Goal: Task Accomplishment & Management: Complete application form

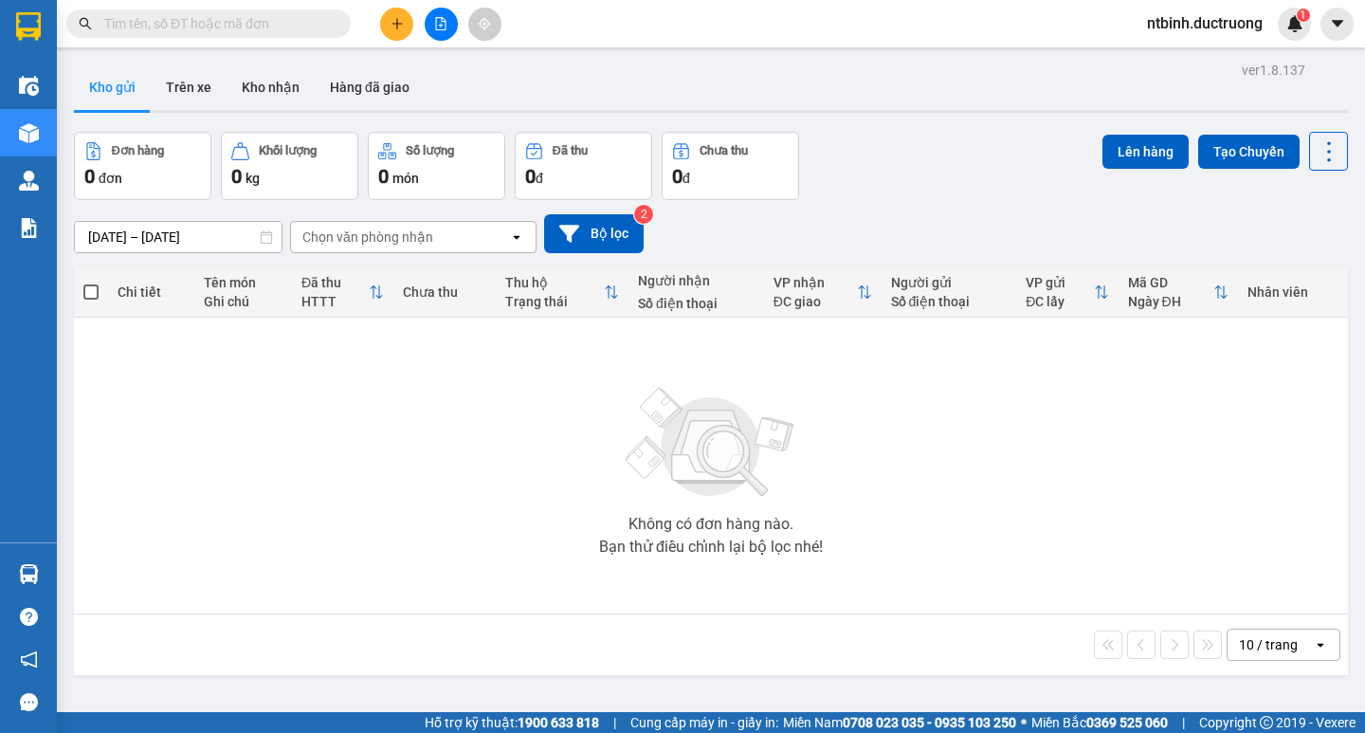
click at [394, 27] on icon "plus" at bounding box center [396, 23] width 13 height 13
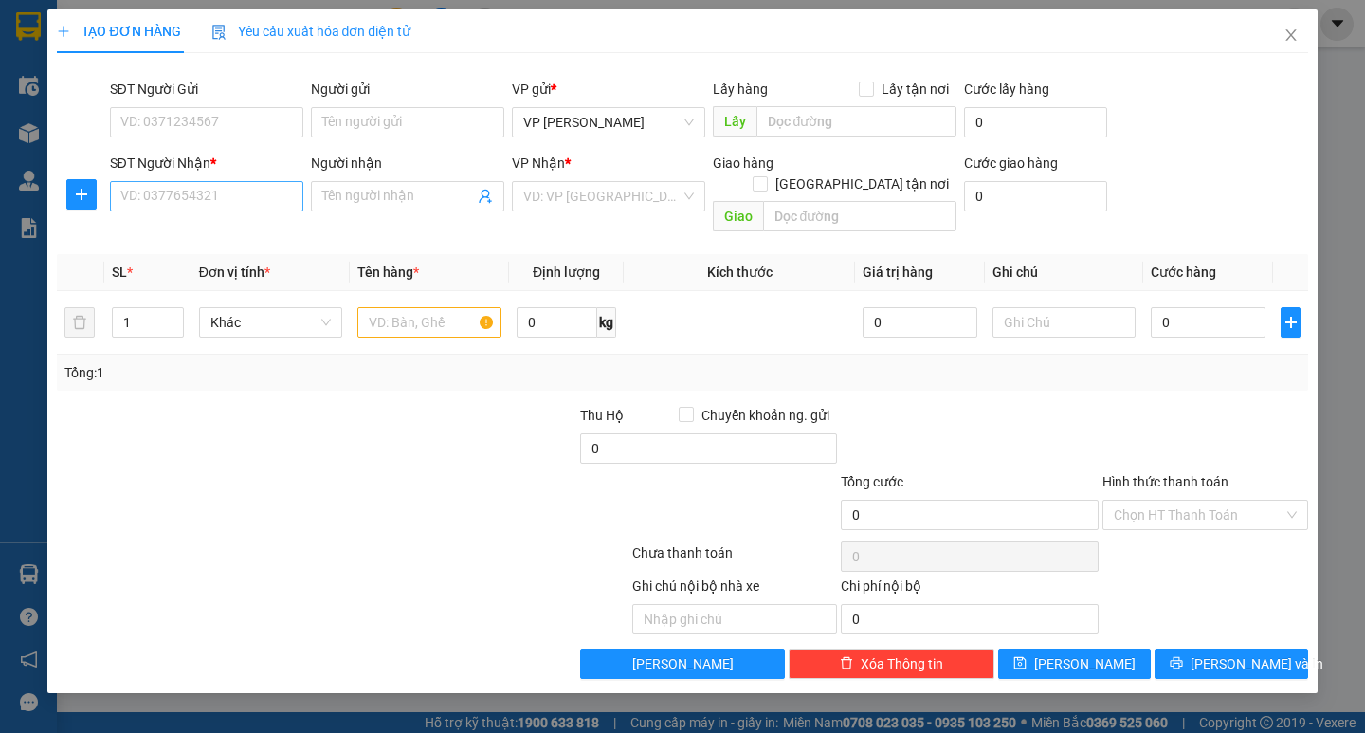
click at [214, 179] on div "SĐT Người Nhận *" at bounding box center [206, 167] width 193 height 28
click at [212, 187] on input "SĐT Người Nhận *" at bounding box center [206, 196] width 193 height 30
click at [238, 243] on div "0973888911" at bounding box center [206, 234] width 171 height 21
type input "0973888911"
click at [1194, 312] on input "0" at bounding box center [1208, 322] width 115 height 30
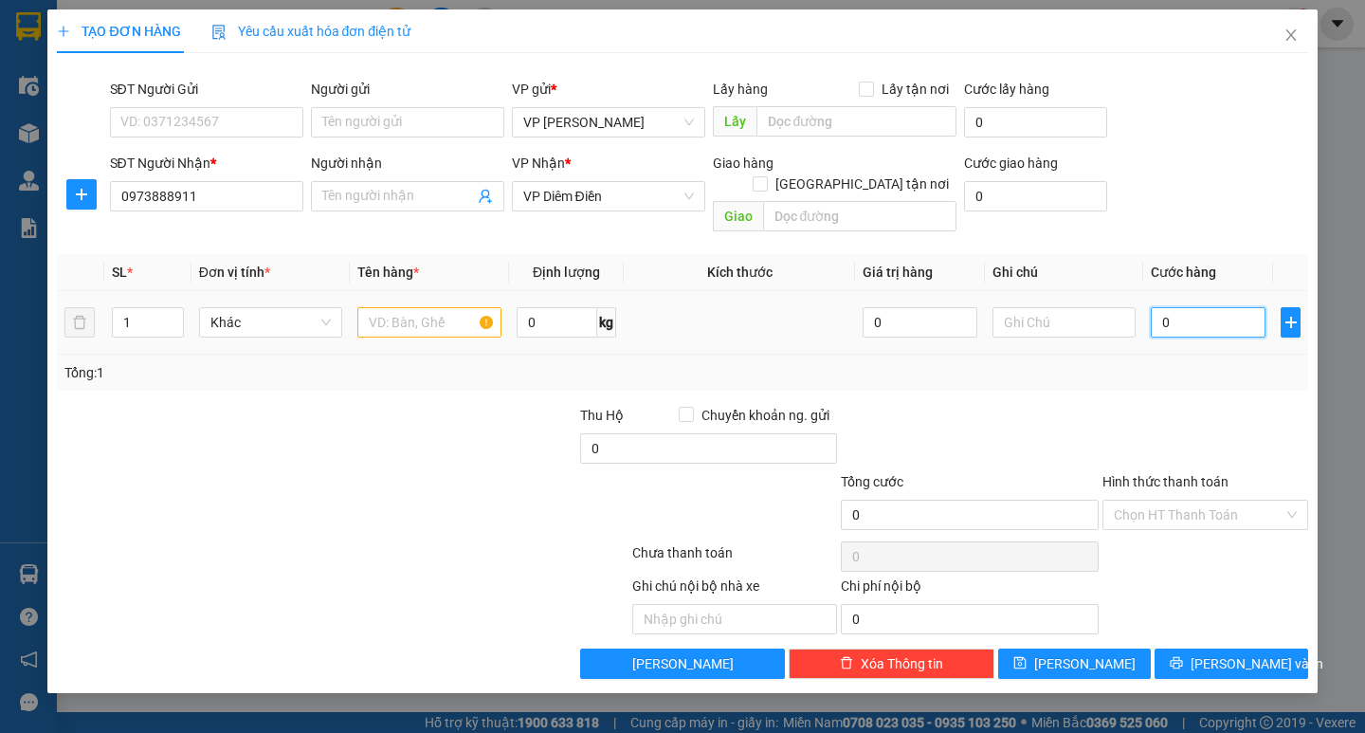
type input "50"
click at [1140, 405] on div at bounding box center [1204, 438] width 209 height 66
type input "50.000"
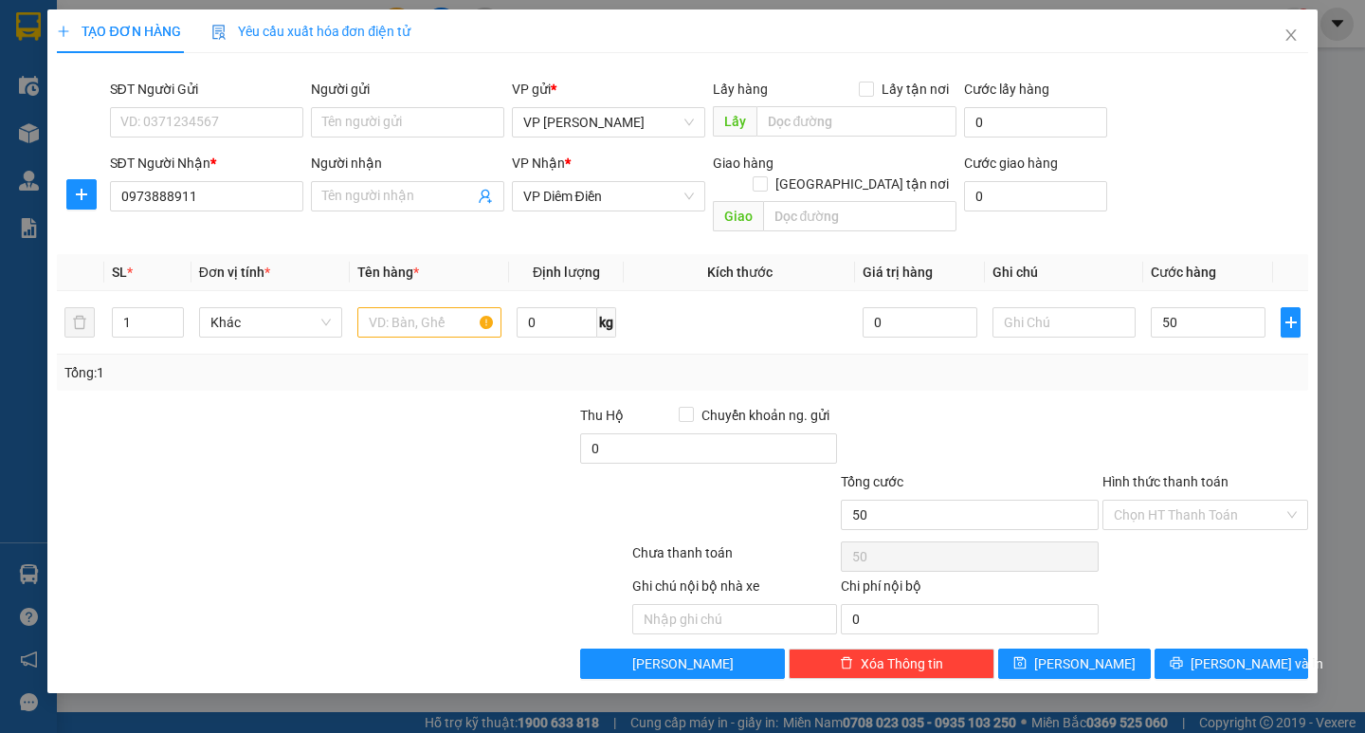
type input "50.000"
click at [441, 315] on input "text" at bounding box center [428, 322] width 143 height 30
type input "cattong"
click at [1166, 428] on div at bounding box center [1204, 438] width 209 height 66
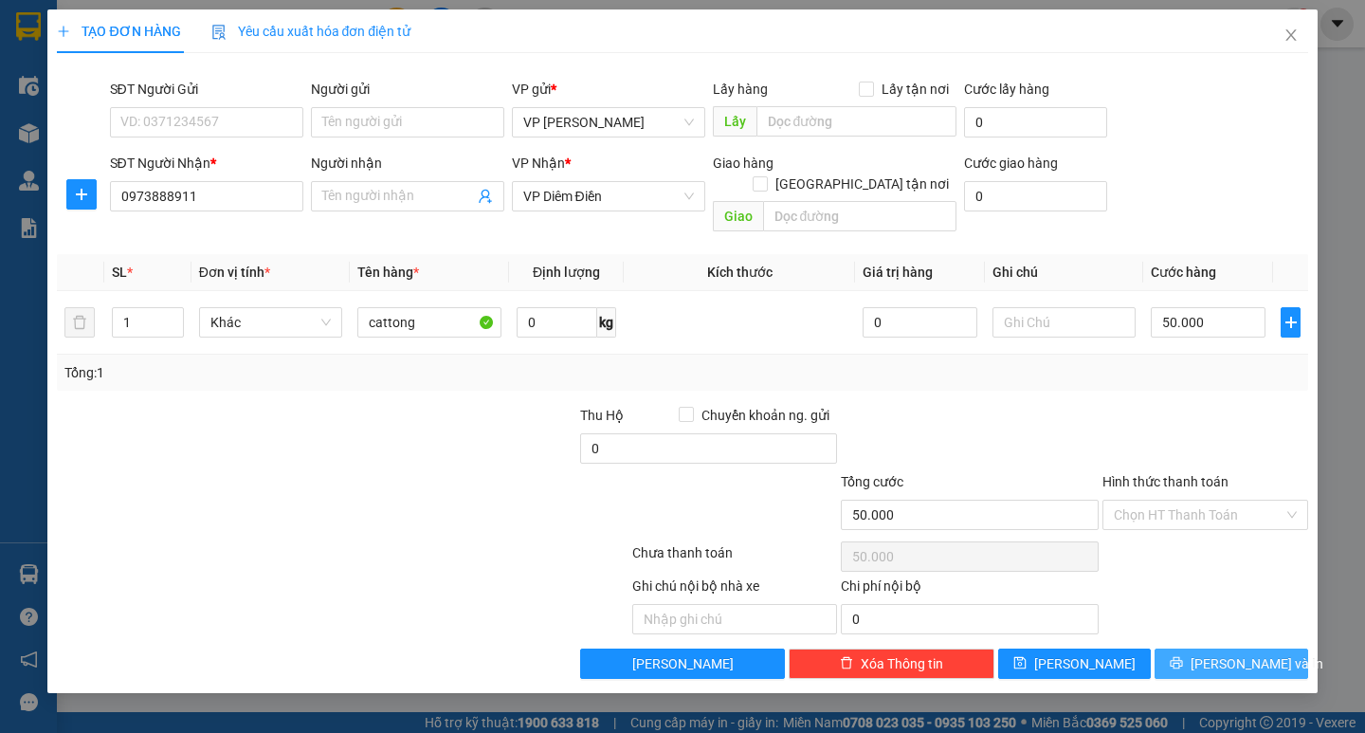
click at [1223, 653] on span "[PERSON_NAME] và In" at bounding box center [1256, 663] width 133 height 21
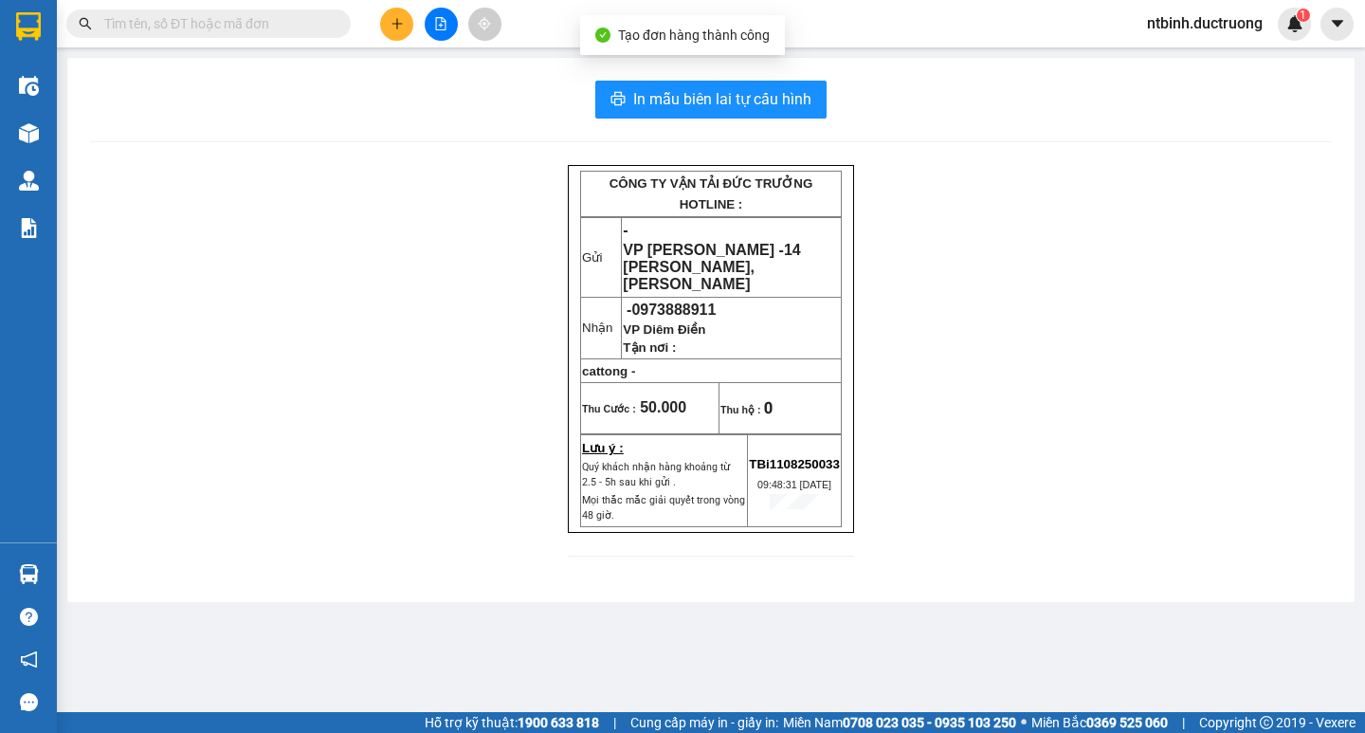
click at [773, 74] on div "In mẫu biên lai tự cấu hình CÔNG TY VẬN TẢI ĐỨC TRƯỞNG HOTLINE : Gửi - VP [PERS…" at bounding box center [710, 330] width 1287 height 544
drag, startPoint x: 753, startPoint y: 110, endPoint x: 696, endPoint y: 119, distance: 58.6
click at [691, 101] on span "In mẫu biên lai tự cấu hình" at bounding box center [722, 99] width 178 height 24
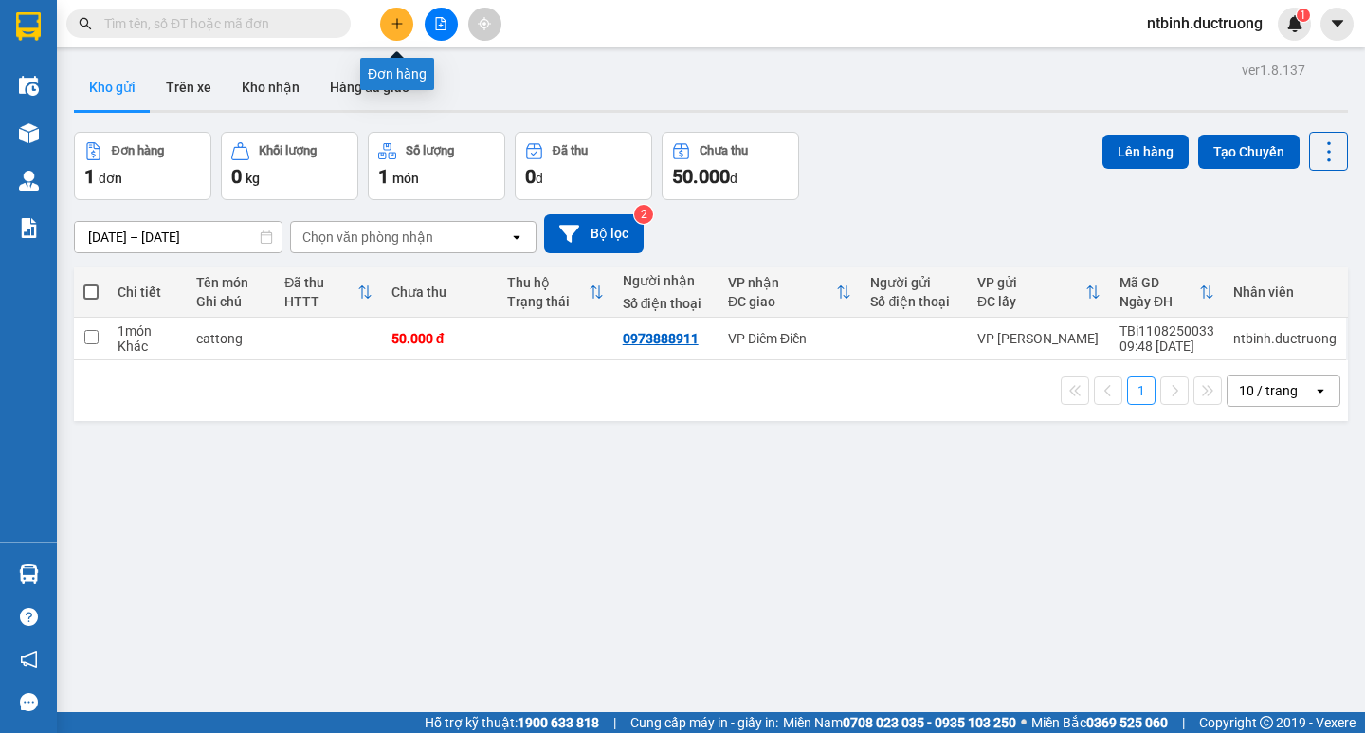
click at [407, 12] on button at bounding box center [396, 24] width 33 height 33
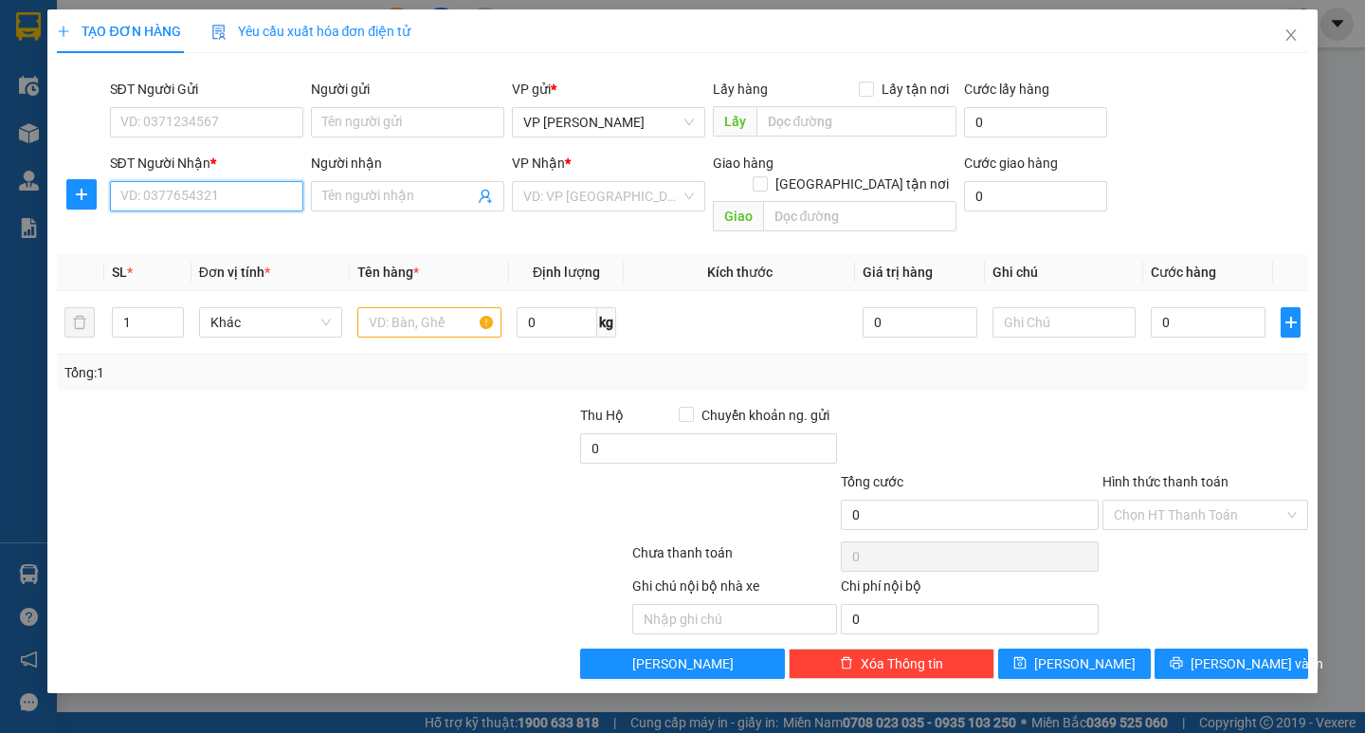
click at [251, 194] on input "SĐT Người Nhận *" at bounding box center [206, 196] width 193 height 30
click at [248, 248] on div "0936777337" at bounding box center [206, 234] width 193 height 30
type input "0936777337"
click at [438, 307] on input "text" at bounding box center [428, 322] width 143 height 30
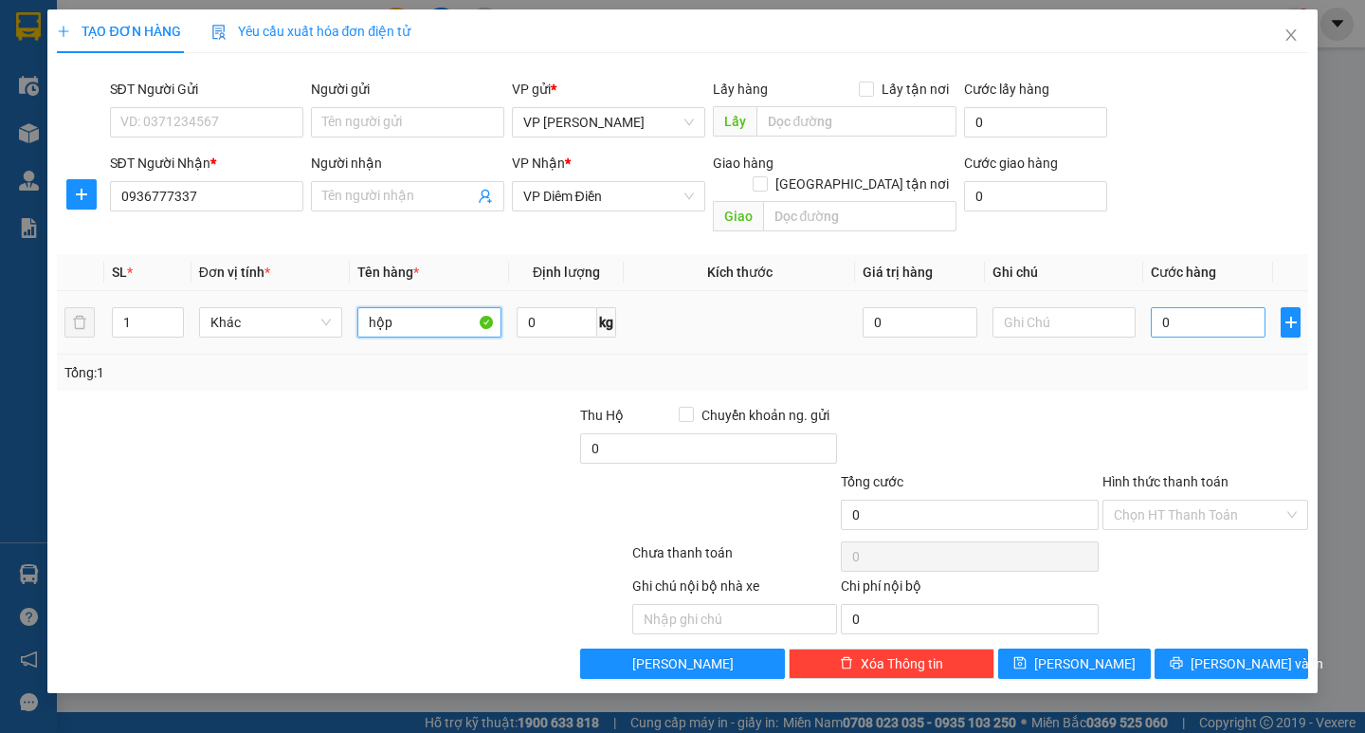
type input "hộp"
click at [1211, 312] on input "0" at bounding box center [1208, 322] width 115 height 30
type input "40"
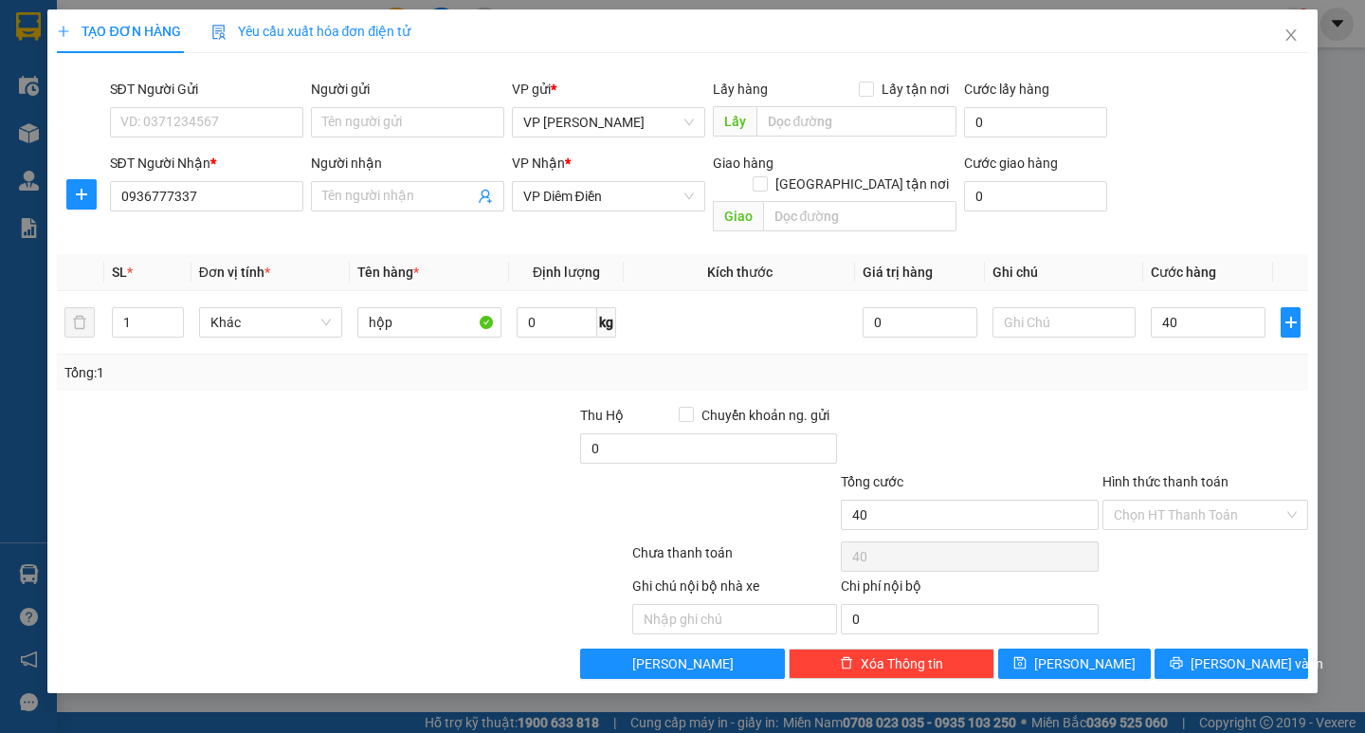
type input "40.000"
click at [1162, 408] on div at bounding box center [1204, 438] width 209 height 66
click at [1255, 653] on span "[PERSON_NAME] và In" at bounding box center [1256, 663] width 133 height 21
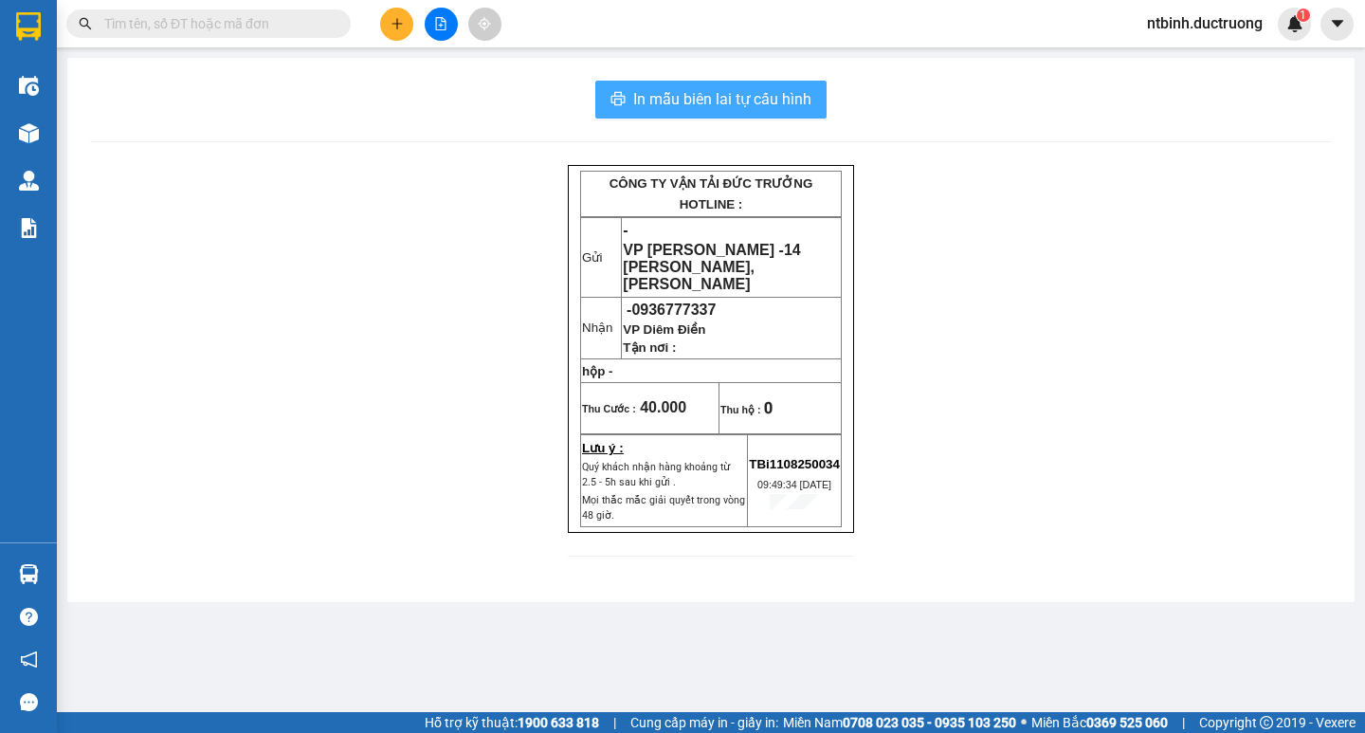
click at [716, 114] on button "In mẫu biên lai tự cấu hình" at bounding box center [710, 100] width 231 height 38
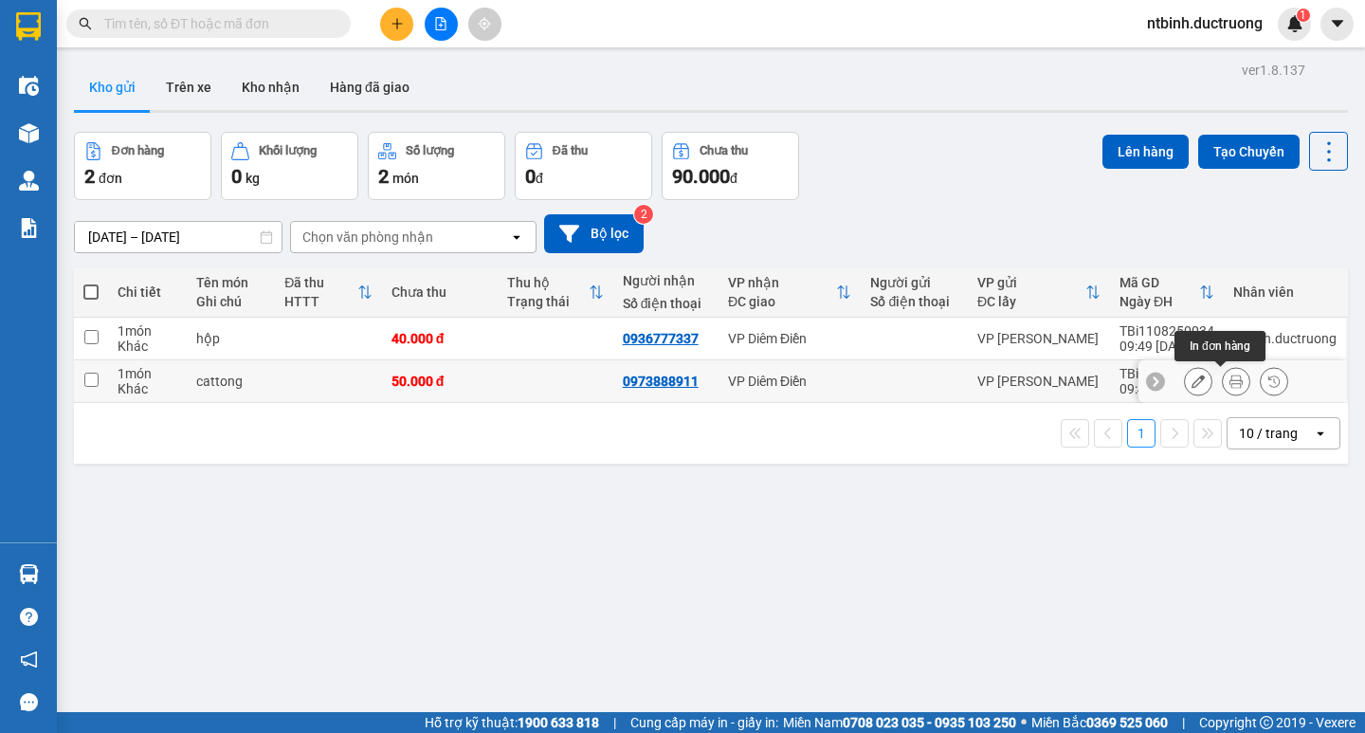
click at [1229, 387] on icon at bounding box center [1235, 380] width 13 height 13
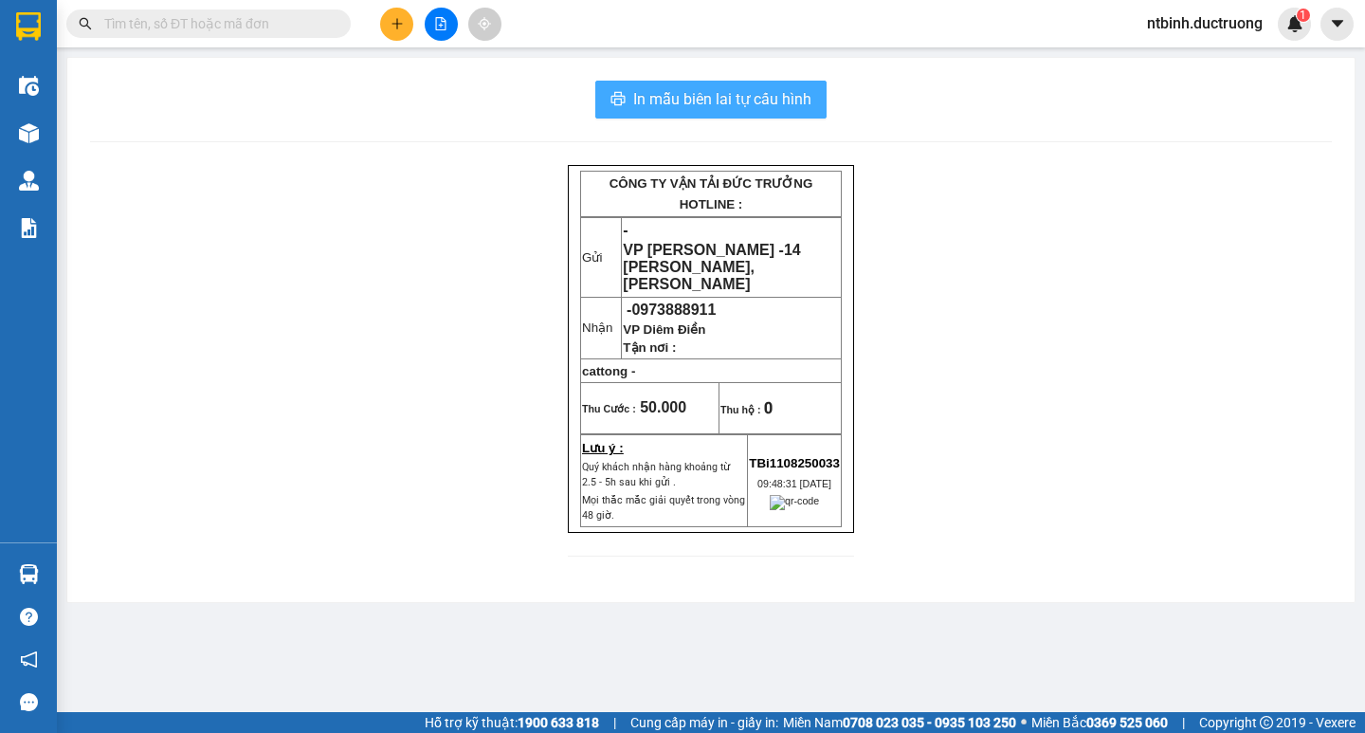
click at [769, 91] on span "In mẫu biên lai tự cấu hình" at bounding box center [722, 99] width 178 height 24
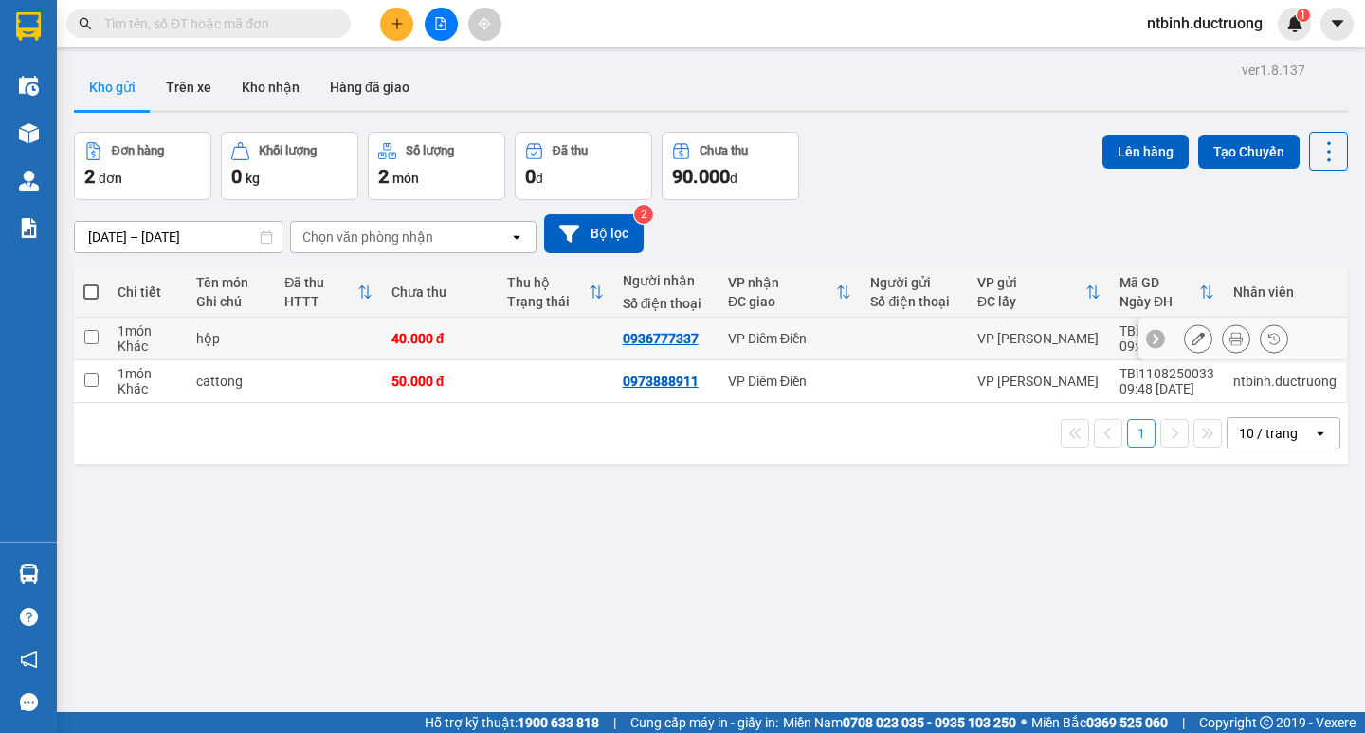
click at [569, 330] on td at bounding box center [556, 338] width 116 height 43
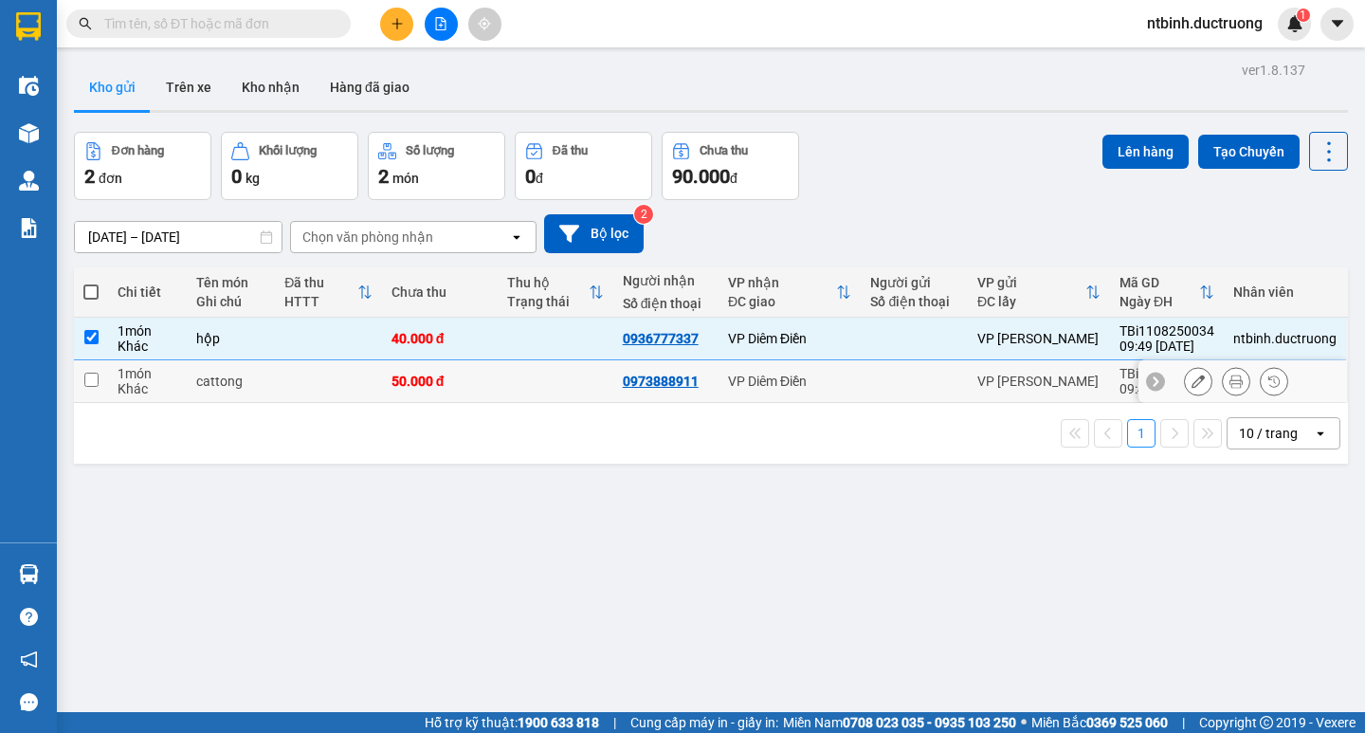
drag, startPoint x: 573, startPoint y: 365, endPoint x: 579, endPoint y: 355, distance: 11.1
click at [574, 365] on td at bounding box center [556, 381] width 116 height 43
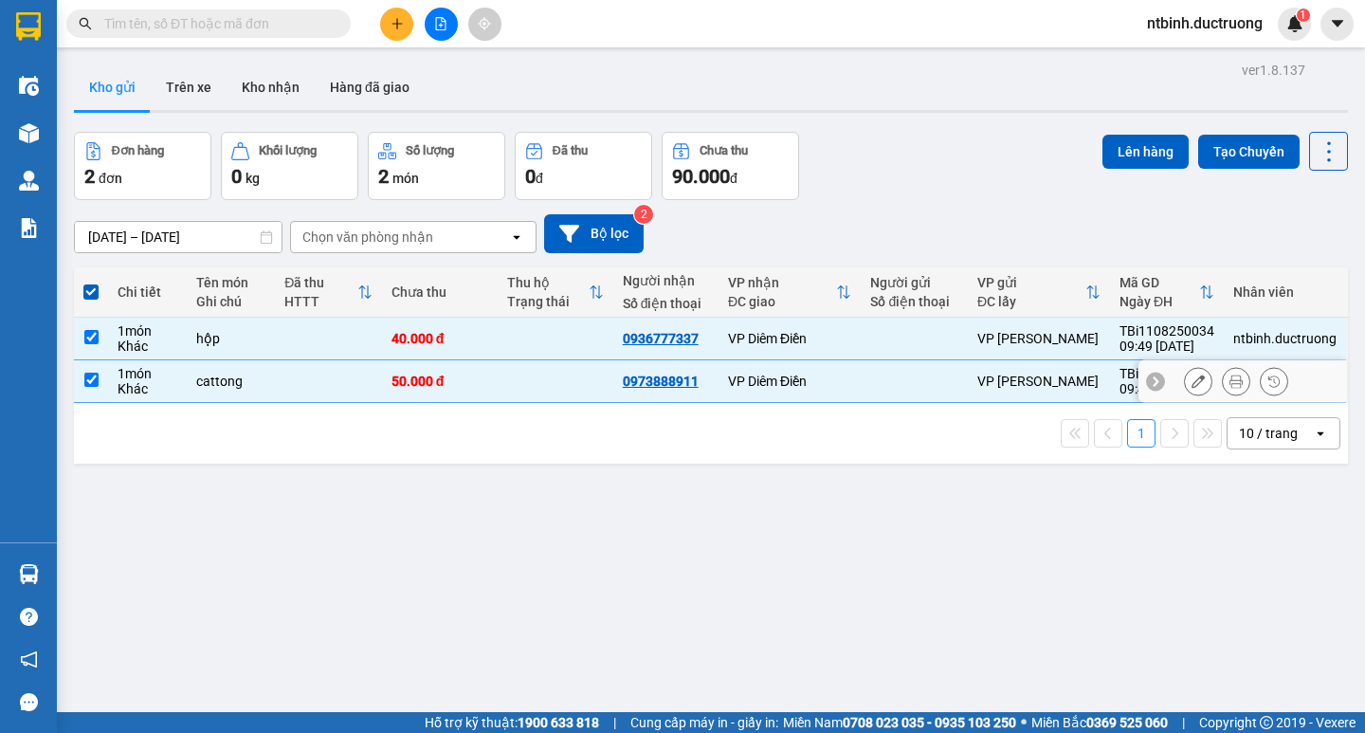
click at [1191, 386] on icon at bounding box center [1197, 380] width 13 height 13
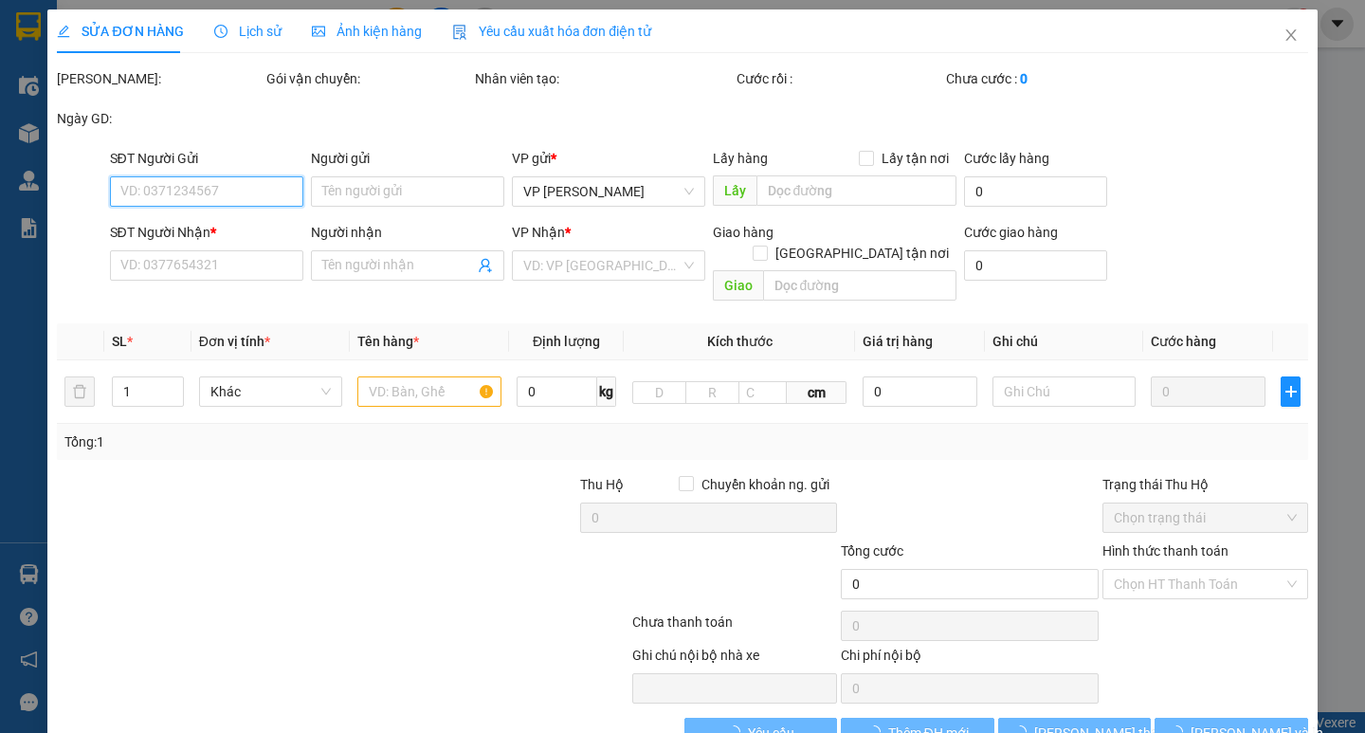
type input "0973888911"
type input "50.000"
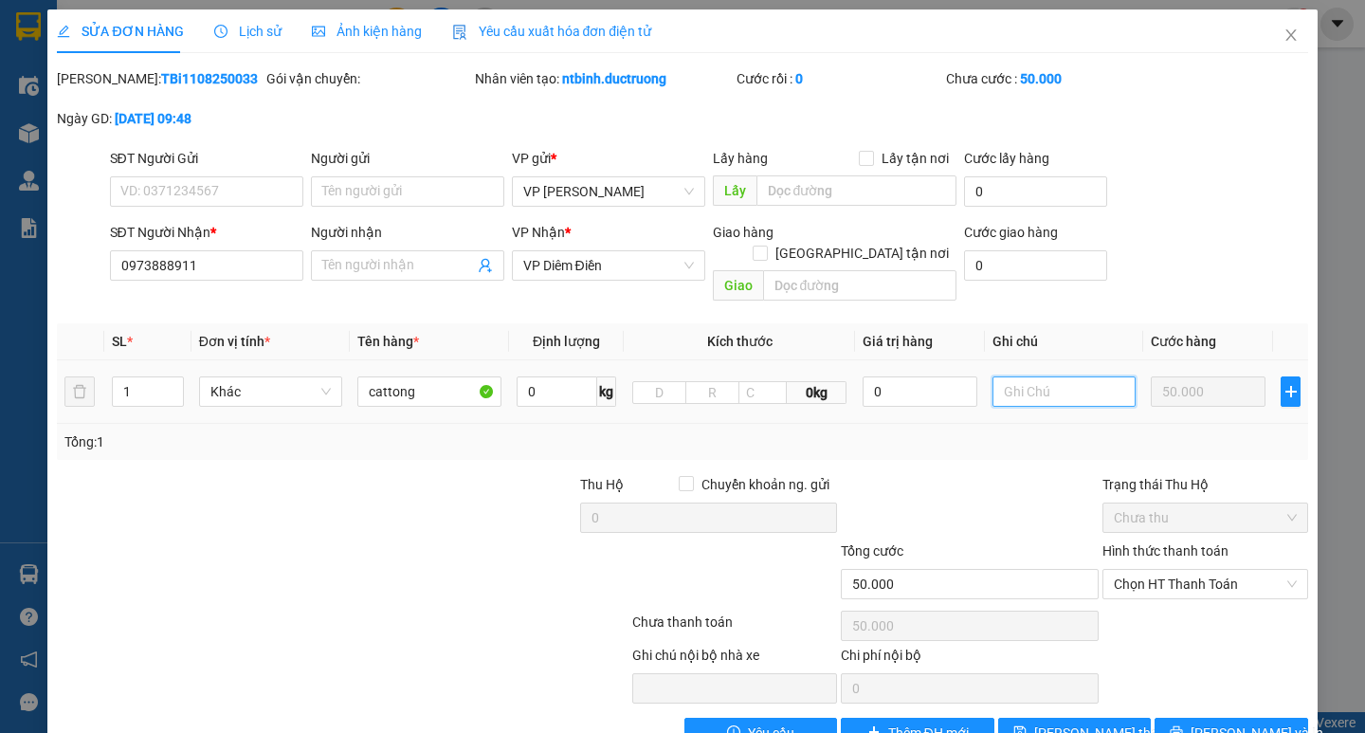
click at [1011, 376] on input "text" at bounding box center [1063, 391] width 143 height 30
click at [1097, 722] on span "[PERSON_NAME] thay đổi" at bounding box center [1110, 732] width 152 height 21
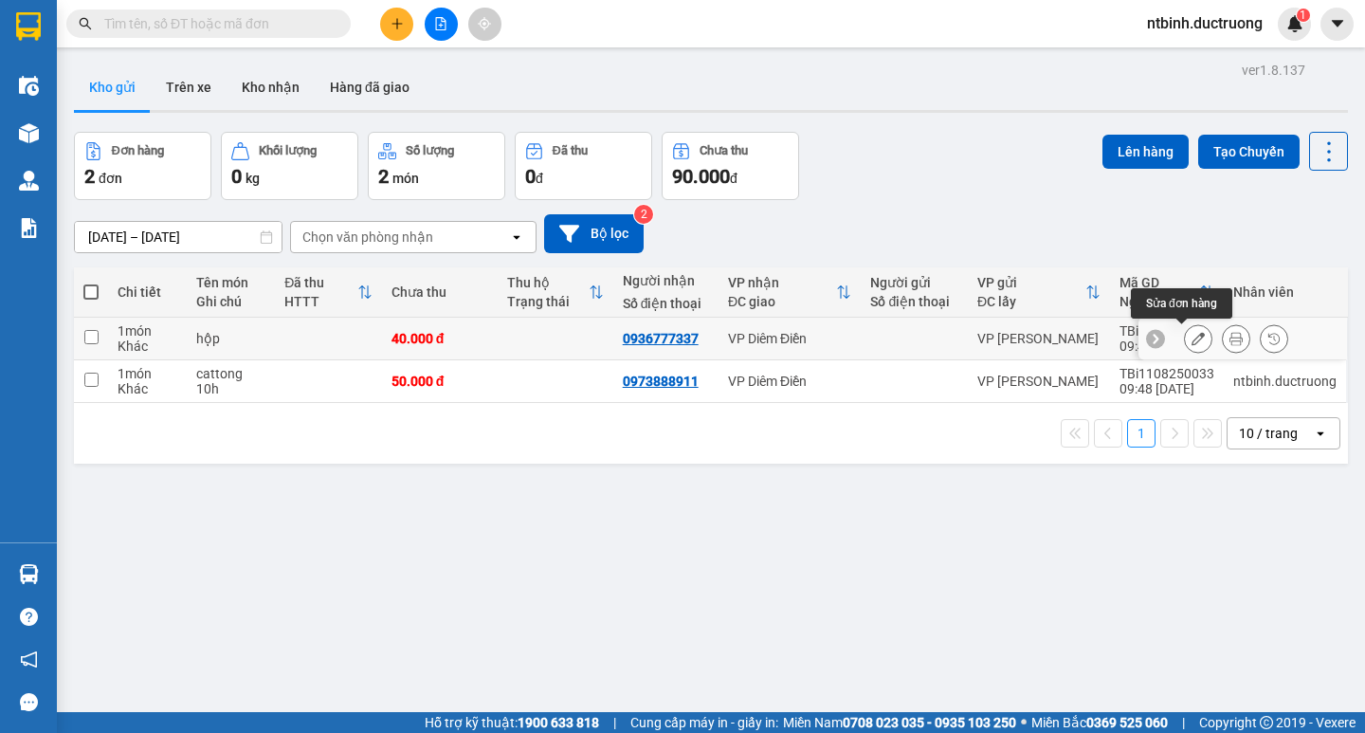
click at [1191, 341] on icon at bounding box center [1197, 338] width 13 height 13
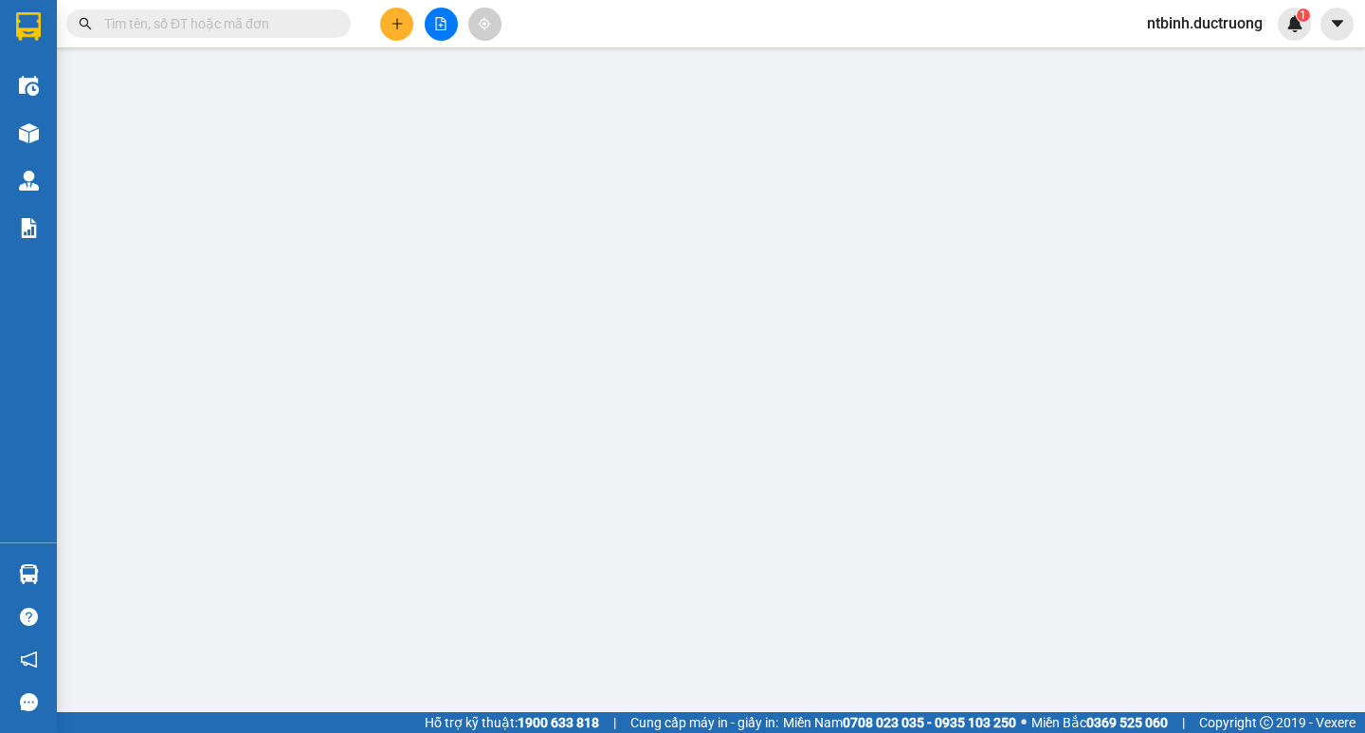
type input "0936777337"
type input "40.000"
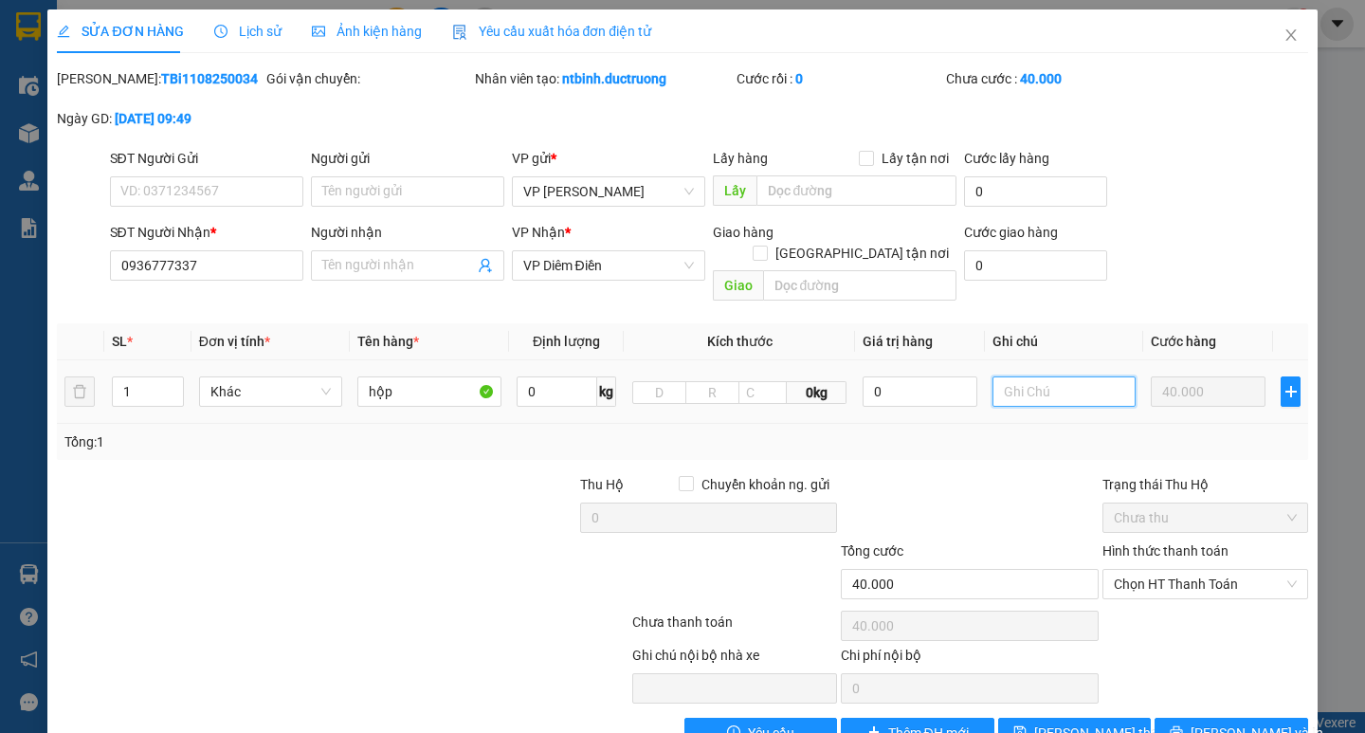
click at [1053, 376] on input "text" at bounding box center [1063, 391] width 143 height 30
click at [1080, 722] on span "[PERSON_NAME] thay đổi" at bounding box center [1110, 732] width 152 height 21
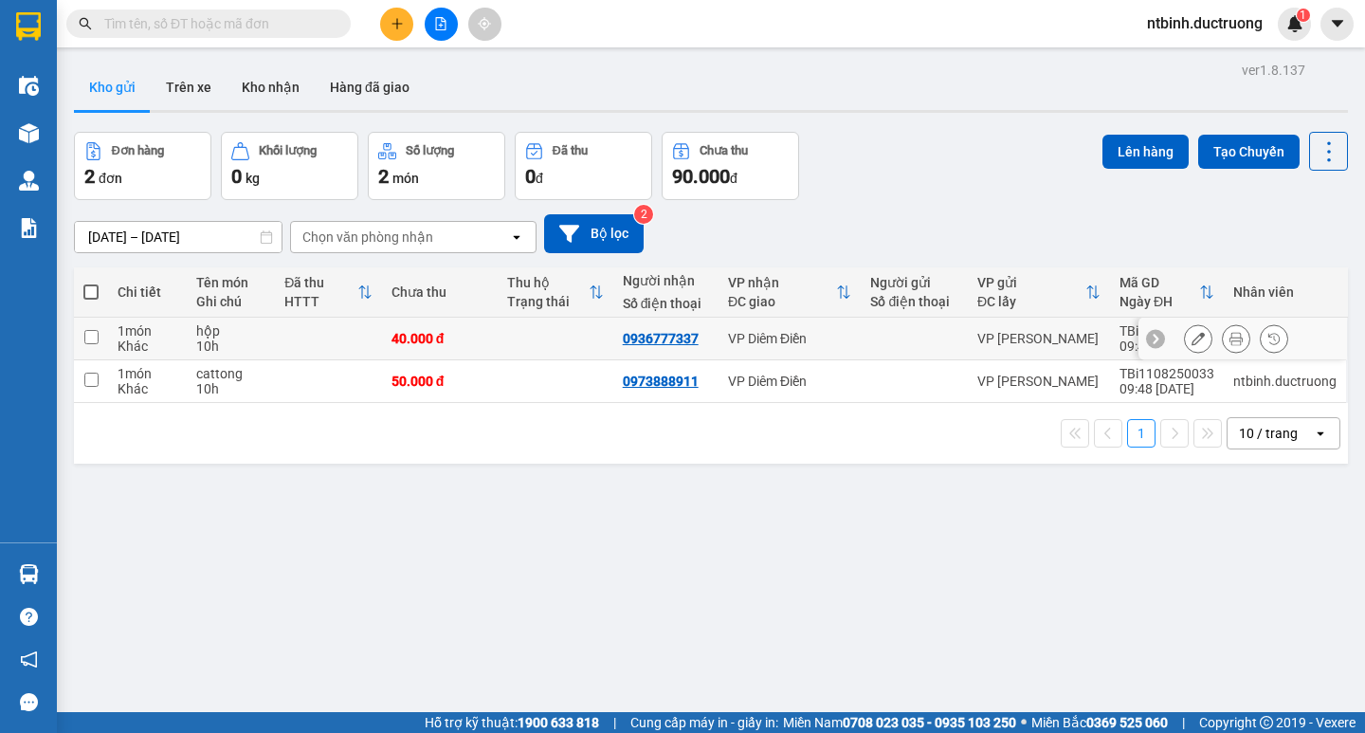
click at [483, 347] on td "40.000 đ" at bounding box center [440, 338] width 116 height 43
checkbox input "true"
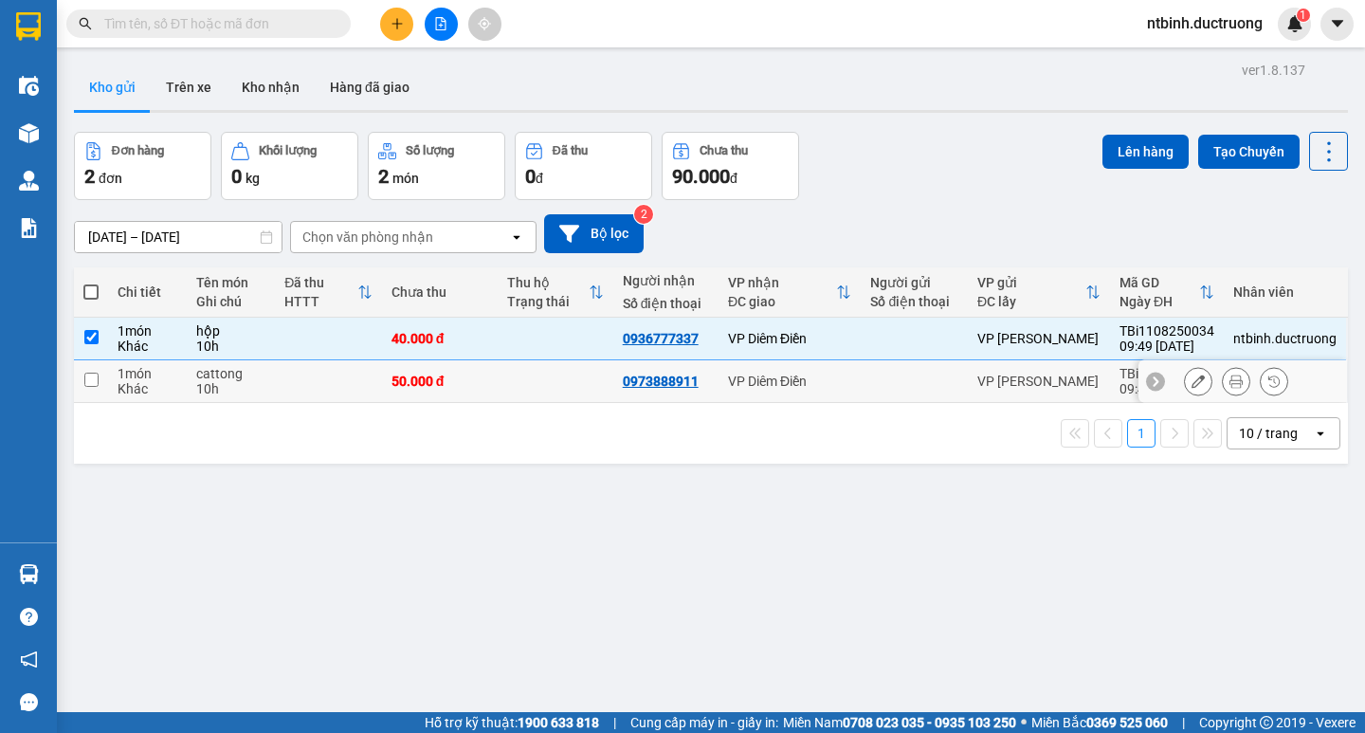
click at [494, 421] on div "1 10 / trang open" at bounding box center [711, 433] width 1259 height 32
click at [539, 381] on td at bounding box center [556, 381] width 116 height 43
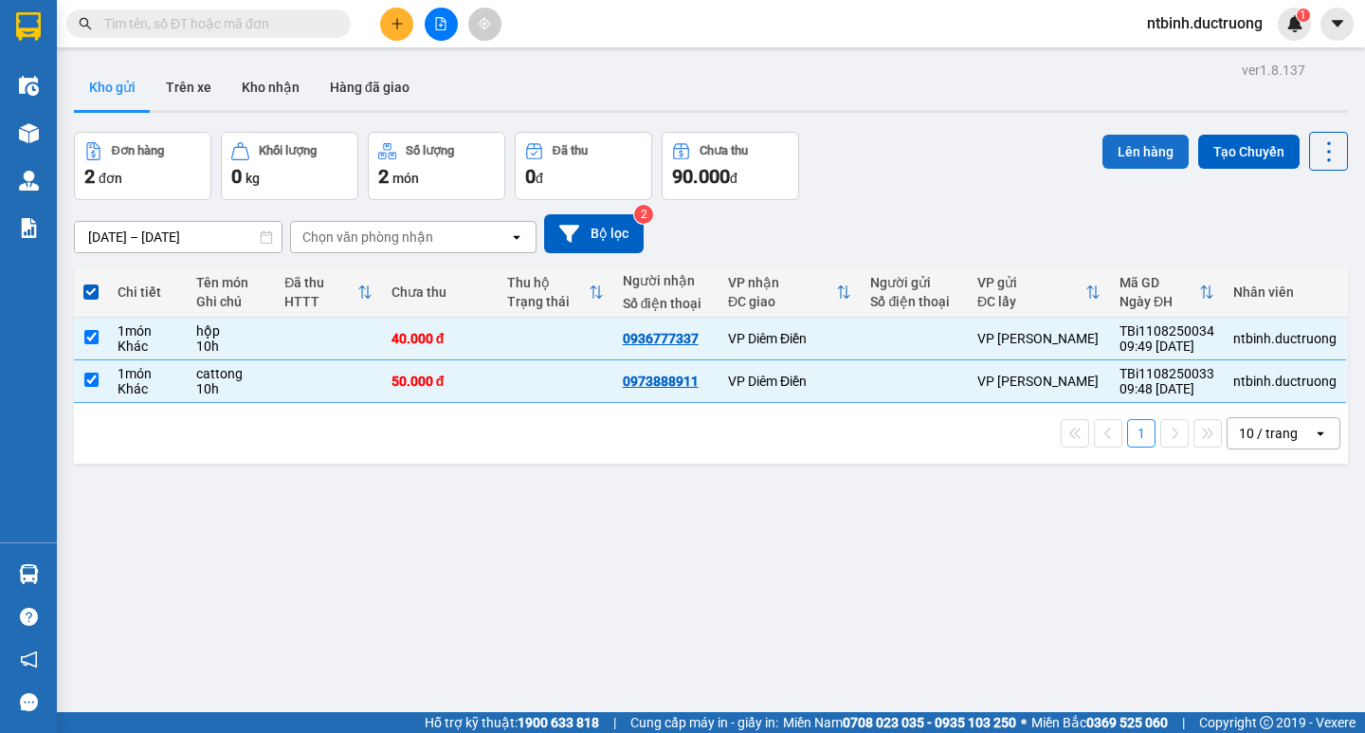
click at [1139, 167] on button "Lên hàng" at bounding box center [1145, 152] width 86 height 34
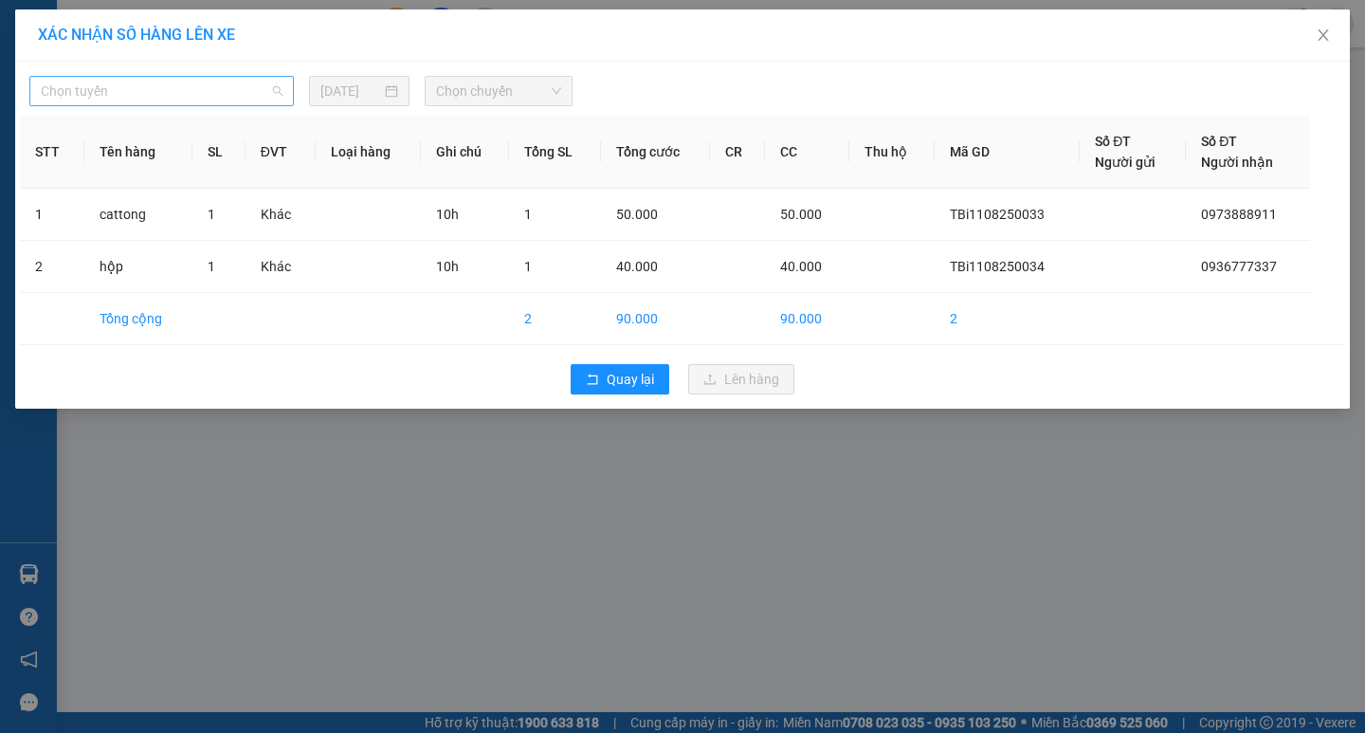
click at [229, 101] on span "Chọn tuyến" at bounding box center [162, 91] width 242 height 28
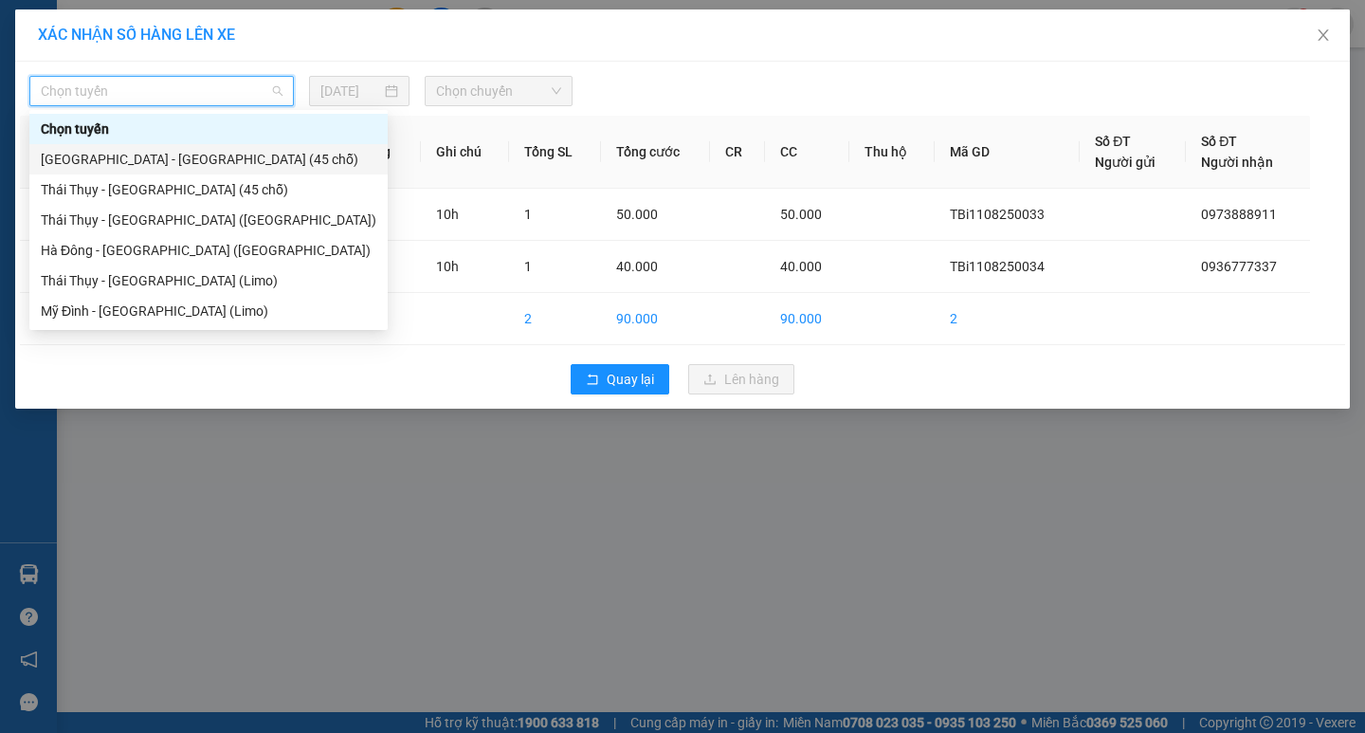
click at [229, 154] on div "[GEOGRAPHIC_DATA] - [GEOGRAPHIC_DATA] (45 chỗ)" at bounding box center [208, 159] width 335 height 21
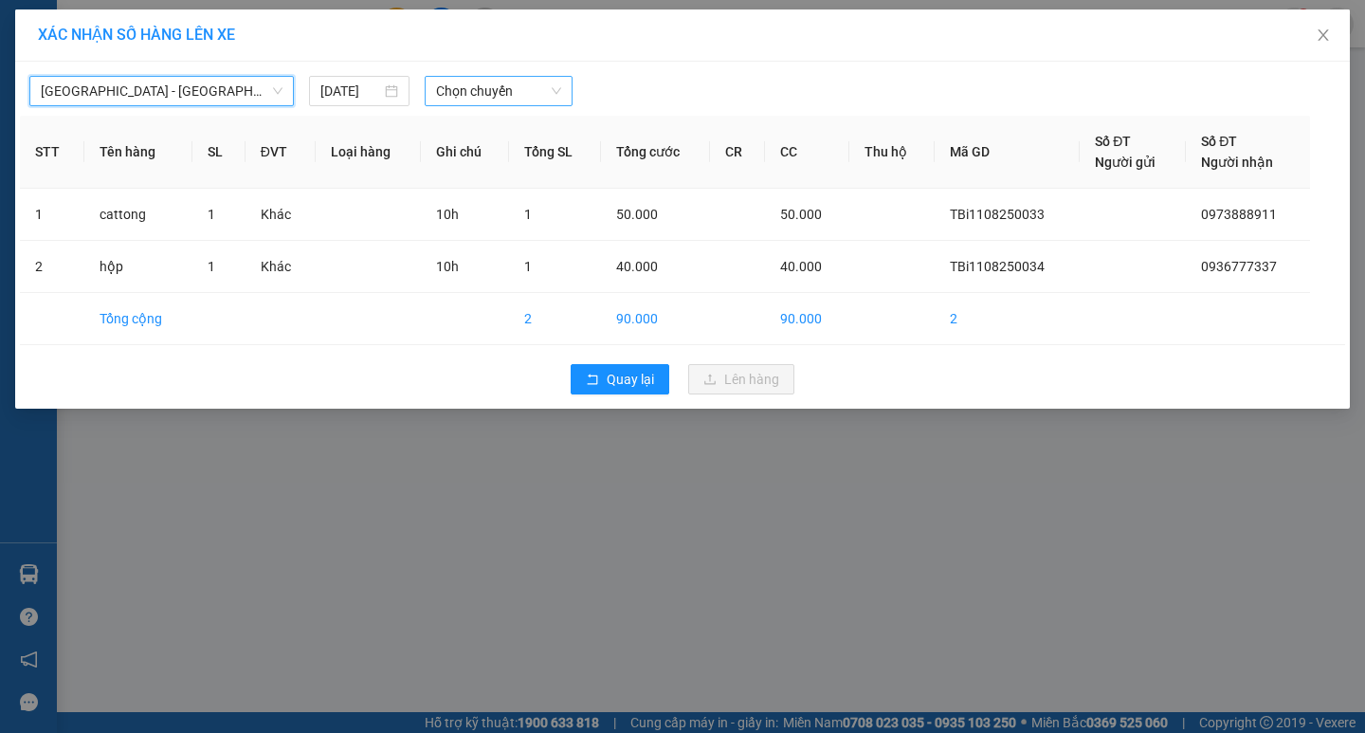
click at [533, 85] on span "Chọn chuyến" at bounding box center [498, 91] width 125 height 28
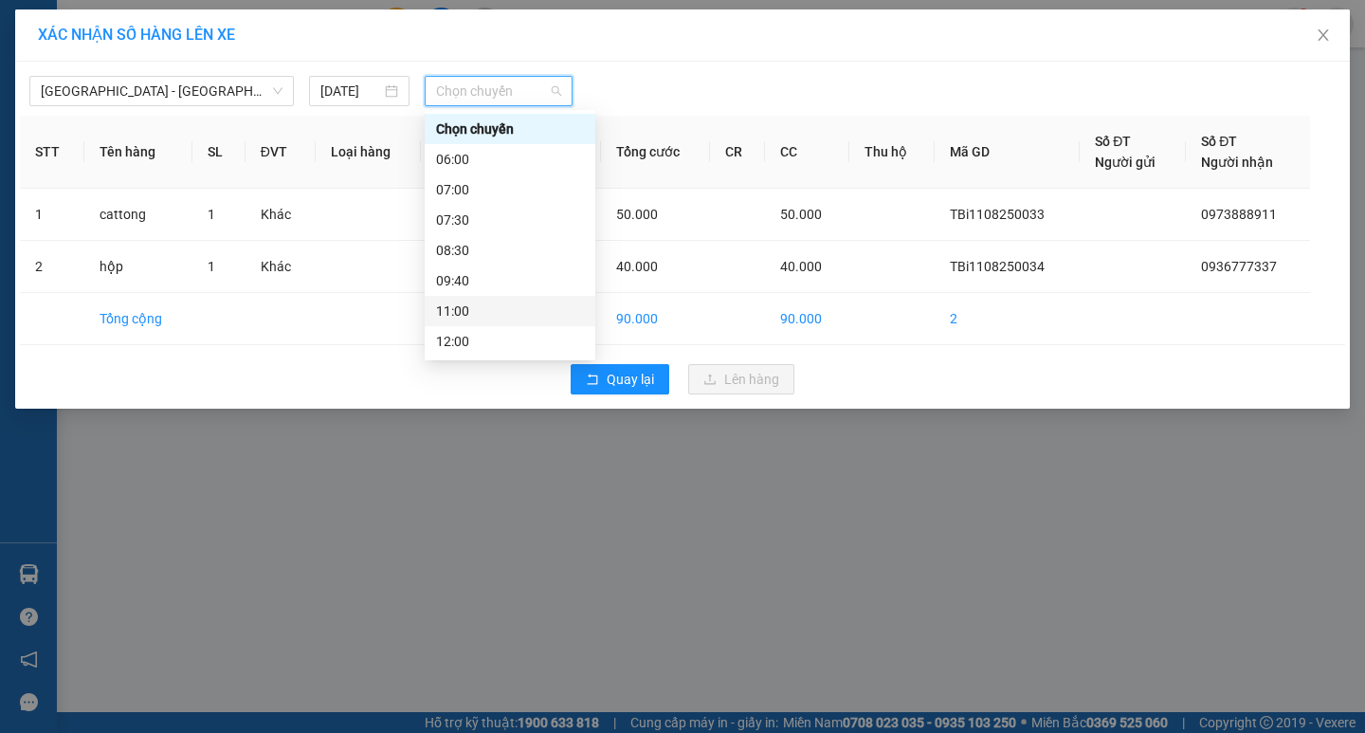
click at [502, 306] on div "11:00" at bounding box center [510, 310] width 148 height 21
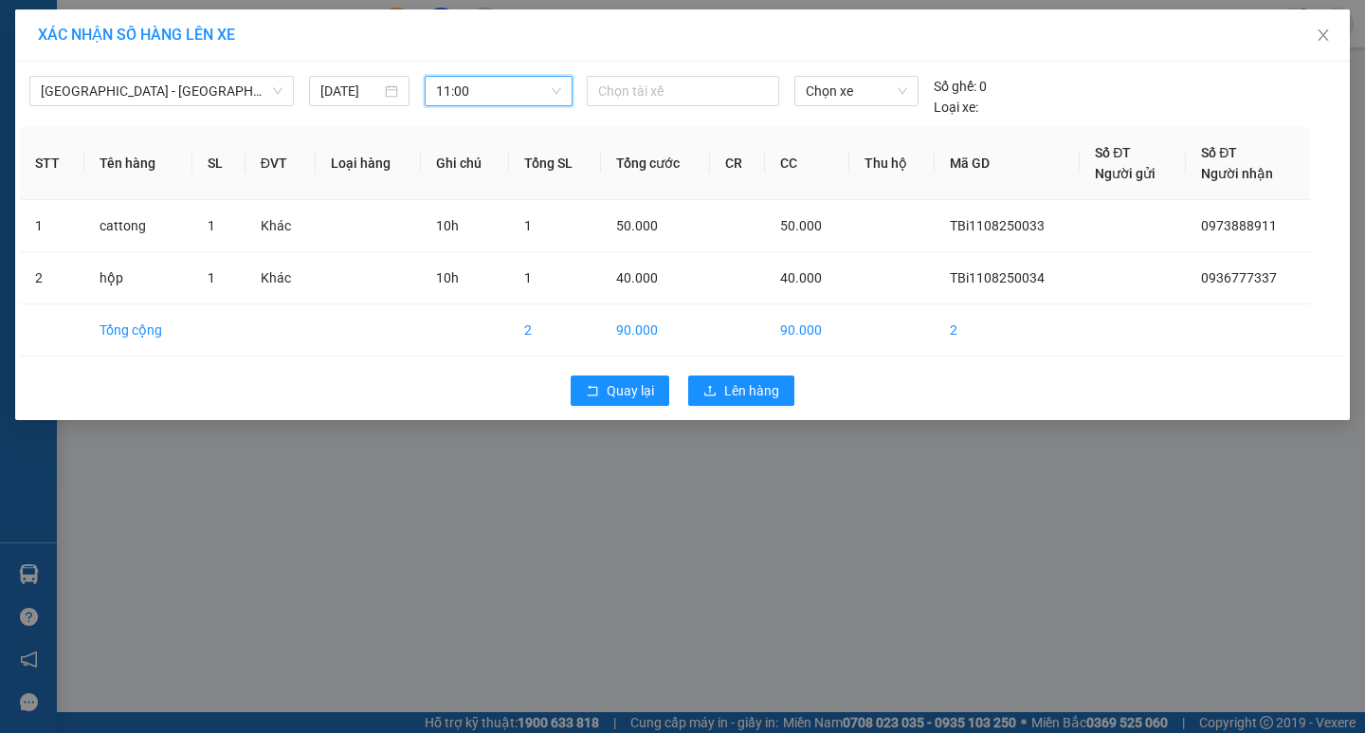
click at [483, 101] on span "11:00" at bounding box center [498, 91] width 125 height 28
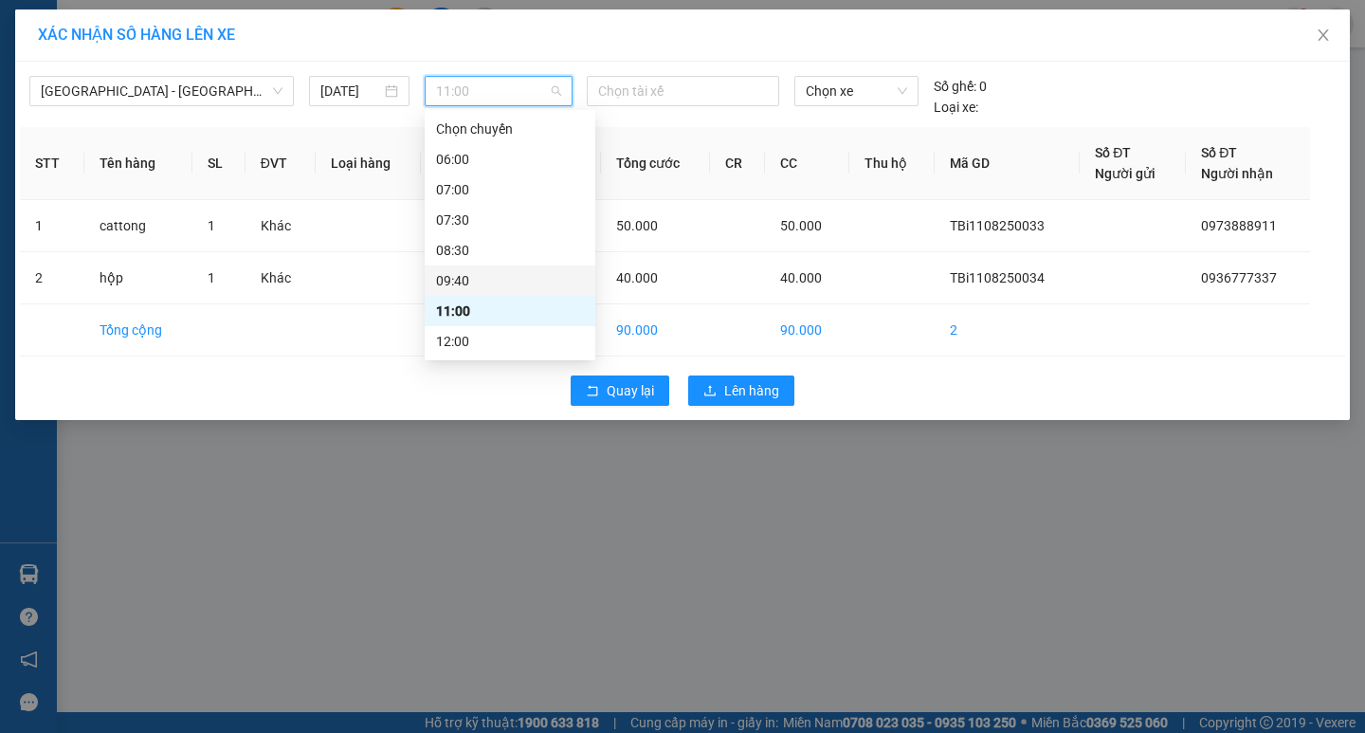
click at [492, 274] on div "09:40" at bounding box center [510, 280] width 148 height 21
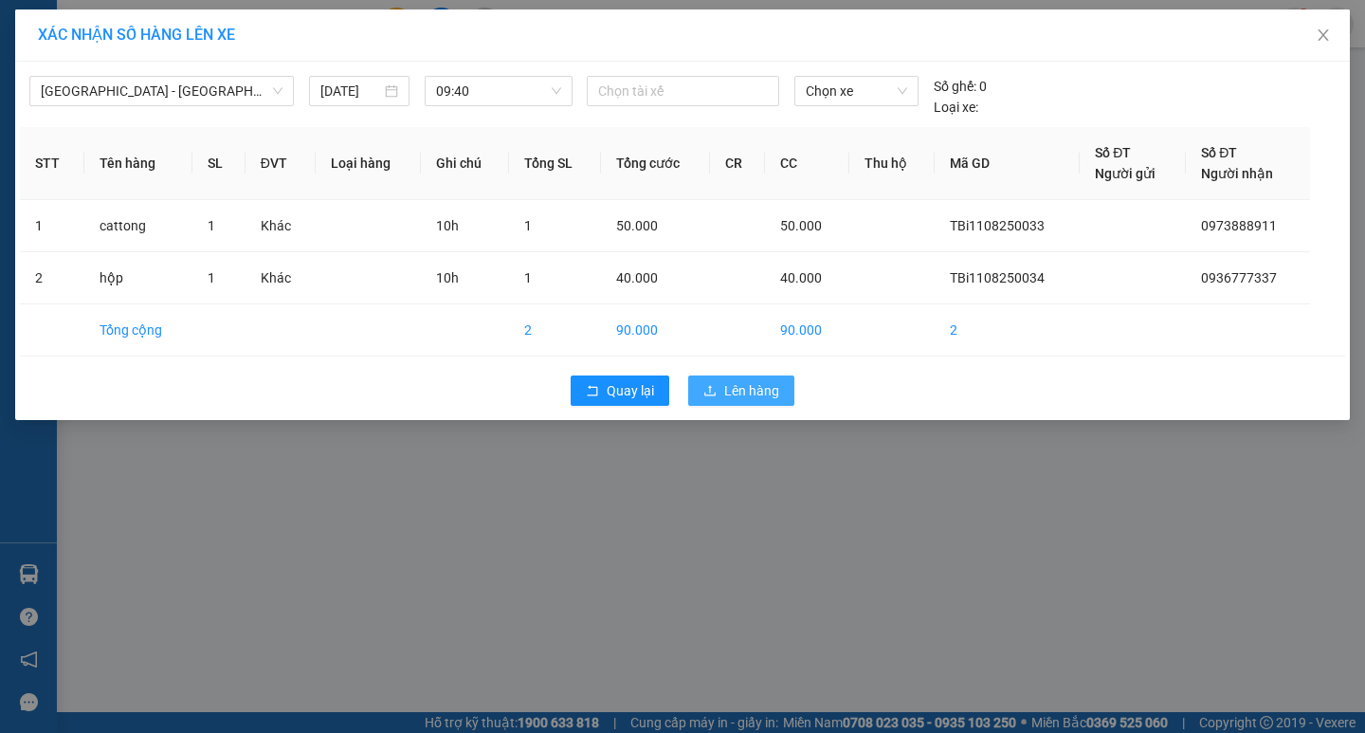
click at [727, 402] on button "Lên hàng" at bounding box center [741, 390] width 106 height 30
click at [728, 399] on span "Lên hàng" at bounding box center [751, 390] width 55 height 21
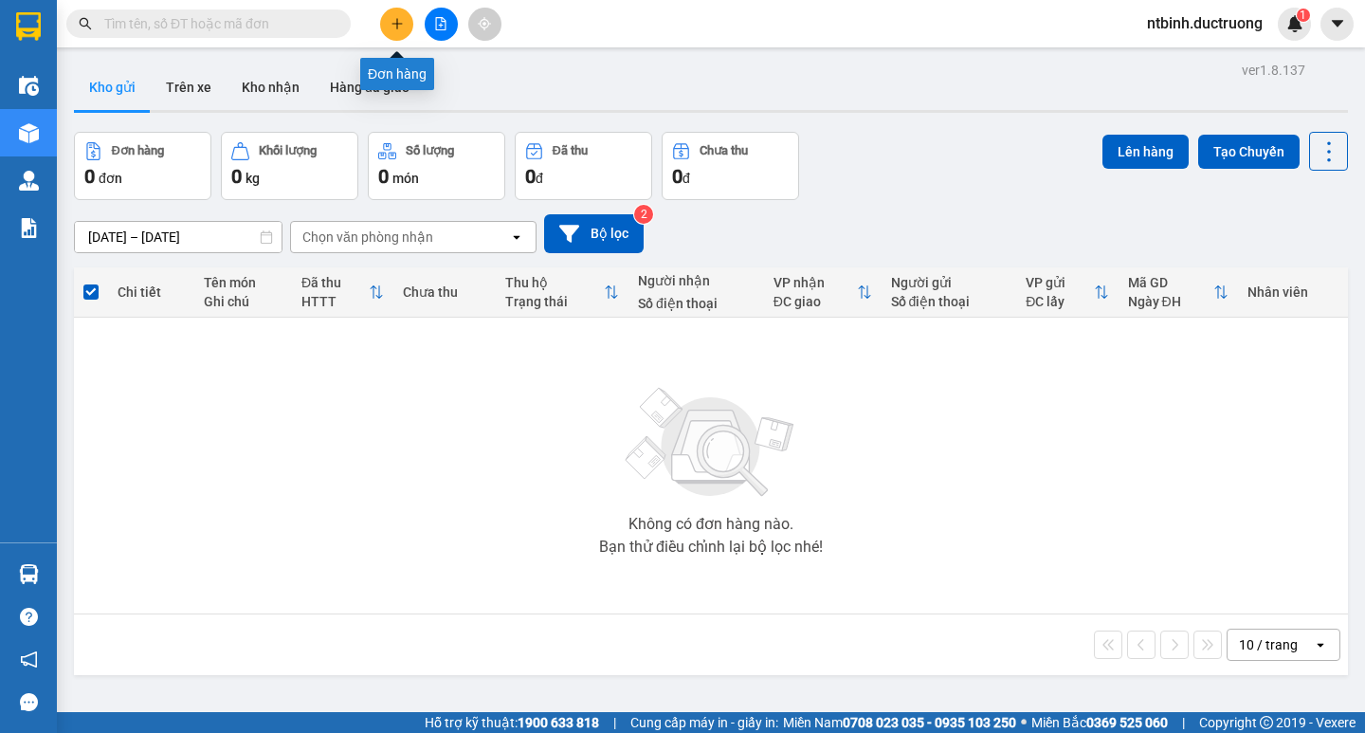
click at [387, 24] on button at bounding box center [396, 24] width 33 height 33
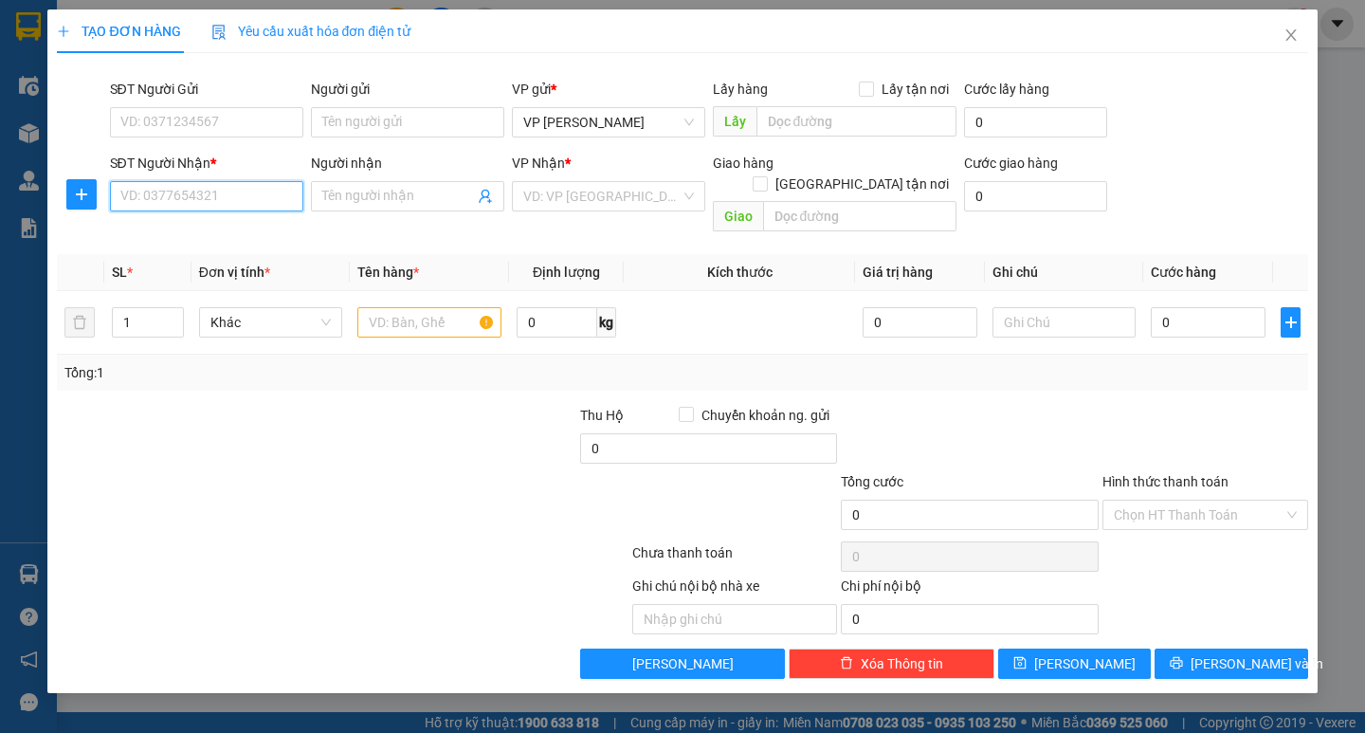
click at [259, 200] on input "SĐT Người Nhận *" at bounding box center [206, 196] width 193 height 30
click at [212, 99] on div "SĐT Người Gửi" at bounding box center [206, 89] width 193 height 21
click at [212, 107] on input "SĐT Người Gửi" at bounding box center [206, 122] width 193 height 30
click at [211, 105] on div "SĐT Người Gửi" at bounding box center [206, 93] width 193 height 28
click at [211, 111] on input "SĐT Người Gửi" at bounding box center [206, 122] width 193 height 30
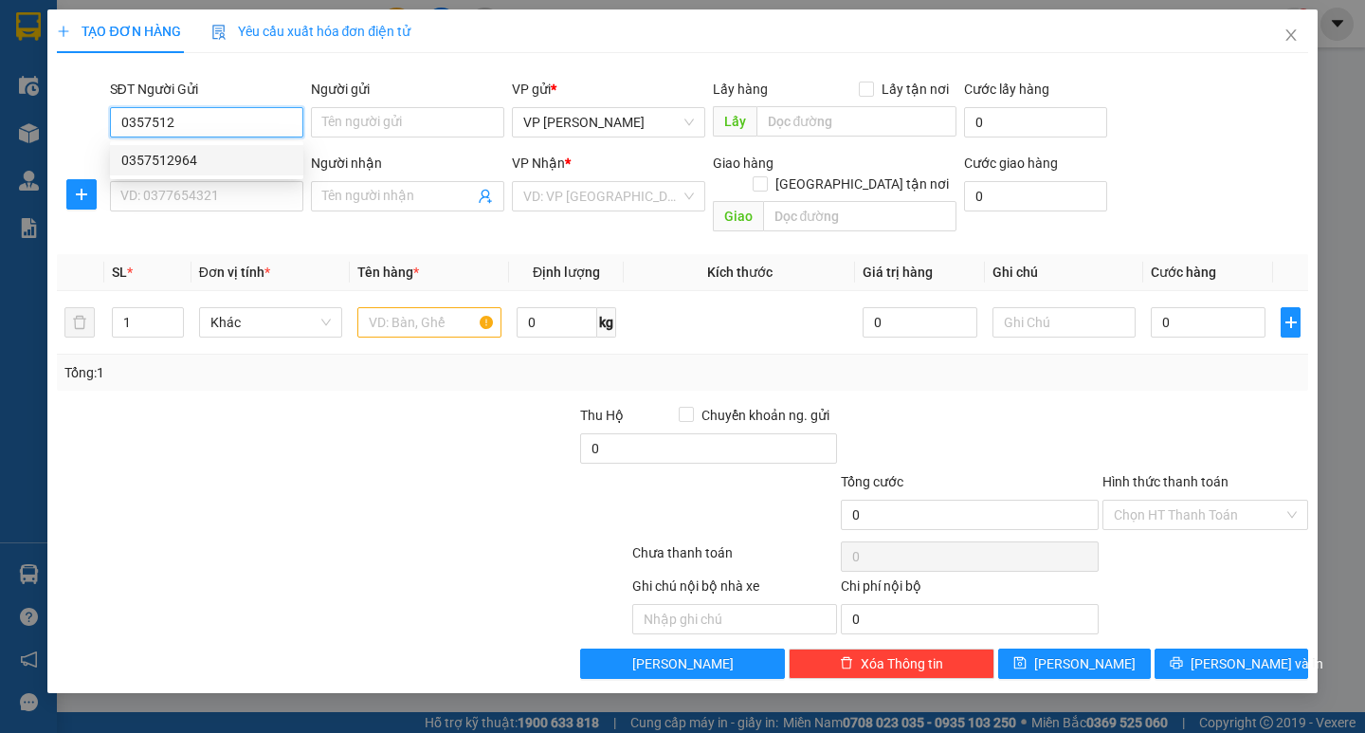
drag, startPoint x: 194, startPoint y: 157, endPoint x: 151, endPoint y: 172, distance: 45.9
click at [151, 172] on div "0357512964" at bounding box center [206, 160] width 193 height 30
type input "0357512964"
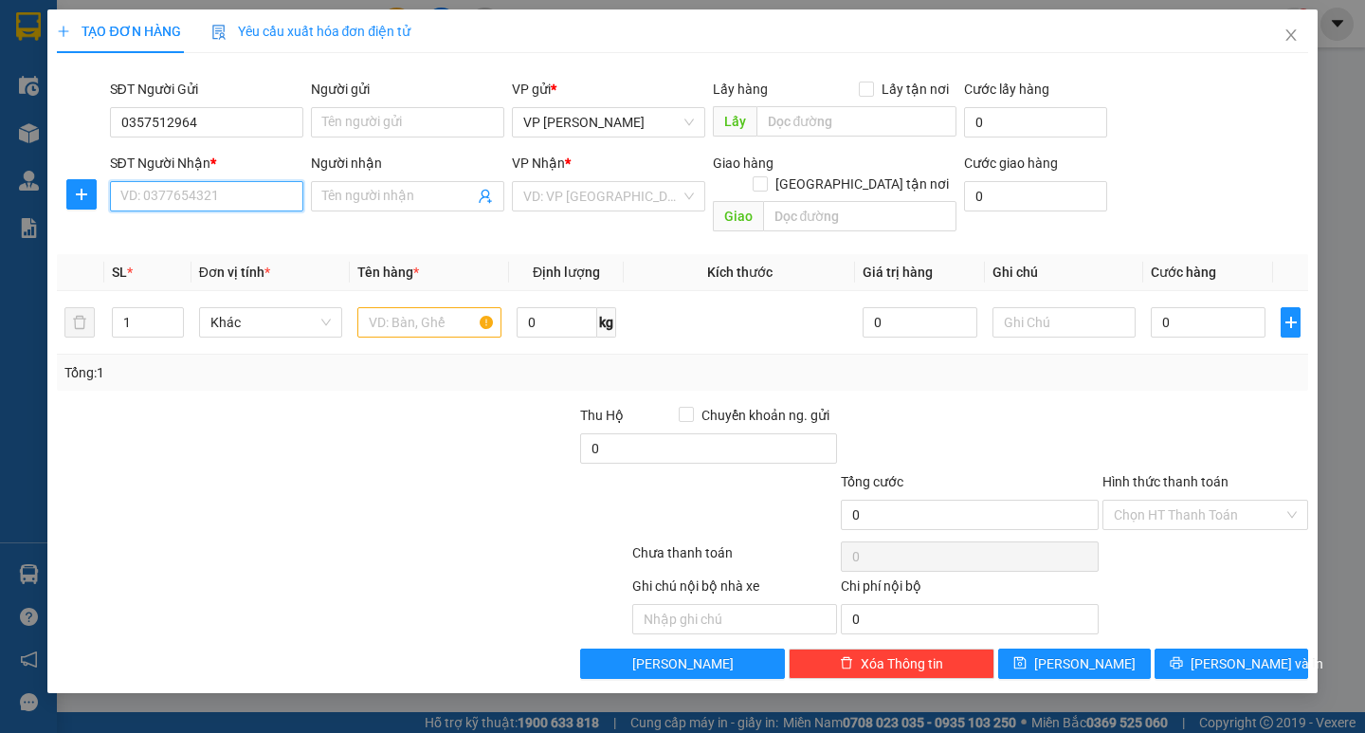
click at [153, 202] on input "SĐT Người Nhận *" at bounding box center [206, 196] width 193 height 30
click at [244, 227] on div "0968876872" at bounding box center [206, 234] width 171 height 21
type input "0968876872"
click at [414, 307] on input "text" at bounding box center [428, 322] width 143 height 30
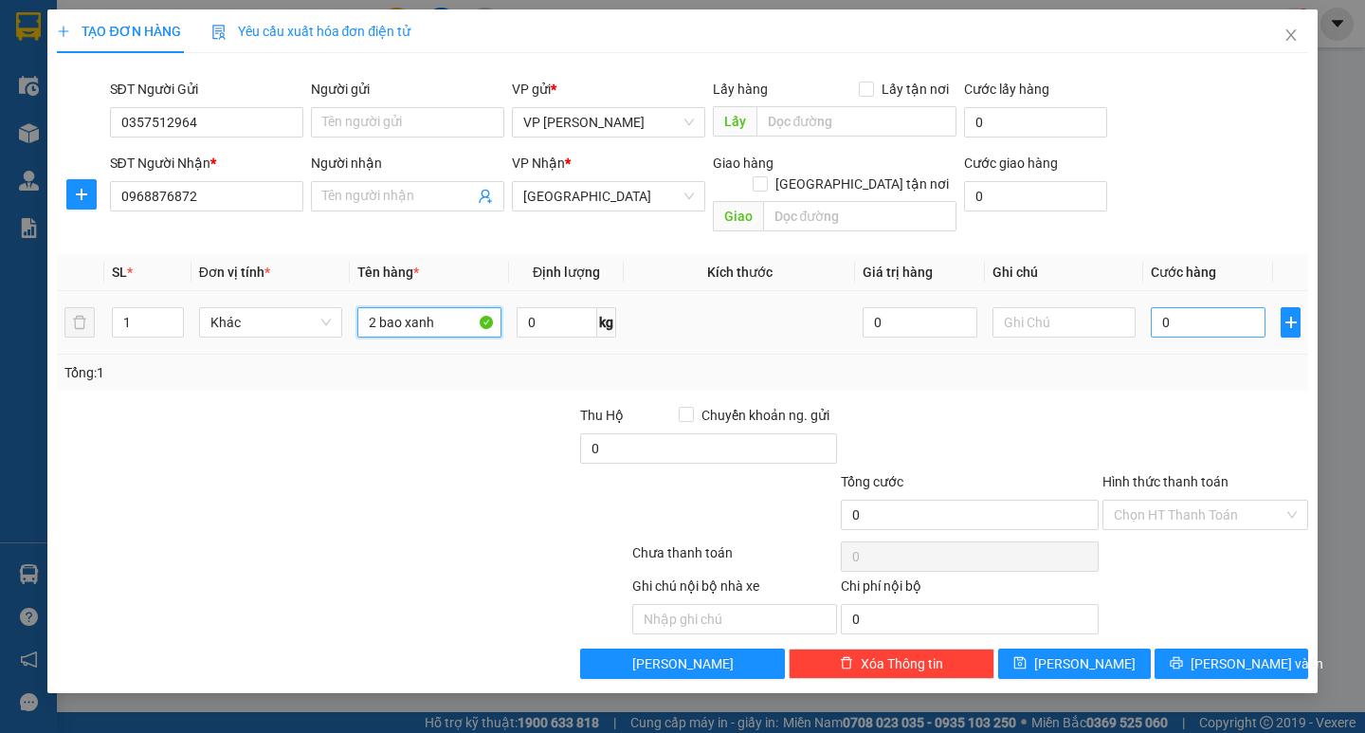
type input "2 bao xanh"
click at [1173, 315] on input "0" at bounding box center [1208, 322] width 115 height 30
type input "10"
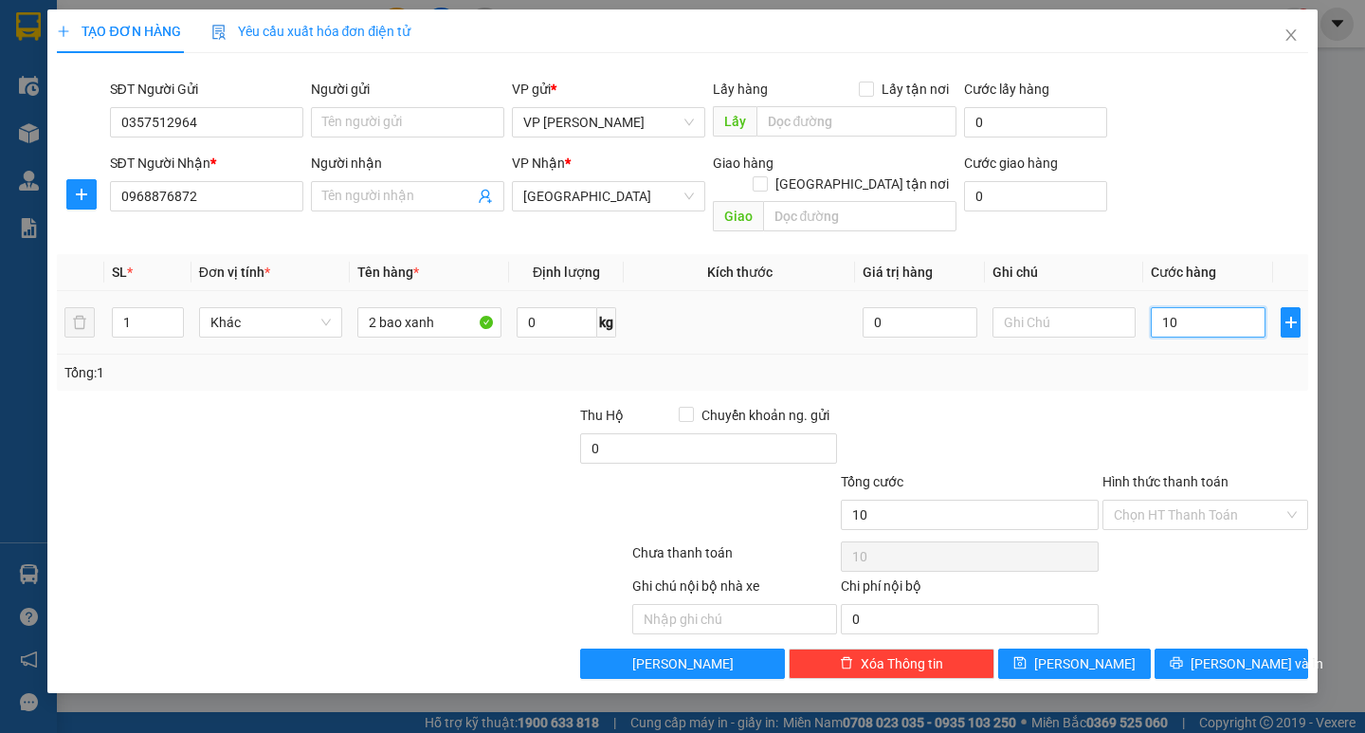
type input "100"
click at [1002, 362] on div "Tổng: 1" at bounding box center [681, 372] width 1235 height 21
type input "100.000"
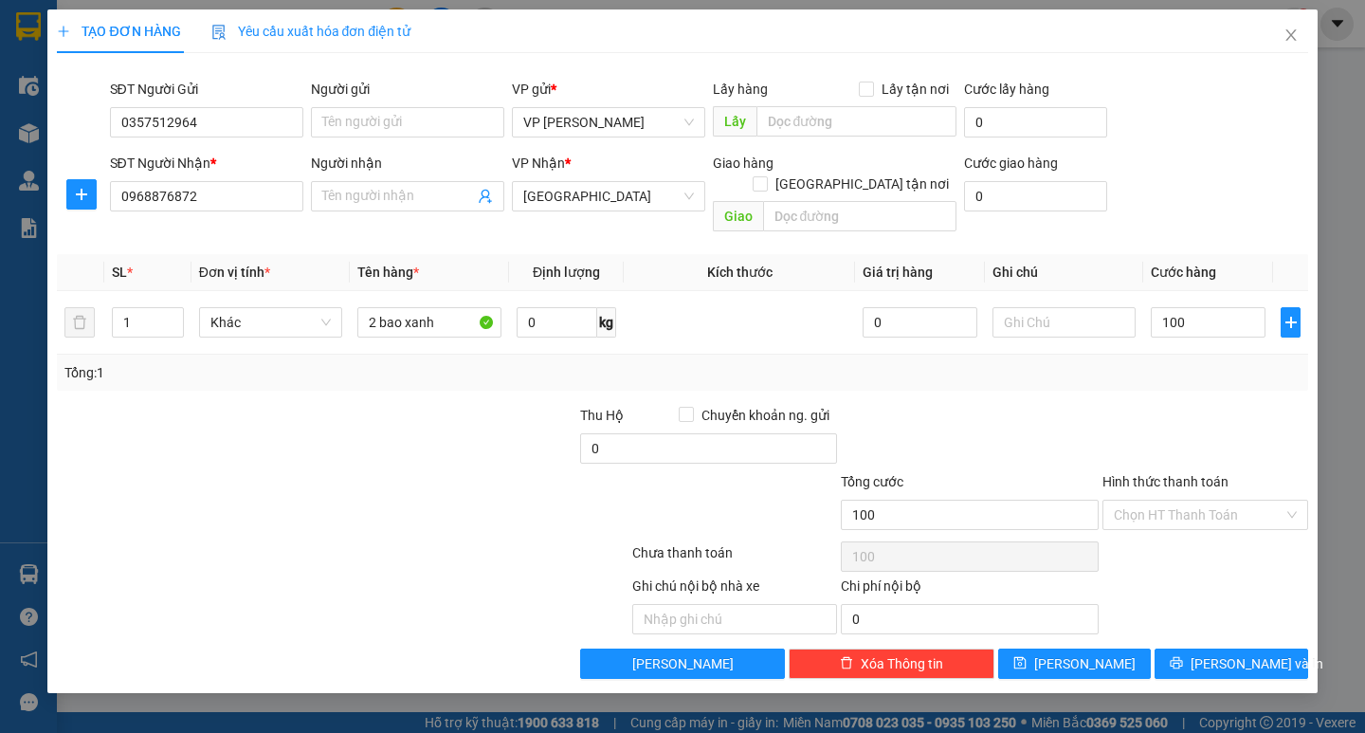
type input "100.000"
click at [1183, 656] on icon "printer" at bounding box center [1175, 662] width 13 height 13
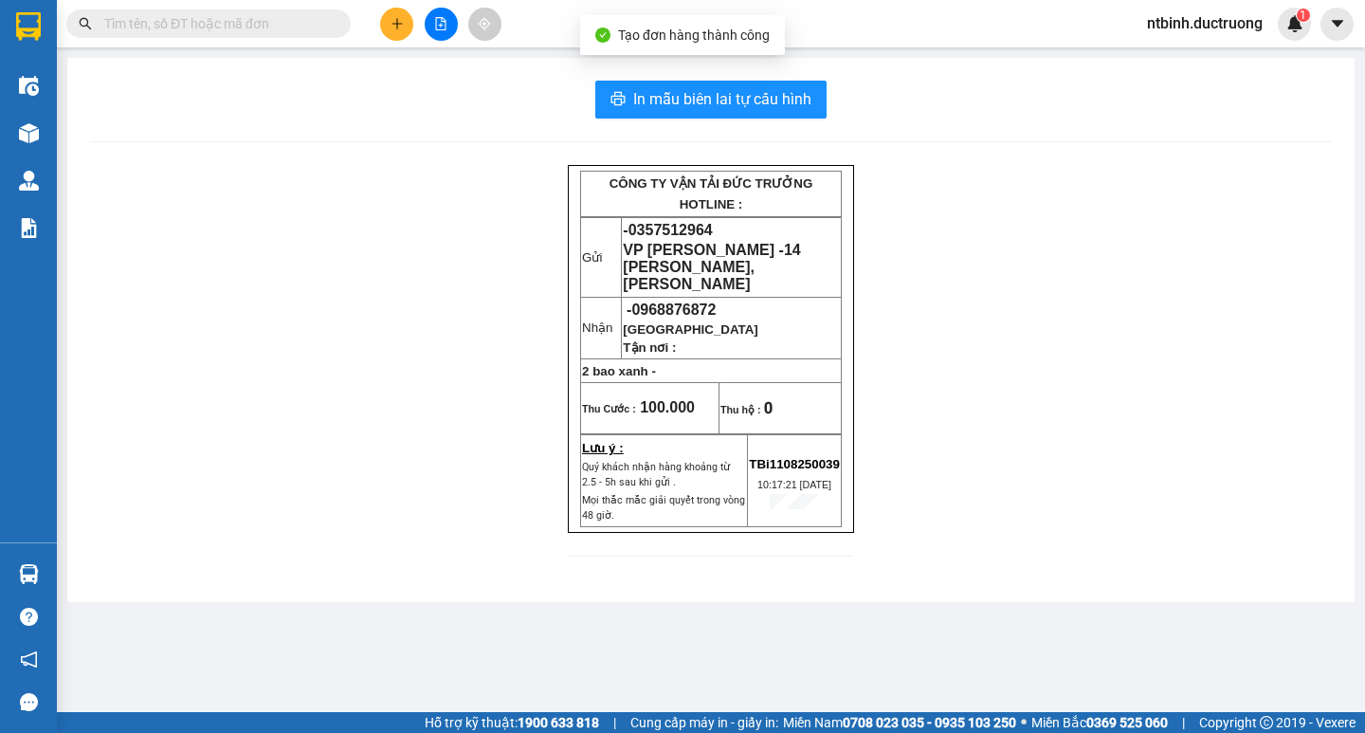
click at [737, 119] on div "In mẫu biên lai tự cấu hình CÔNG TY VẬN TẢI ĐỨC TRƯỞNG HOTLINE : Gửi - 03575129…" at bounding box center [710, 330] width 1287 height 544
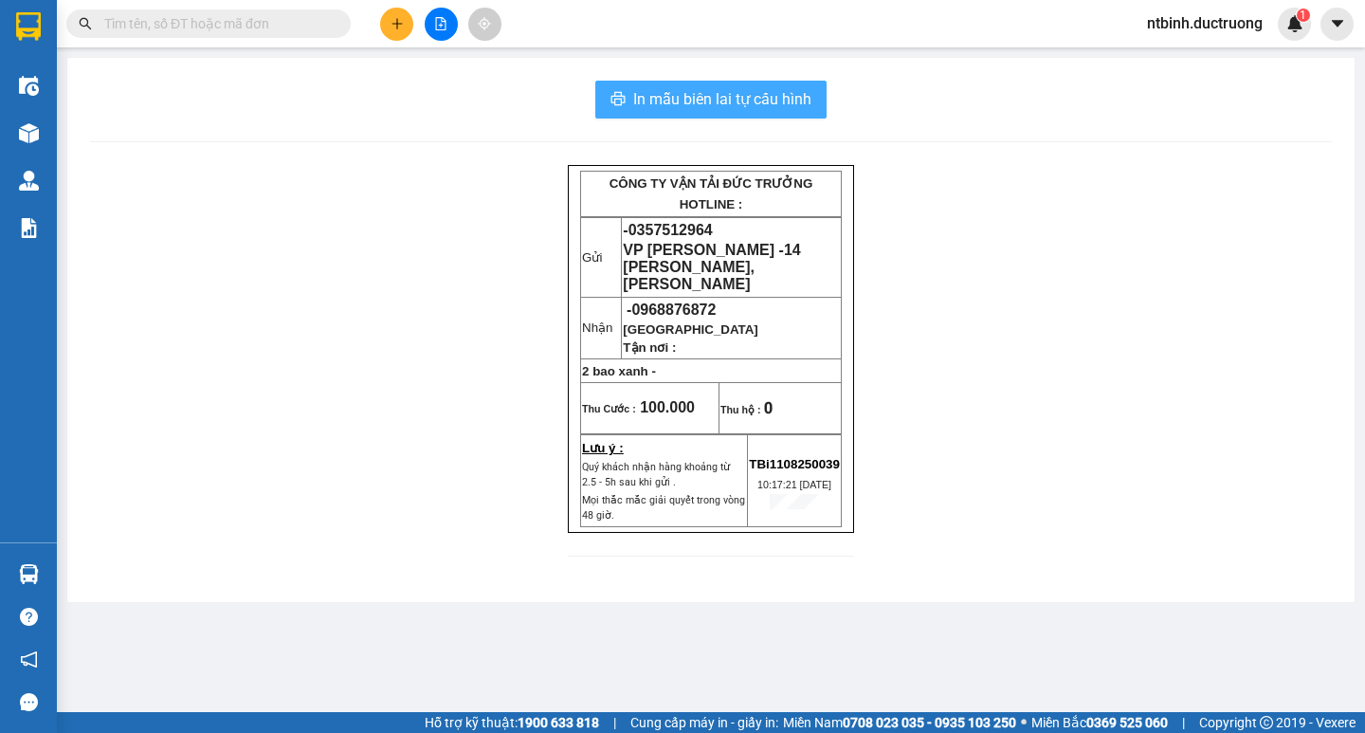
click at [725, 106] on span "In mẫu biên lai tự cấu hình" at bounding box center [722, 99] width 178 height 24
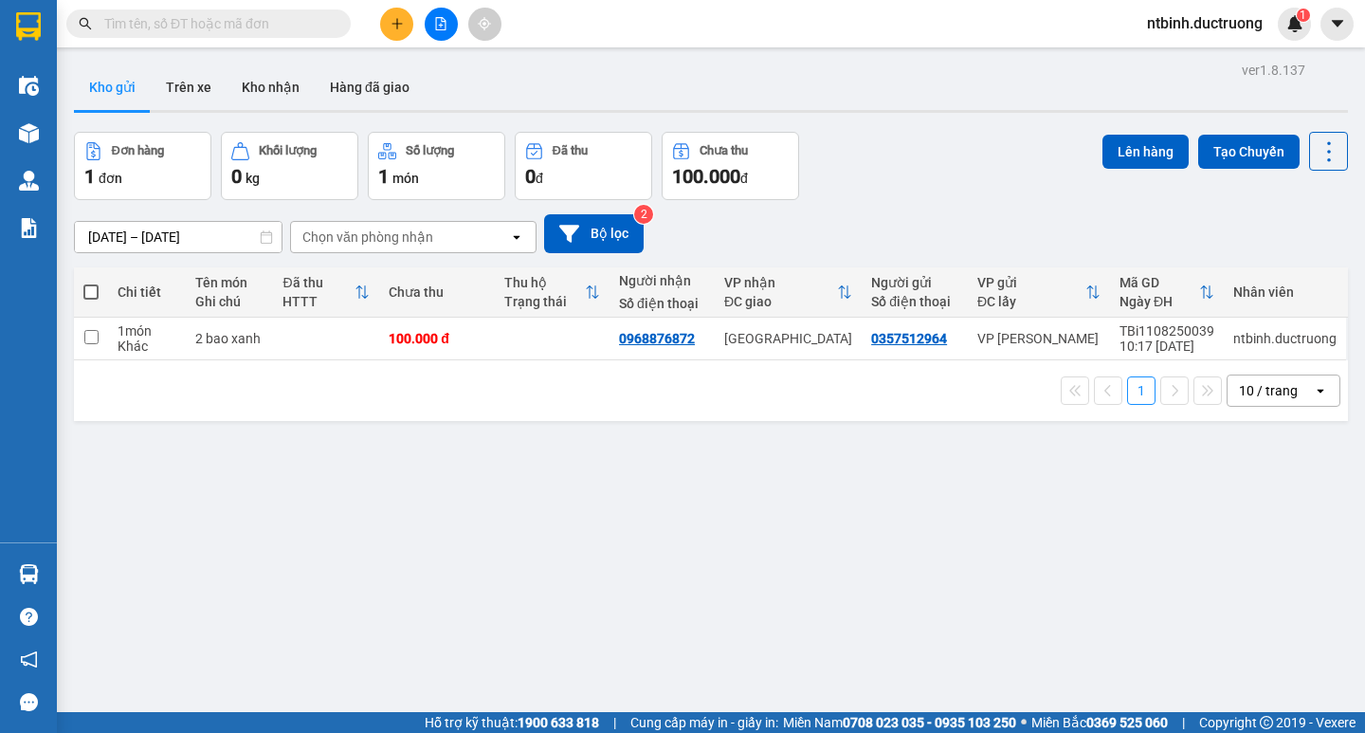
click at [399, 19] on icon "plus" at bounding box center [396, 23] width 13 height 13
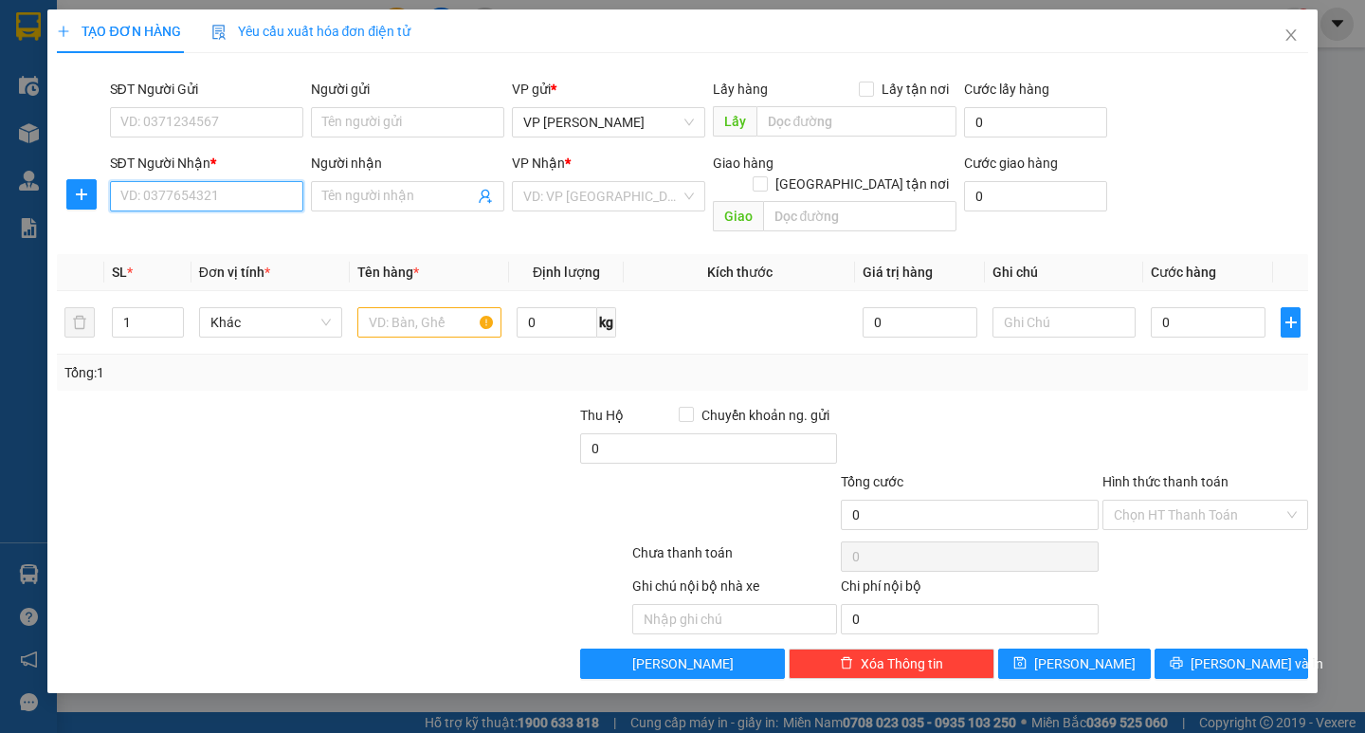
click at [255, 200] on input "SĐT Người Nhận *" at bounding box center [206, 196] width 193 height 30
click at [263, 229] on div "0961877882 - 0342855630" at bounding box center [206, 234] width 171 height 21
type input "0961877882"
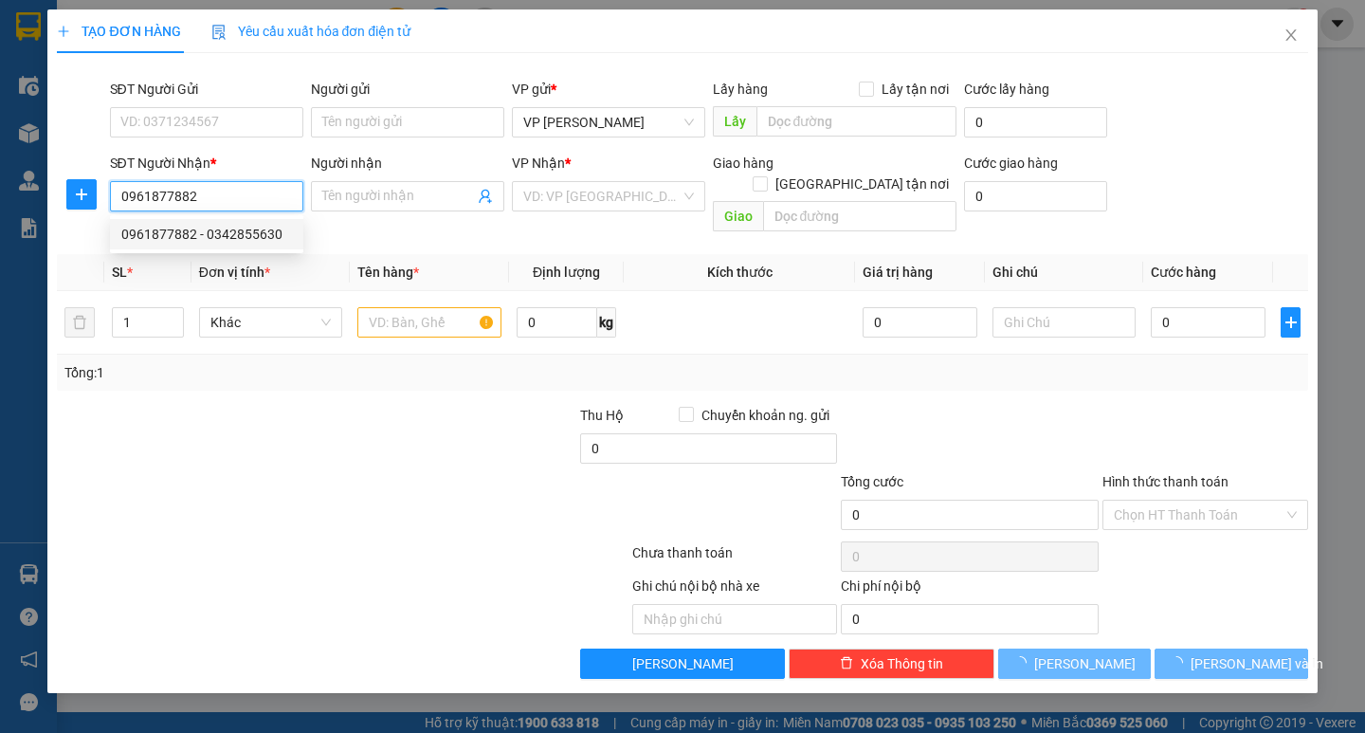
type input "0342855630"
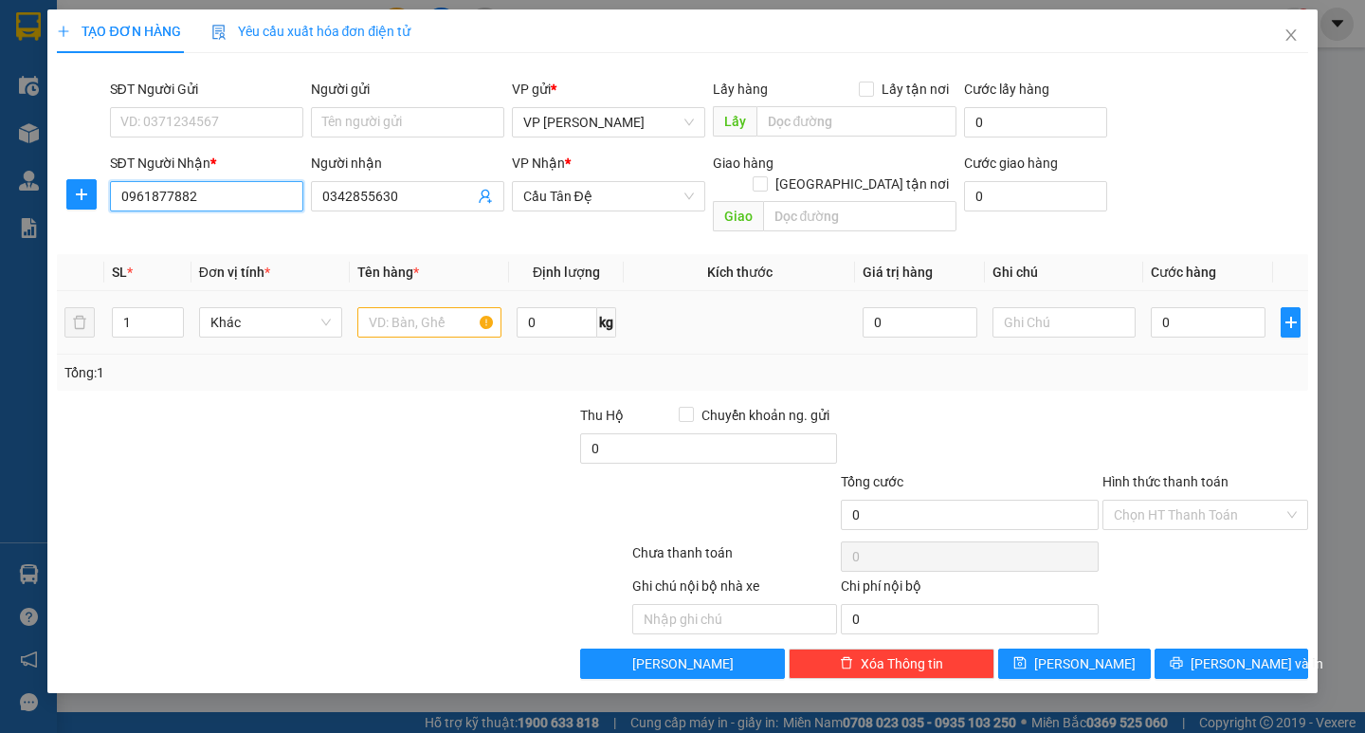
type input "0961877882"
click at [423, 307] on input "text" at bounding box center [428, 322] width 143 height 30
type input "mõm"
click at [1165, 307] on input "0" at bounding box center [1208, 322] width 115 height 30
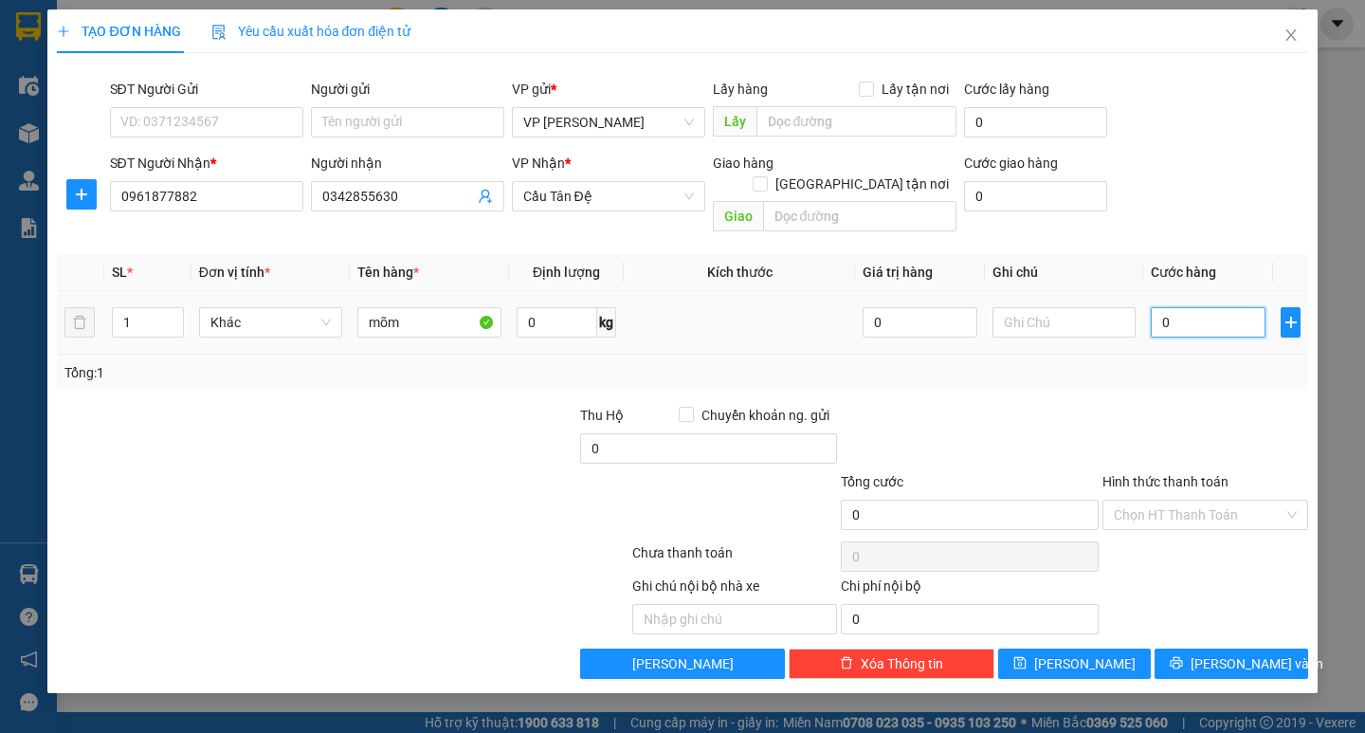
type input "30"
click at [1151, 362] on div "Tổng: 1" at bounding box center [681, 372] width 1235 height 21
type input "30.000"
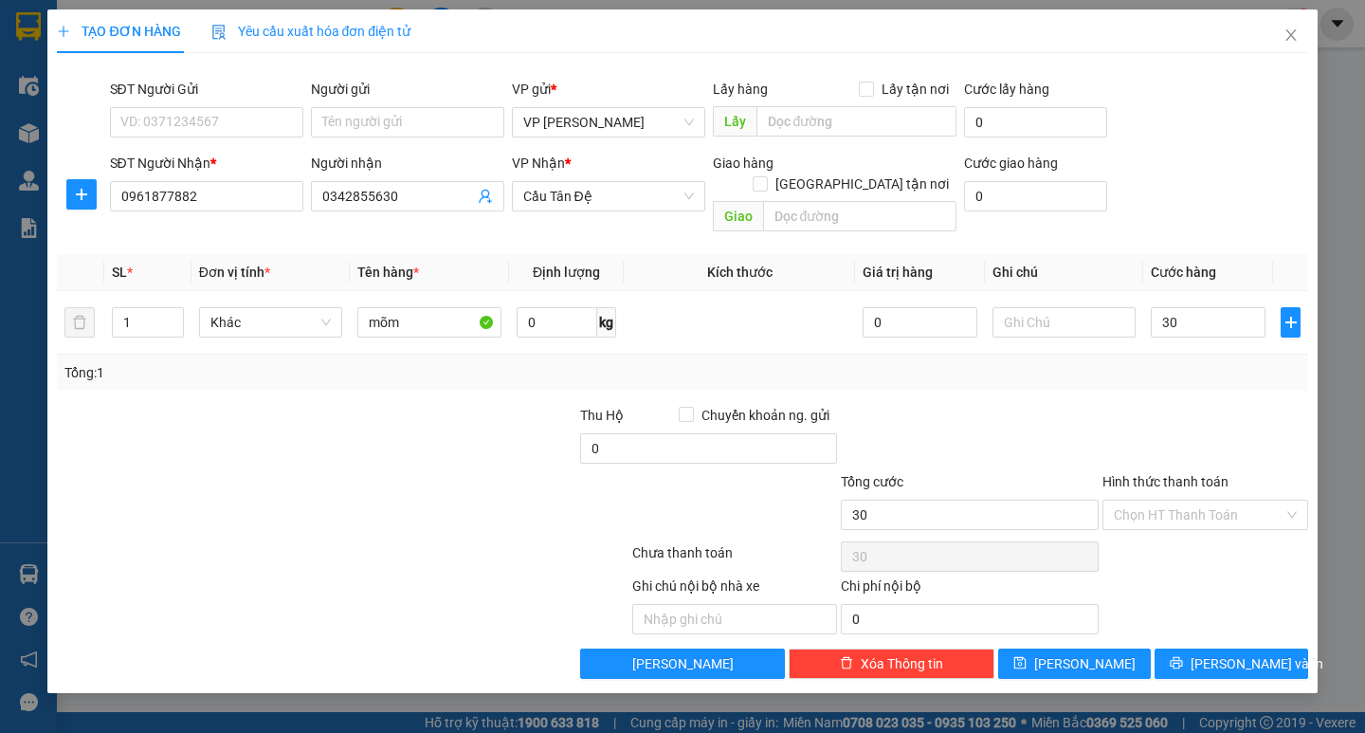
type input "30.000"
click at [1197, 500] on input "Hình thức thanh toán" at bounding box center [1199, 514] width 170 height 28
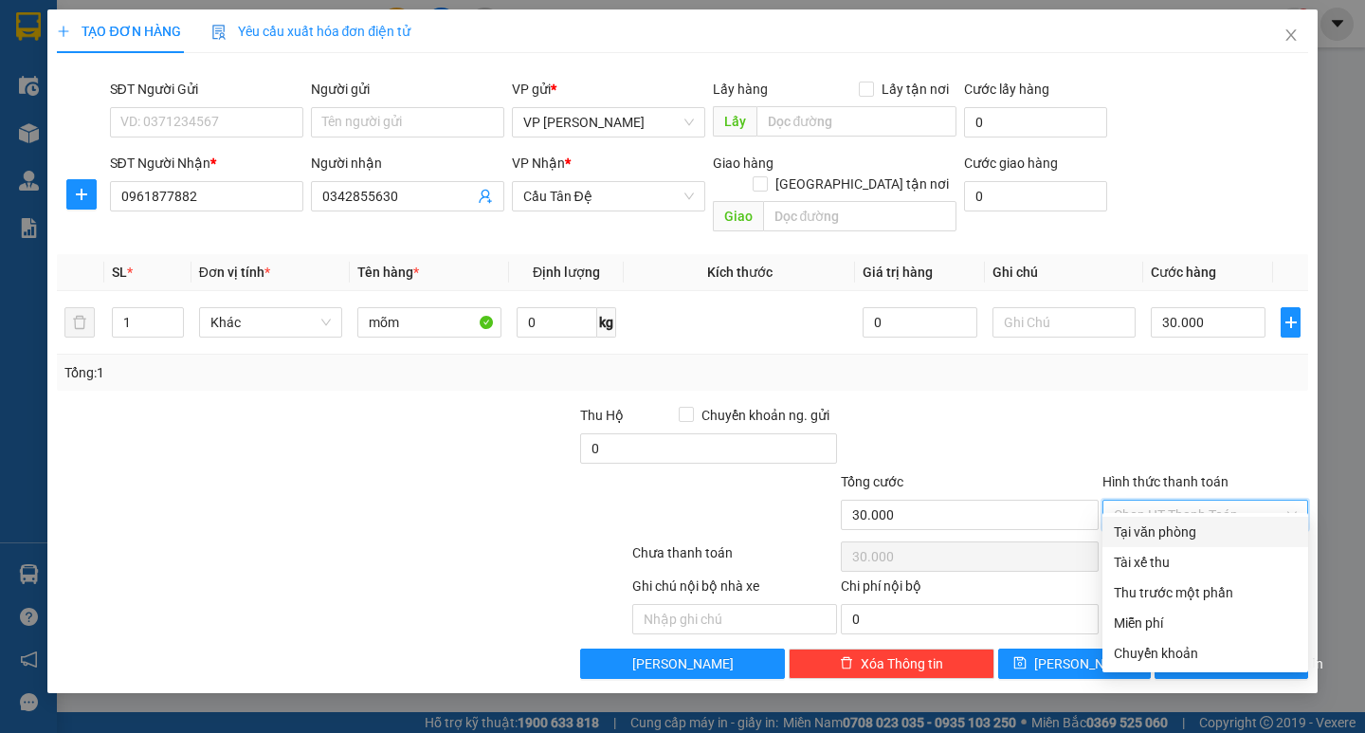
click at [1151, 520] on div "Tại văn phòng" at bounding box center [1205, 532] width 206 height 30
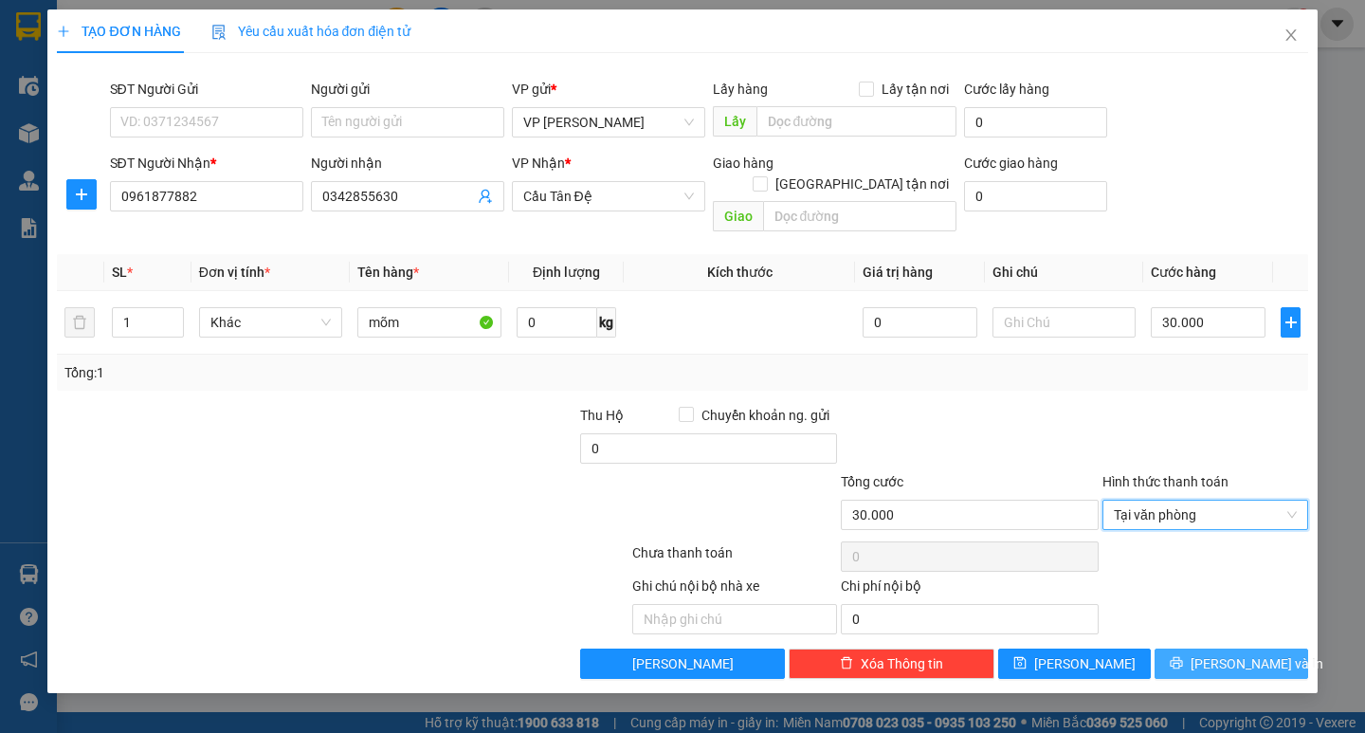
click at [1185, 648] on button "[PERSON_NAME] và In" at bounding box center [1230, 663] width 153 height 30
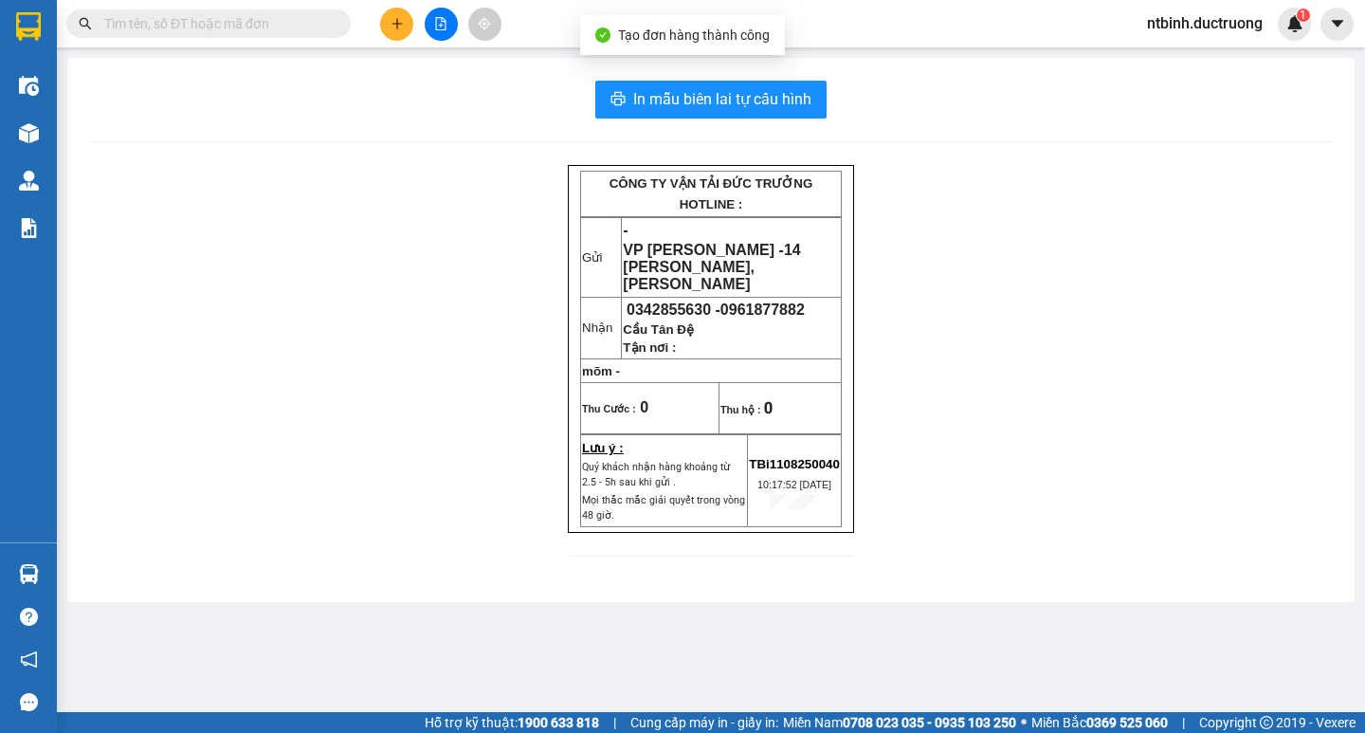
click at [746, 127] on div "In mẫu biên lai tự cấu hình CÔNG TY VẬN TẢI ĐỨC TRƯỞNG HOTLINE : Gửi - VP [PERS…" at bounding box center [710, 330] width 1287 height 544
click at [752, 111] on span "In mẫu biên lai tự cấu hình" at bounding box center [722, 99] width 178 height 24
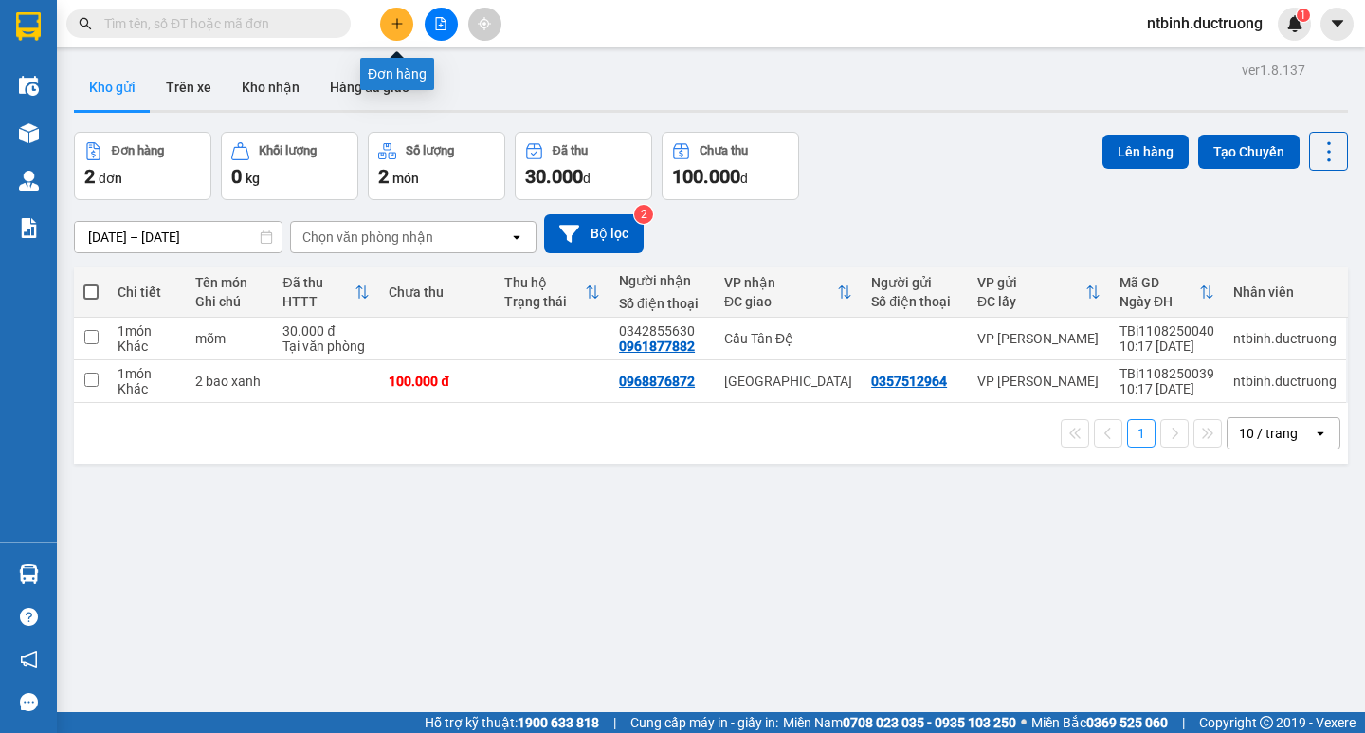
click at [390, 18] on icon "plus" at bounding box center [396, 23] width 13 height 13
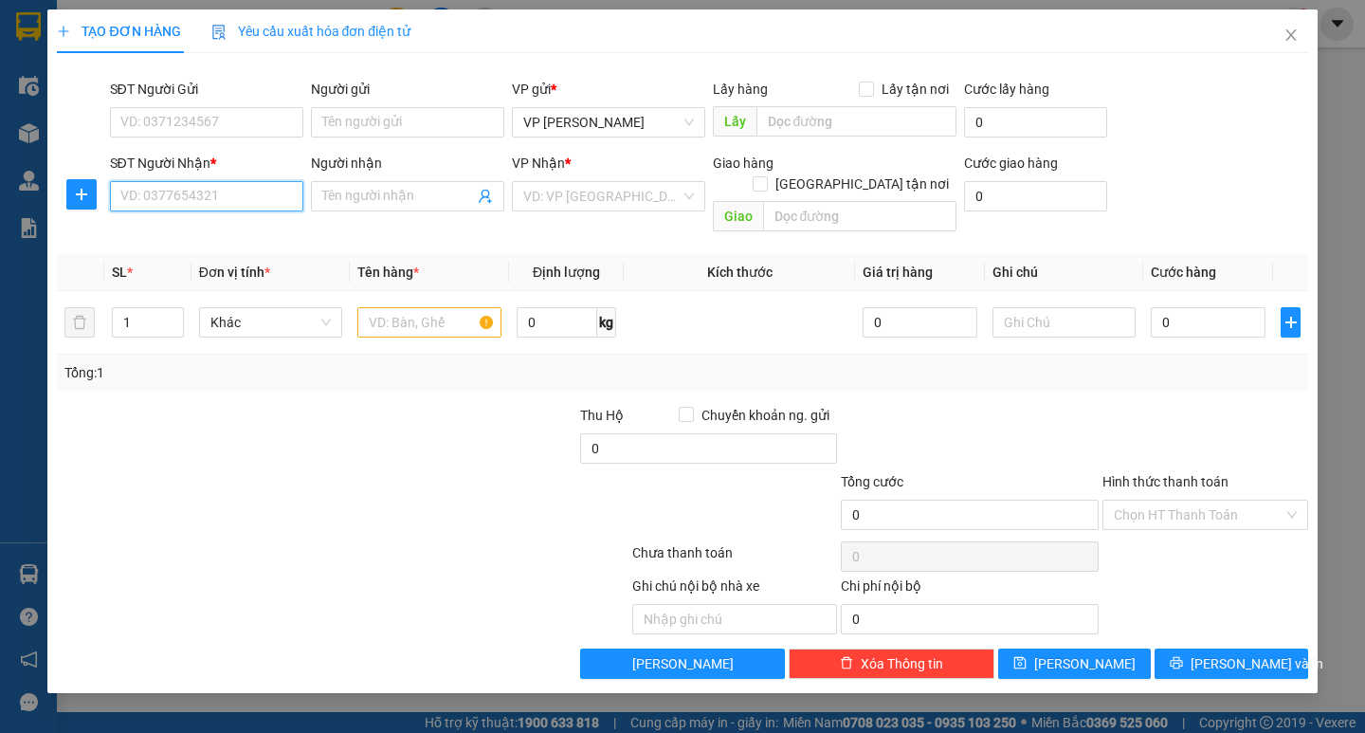
click at [282, 193] on input "SĐT Người Nhận *" at bounding box center [206, 196] width 193 height 30
click at [167, 234] on div "0948311087" at bounding box center [206, 234] width 171 height 21
type input "0948311087"
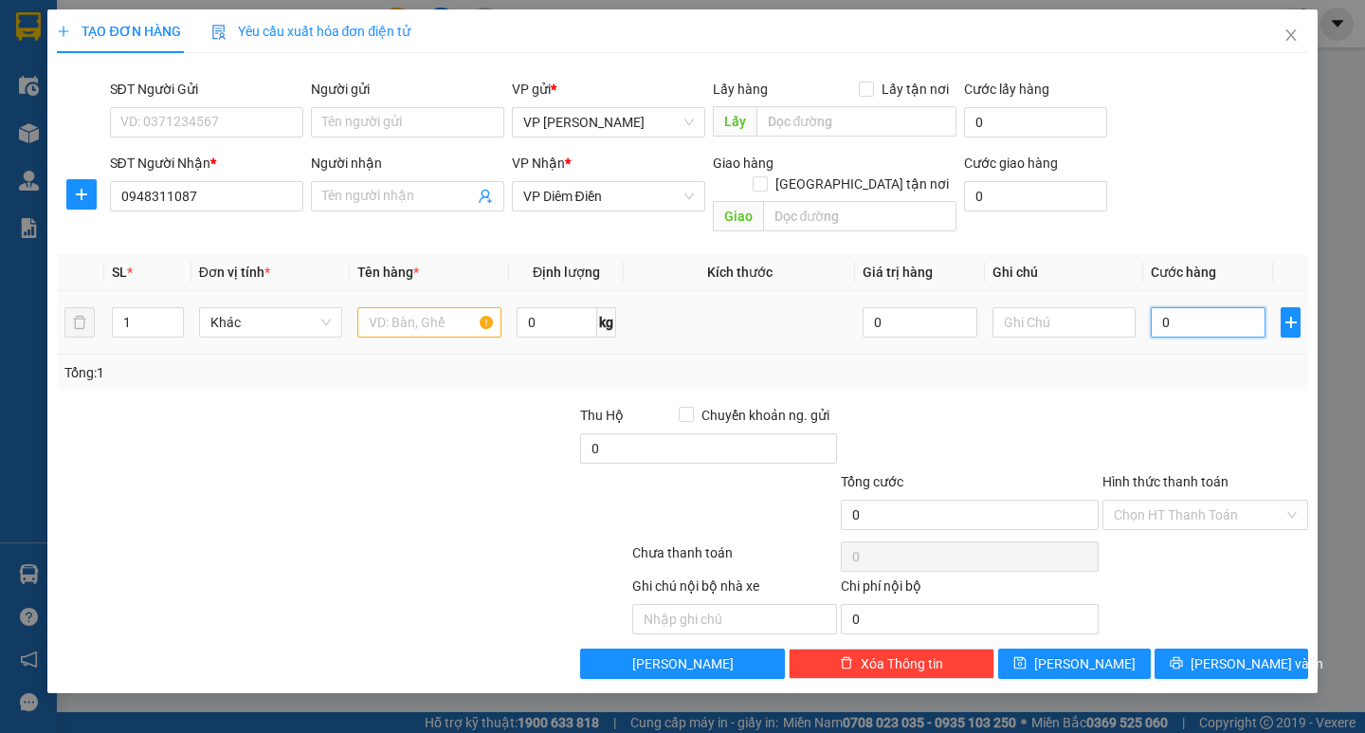
click at [1194, 307] on input "0" at bounding box center [1208, 322] width 115 height 30
type input "50"
type input "50.000"
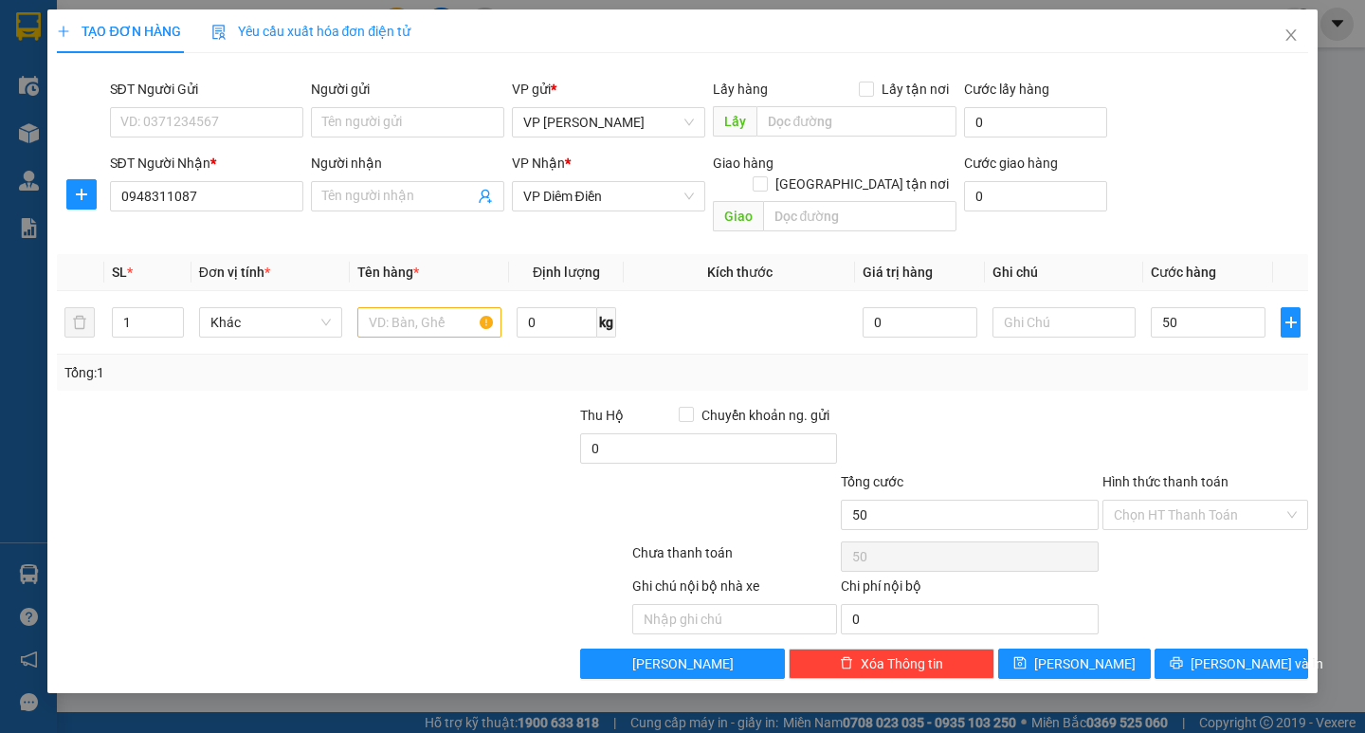
type input "50.000"
click at [1051, 405] on div at bounding box center [970, 438] width 262 height 66
click at [448, 308] on input "text" at bounding box center [428, 322] width 143 height 30
type input "xốp"
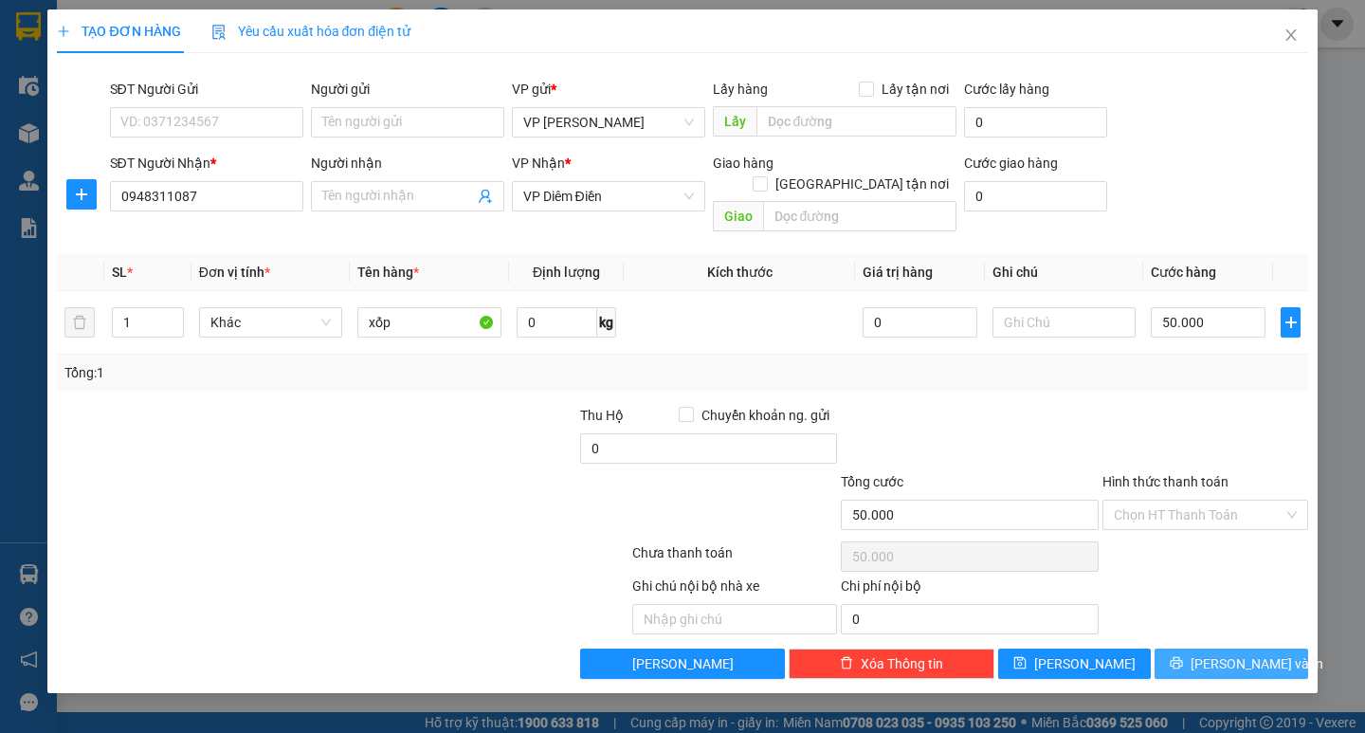
click at [1183, 656] on icon "printer" at bounding box center [1175, 662] width 13 height 13
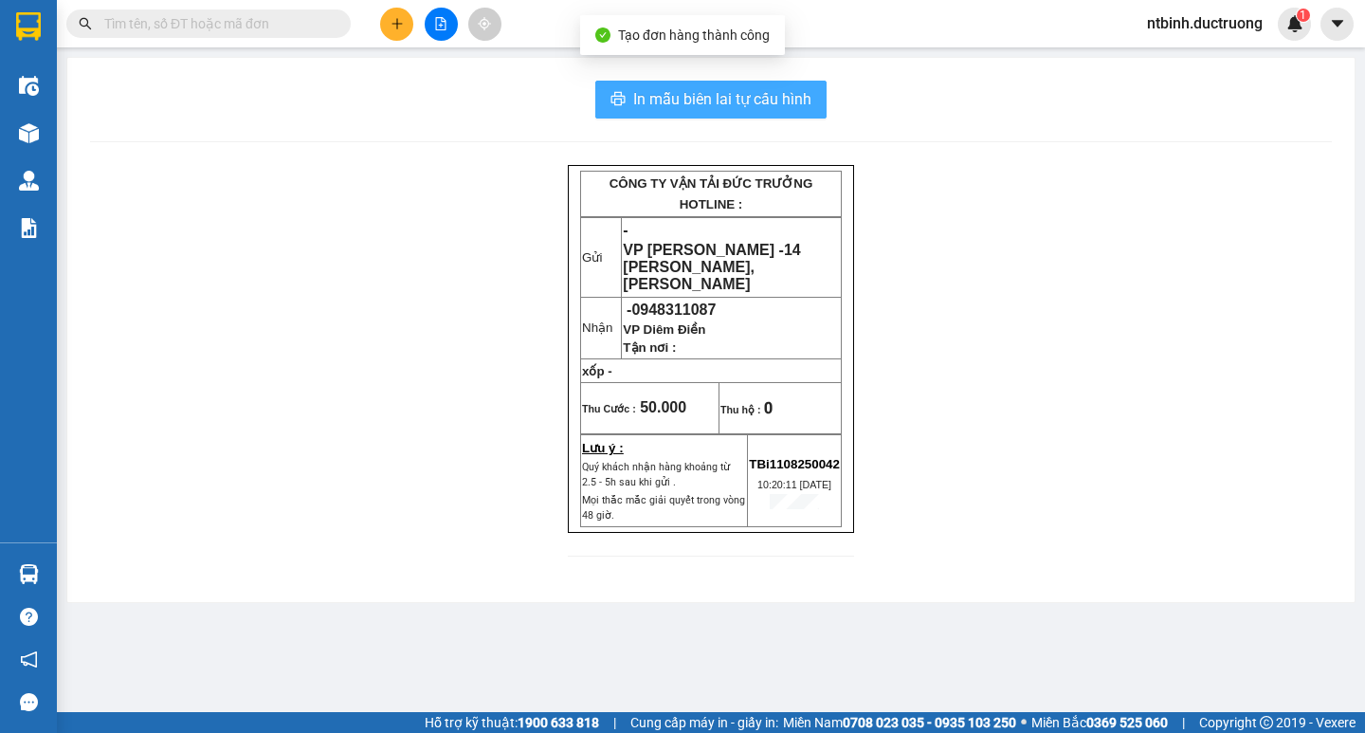
click at [661, 114] on button "In mẫu biên lai tự cấu hình" at bounding box center [710, 100] width 231 height 38
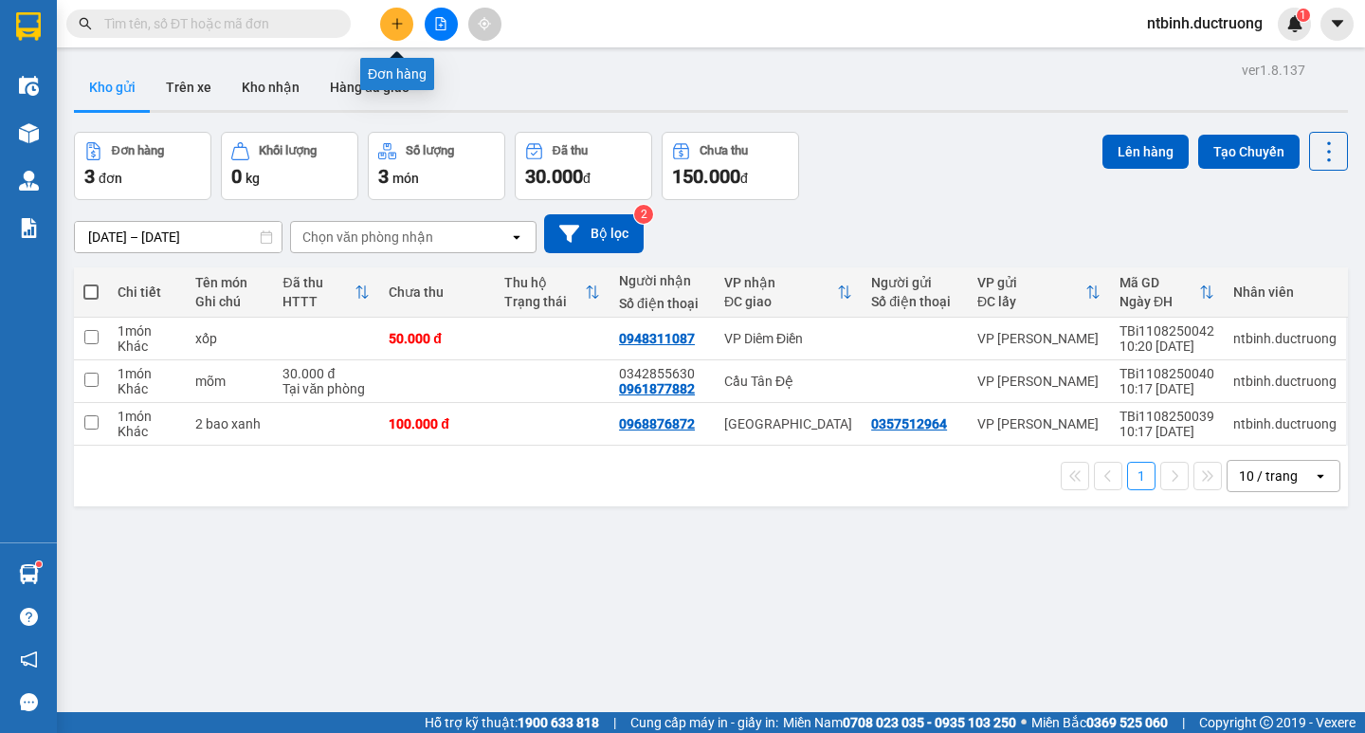
click at [401, 24] on icon "plus" at bounding box center [396, 23] width 10 height 1
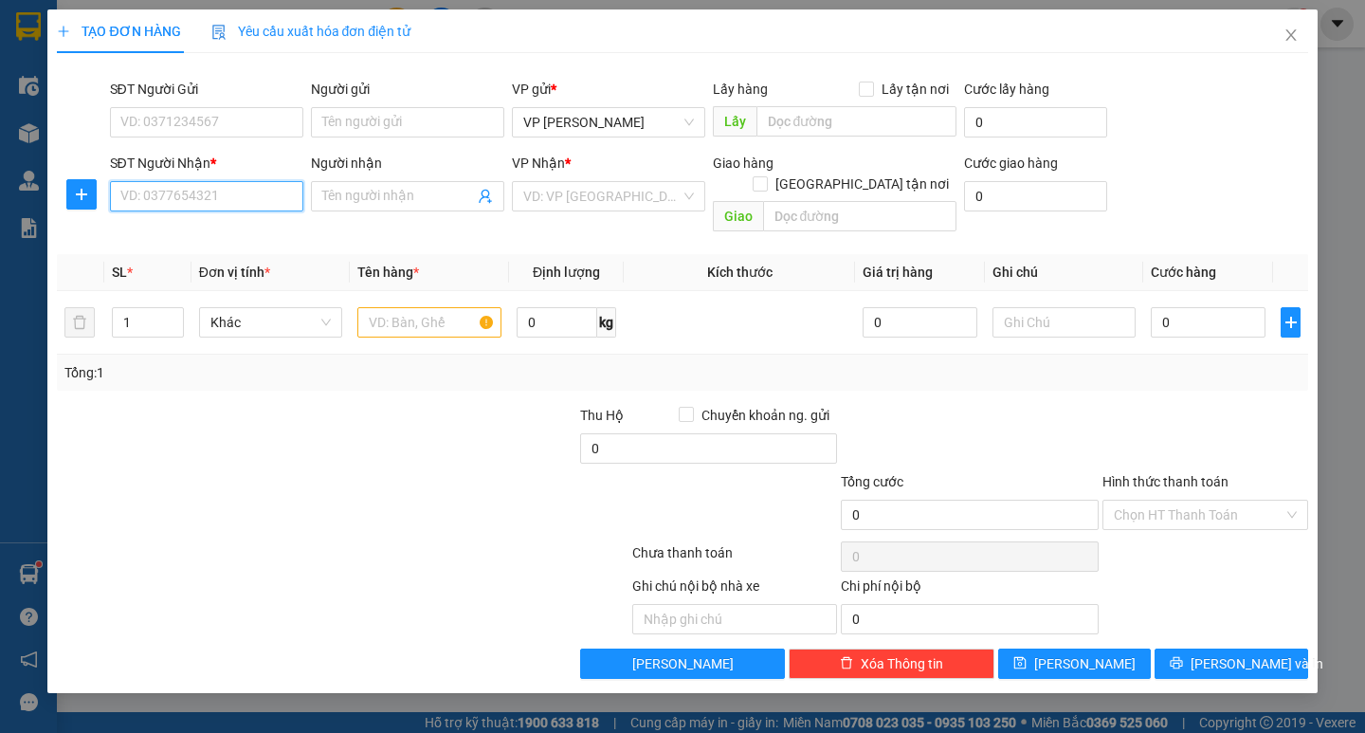
click at [193, 199] on input "SĐT Người Nhận *" at bounding box center [206, 196] width 193 height 30
click at [177, 227] on div "0974730679" at bounding box center [206, 234] width 171 height 21
type input "0974730679"
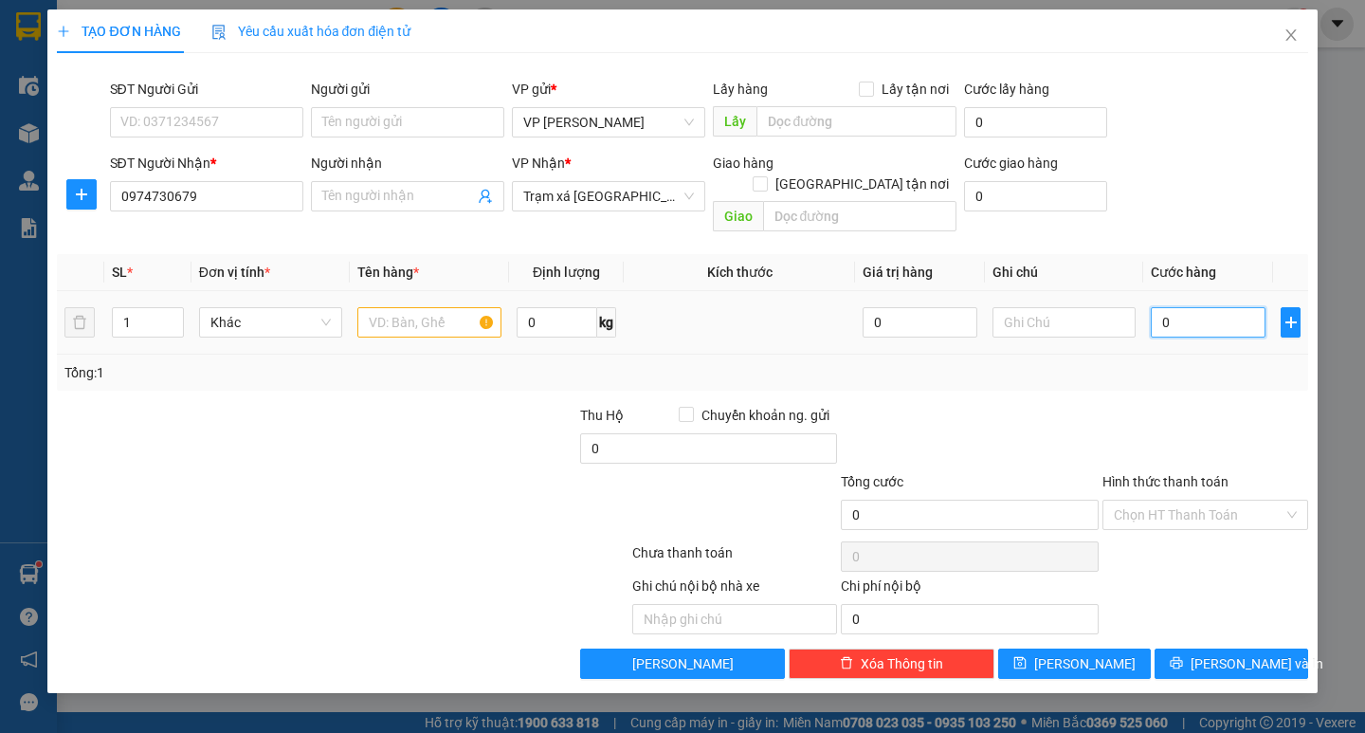
click at [1176, 307] on input "0" at bounding box center [1208, 322] width 115 height 30
type input "50"
type input "50.000"
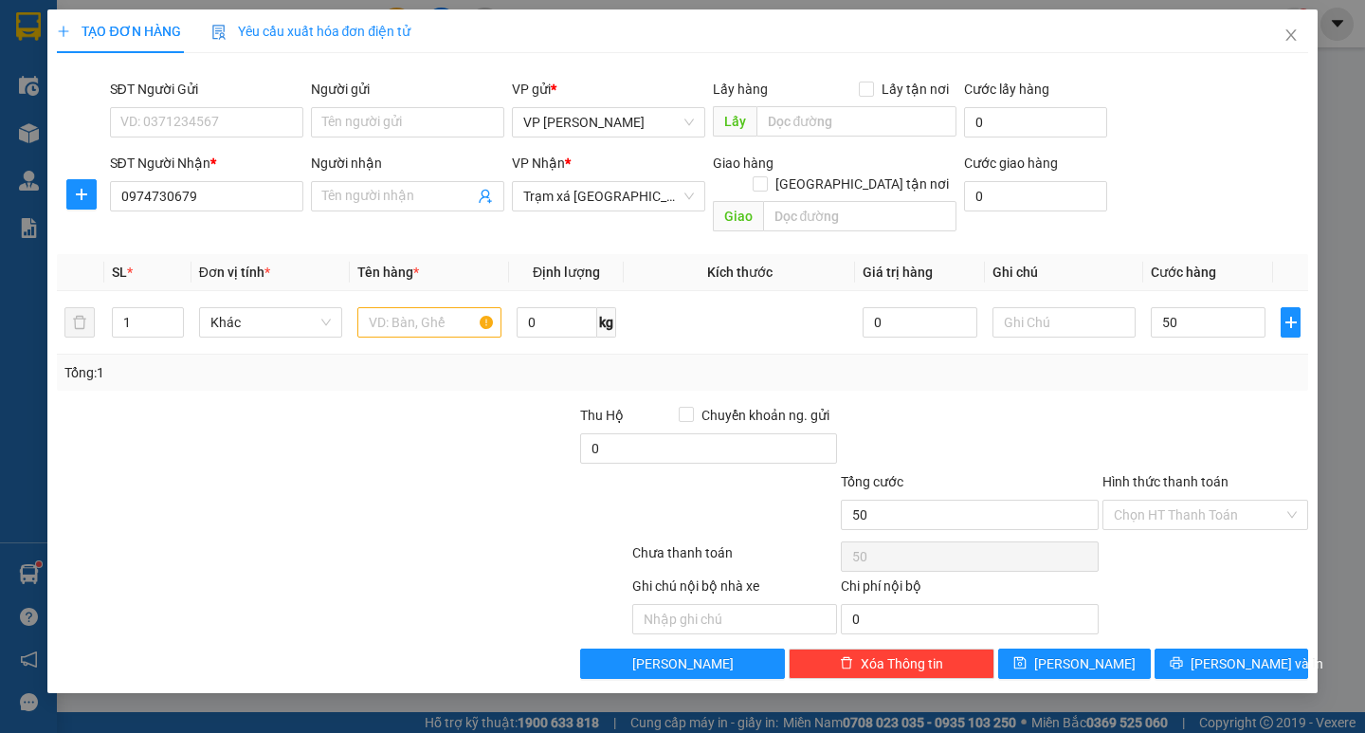
type input "50.000"
click at [1053, 405] on div at bounding box center [970, 438] width 262 height 66
click at [1166, 307] on input "50.000" at bounding box center [1208, 322] width 115 height 30
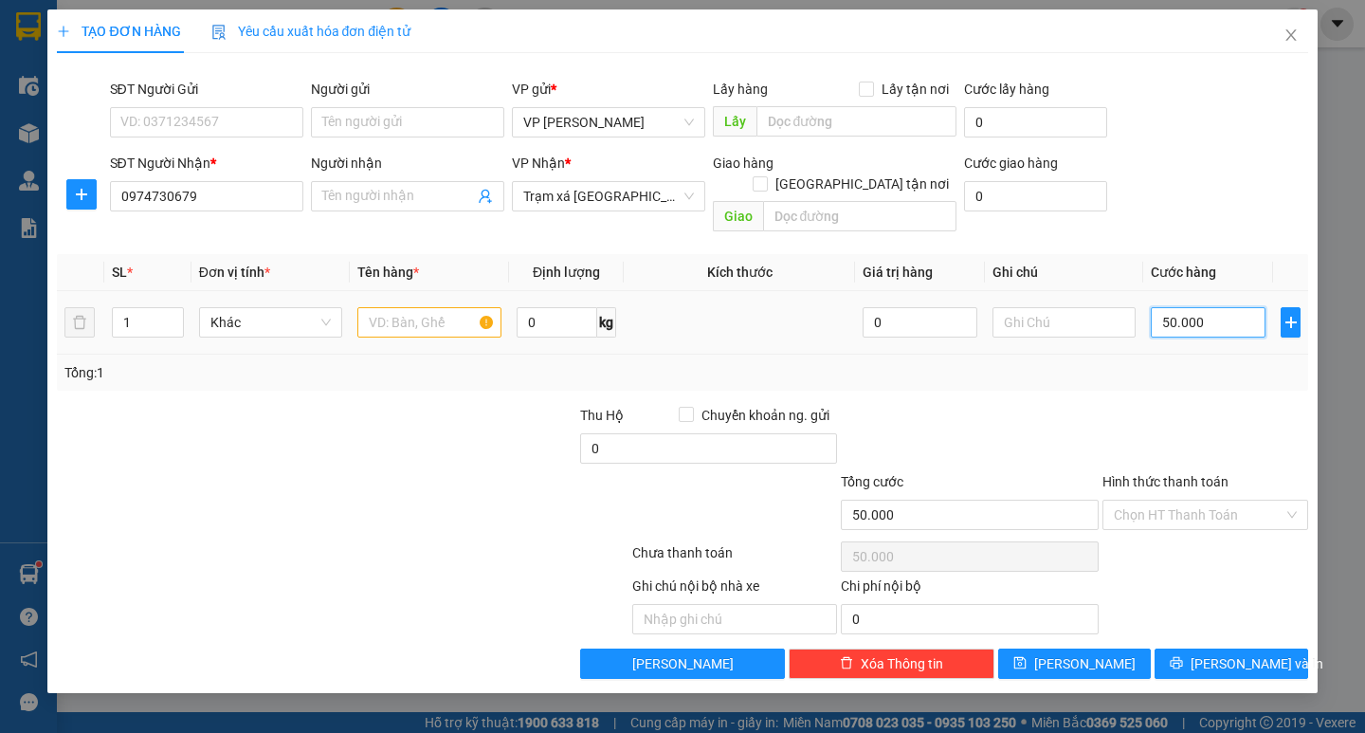
click at [1172, 307] on input "50.000" at bounding box center [1208, 322] width 115 height 30
type input "40.000"
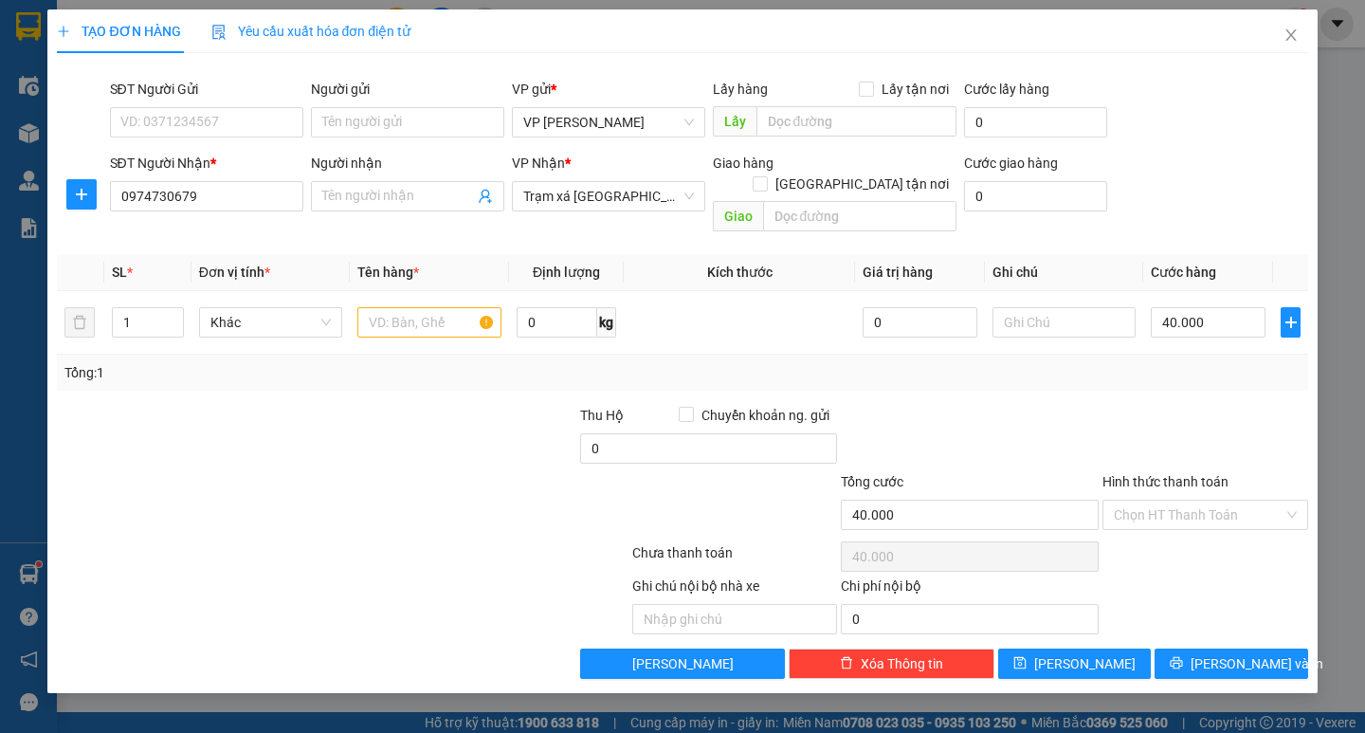
click at [1134, 371] on div "Transit Pickup Surcharge Ids Transit Deliver Surcharge Ids Transit Deliver Surc…" at bounding box center [682, 373] width 1250 height 610
type input "40.000"
click at [397, 307] on input "text" at bounding box center [428, 322] width 143 height 30
type input "hộp"
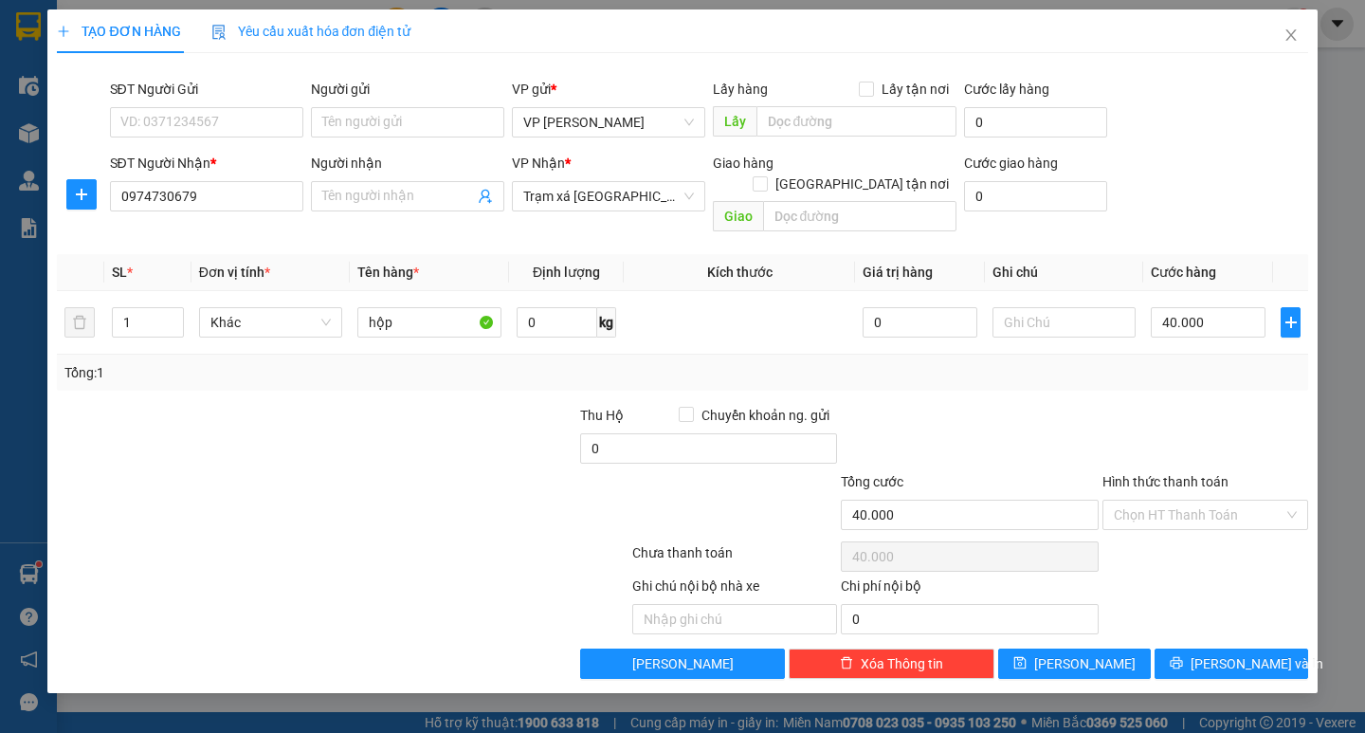
click at [354, 434] on div at bounding box center [448, 438] width 262 height 66
click at [1236, 648] on button "[PERSON_NAME] và In" at bounding box center [1230, 663] width 153 height 30
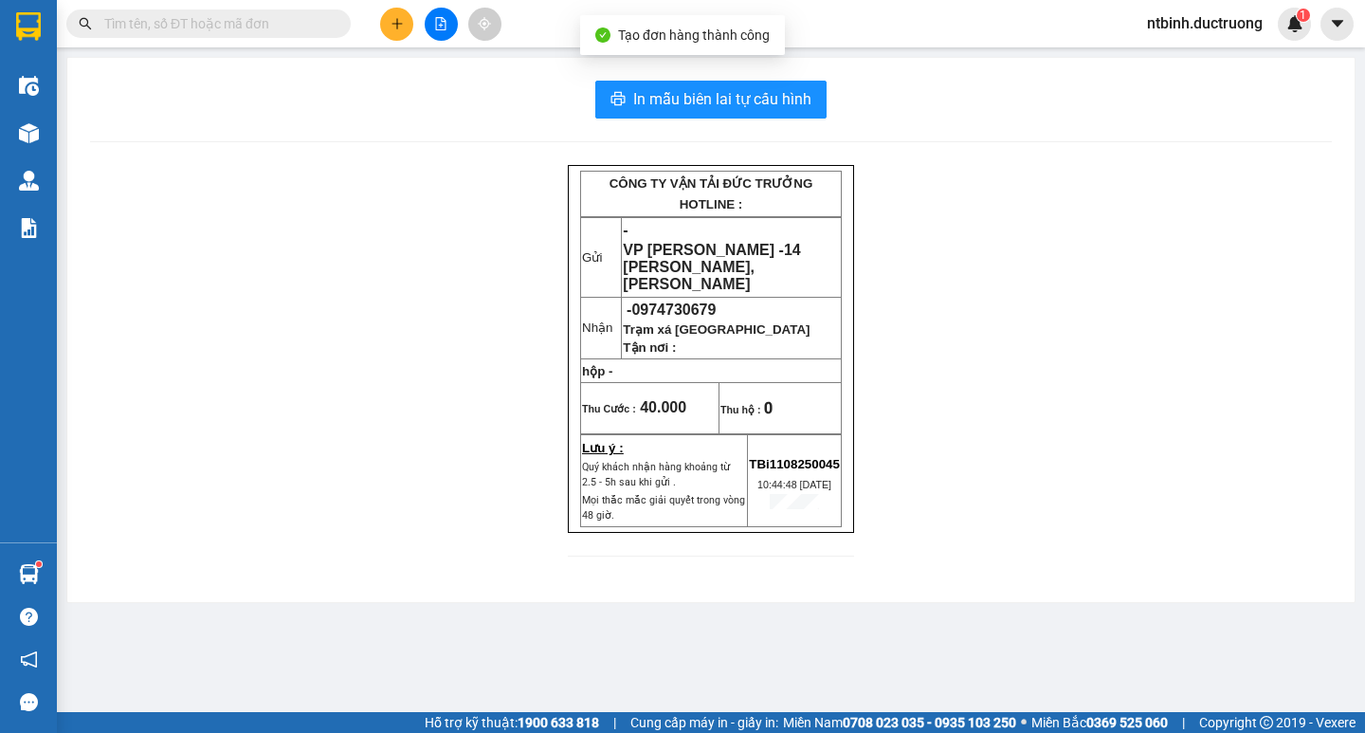
click at [741, 119] on div "In mẫu biên lai tự cấu hình CÔNG TY VẬN TẢI ĐỨC TRƯỞNG HOTLINE : Gửi - VP [PERS…" at bounding box center [710, 330] width 1287 height 544
click at [749, 99] on span "In mẫu biên lai tự cấu hình" at bounding box center [722, 99] width 178 height 24
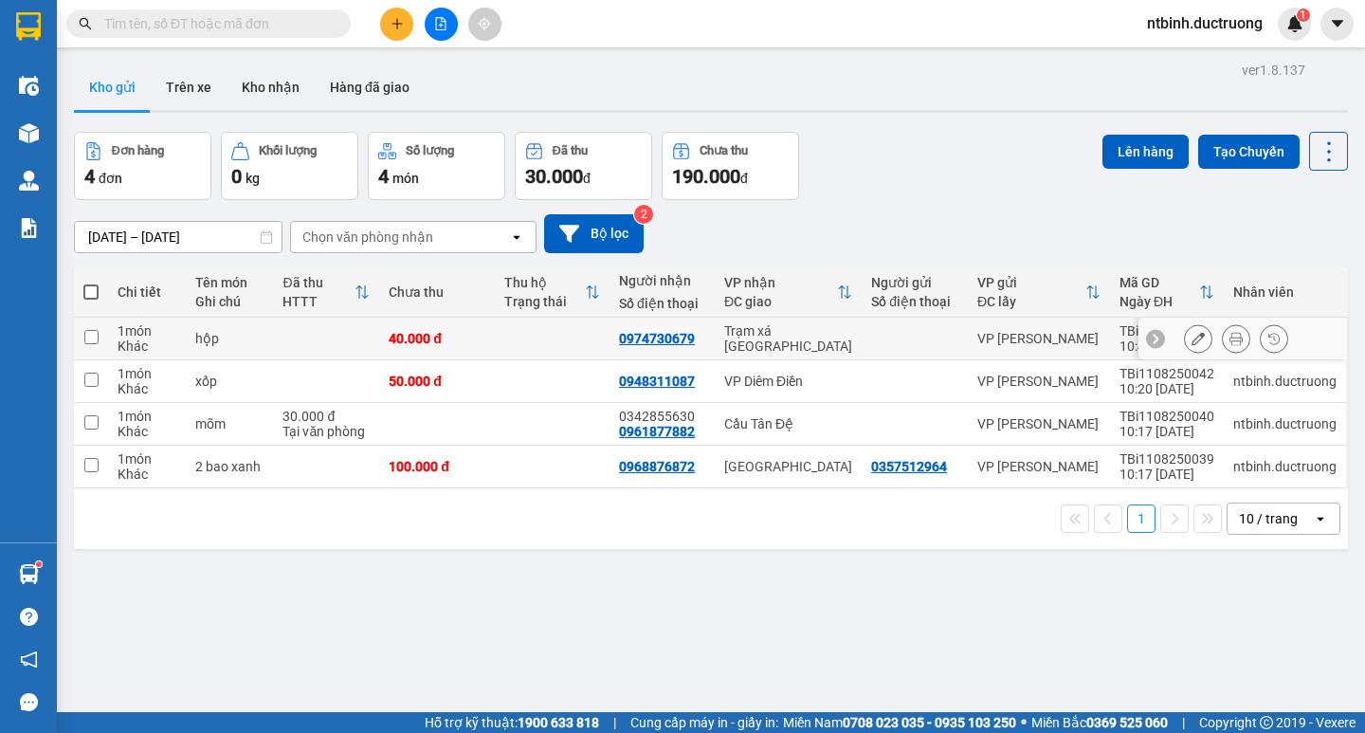
click at [888, 347] on td at bounding box center [914, 338] width 106 height 43
checkbox input "true"
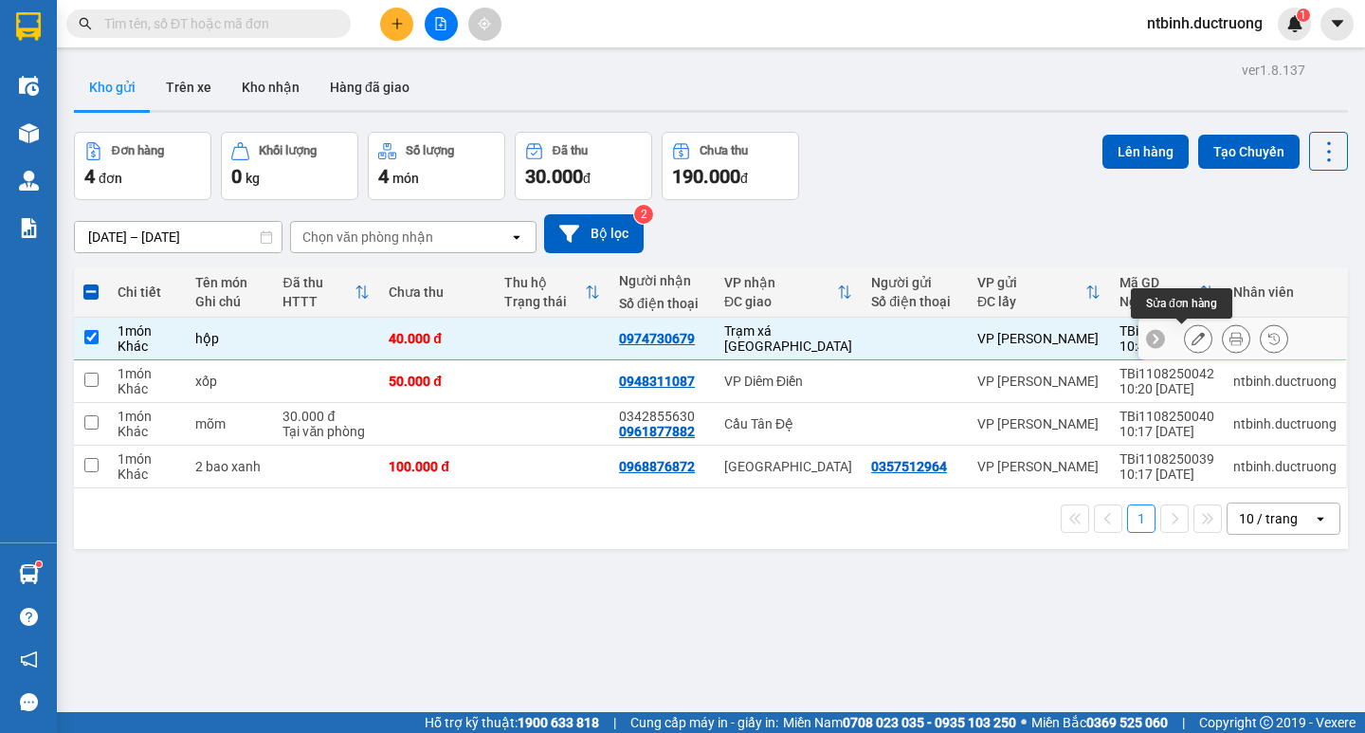
click at [1191, 335] on icon at bounding box center [1197, 338] width 13 height 13
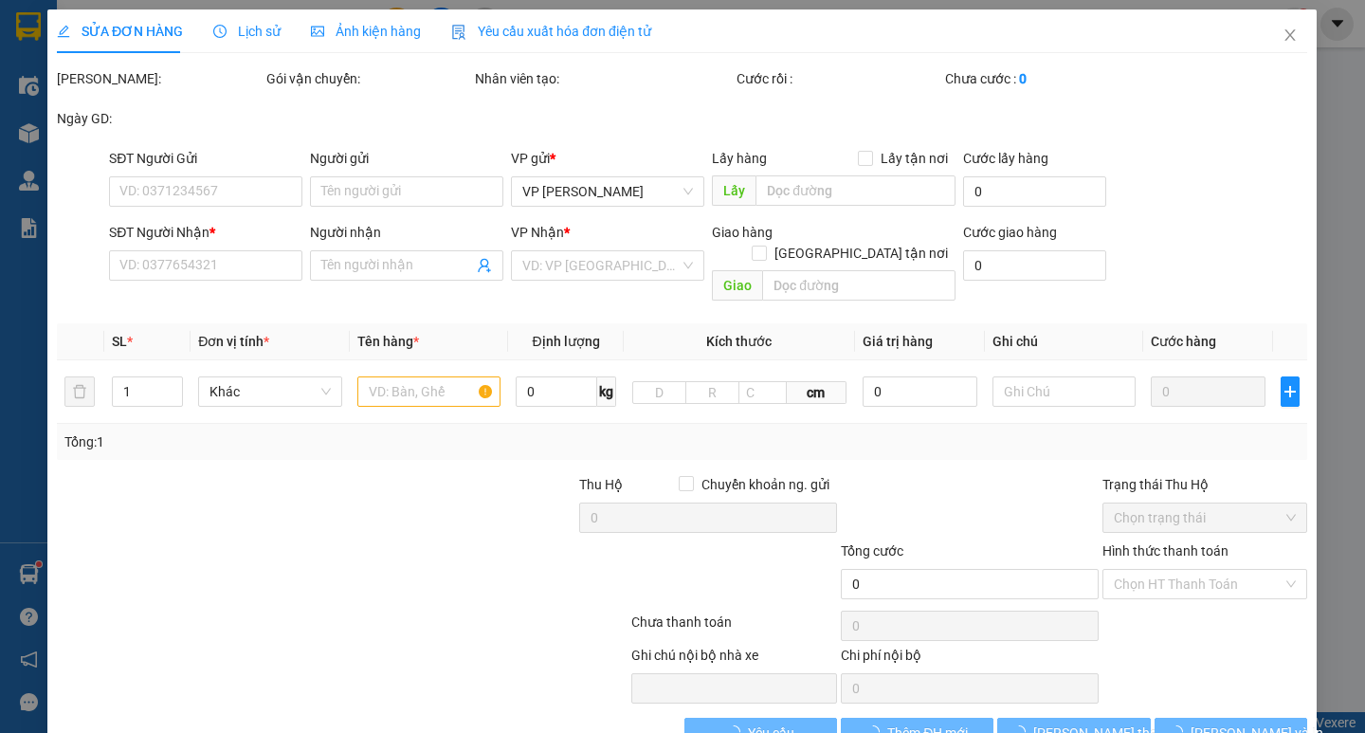
type input "0974730679"
type input "40.000"
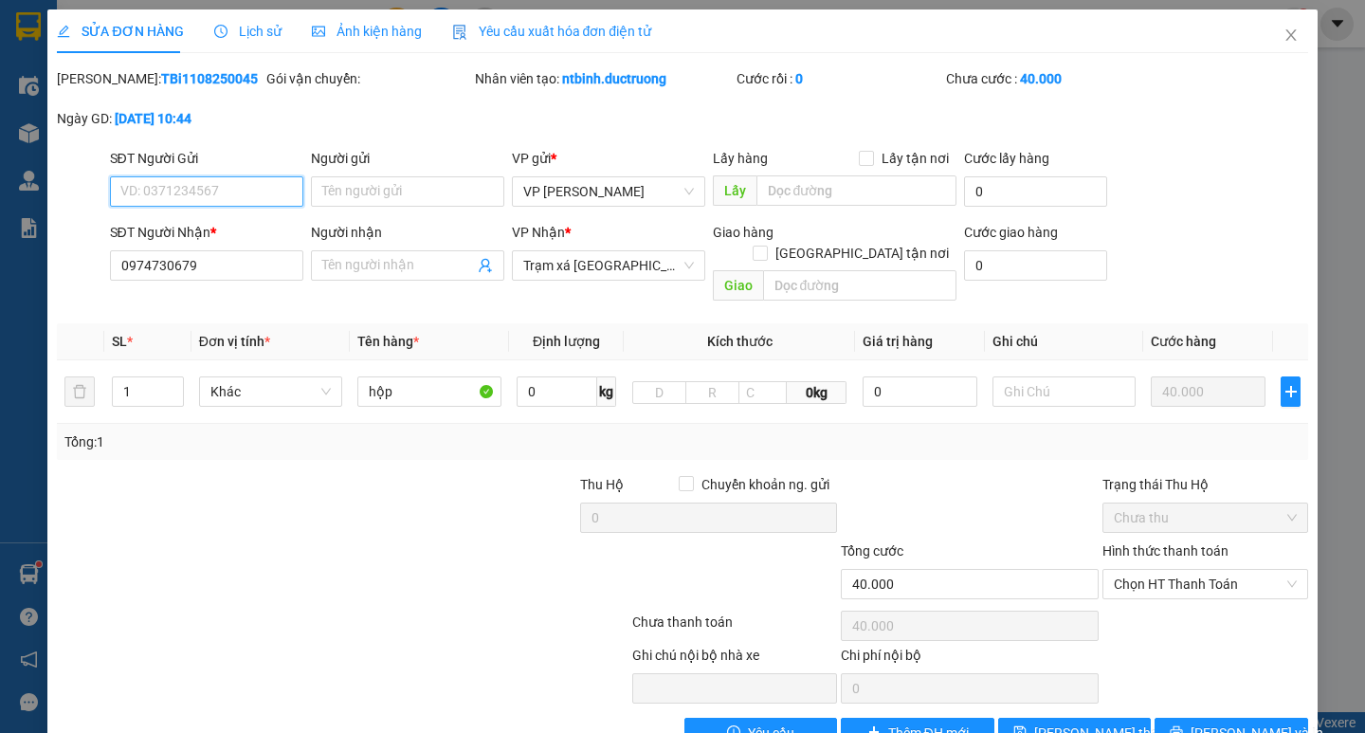
click at [1231, 503] on span "Chưa thu" at bounding box center [1205, 517] width 183 height 28
click at [1208, 576] on span "Chọn HT Thanh Toán" at bounding box center [1205, 584] width 183 height 28
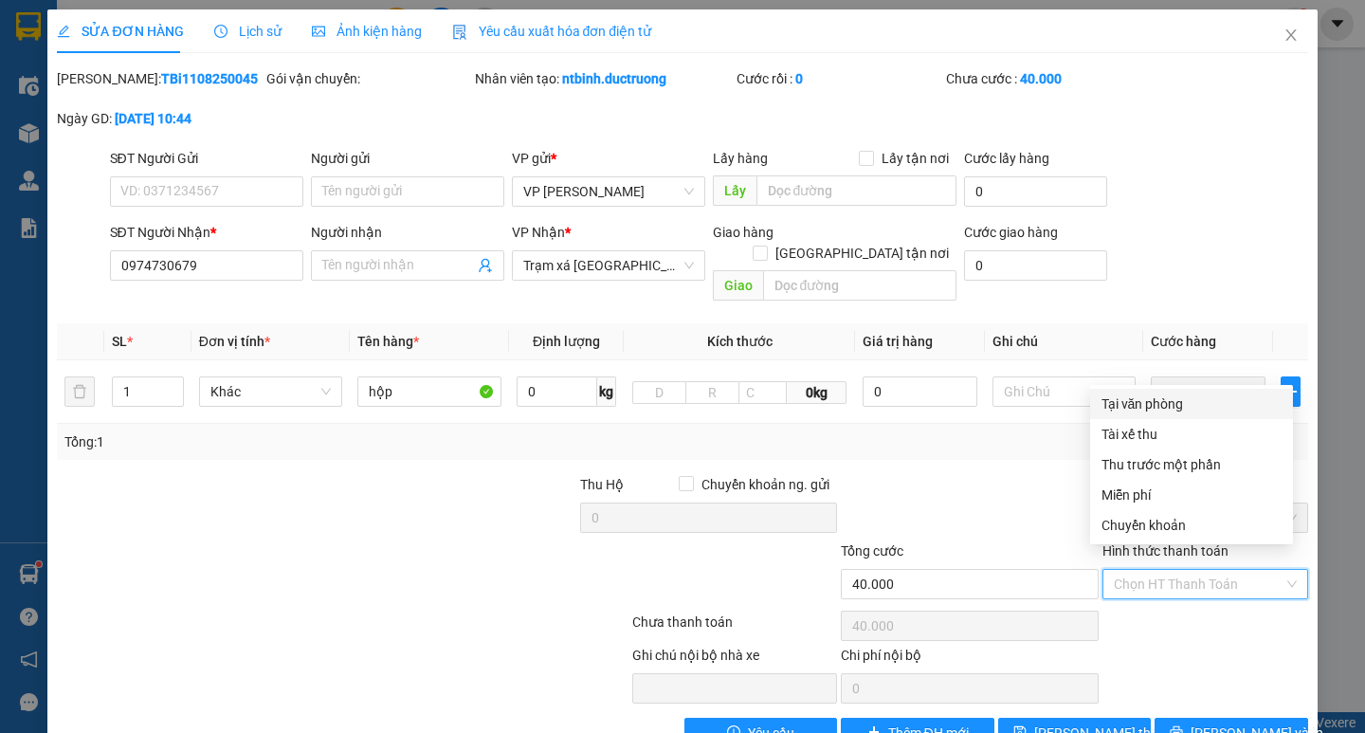
click at [1210, 411] on div "Tại văn phòng" at bounding box center [1191, 403] width 180 height 21
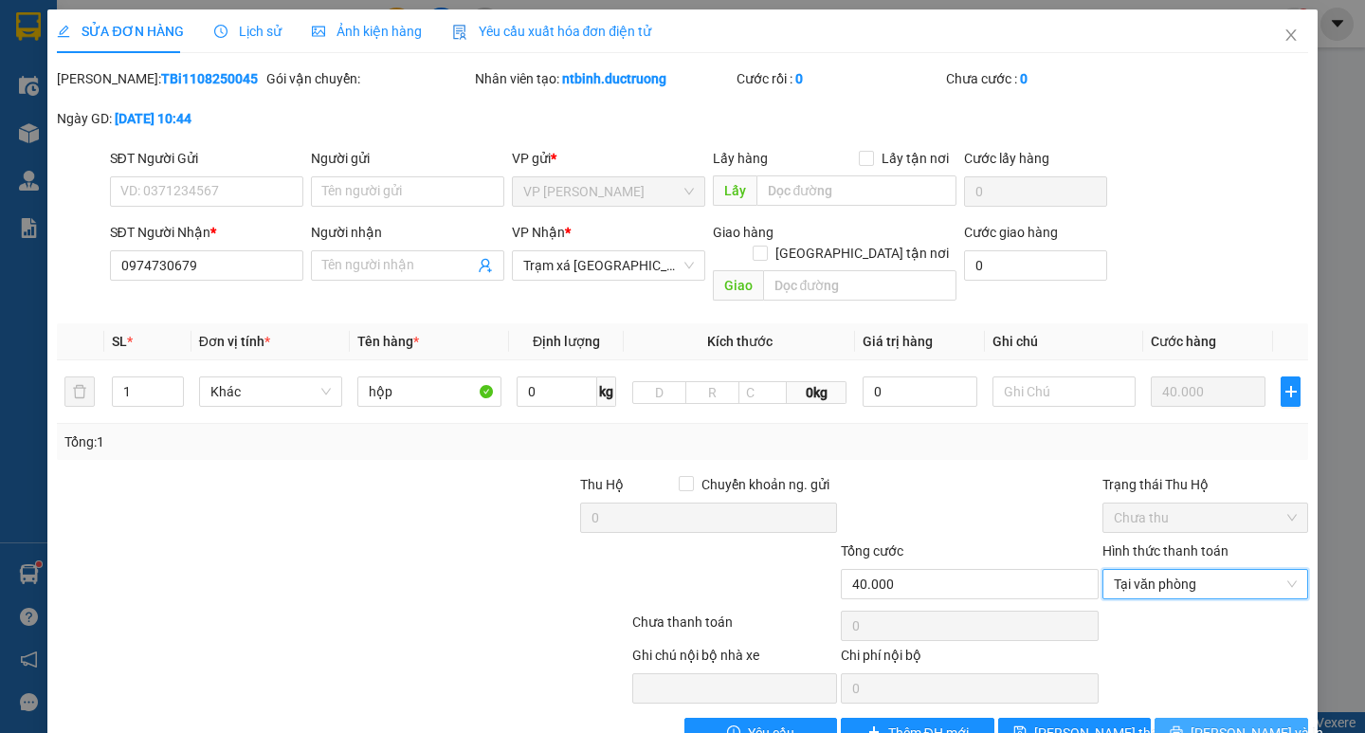
click at [1181, 717] on button "[PERSON_NAME] và In" at bounding box center [1230, 732] width 153 height 30
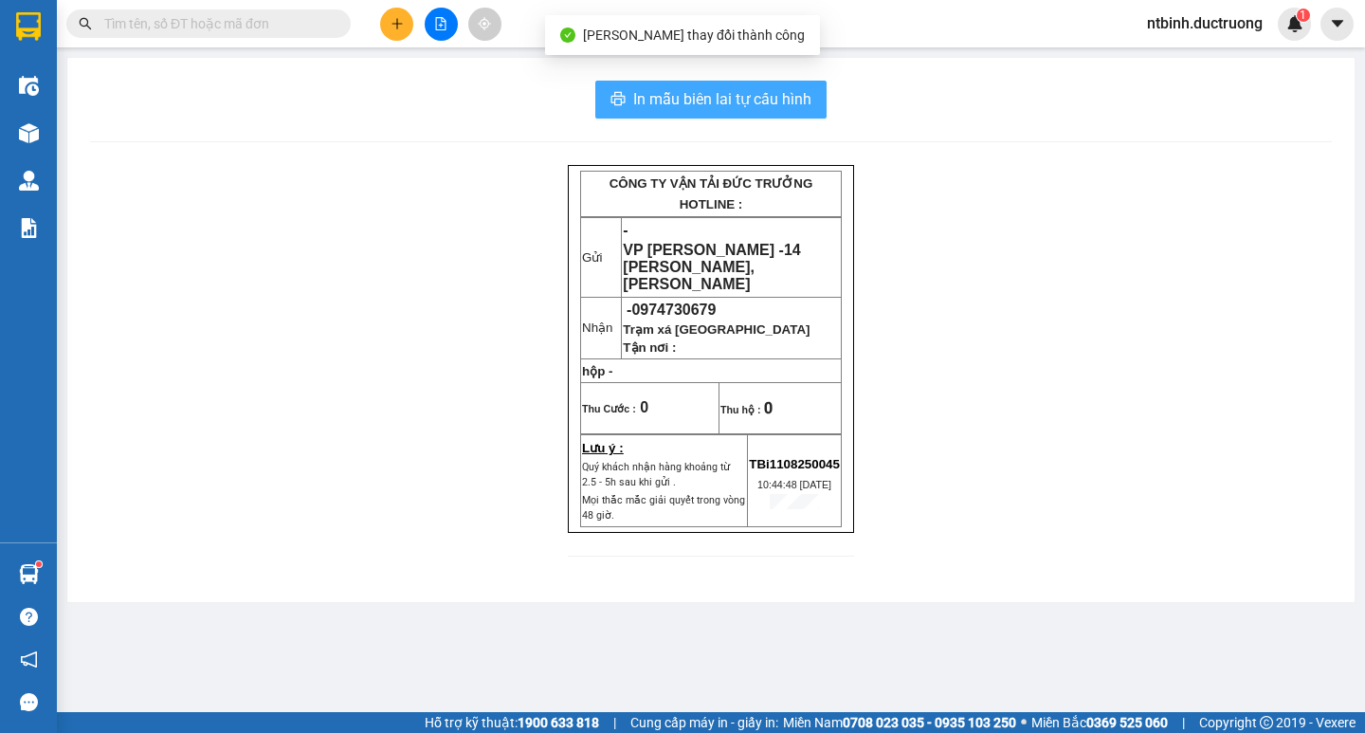
click at [685, 116] on button "In mẫu biên lai tự cấu hình" at bounding box center [710, 100] width 231 height 38
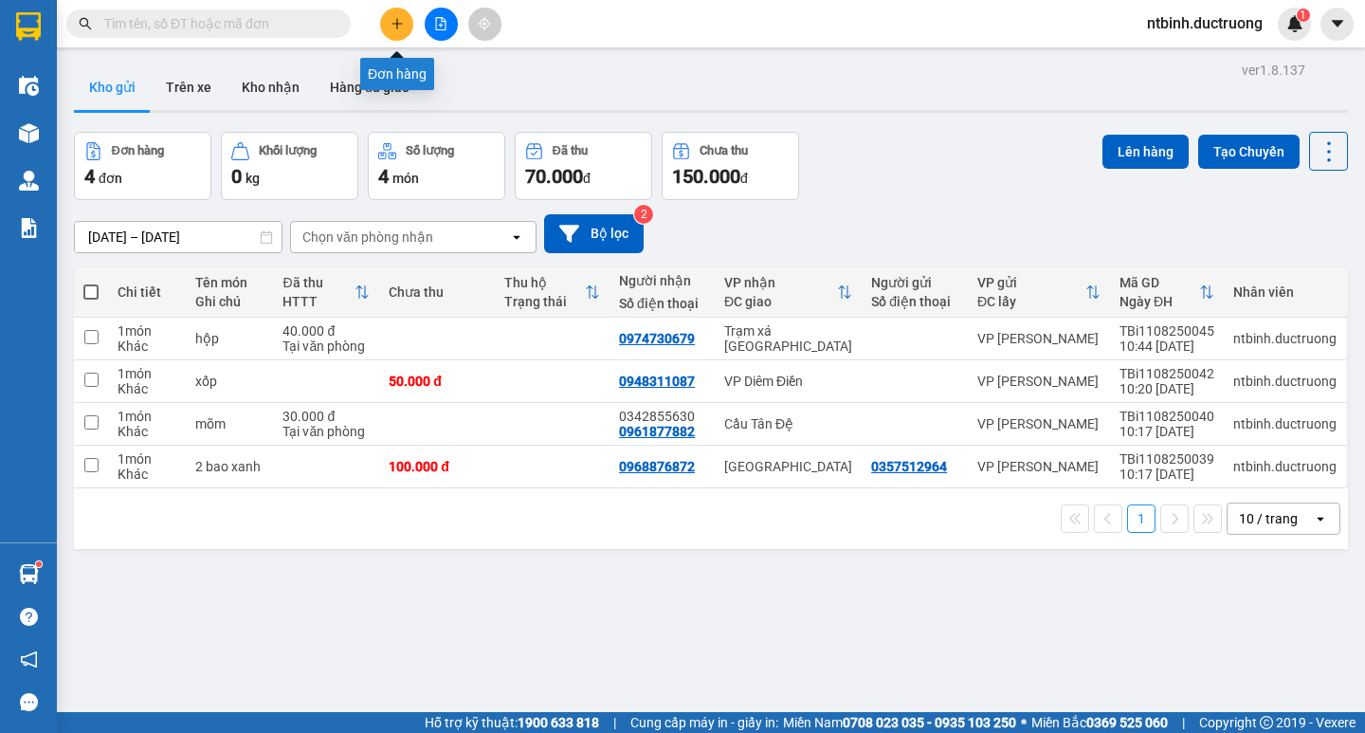
drag, startPoint x: 397, startPoint y: 26, endPoint x: 385, endPoint y: 26, distance: 12.3
click at [385, 26] on button at bounding box center [396, 24] width 33 height 33
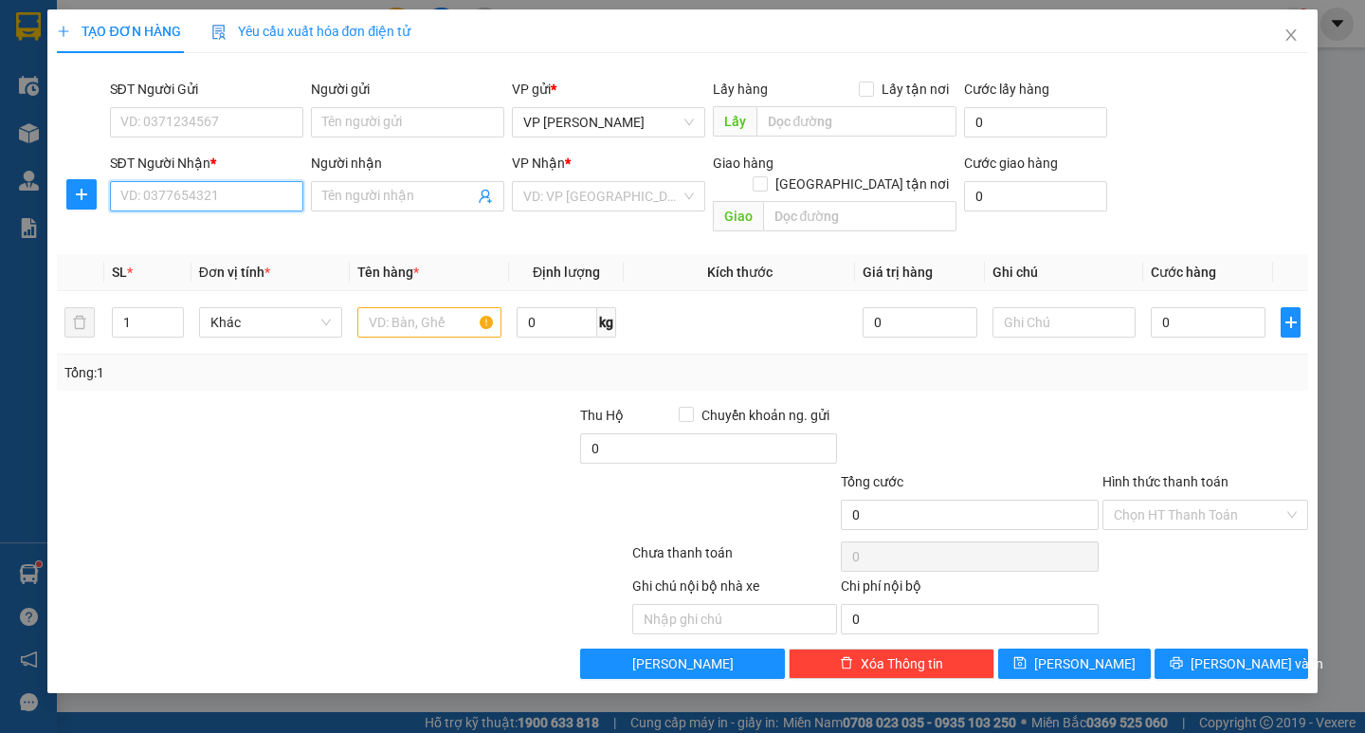
click at [210, 203] on input "SĐT Người Nhận *" at bounding box center [206, 196] width 193 height 30
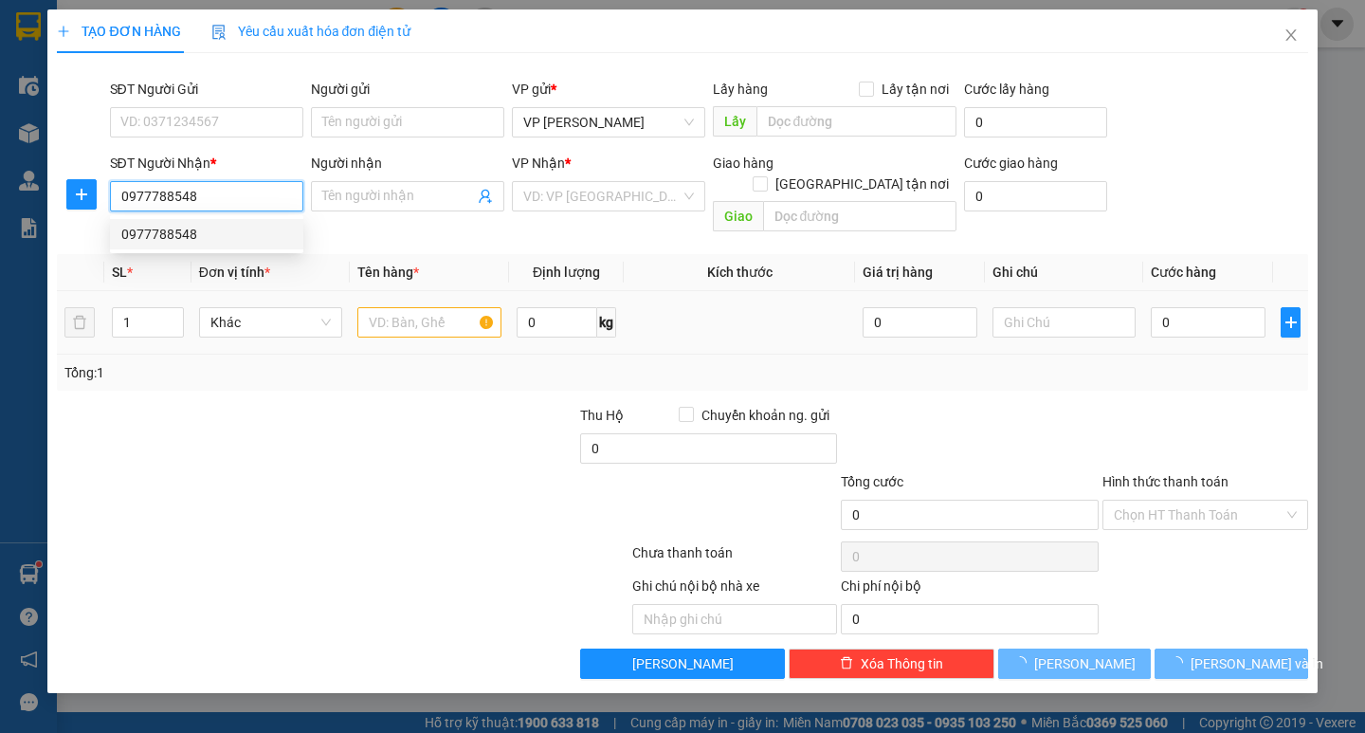
type input "0977788548"
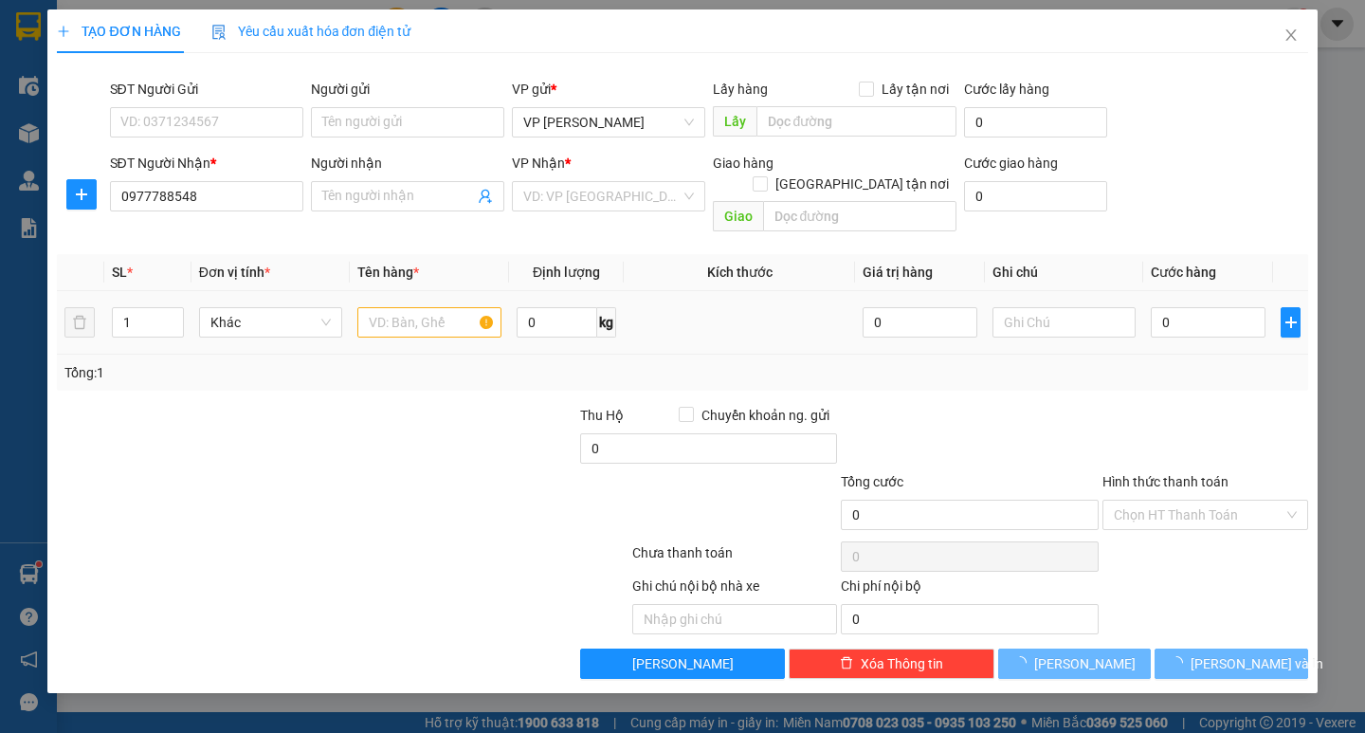
drag, startPoint x: 255, startPoint y: 270, endPoint x: 210, endPoint y: 233, distance: 57.9
click at [210, 254] on th "Đơn vị tính *" at bounding box center [270, 272] width 158 height 37
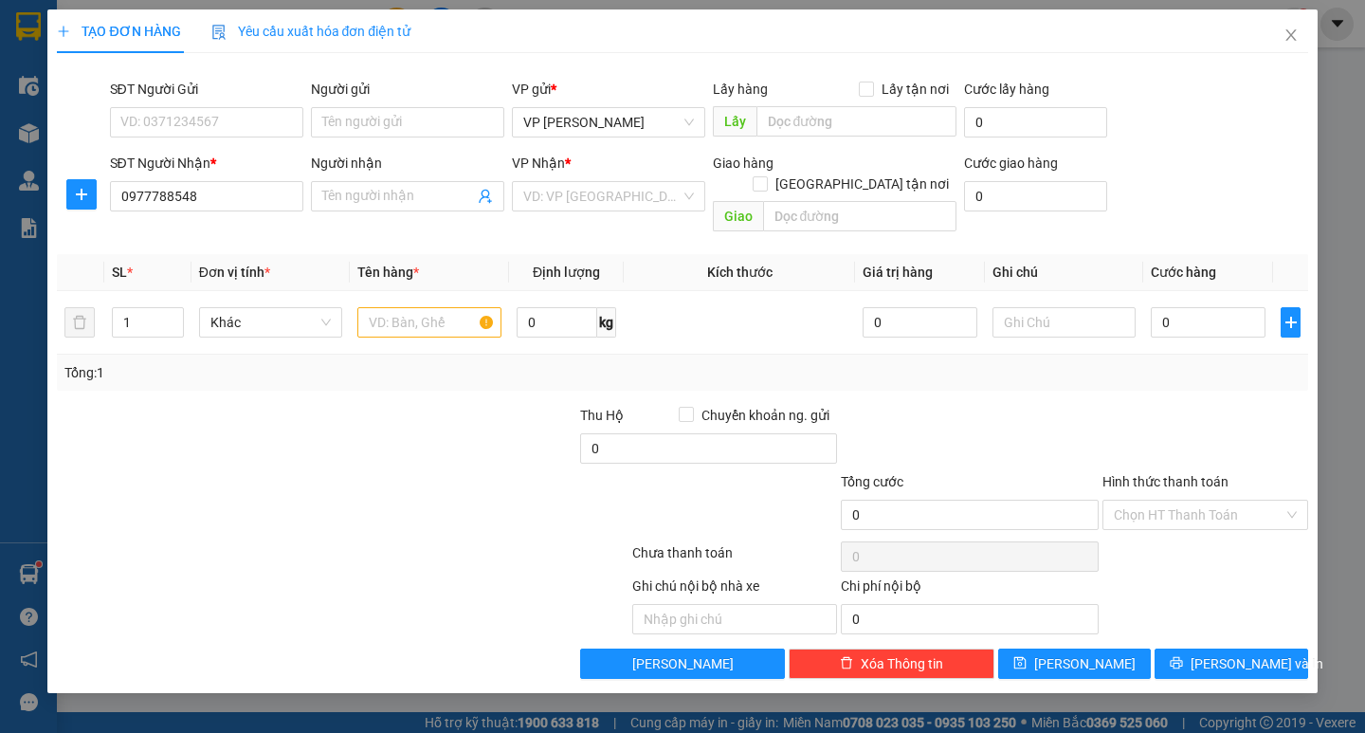
click at [221, 211] on div "SĐT Người Nhận * 0977788548" at bounding box center [206, 186] width 193 height 66
click at [238, 196] on input "0977788548" at bounding box center [206, 196] width 193 height 30
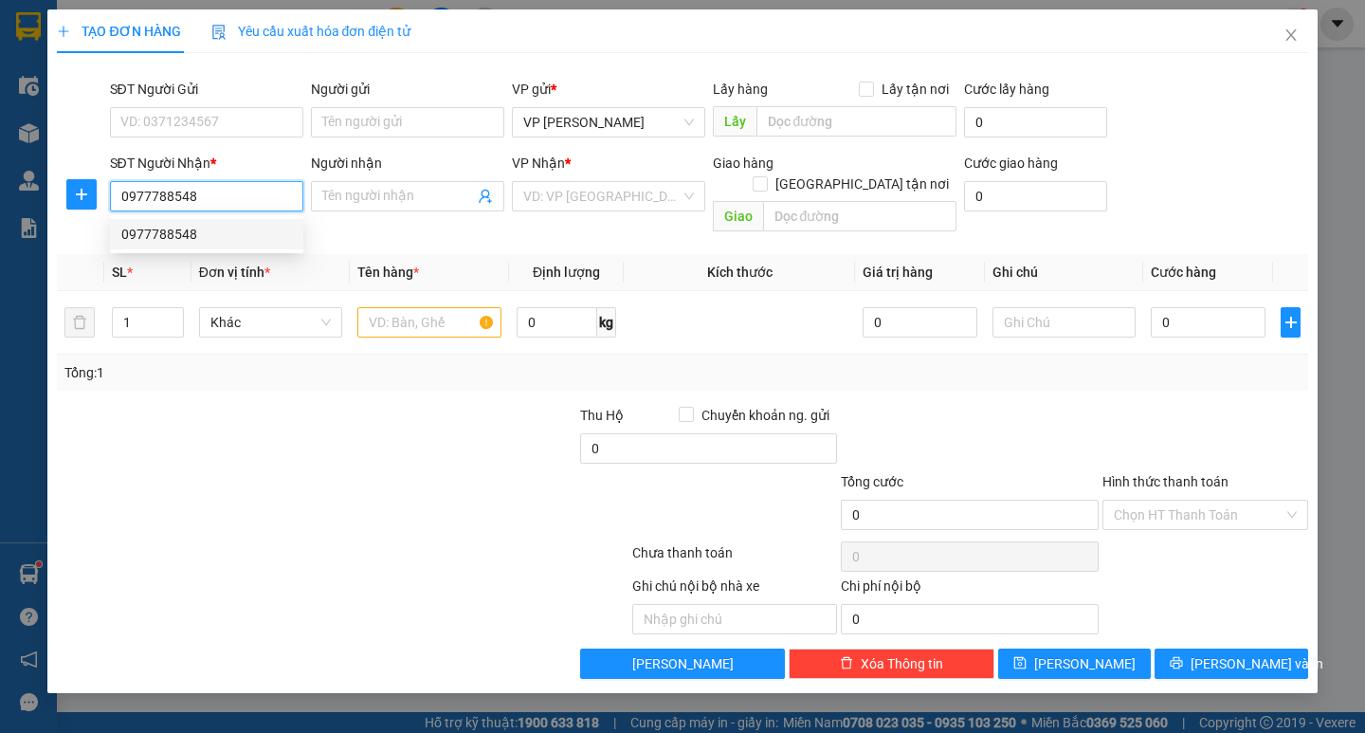
click at [227, 231] on div "0977788548" at bounding box center [206, 234] width 171 height 21
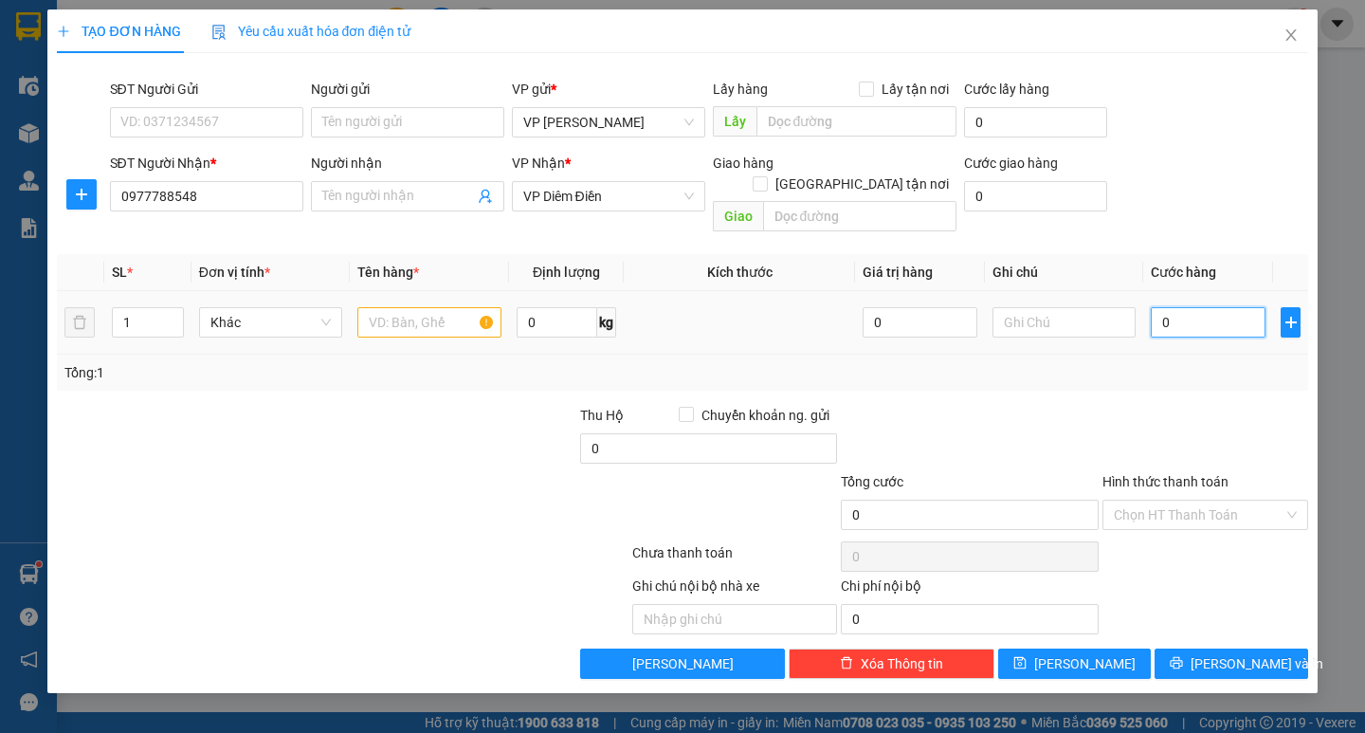
click at [1172, 307] on input "0" at bounding box center [1208, 322] width 115 height 30
type input "50"
click at [1163, 364] on div "Tổng: 1" at bounding box center [682, 372] width 1250 height 36
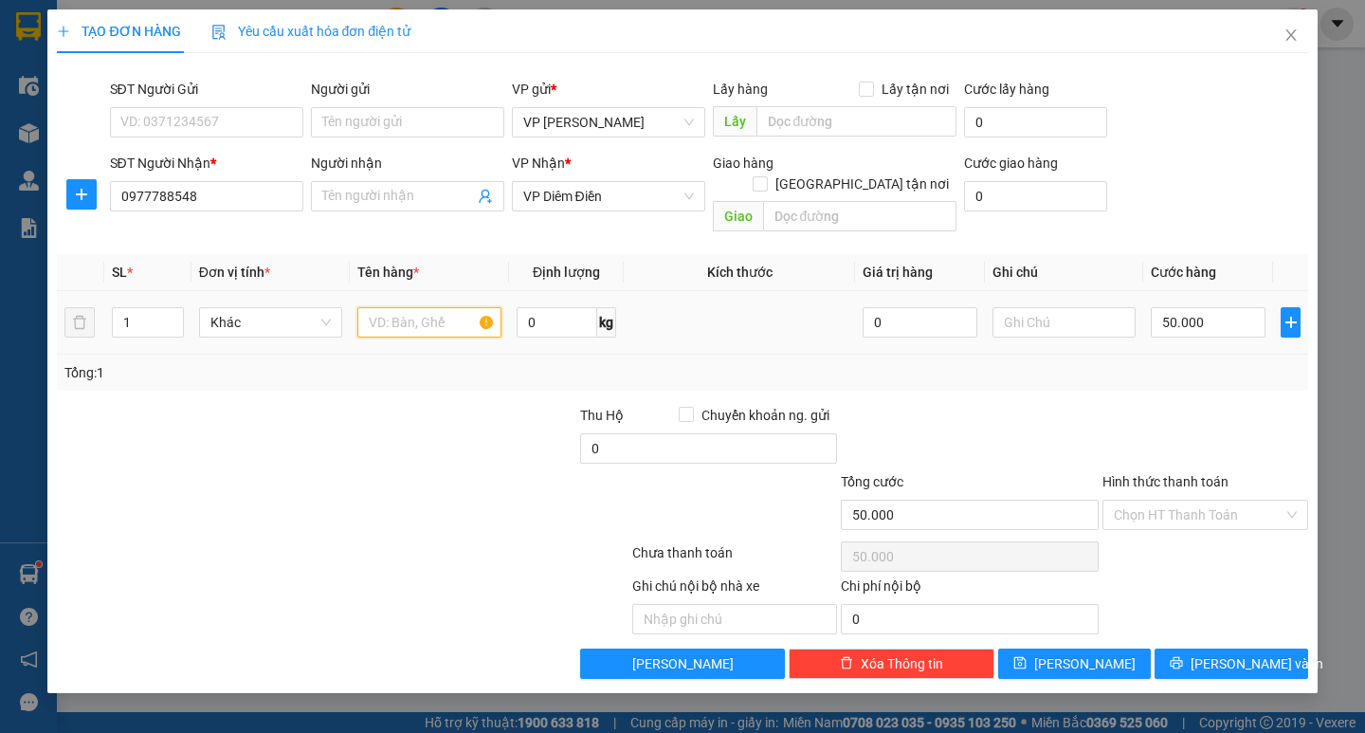
click at [448, 308] on input "text" at bounding box center [428, 322] width 143 height 30
click at [1197, 648] on button "[PERSON_NAME] và In" at bounding box center [1230, 663] width 153 height 30
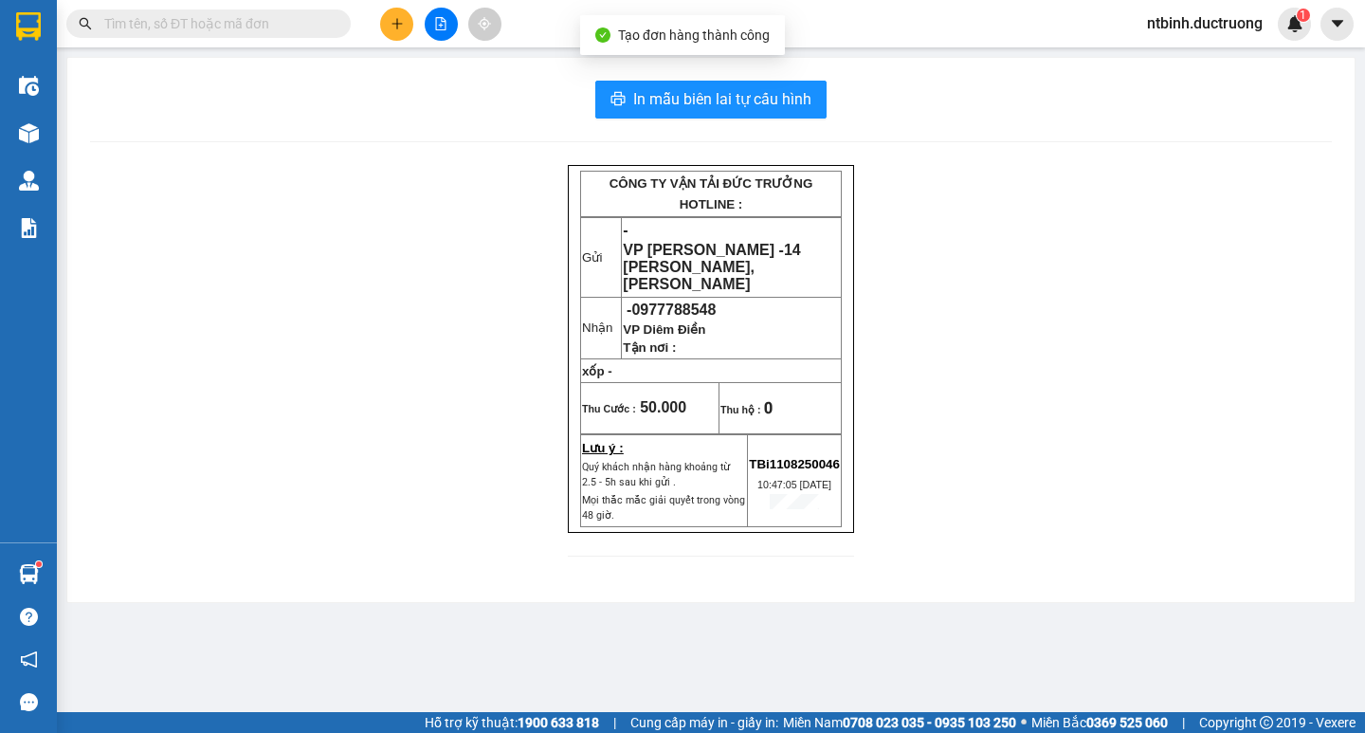
click at [763, 74] on div "In mẫu biên lai tự cấu hình CÔNG TY VẬN TẢI ĐỨC TRƯỞNG HOTLINE : Gửi - VP [PERS…" at bounding box center [710, 330] width 1287 height 544
click at [753, 84] on button "In mẫu biên lai tự cấu hình" at bounding box center [710, 100] width 231 height 38
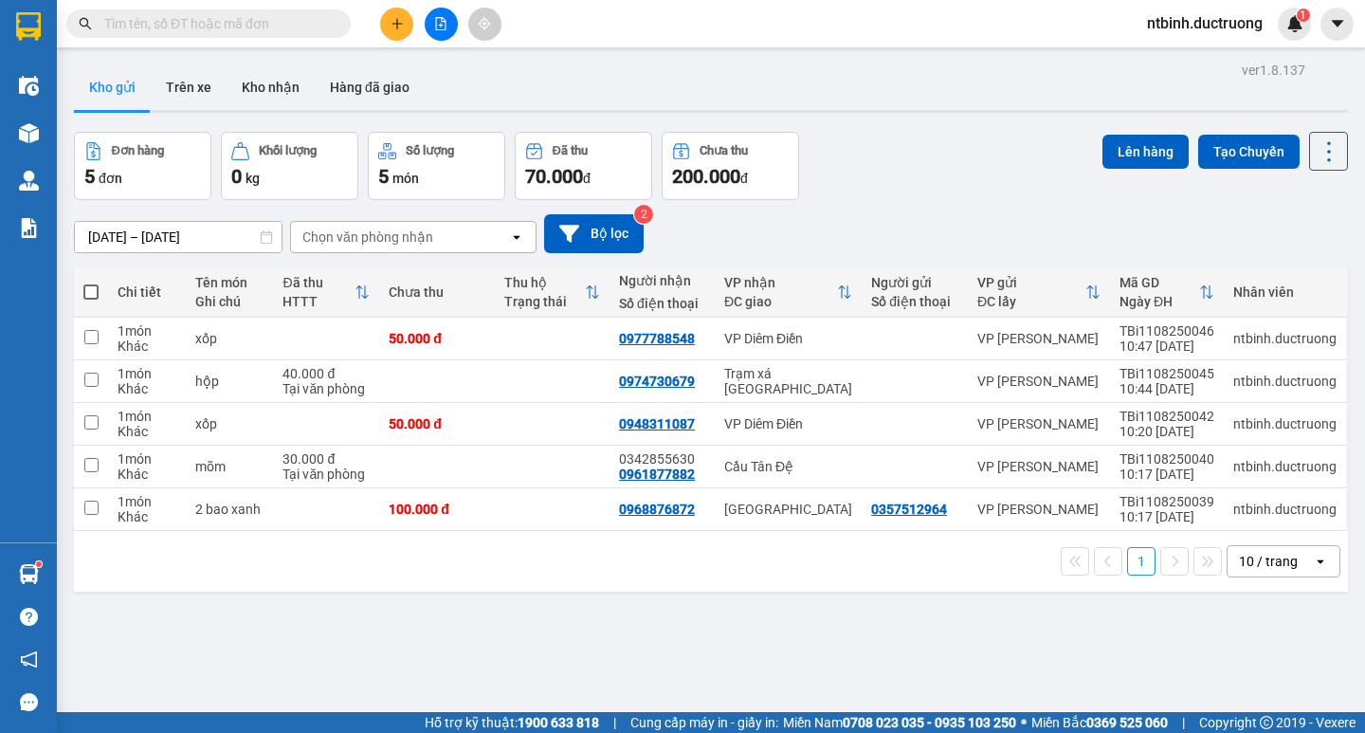
click at [385, 26] on button at bounding box center [396, 24] width 33 height 33
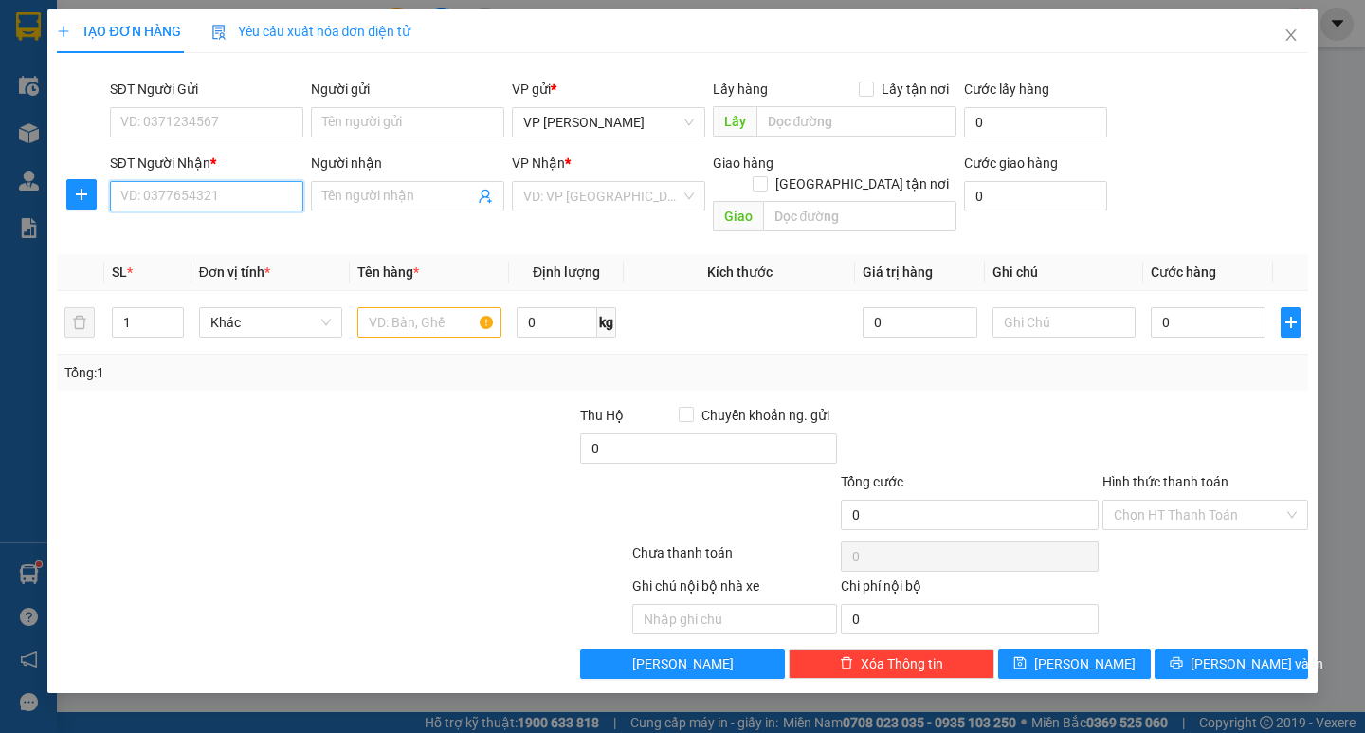
click at [243, 192] on input "SĐT Người Nhận *" at bounding box center [206, 196] width 193 height 30
click at [260, 227] on div "0947692299" at bounding box center [206, 234] width 171 height 21
type input "0947692299"
click at [390, 307] on input "text" at bounding box center [428, 322] width 143 height 30
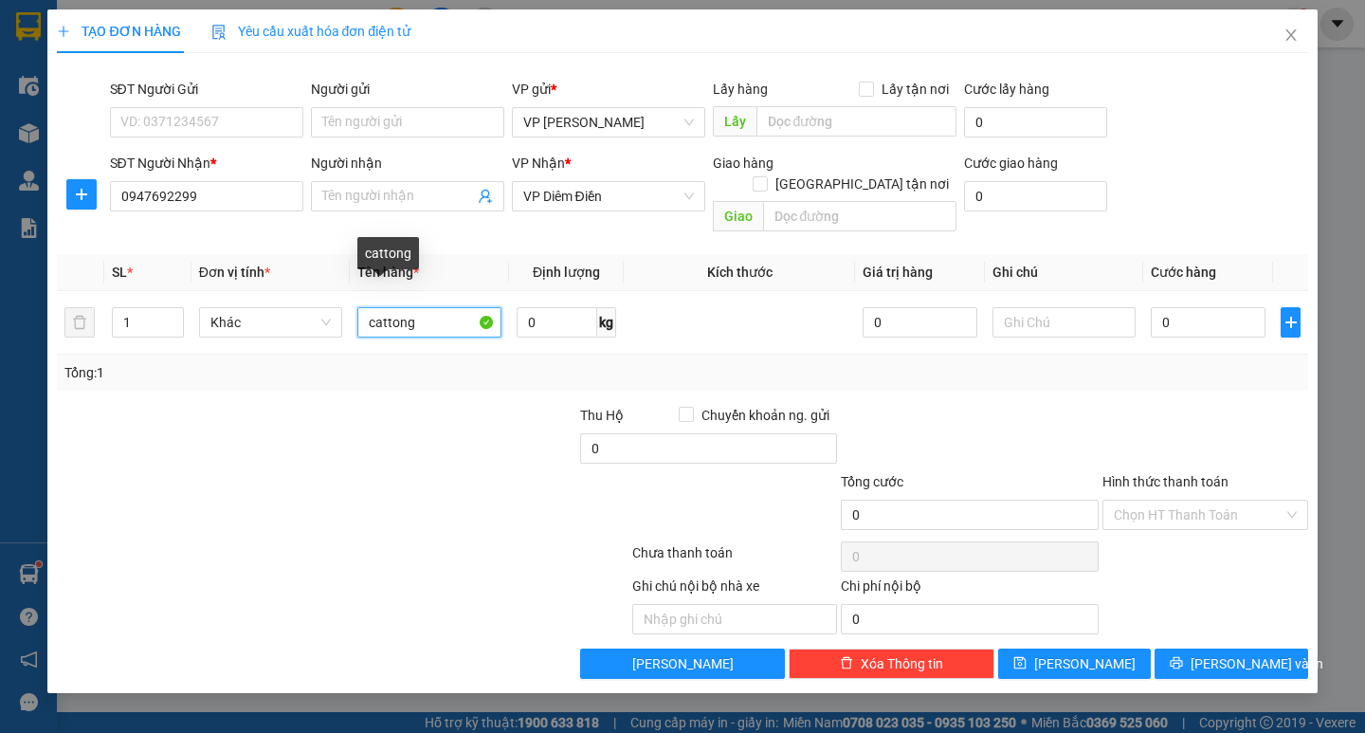
type input "cattong"
click at [397, 382] on div "Transit Pickup Surcharge Ids Transit Deliver Surcharge Ids Transit Deliver Surc…" at bounding box center [682, 373] width 1250 height 610
click at [1172, 307] on input "0" at bounding box center [1208, 322] width 115 height 30
click at [1101, 371] on div "Transit Pickup Surcharge Ids Transit Deliver Surcharge Ids Transit Deliver Surc…" at bounding box center [682, 373] width 1250 height 610
click at [1174, 610] on div "Ghi chú nội bộ nhà xe Chi phí nội bộ 0" at bounding box center [682, 604] width 1254 height 59
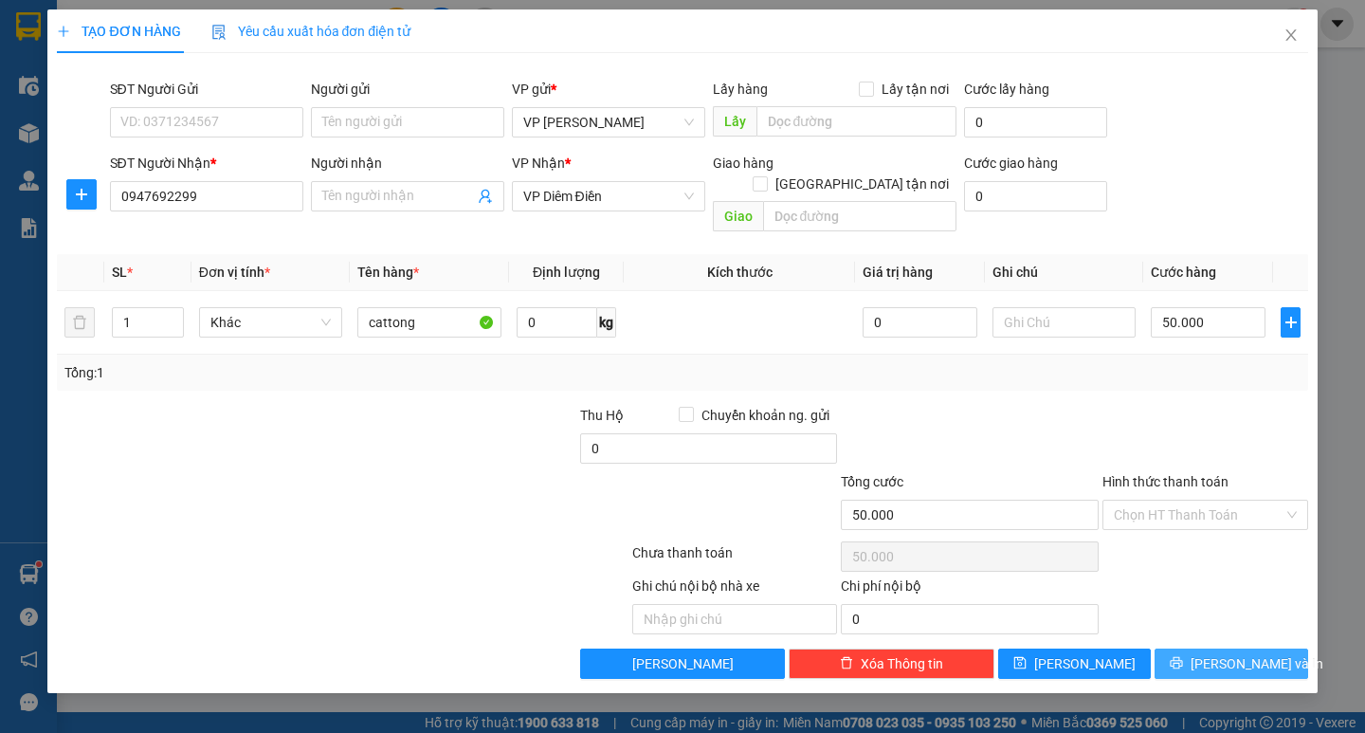
click at [1187, 648] on button "[PERSON_NAME] và In" at bounding box center [1230, 663] width 153 height 30
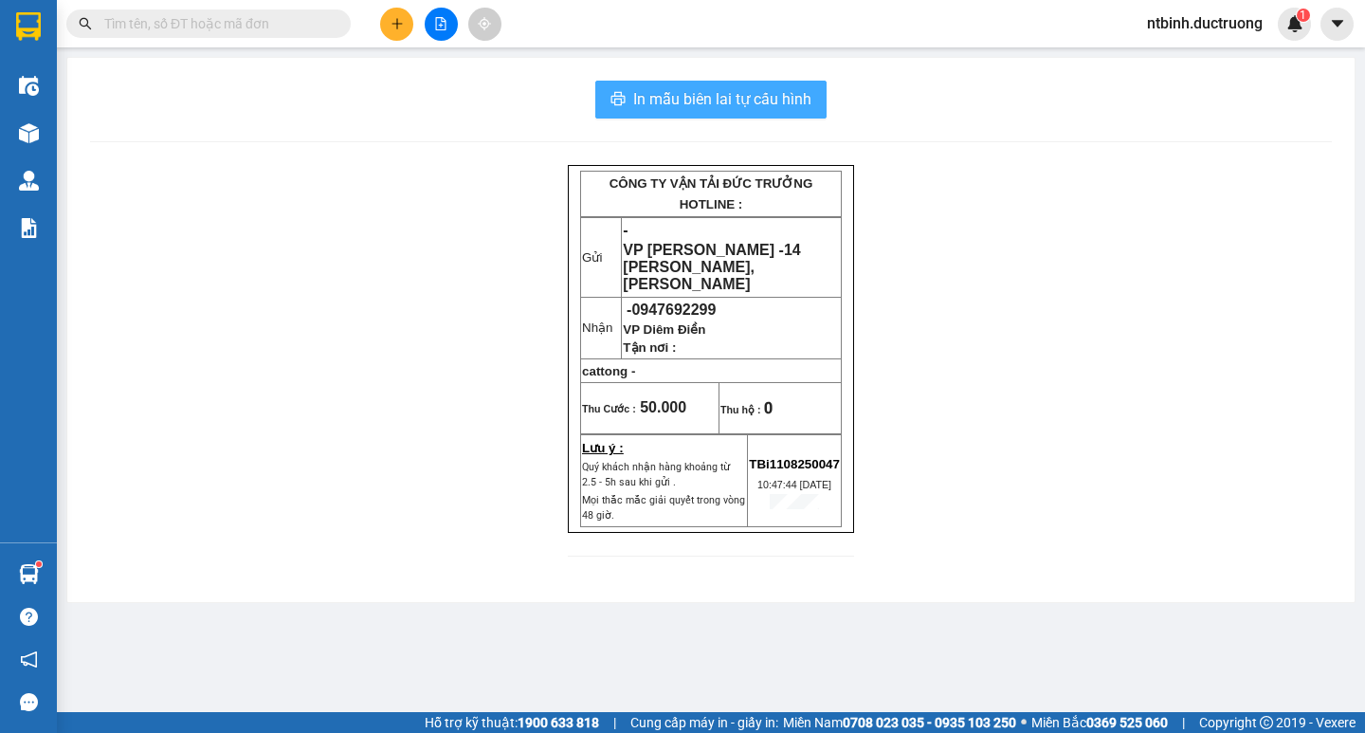
click at [785, 112] on button "In mẫu biên lai tự cấu hình" at bounding box center [710, 100] width 231 height 38
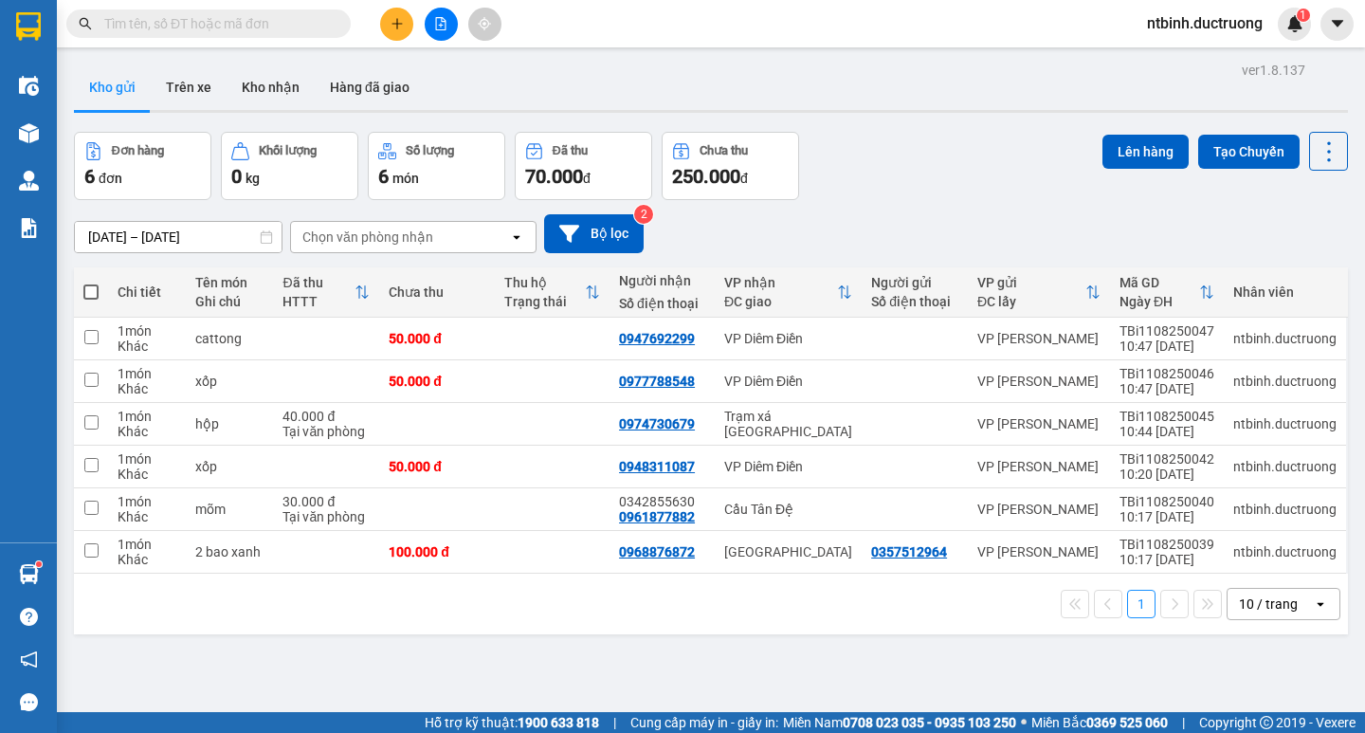
click at [394, 27] on icon "plus" at bounding box center [396, 23] width 13 height 13
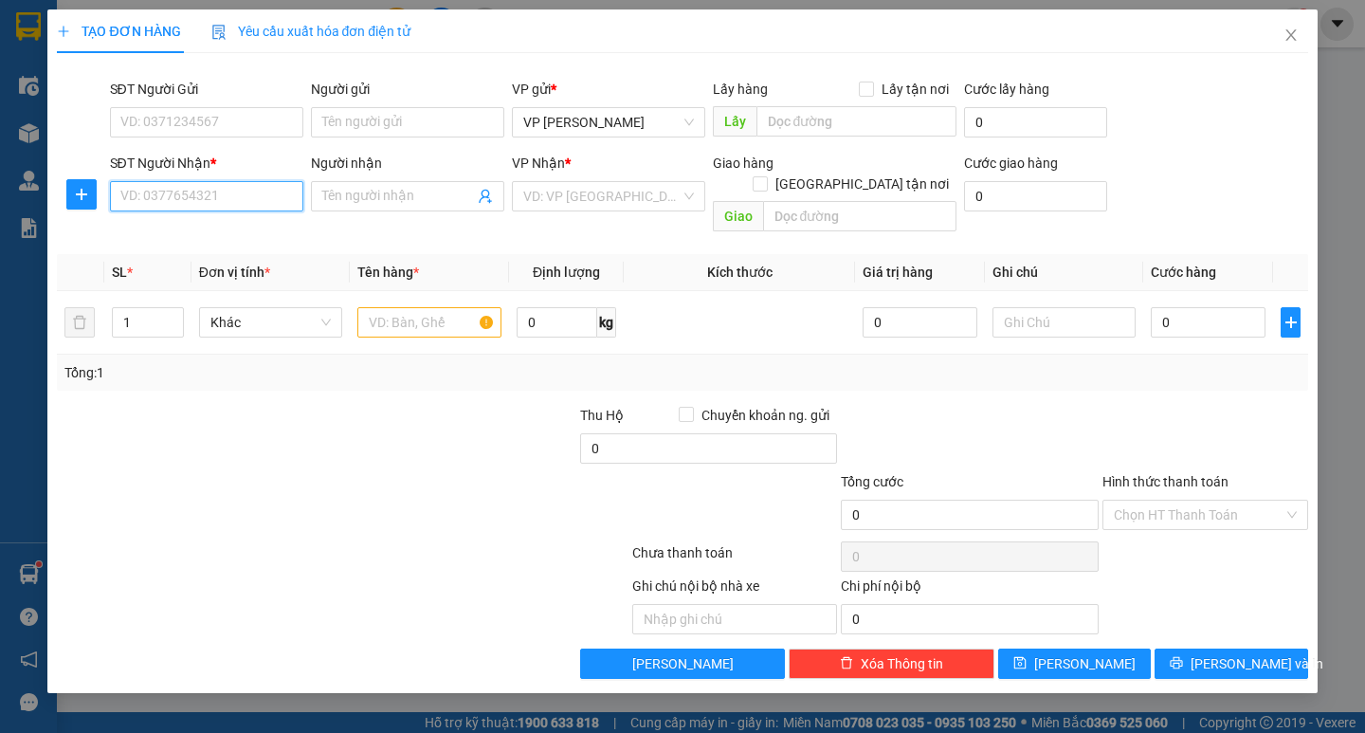
click at [223, 198] on input "SĐT Người Nhận *" at bounding box center [206, 196] width 193 height 30
click at [219, 245] on div "0943020446 - viêt anh" at bounding box center [206, 234] width 193 height 30
type input "0943020446"
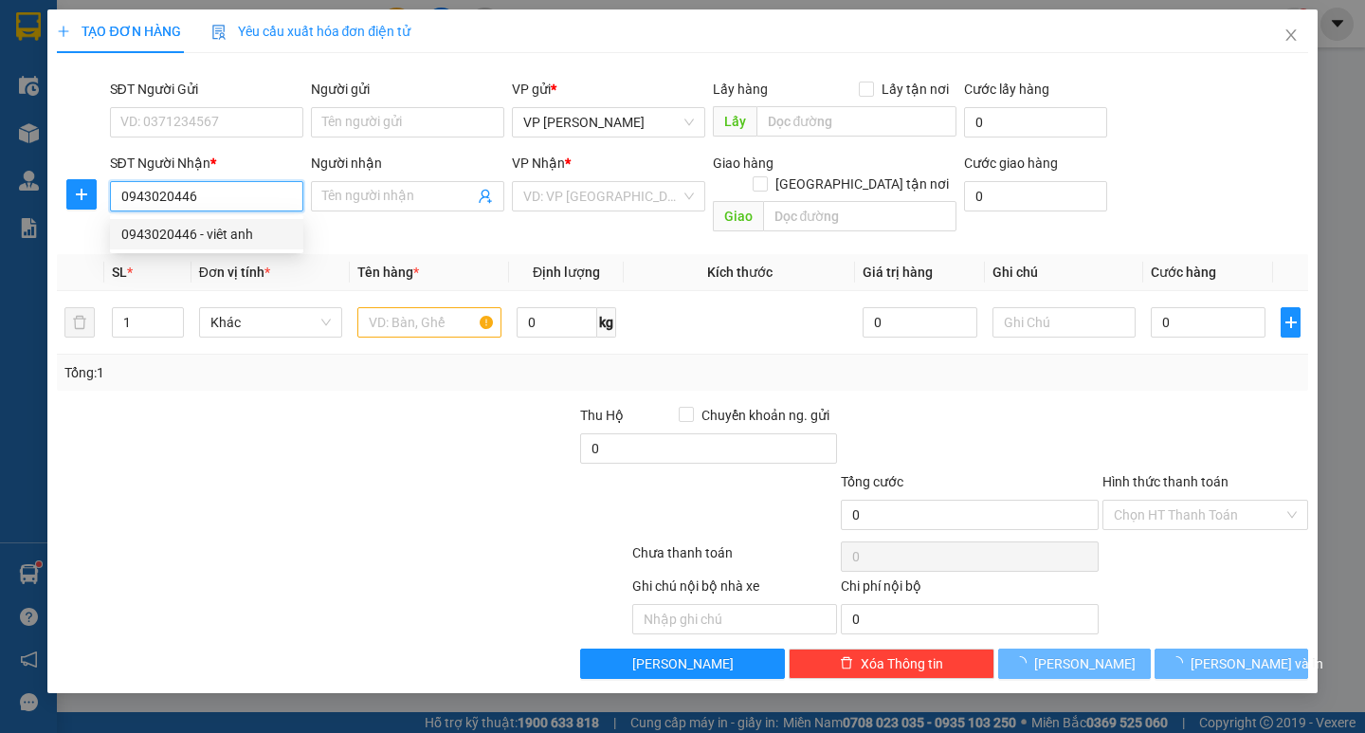
type input "viêt anh"
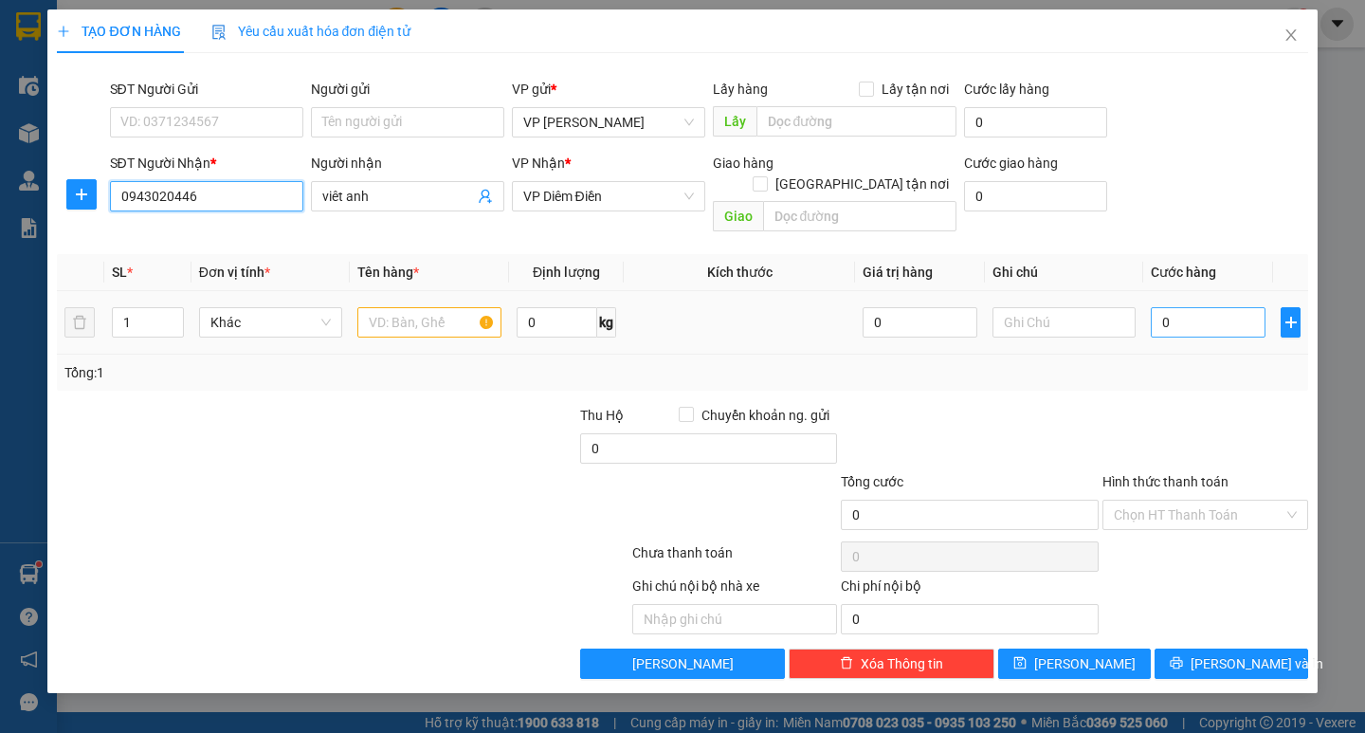
type input "0943020446"
click at [1161, 307] on input "0" at bounding box center [1208, 322] width 115 height 30
type input "40"
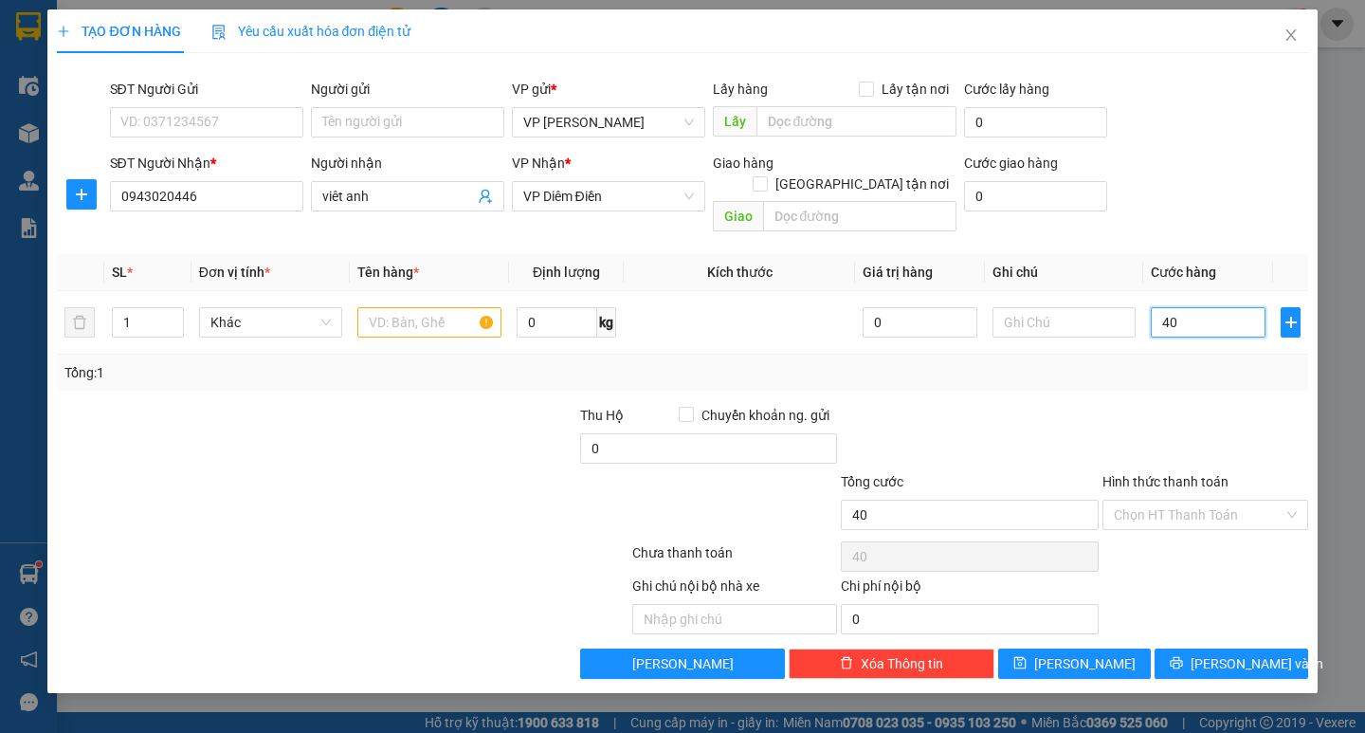
type input "0"
type input "50"
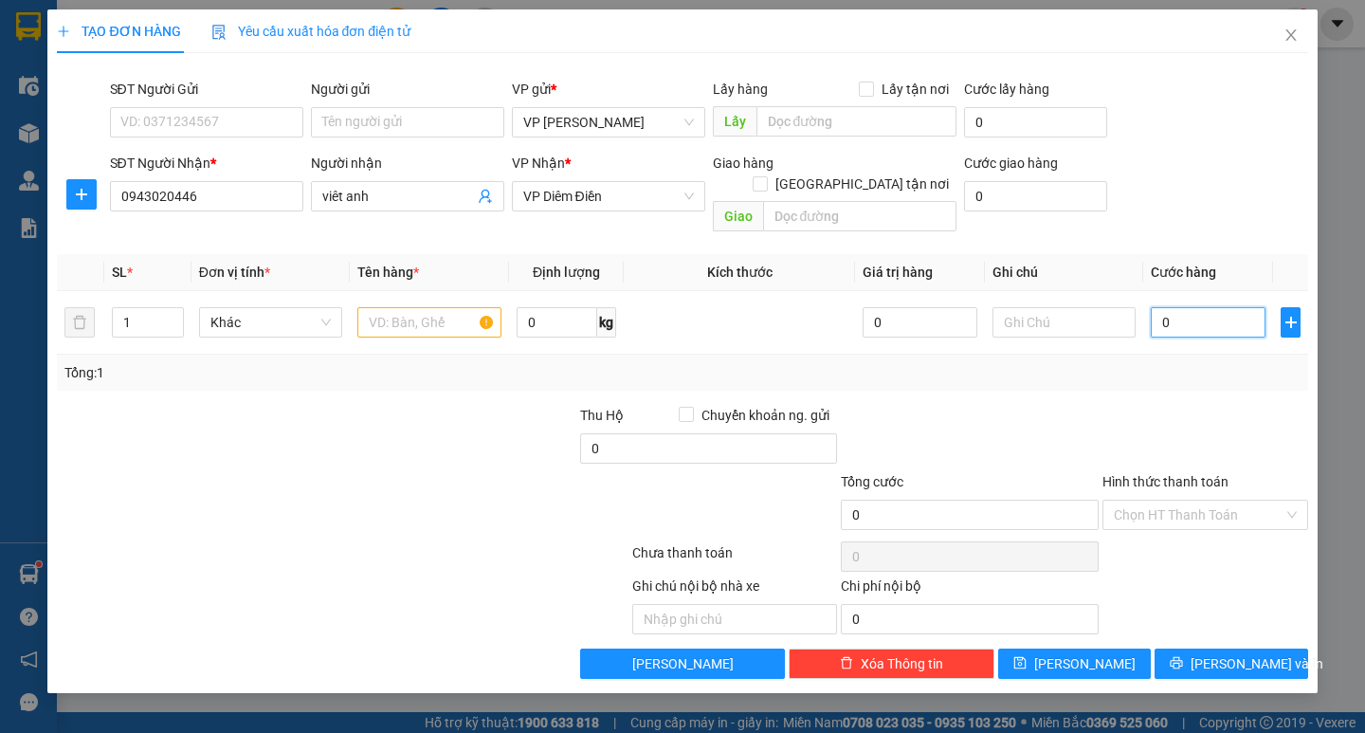
type input "50"
type input "50.000"
click at [1112, 372] on div "Transit Pickup Surcharge Ids Transit Deliver Surcharge Ids Transit Deliver Surc…" at bounding box center [682, 373] width 1250 height 610
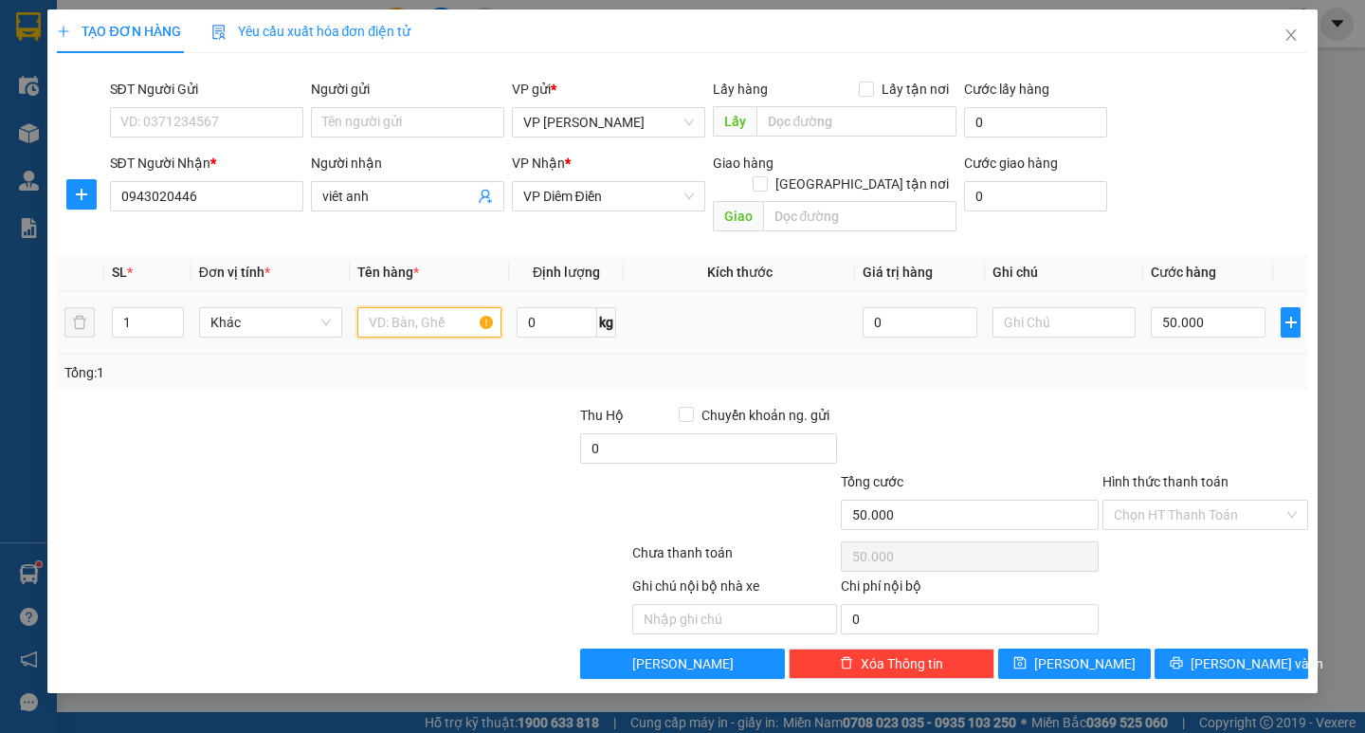
click at [465, 311] on input "text" at bounding box center [428, 322] width 143 height 30
type input "catt"
click at [1210, 654] on button "[PERSON_NAME] và In" at bounding box center [1230, 663] width 153 height 30
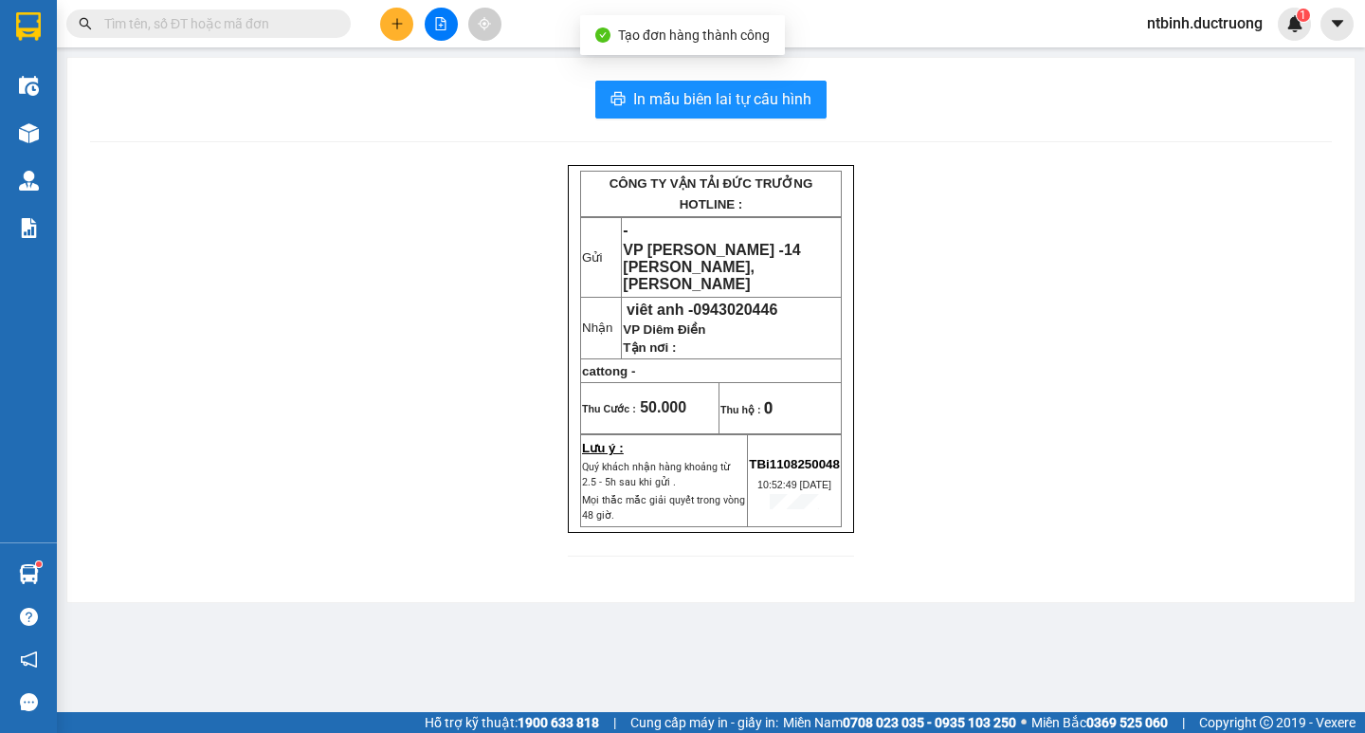
click at [758, 130] on div "In mẫu biên lai tự cấu hình CÔNG TY VẬN TẢI ĐỨC TRƯỞNG HOTLINE : Gửi - VP [PERS…" at bounding box center [710, 330] width 1287 height 544
click at [778, 108] on span "In mẫu biên lai tự cấu hình" at bounding box center [722, 99] width 178 height 24
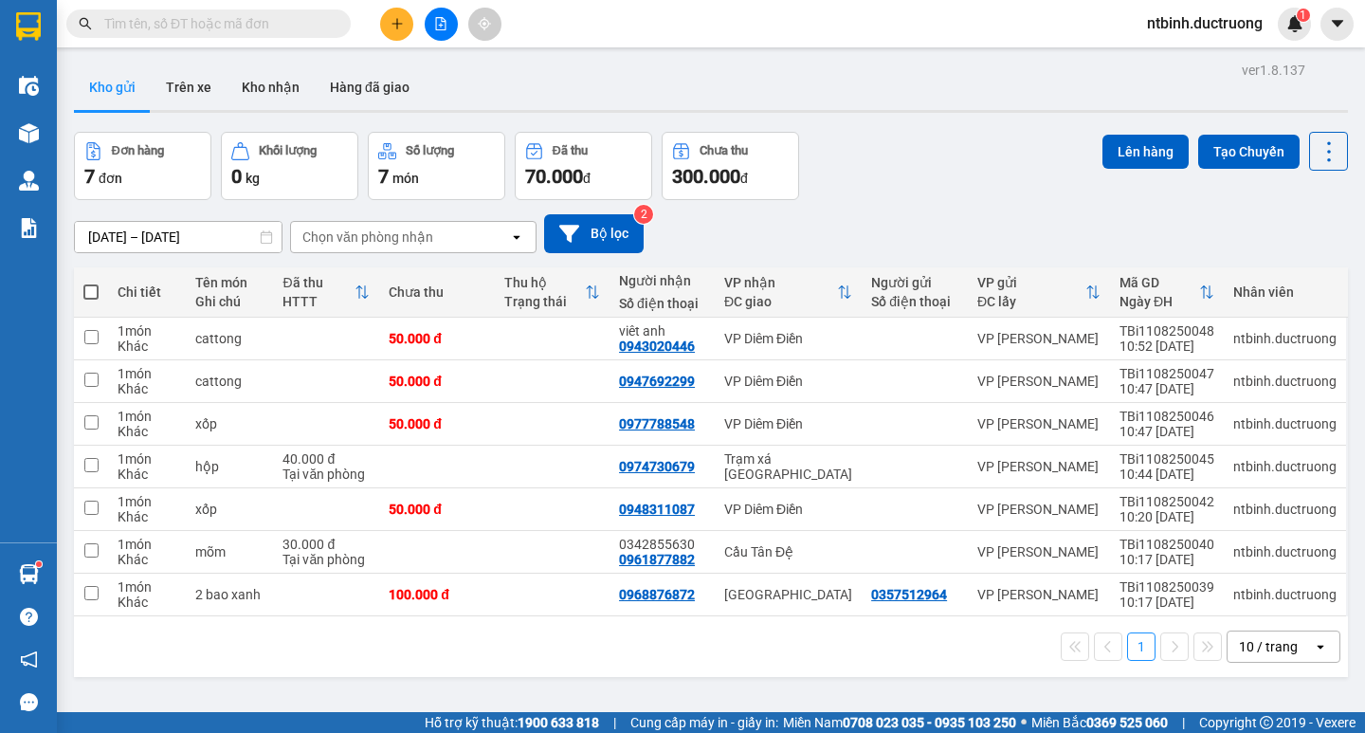
click at [88, 299] on span at bounding box center [90, 291] width 15 height 15
click at [91, 282] on input "checkbox" at bounding box center [91, 282] width 0 height 0
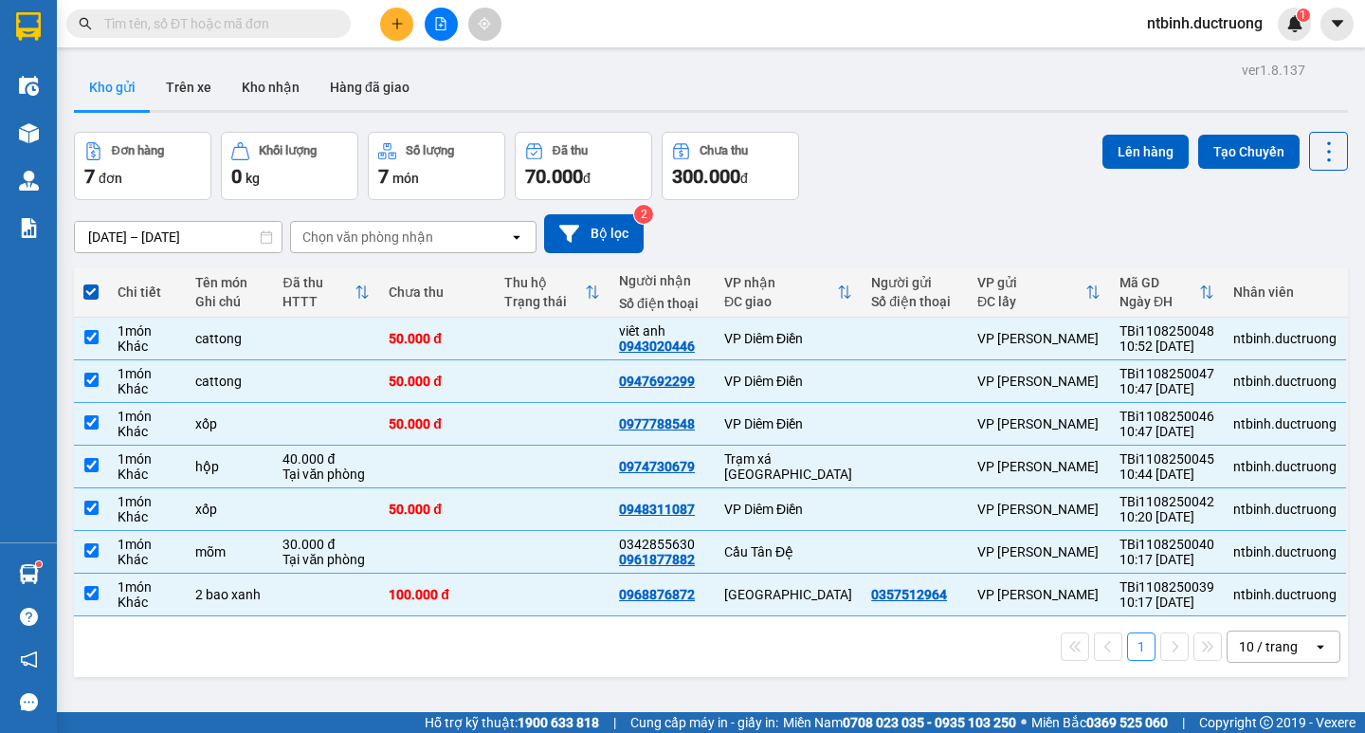
click at [446, 30] on button at bounding box center [441, 24] width 33 height 33
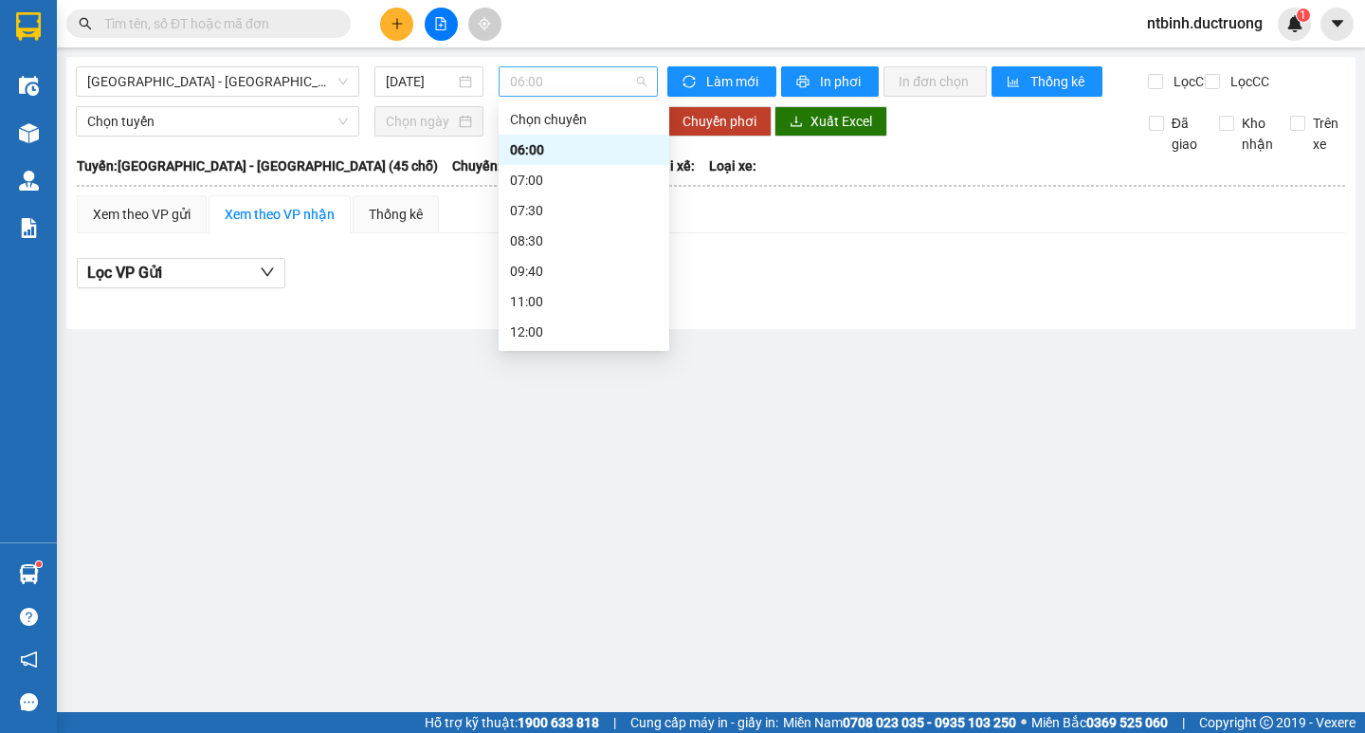
click at [548, 77] on span "06:00" at bounding box center [578, 81] width 136 height 28
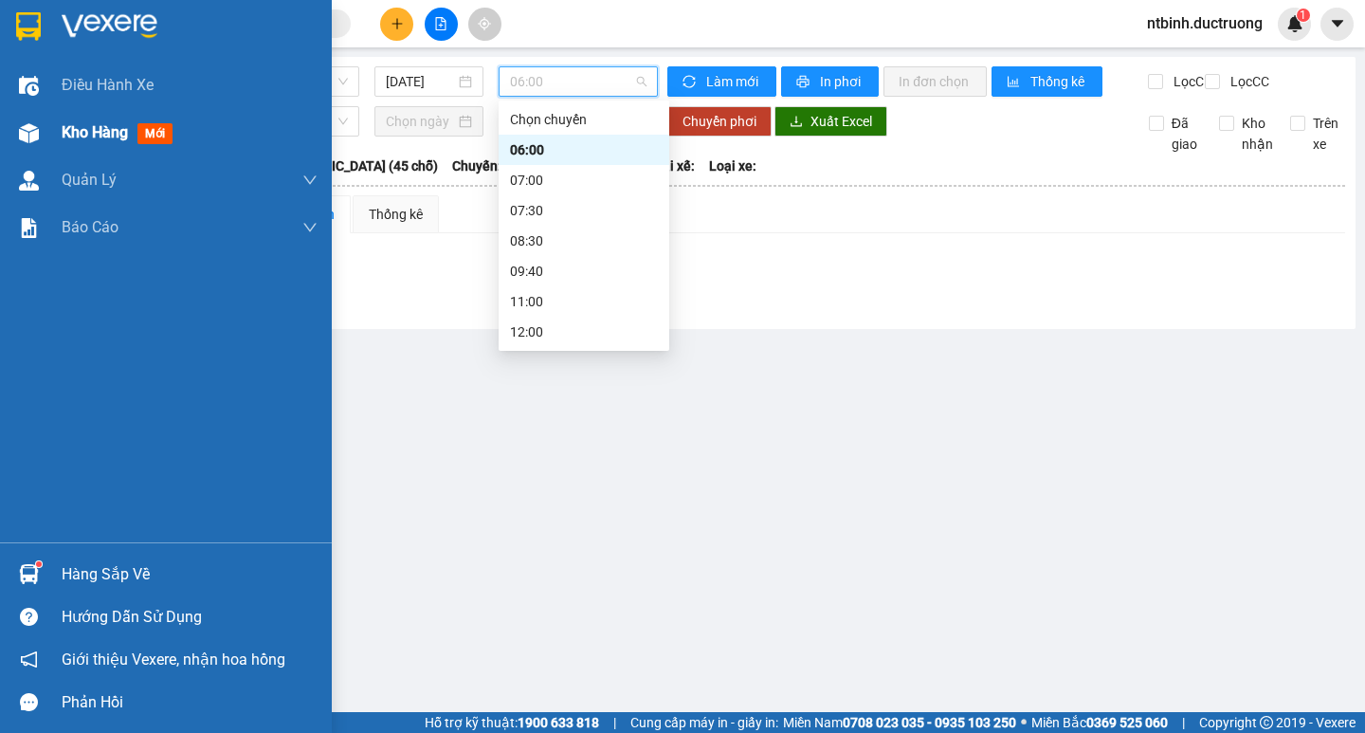
click at [126, 129] on span "Kho hàng" at bounding box center [95, 132] width 66 height 18
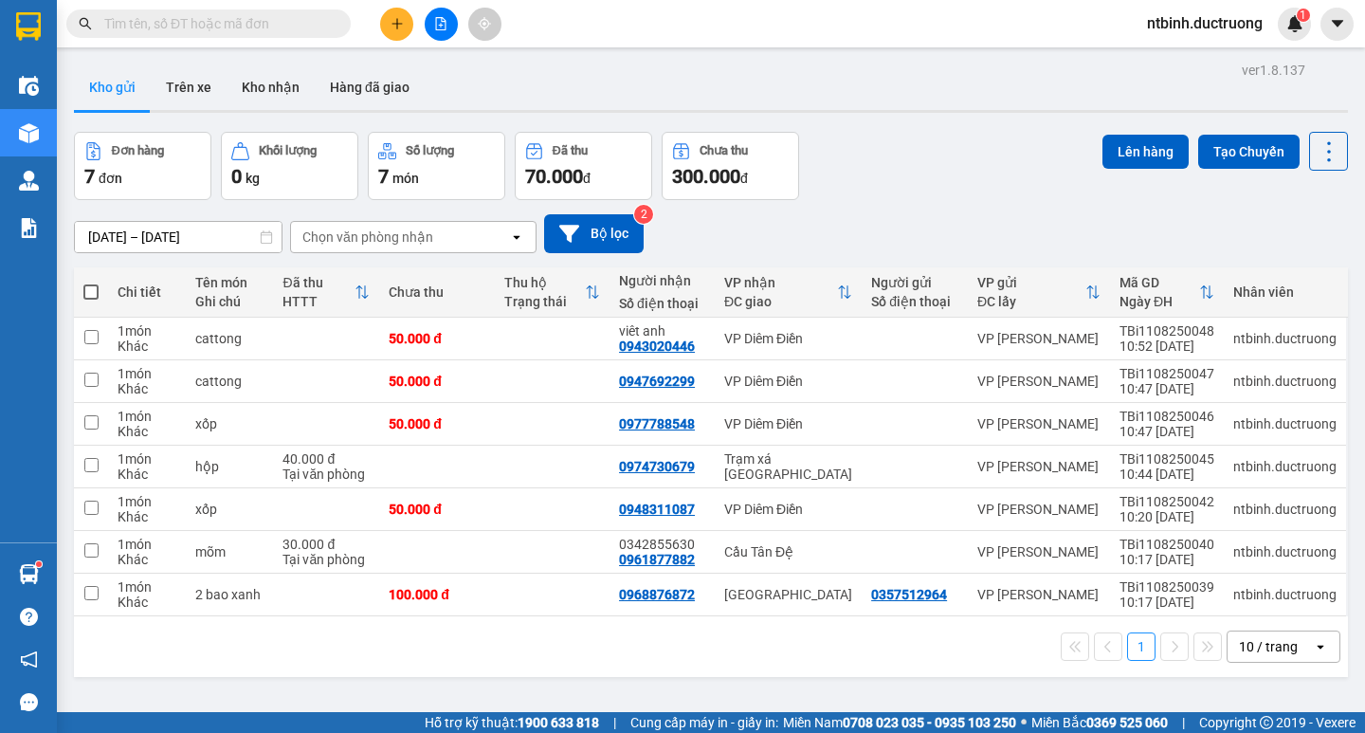
click at [132, 284] on div "Chi tiết" at bounding box center [147, 291] width 59 height 15
click at [108, 288] on th "Chi tiết" at bounding box center [147, 292] width 78 height 50
click at [95, 292] on span at bounding box center [90, 291] width 15 height 15
click at [91, 282] on input "checkbox" at bounding box center [91, 282] width 0 height 0
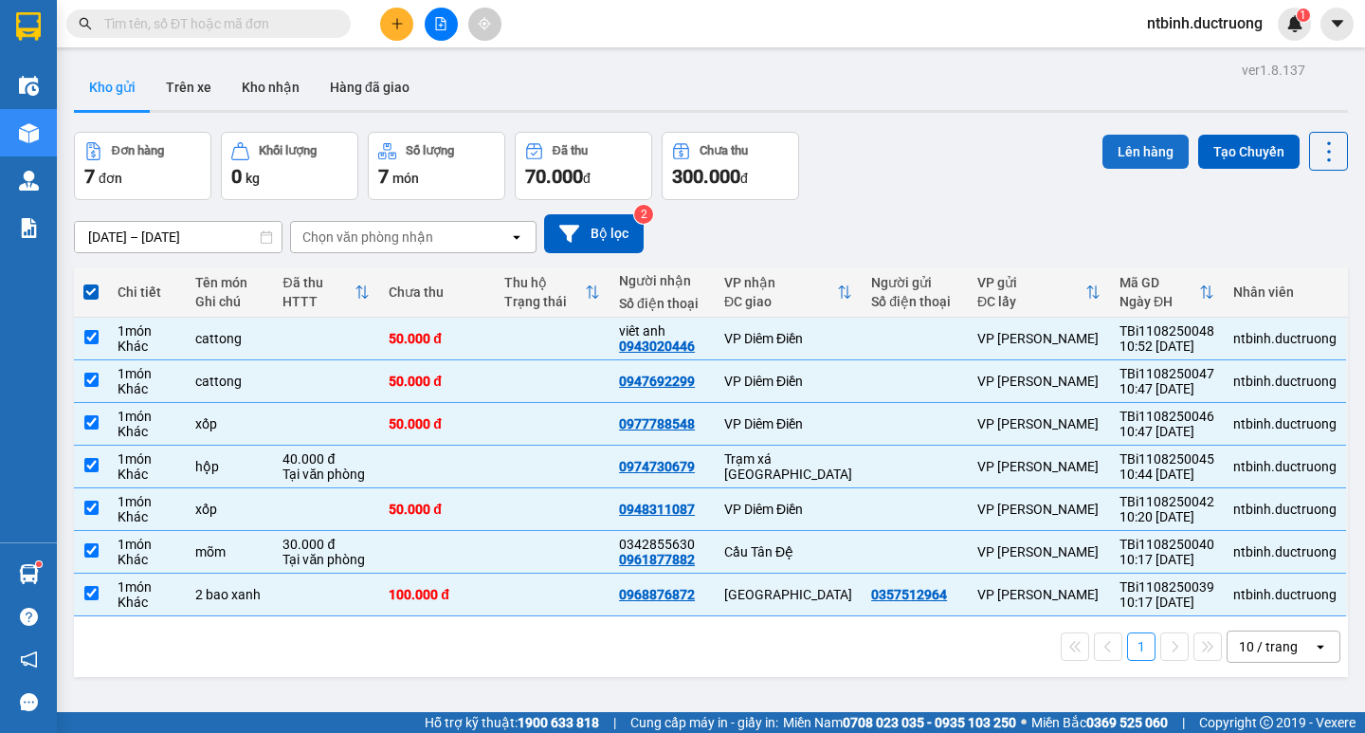
click at [1144, 152] on button "Lên hàng" at bounding box center [1145, 152] width 86 height 34
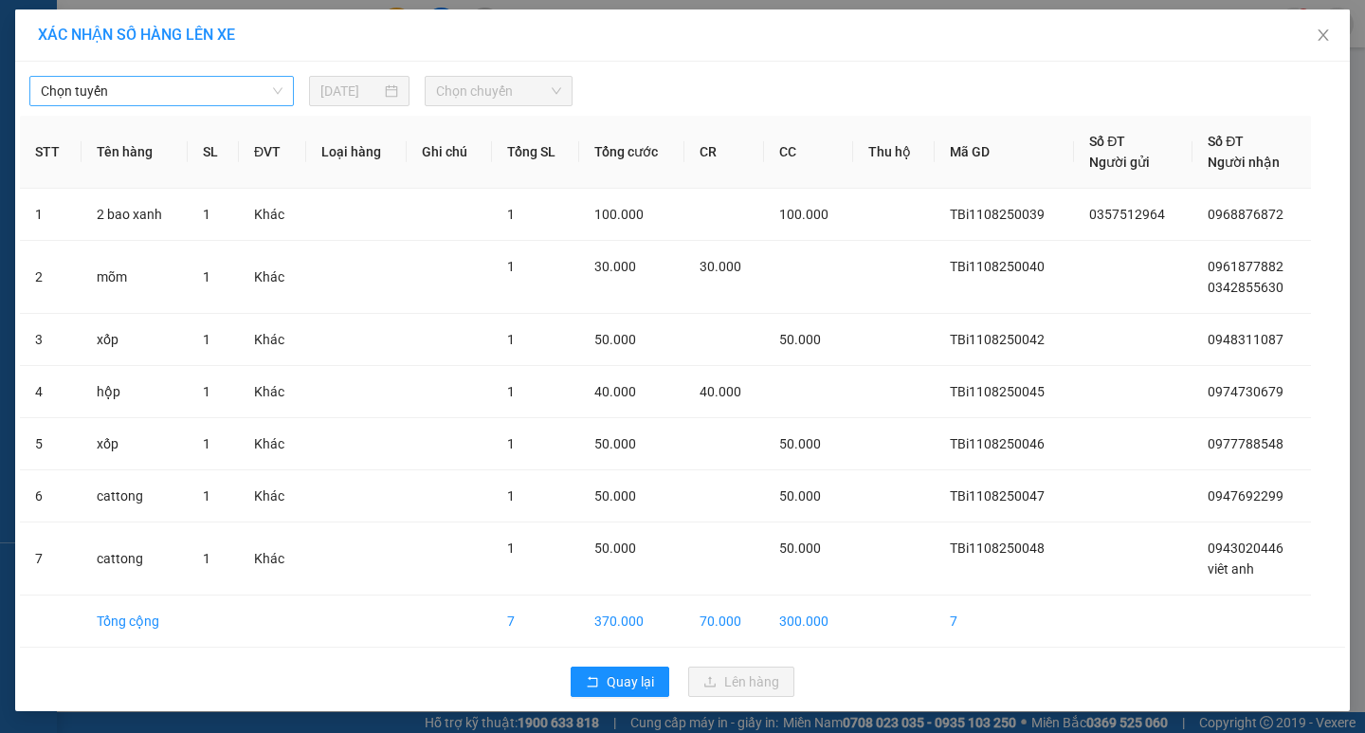
click at [259, 92] on span "Chọn tuyến" at bounding box center [162, 91] width 242 height 28
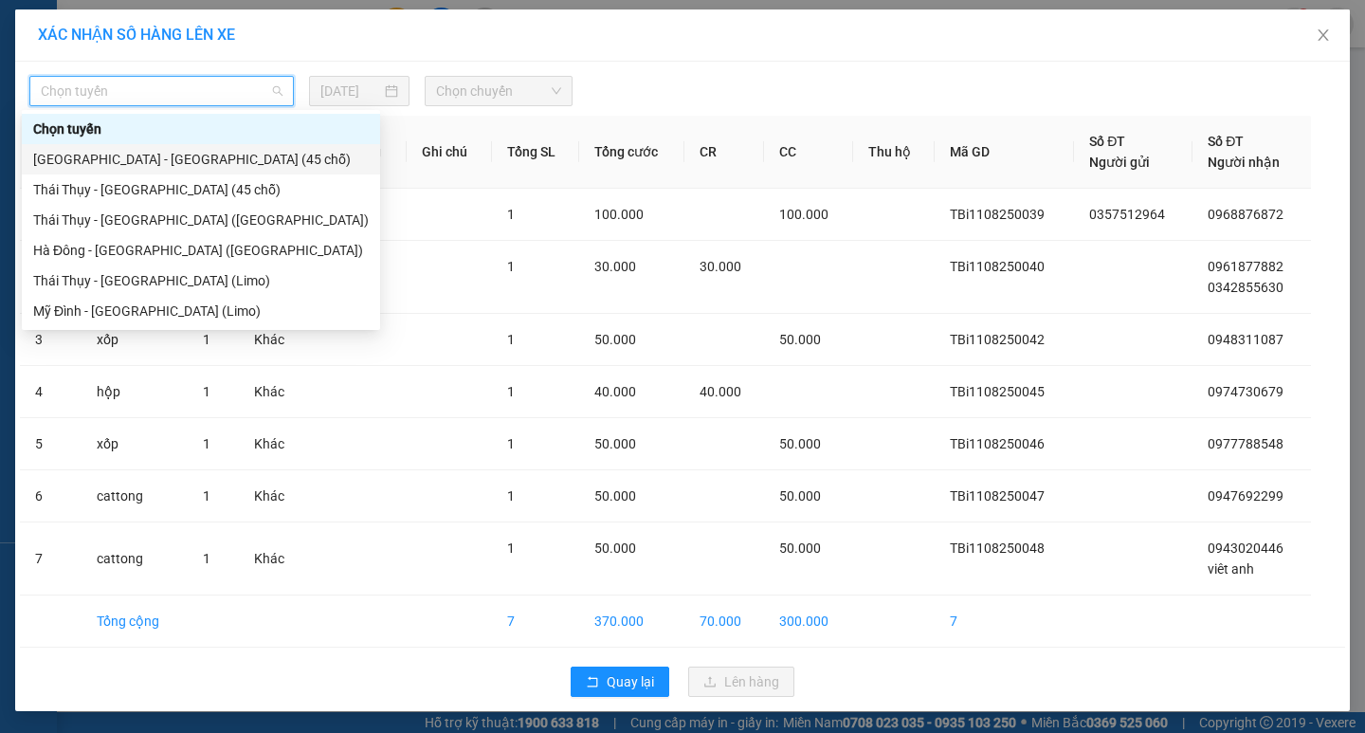
click at [193, 147] on div "[GEOGRAPHIC_DATA] - [GEOGRAPHIC_DATA] (45 chỗ)" at bounding box center [201, 159] width 358 height 30
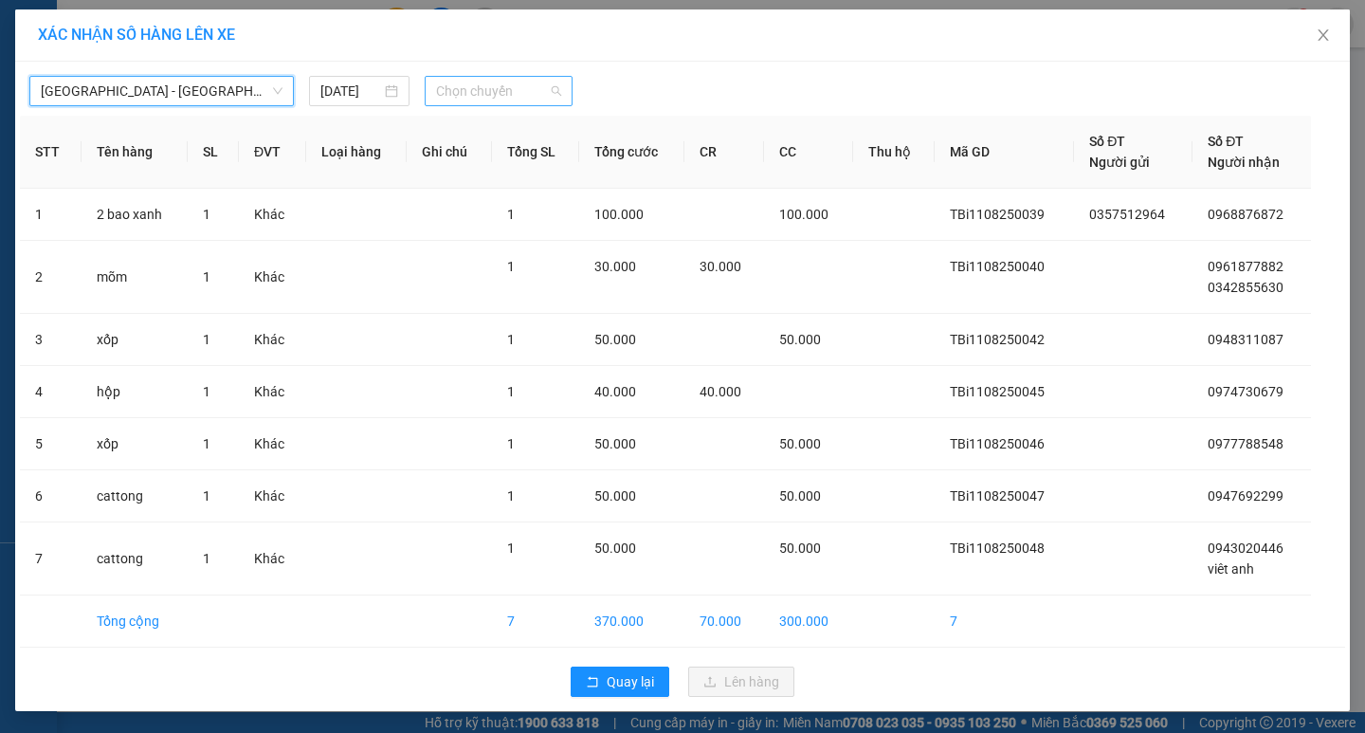
click at [495, 95] on span "Chọn chuyến" at bounding box center [498, 91] width 125 height 28
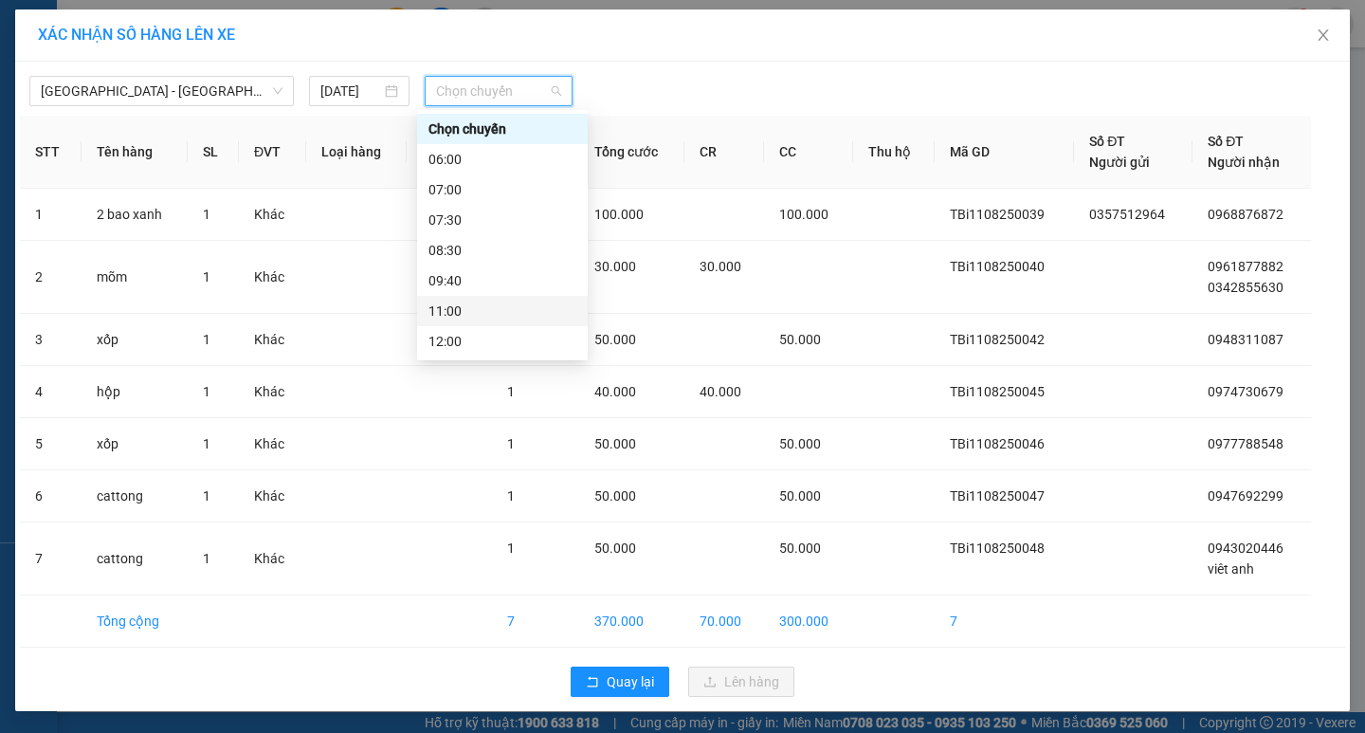
click at [462, 300] on div "11:00" at bounding box center [502, 310] width 148 height 21
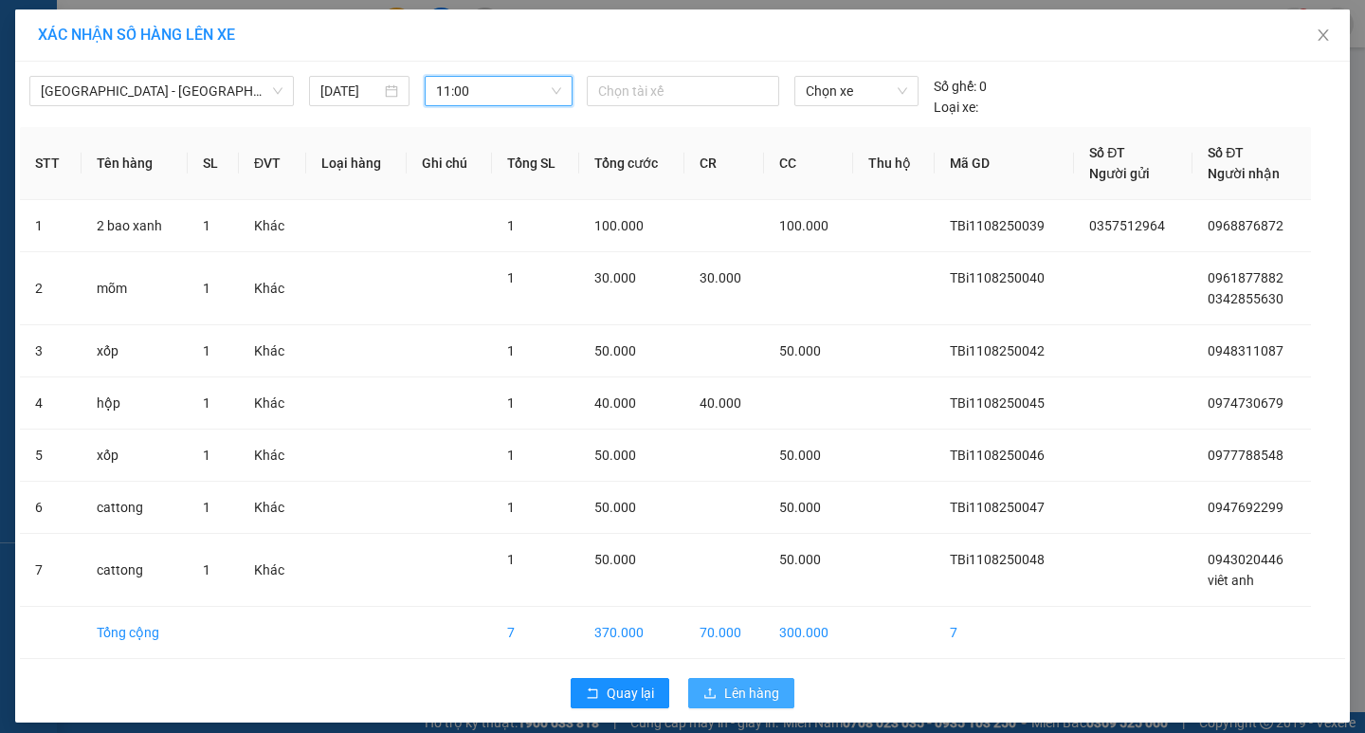
click at [730, 702] on span "Lên hàng" at bounding box center [751, 692] width 55 height 21
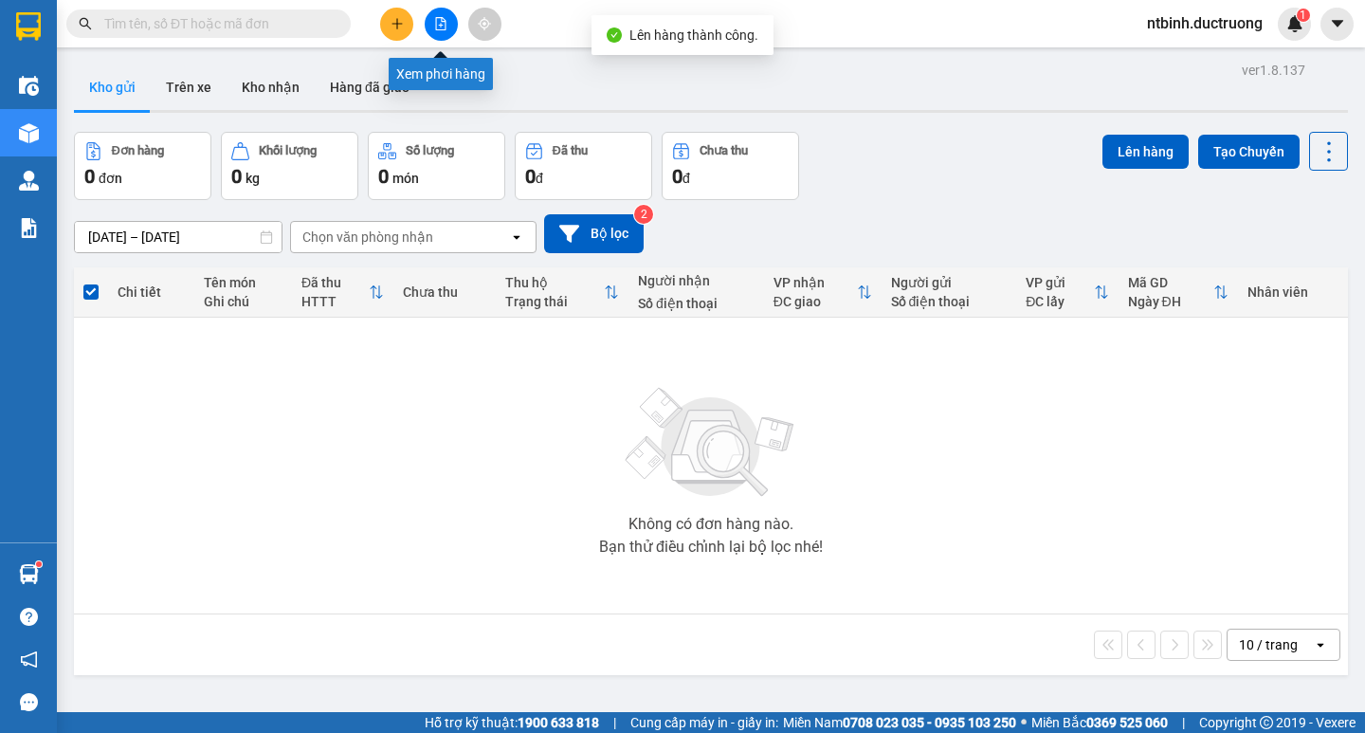
click at [447, 23] on button at bounding box center [441, 24] width 33 height 33
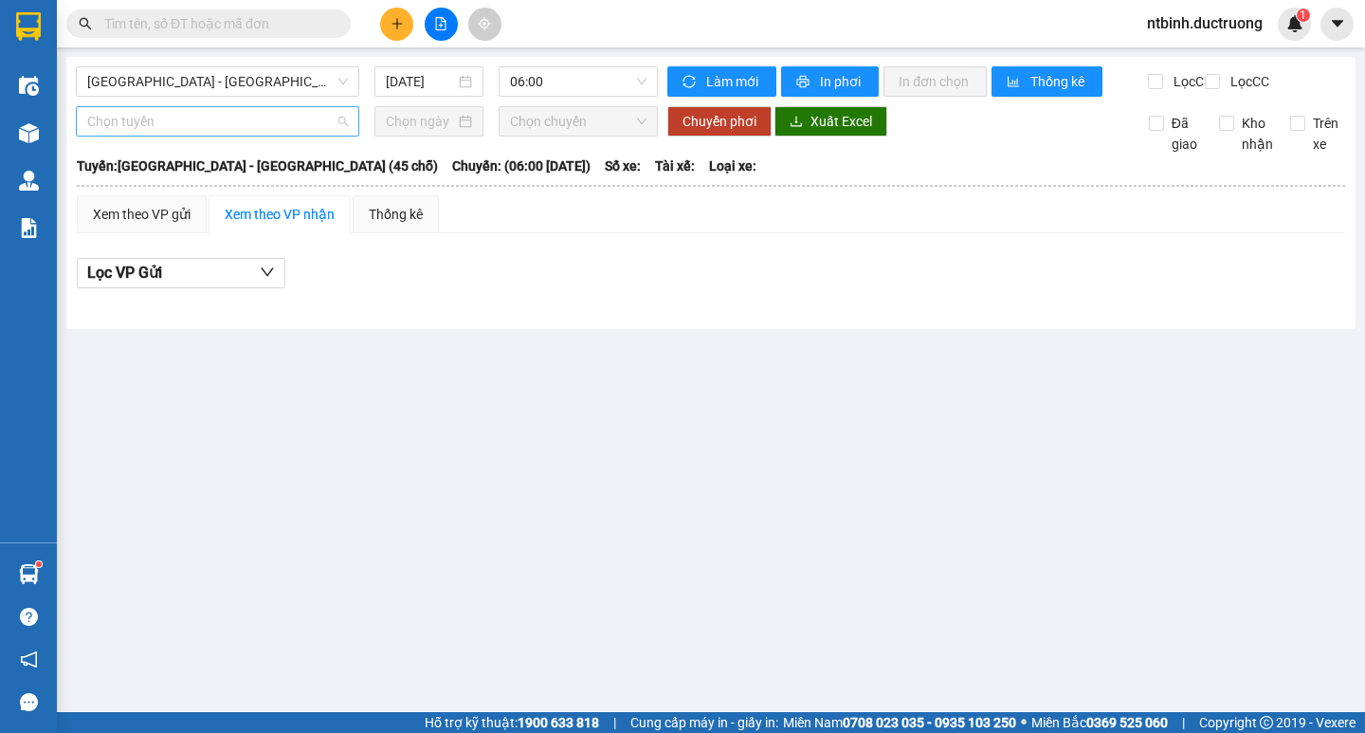
click at [185, 129] on span "Chọn tuyến" at bounding box center [217, 121] width 261 height 28
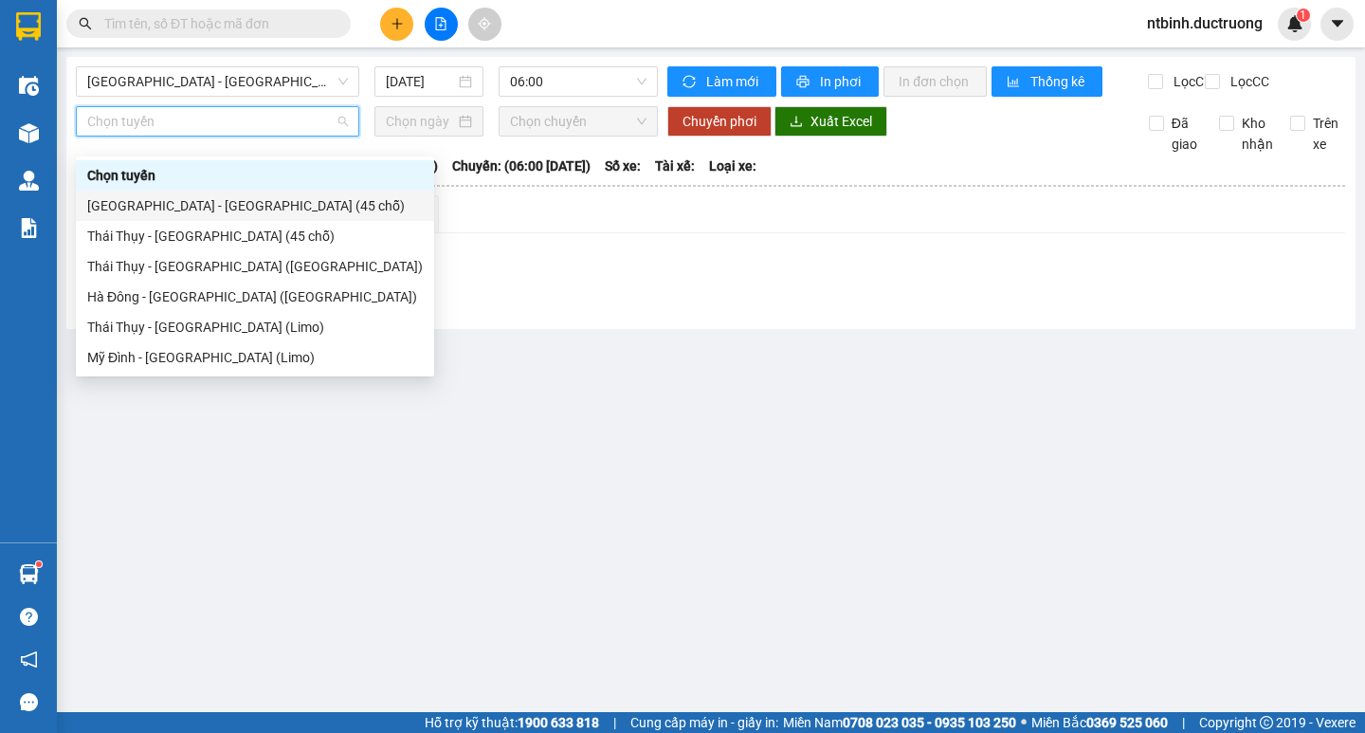
click at [153, 205] on div "[GEOGRAPHIC_DATA] - [GEOGRAPHIC_DATA] (45 chỗ)" at bounding box center [254, 205] width 335 height 21
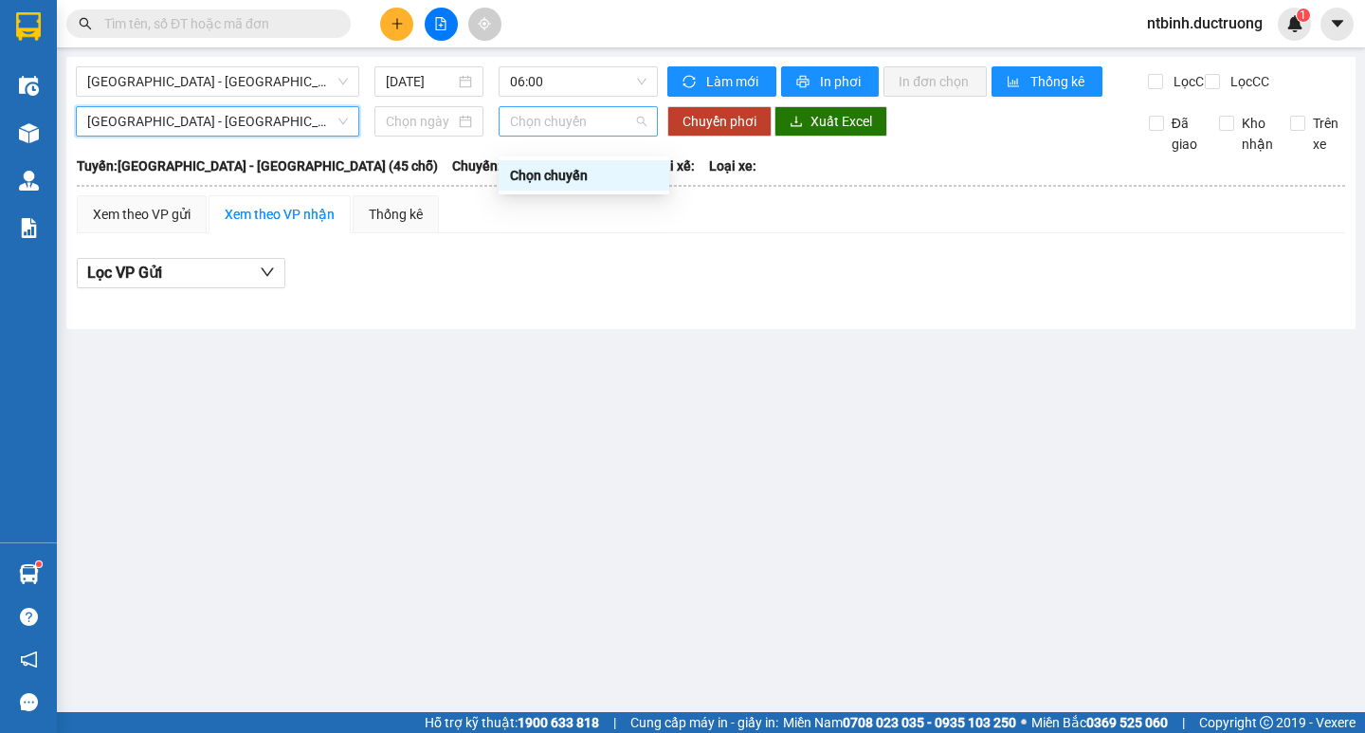
click at [609, 136] on span "Chọn chuyến" at bounding box center [578, 121] width 136 height 28
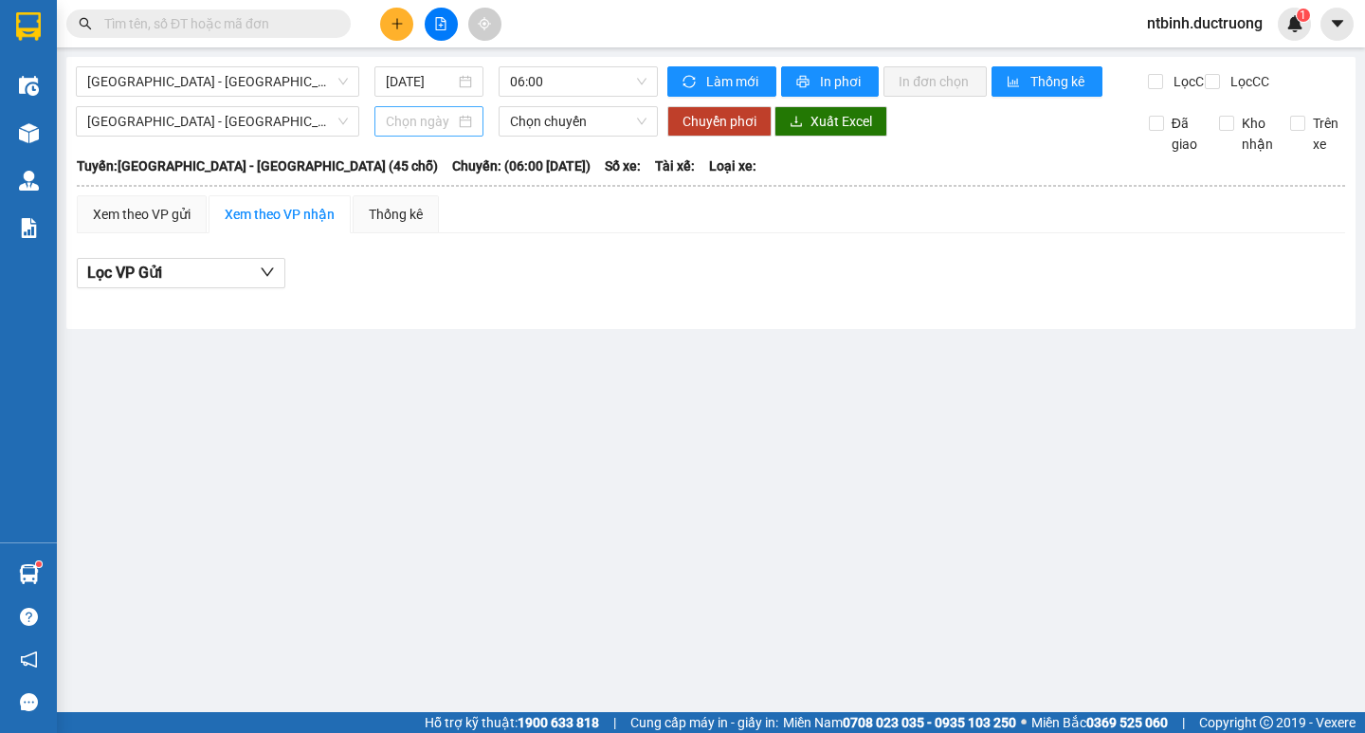
click at [416, 136] on div at bounding box center [428, 121] width 109 height 30
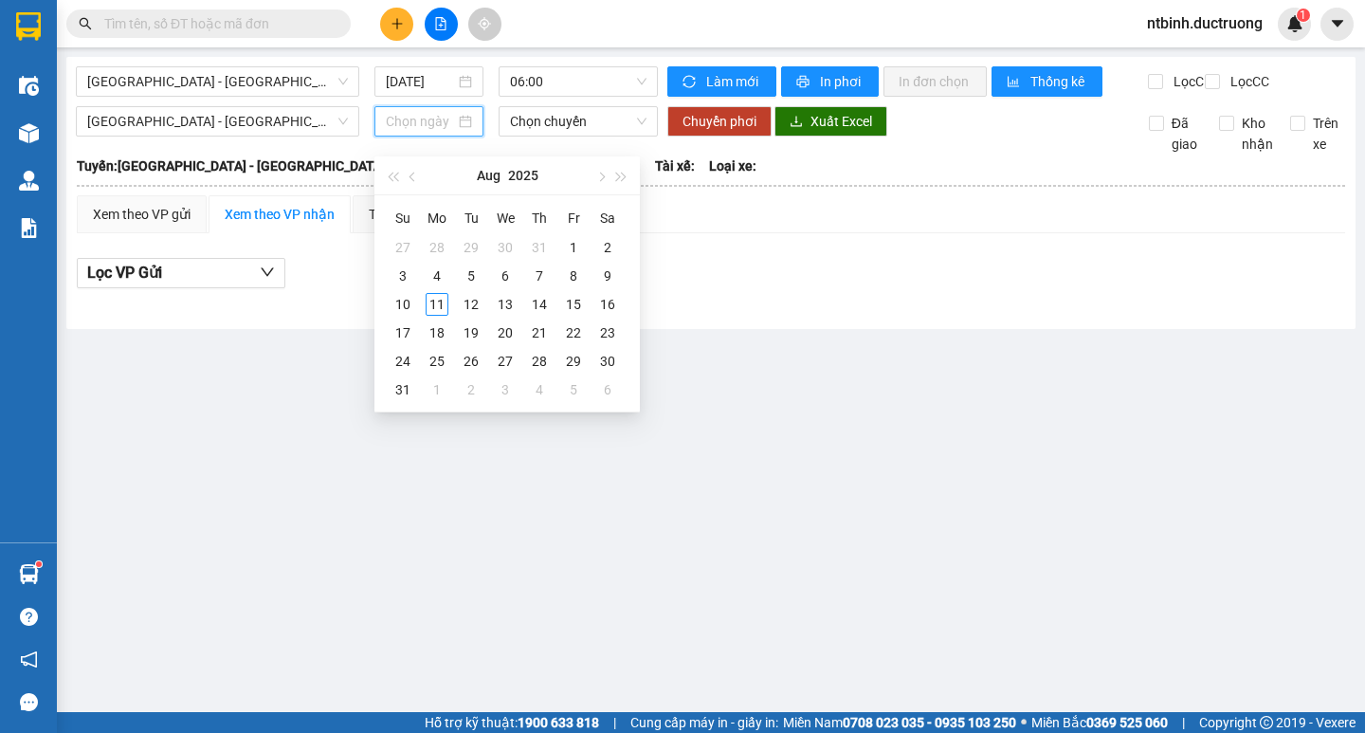
click at [416, 132] on input at bounding box center [420, 121] width 69 height 21
click at [333, 365] on main "[GEOGRAPHIC_DATA] - [GEOGRAPHIC_DATA] (45 chỗ) [DATE] 06:00 Làm mới In phơi In …" at bounding box center [682, 356] width 1365 height 712
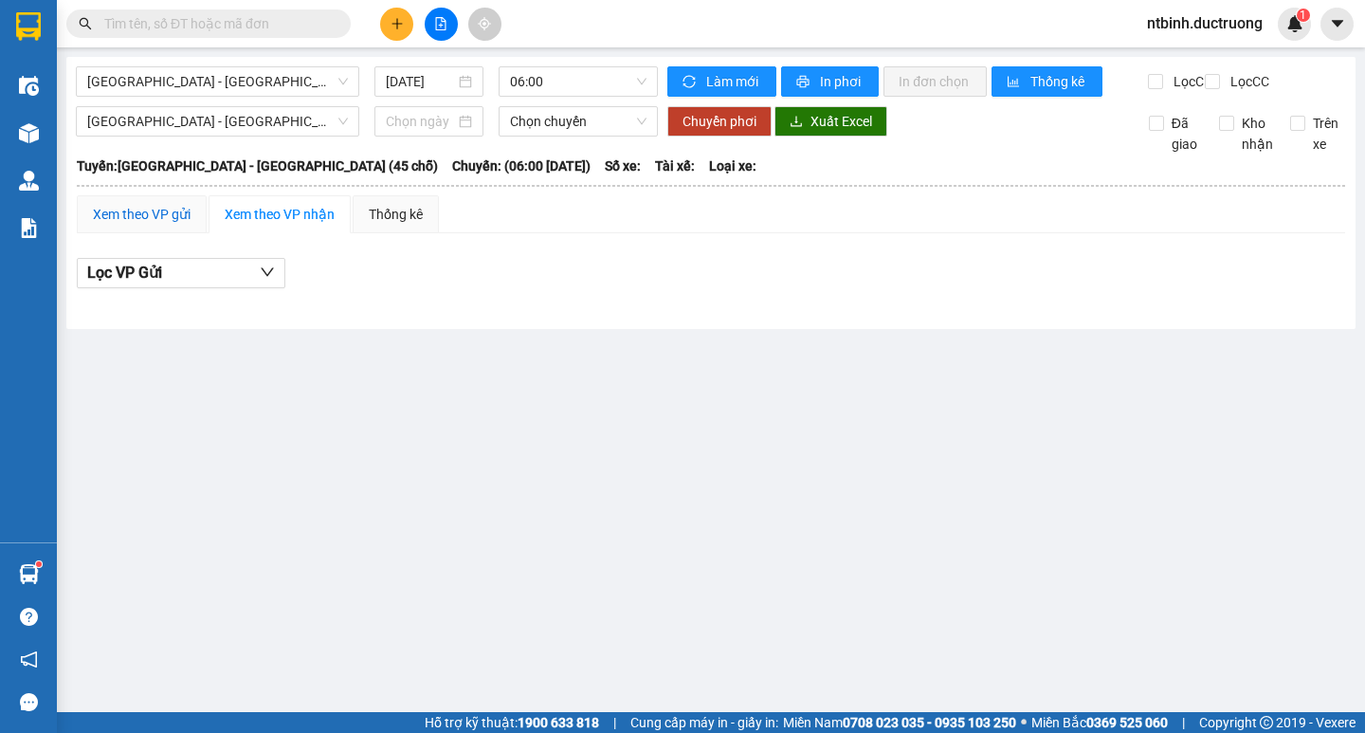
click at [181, 225] on div "Xem theo VP gửi" at bounding box center [142, 214] width 98 height 21
click at [296, 225] on div "Xem theo VP nhận" at bounding box center [280, 214] width 110 height 21
click at [562, 136] on span "Chọn chuyến" at bounding box center [578, 121] width 136 height 28
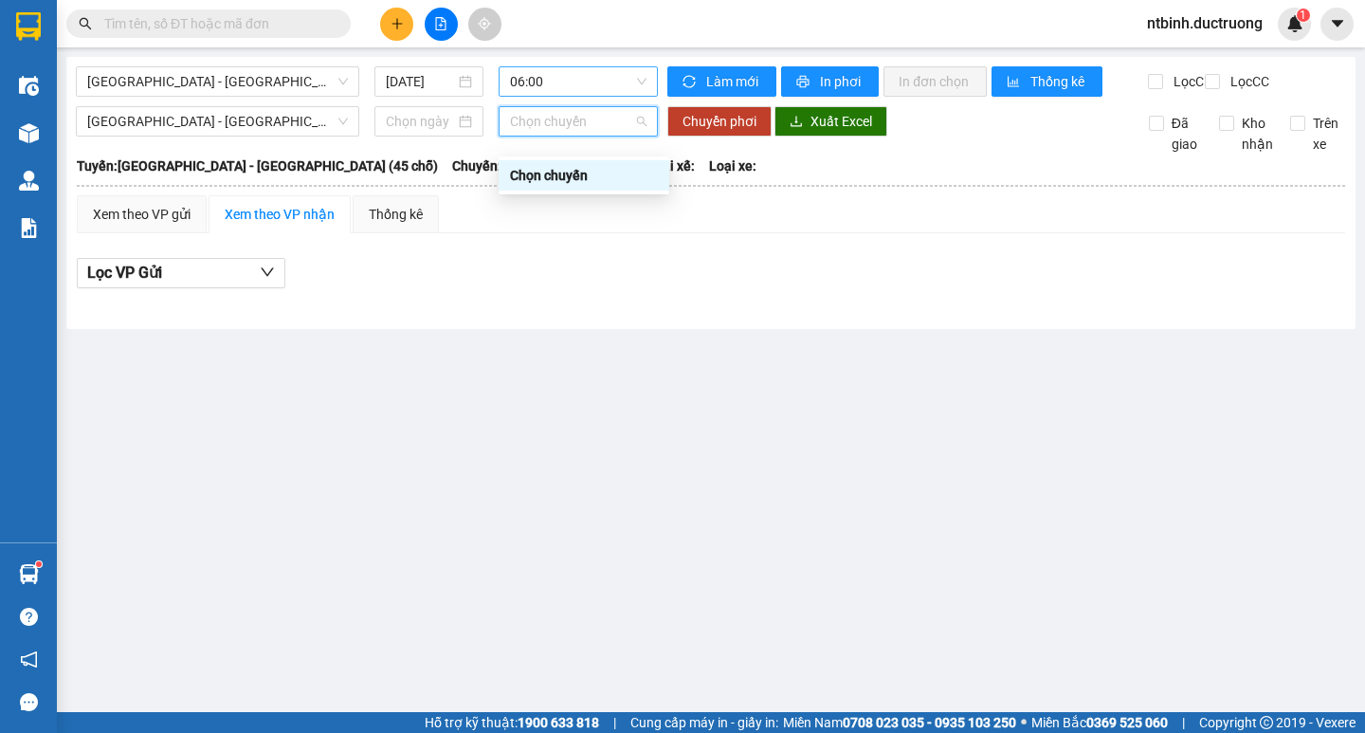
click at [586, 82] on span "06:00" at bounding box center [578, 81] width 136 height 28
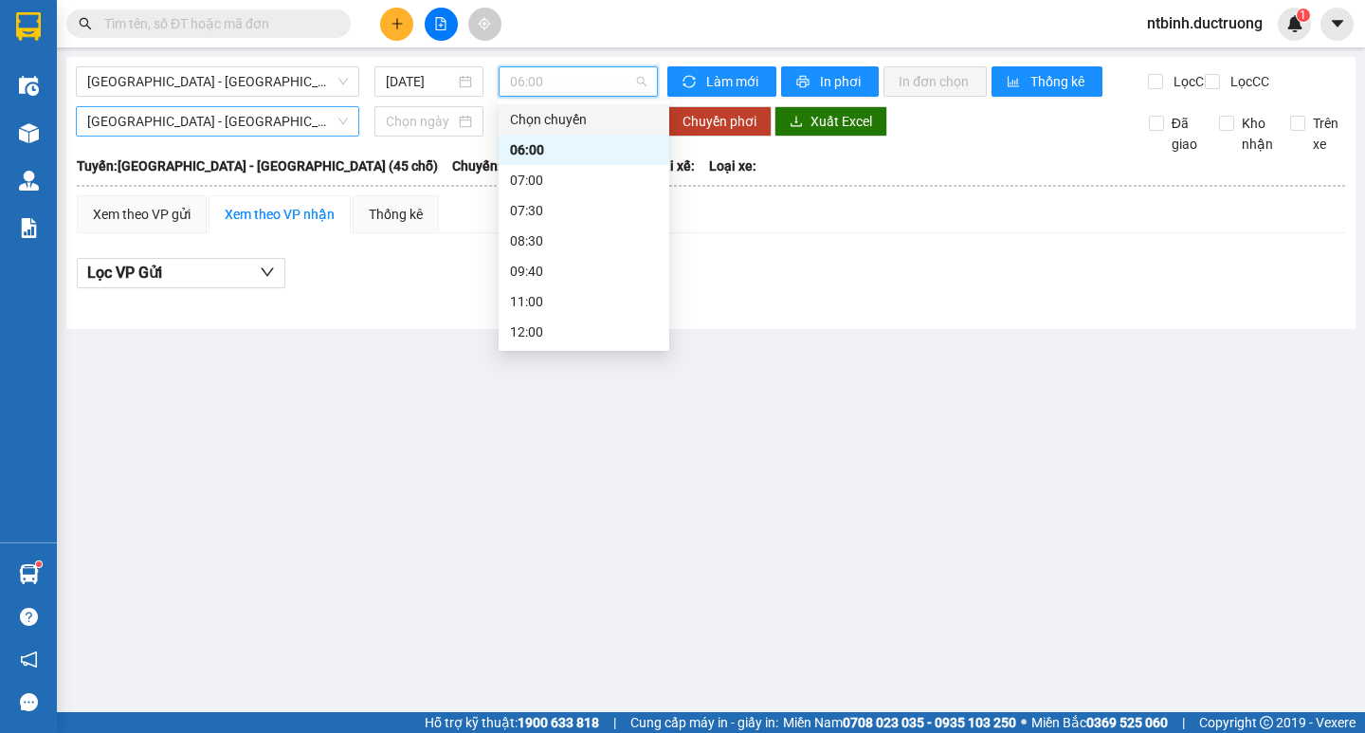
click at [308, 136] on span "[GEOGRAPHIC_DATA] - [GEOGRAPHIC_DATA] (45 chỗ)" at bounding box center [217, 121] width 261 height 28
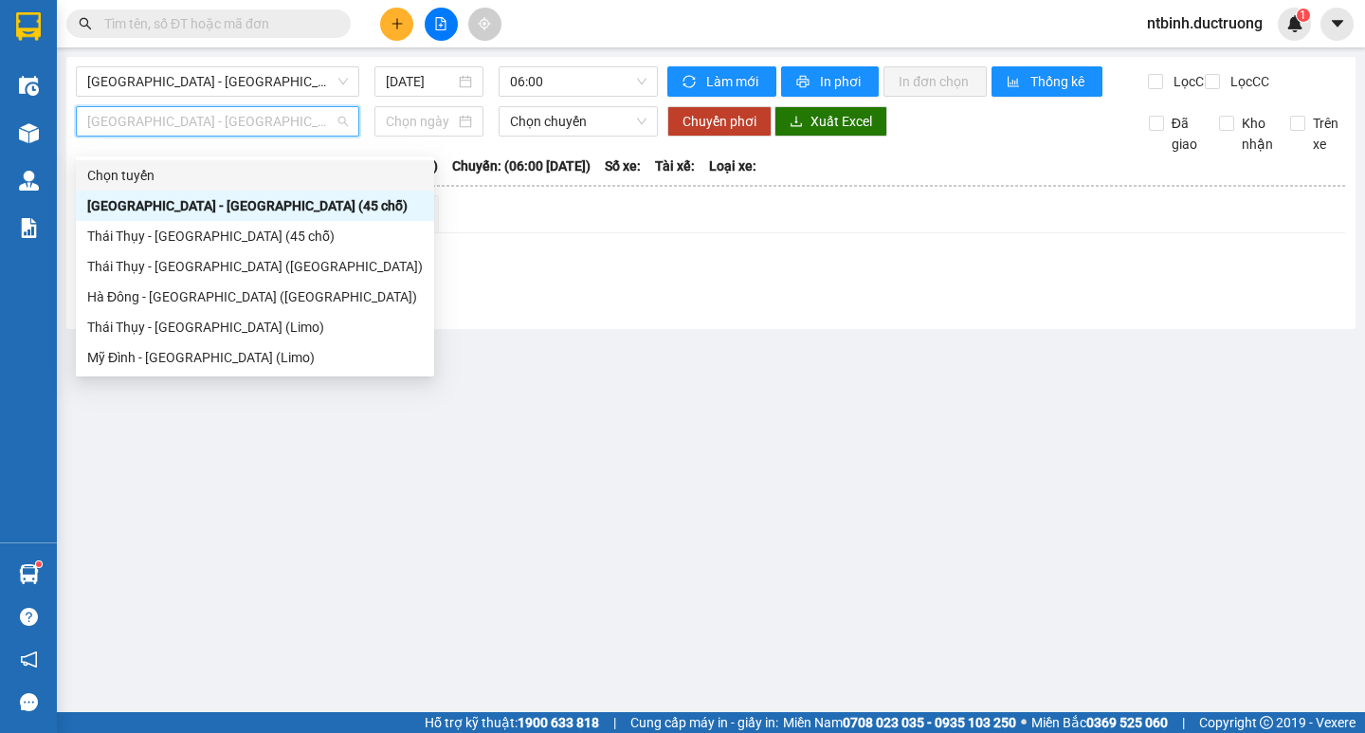
click at [263, 172] on div "Chọn tuyến" at bounding box center [254, 175] width 335 height 21
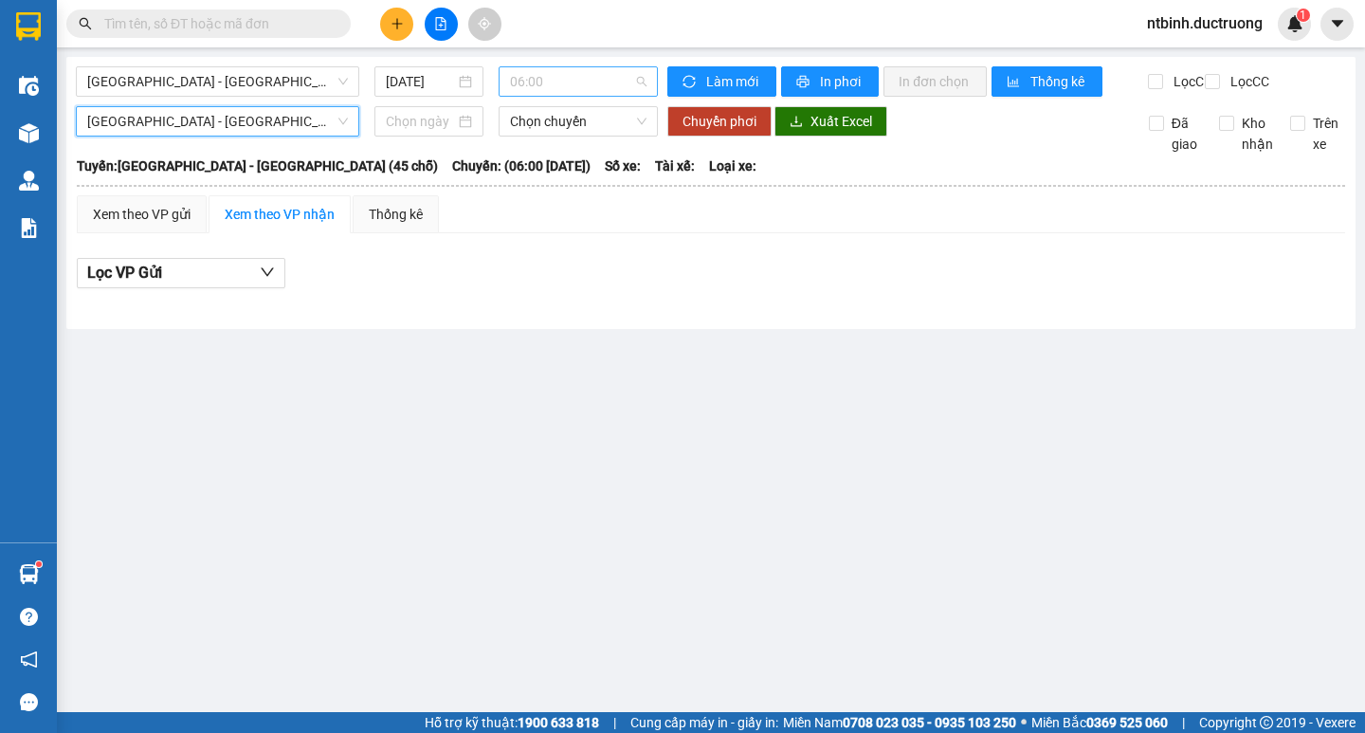
click at [569, 93] on span "06:00" at bounding box center [578, 81] width 136 height 28
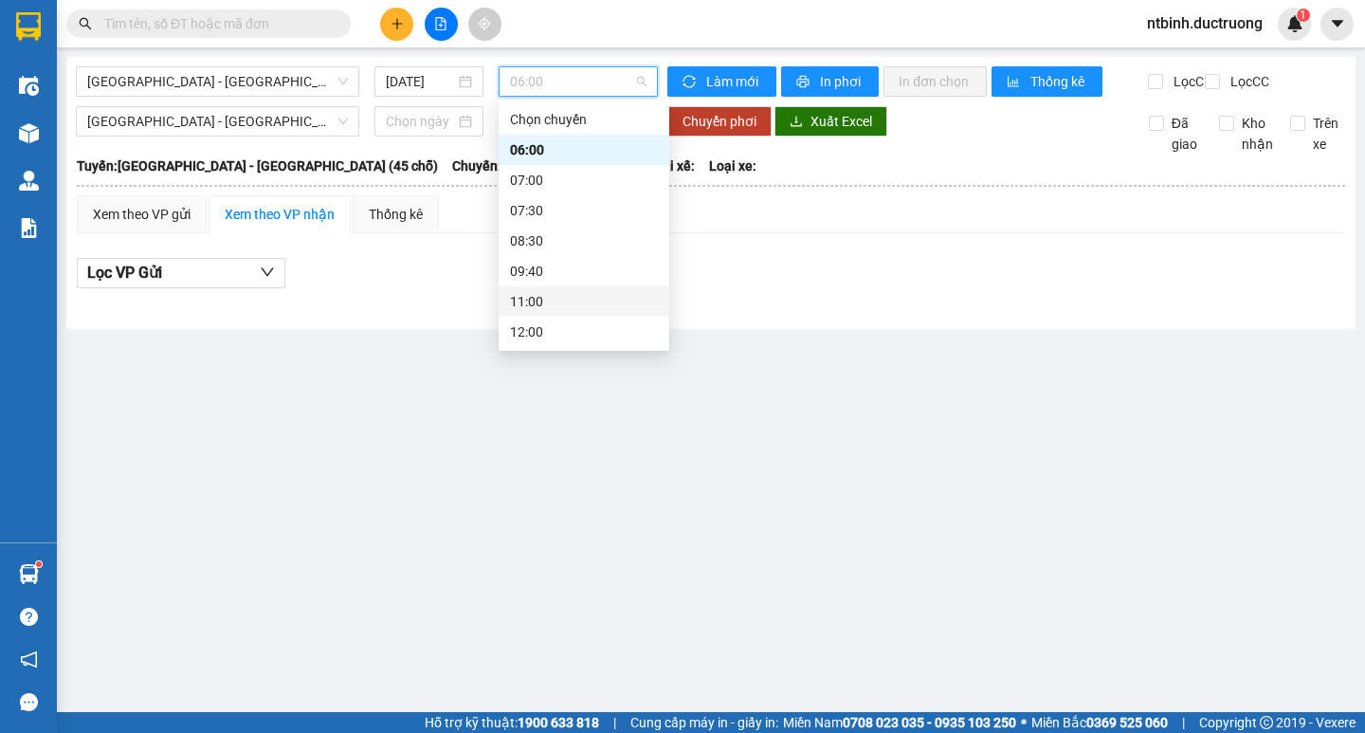
click at [522, 299] on div "11:00" at bounding box center [584, 301] width 148 height 21
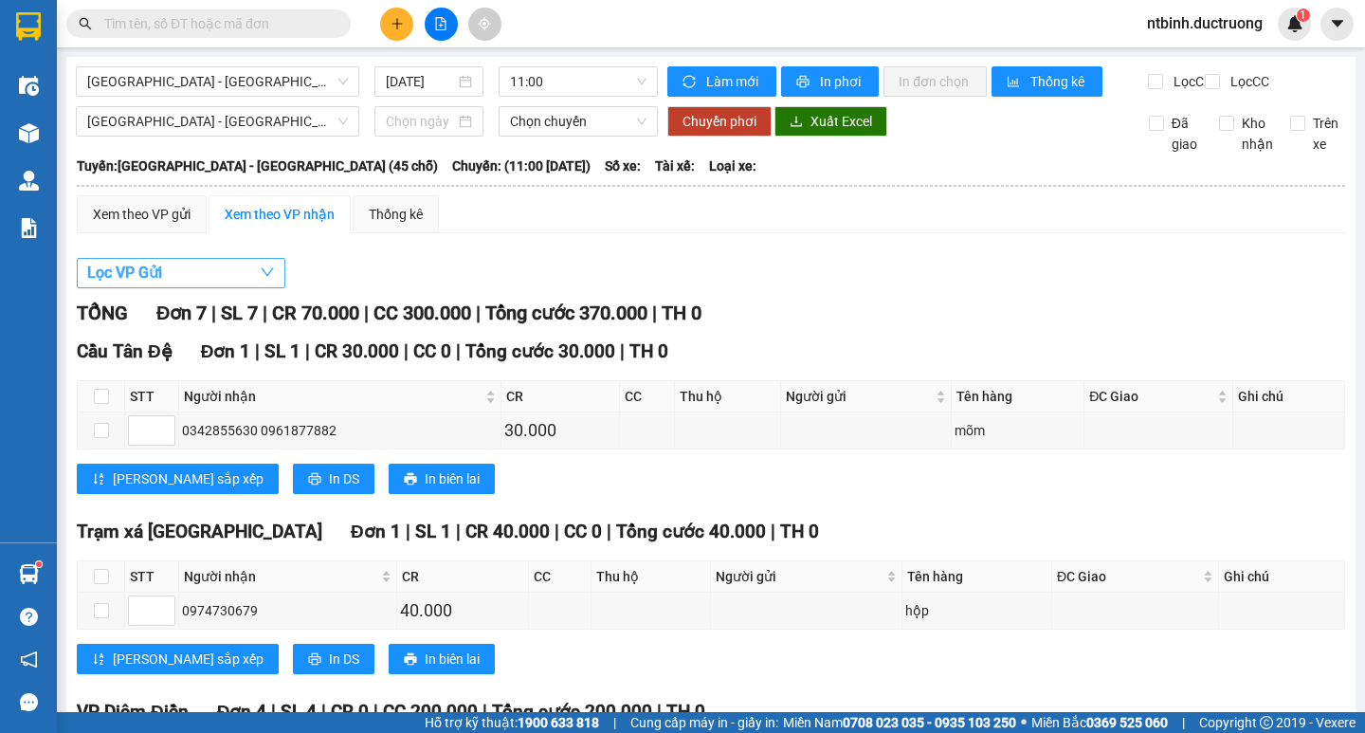
click at [155, 284] on span "Lọc VP Gửi" at bounding box center [124, 273] width 75 height 24
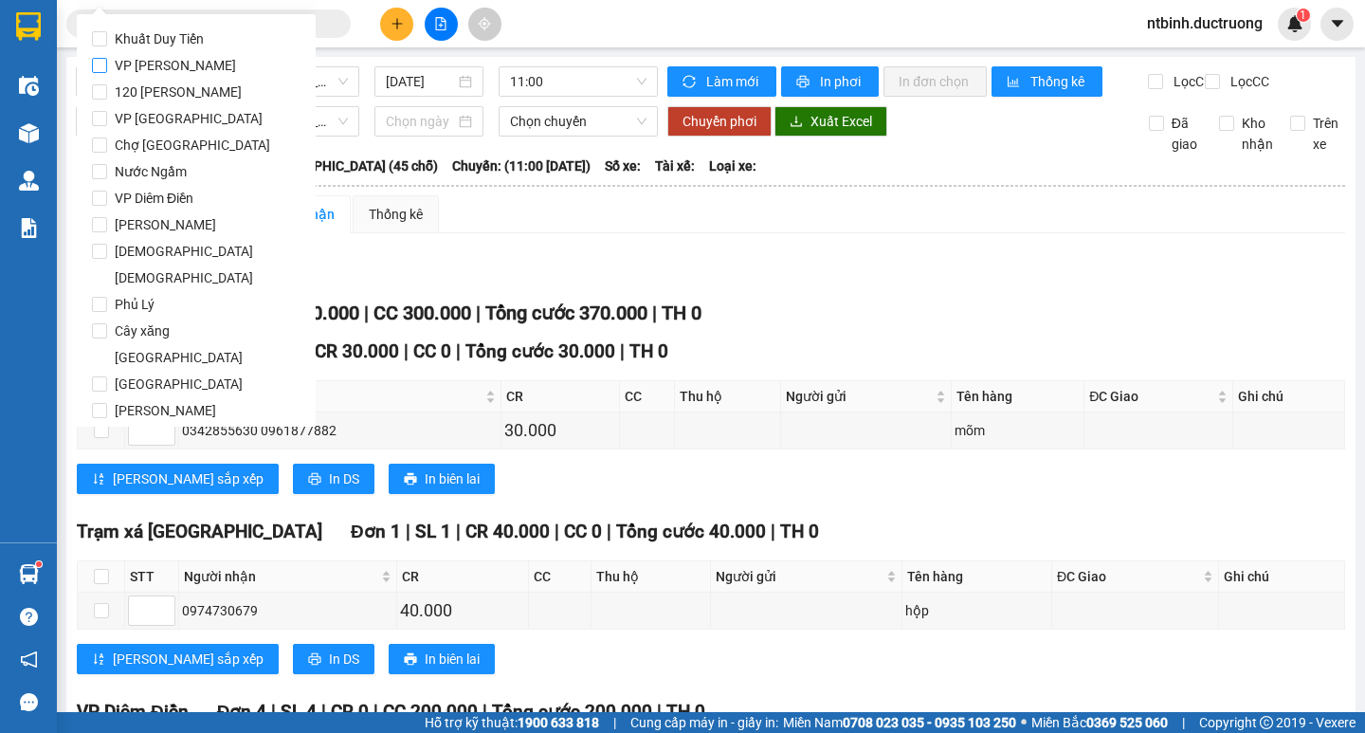
click at [183, 65] on span "VP [PERSON_NAME]" at bounding box center [175, 65] width 136 height 27
click at [107, 65] on input "VP [PERSON_NAME]" at bounding box center [99, 65] width 15 height 15
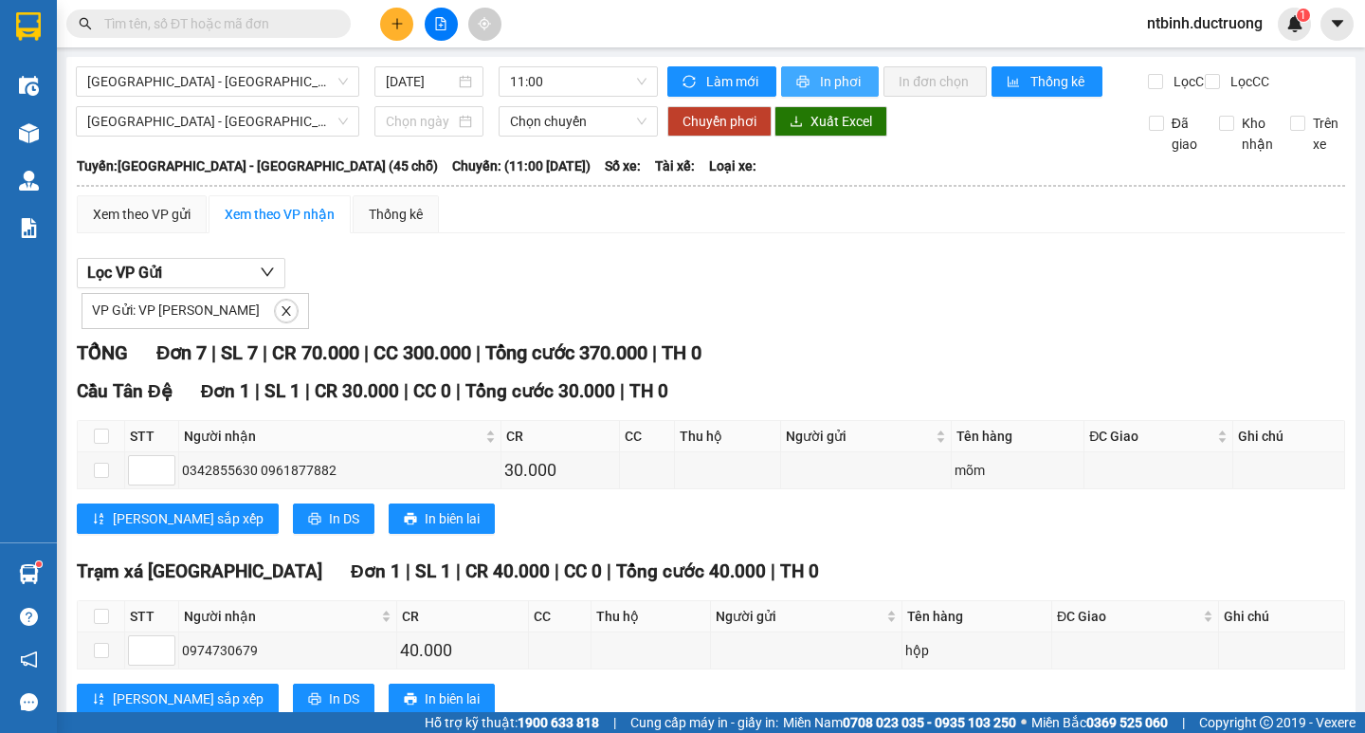
click at [820, 81] on span "In phơi" at bounding box center [842, 81] width 44 height 21
click at [404, 27] on button at bounding box center [396, 24] width 33 height 33
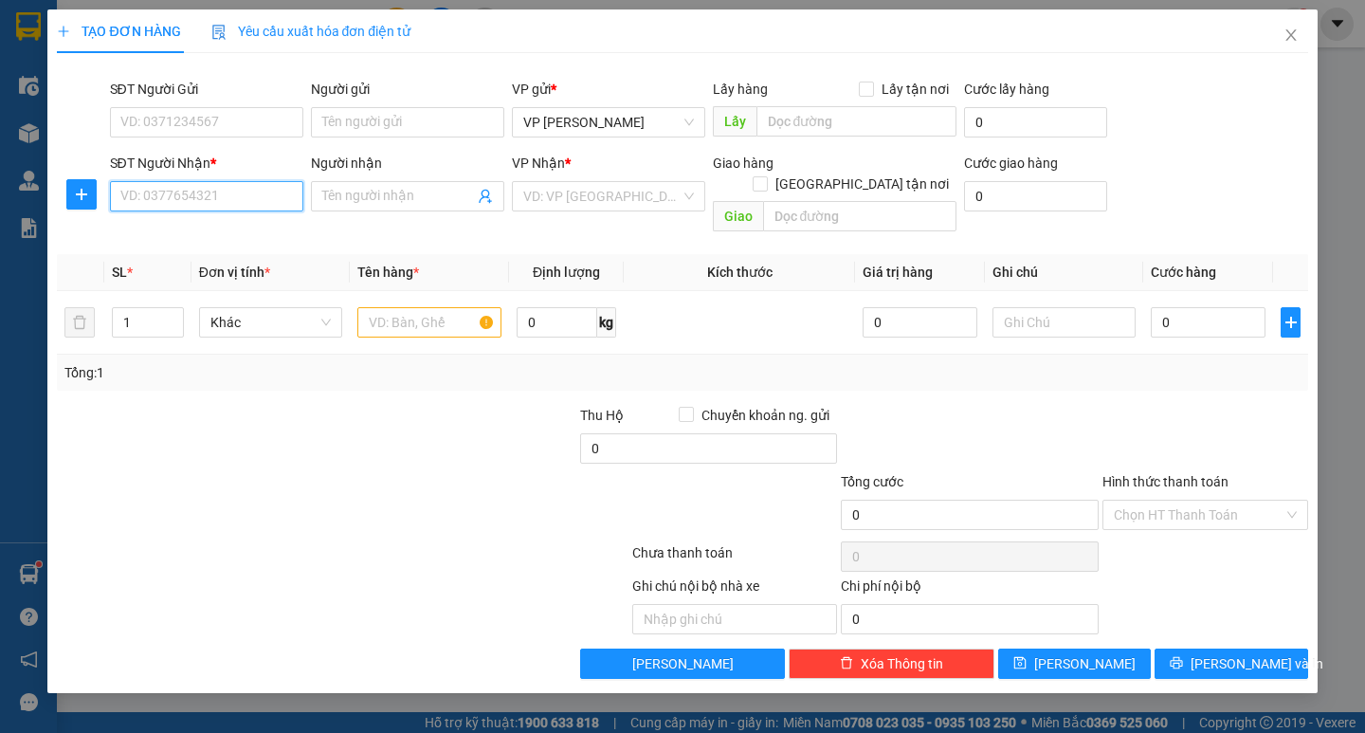
click at [294, 195] on input "SĐT Người Nhận *" at bounding box center [206, 196] width 193 height 30
click at [154, 202] on input "0941487231" at bounding box center [206, 196] width 193 height 30
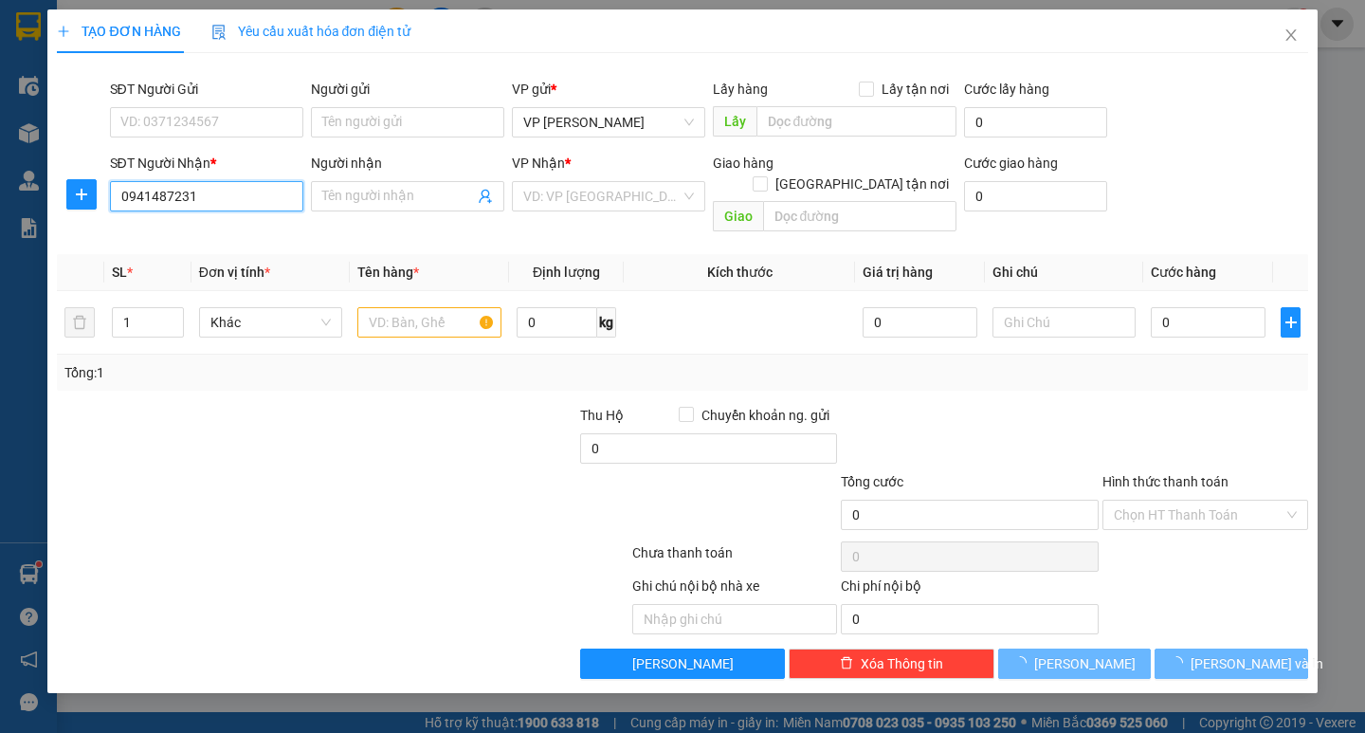
click at [154, 202] on input "0941487231" at bounding box center [206, 196] width 193 height 30
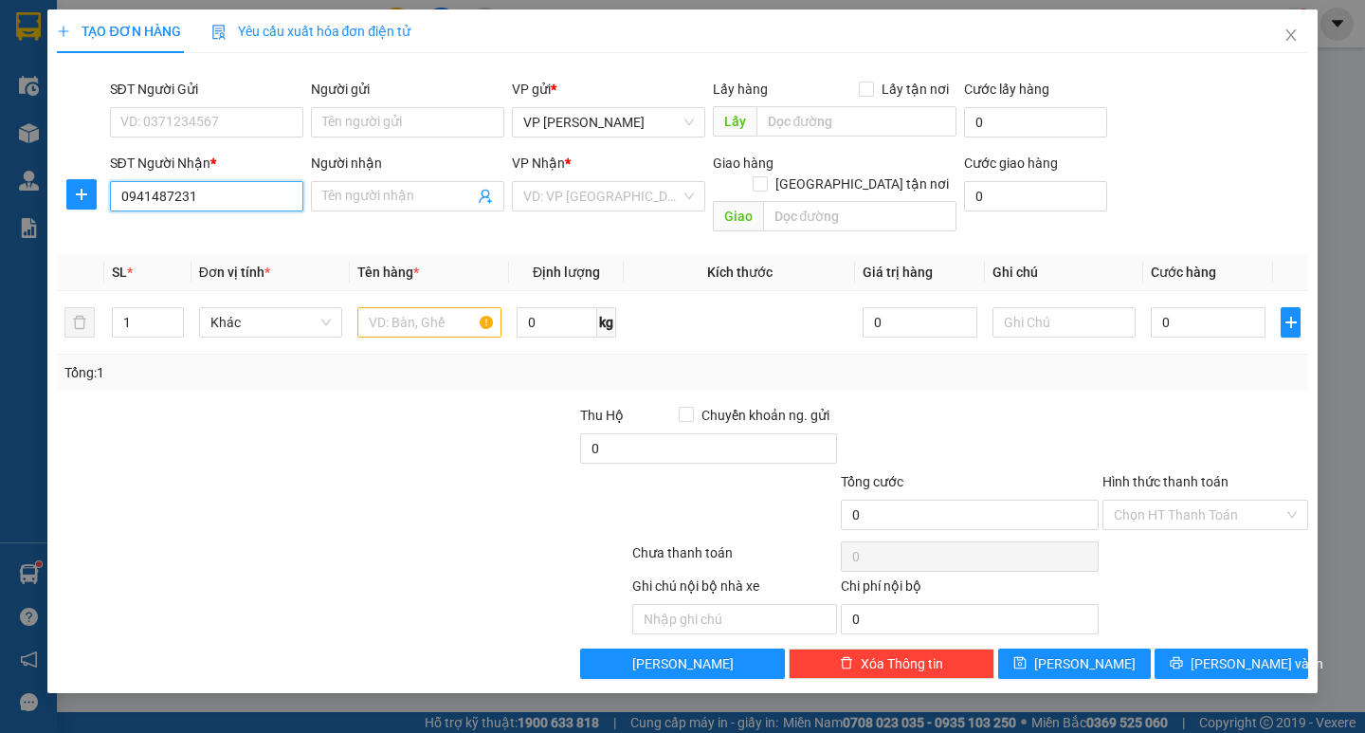
click at [154, 202] on input "0941487231" at bounding box center [206, 196] width 193 height 30
type input "0941487231"
click at [595, 198] on input "search" at bounding box center [601, 196] width 157 height 28
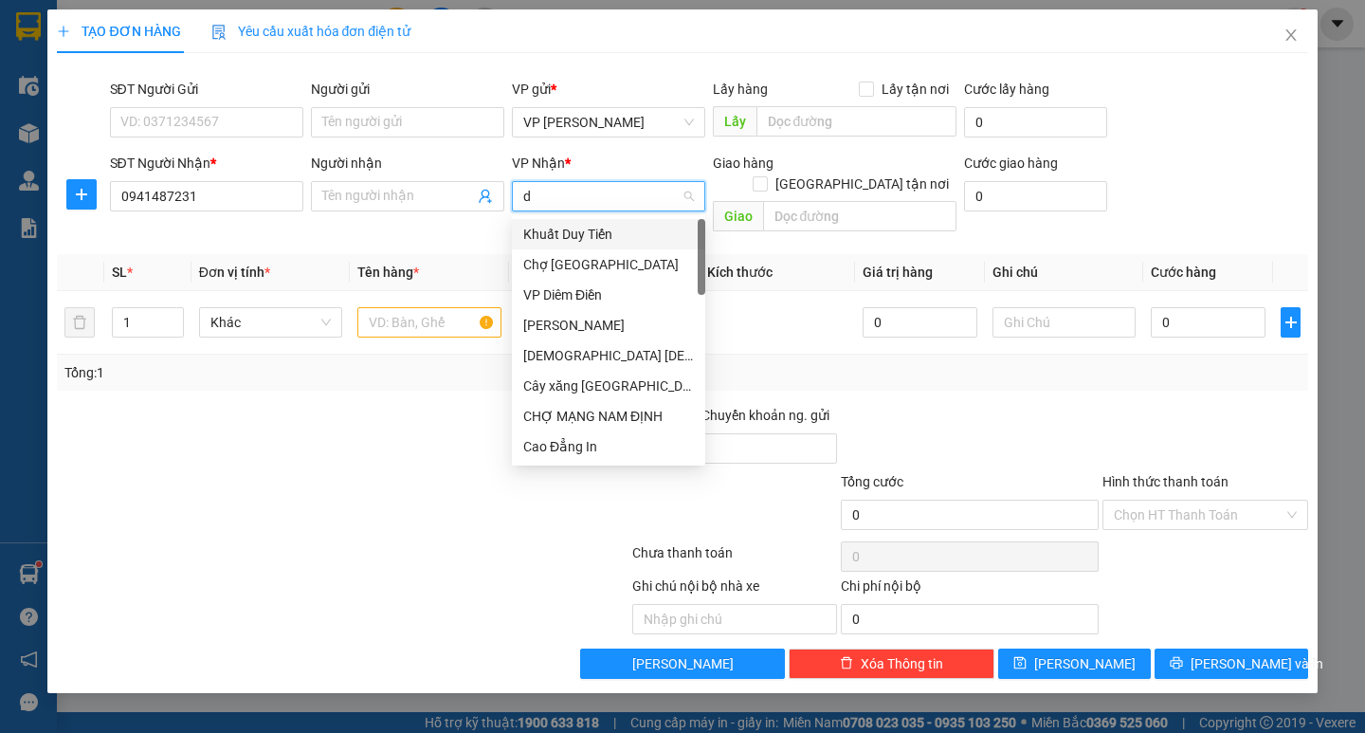
type input "di"
click at [590, 231] on div "VP Diêm Điền" at bounding box center [608, 234] width 171 height 21
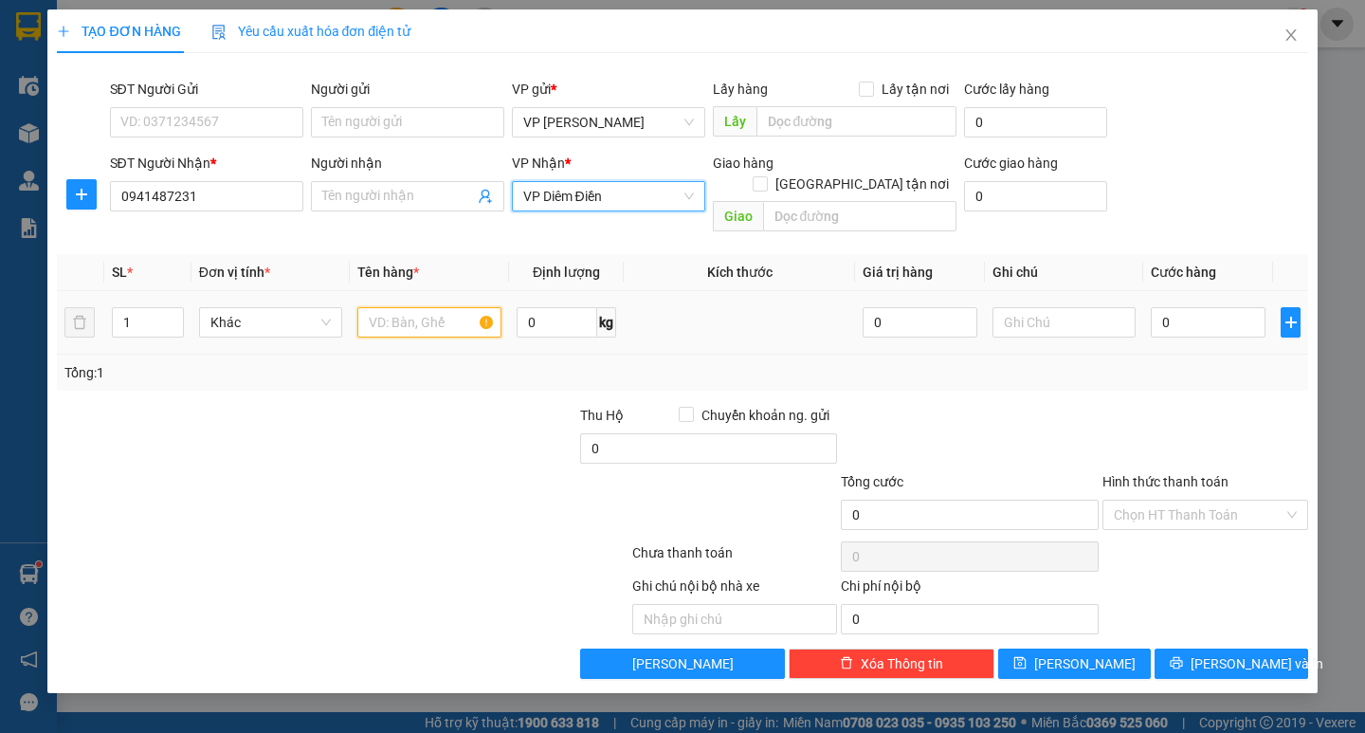
click at [413, 307] on input "text" at bounding box center [428, 322] width 143 height 30
type input "3 bao"
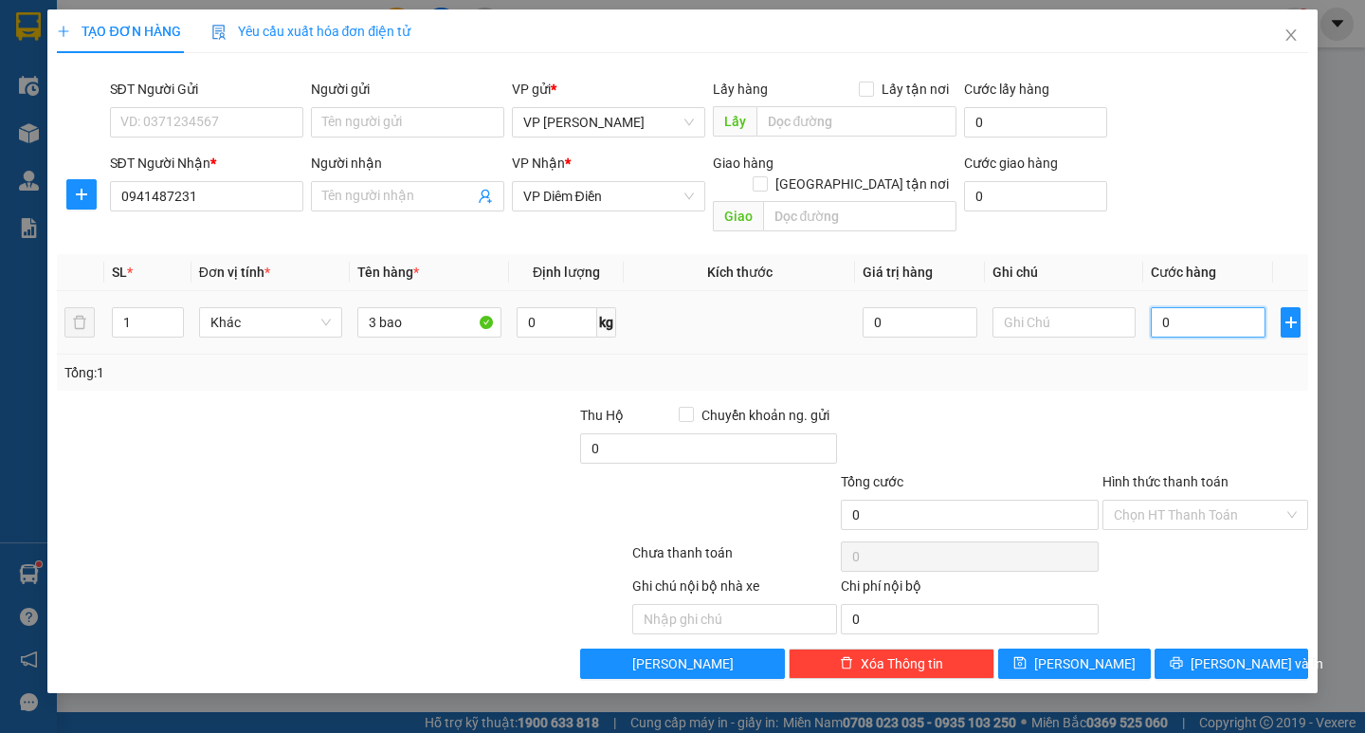
click at [1161, 307] on input "0" at bounding box center [1208, 322] width 115 height 30
type input "10"
type input "150"
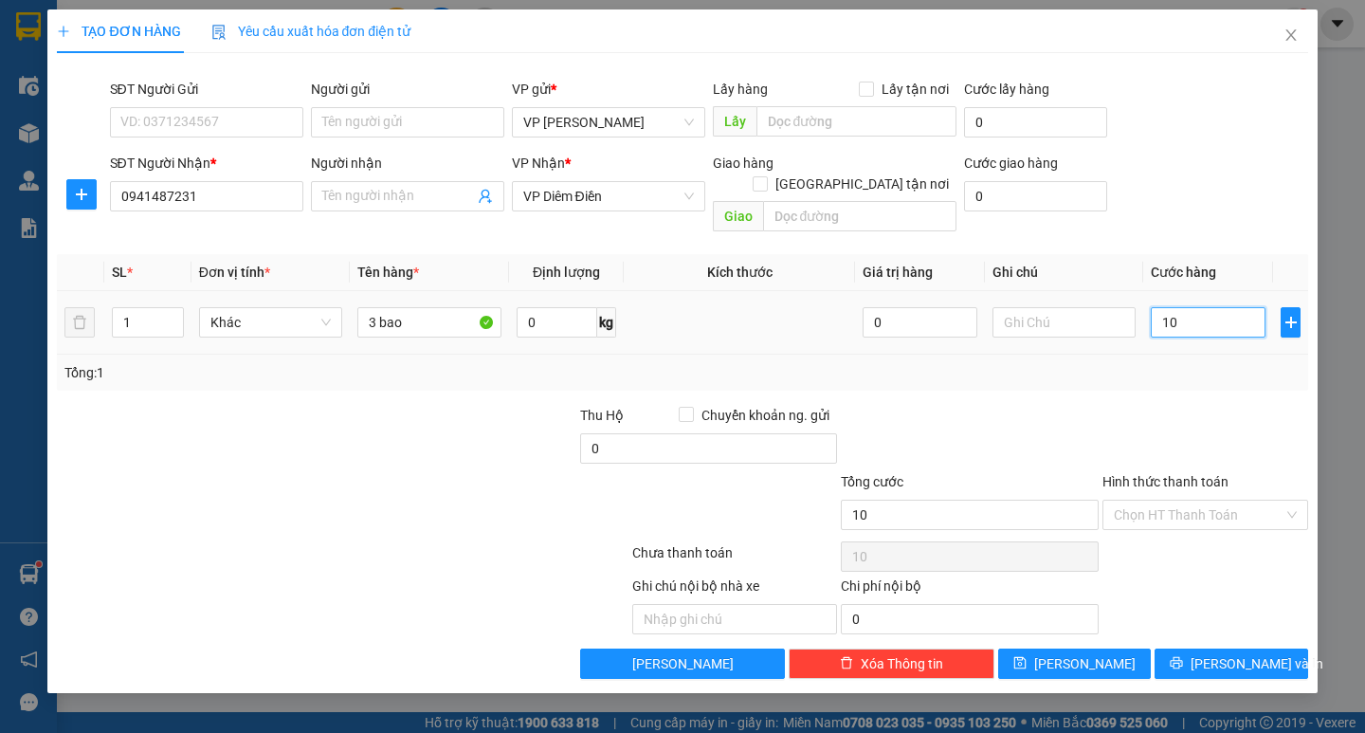
type input "150"
type input "150.000"
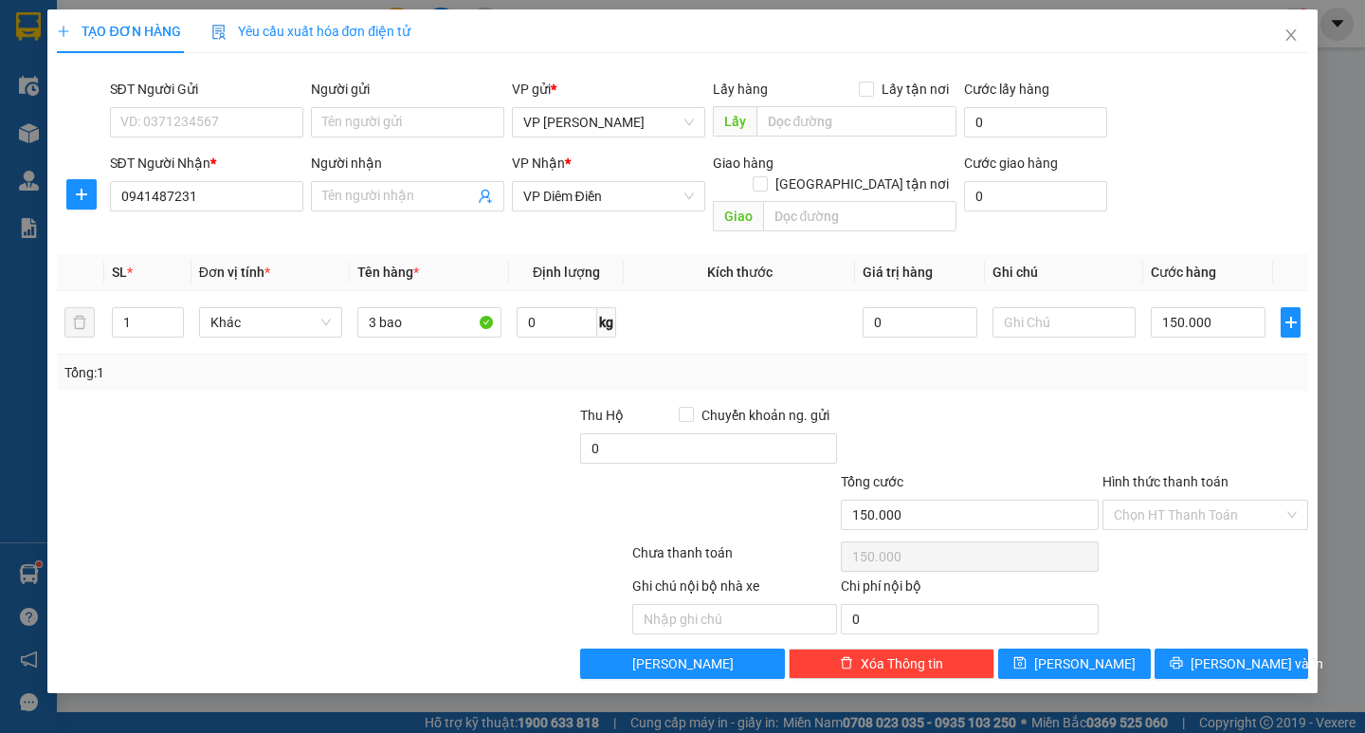
drag, startPoint x: 1155, startPoint y: 335, endPoint x: 1153, endPoint y: 345, distance: 9.7
click at [1155, 354] on div "Tổng: 1" at bounding box center [682, 372] width 1250 height 36
click at [1274, 653] on button "[PERSON_NAME] và In" at bounding box center [1230, 663] width 153 height 30
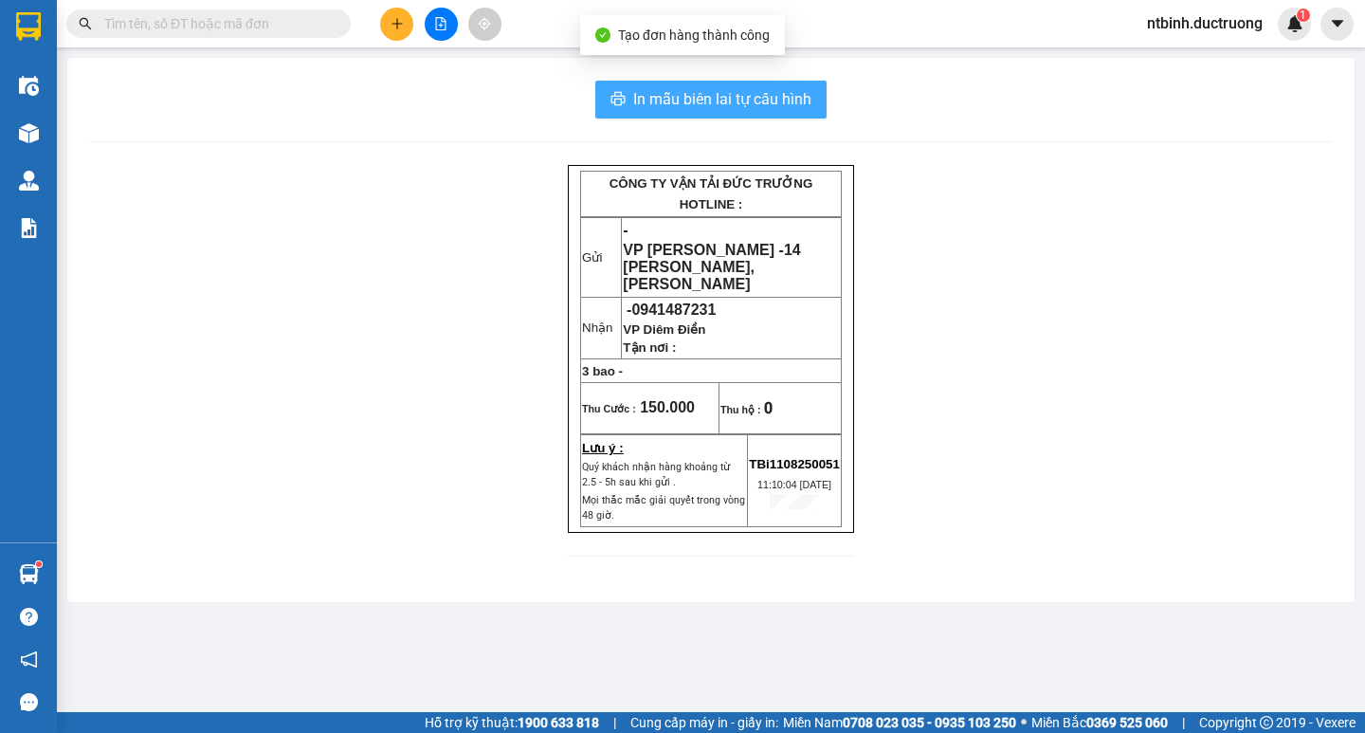
click at [777, 106] on span "In mẫu biên lai tự cấu hình" at bounding box center [722, 99] width 178 height 24
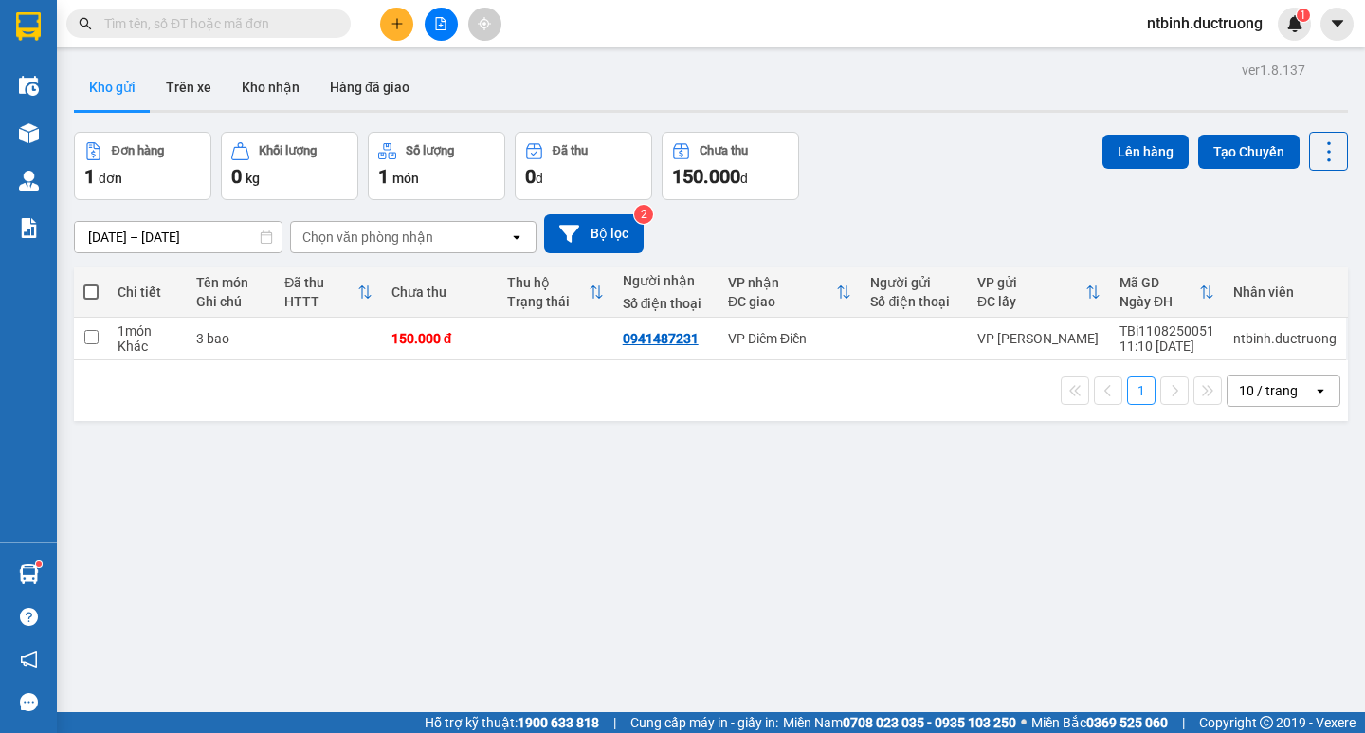
click at [397, 10] on button at bounding box center [396, 24] width 33 height 33
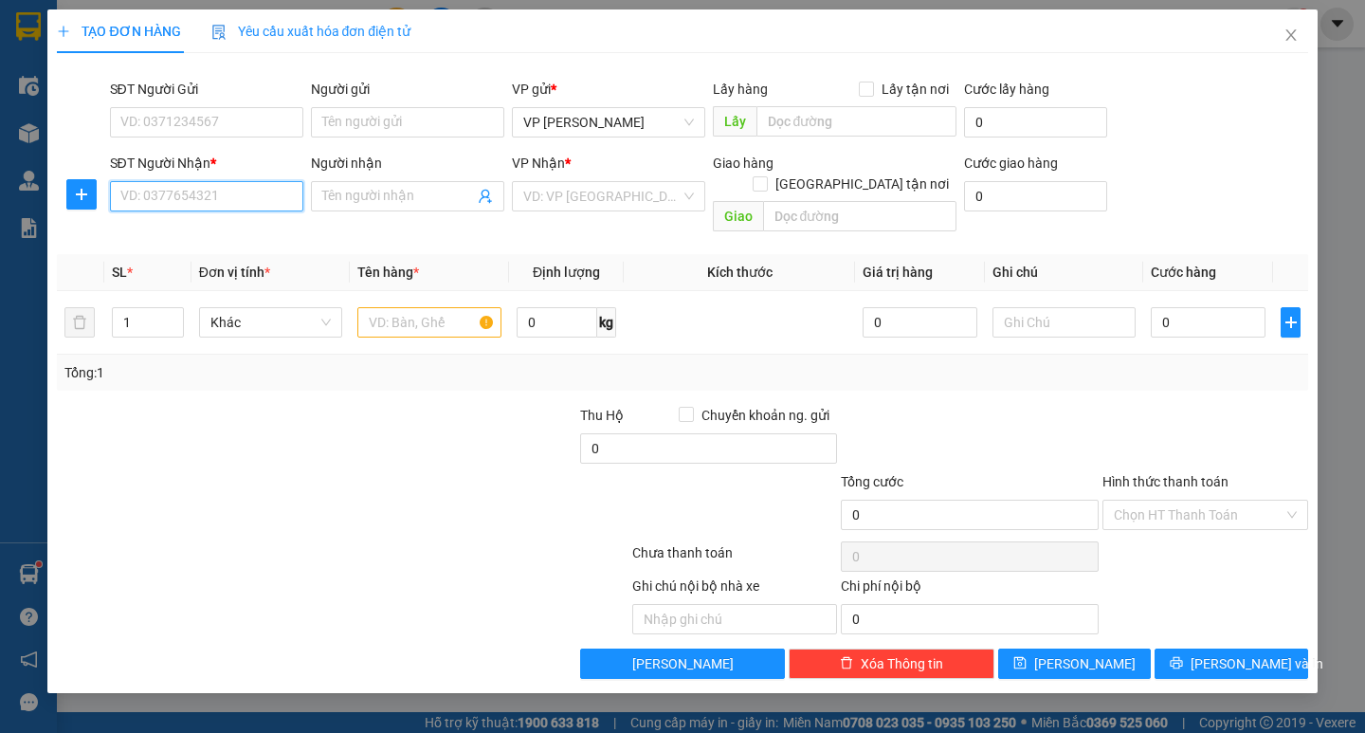
click at [272, 203] on input "SĐT Người Nhận *" at bounding box center [206, 196] width 193 height 30
click at [272, 239] on div "0977786951 - [PERSON_NAME]" at bounding box center [214, 234] width 187 height 21
type input "0977786951"
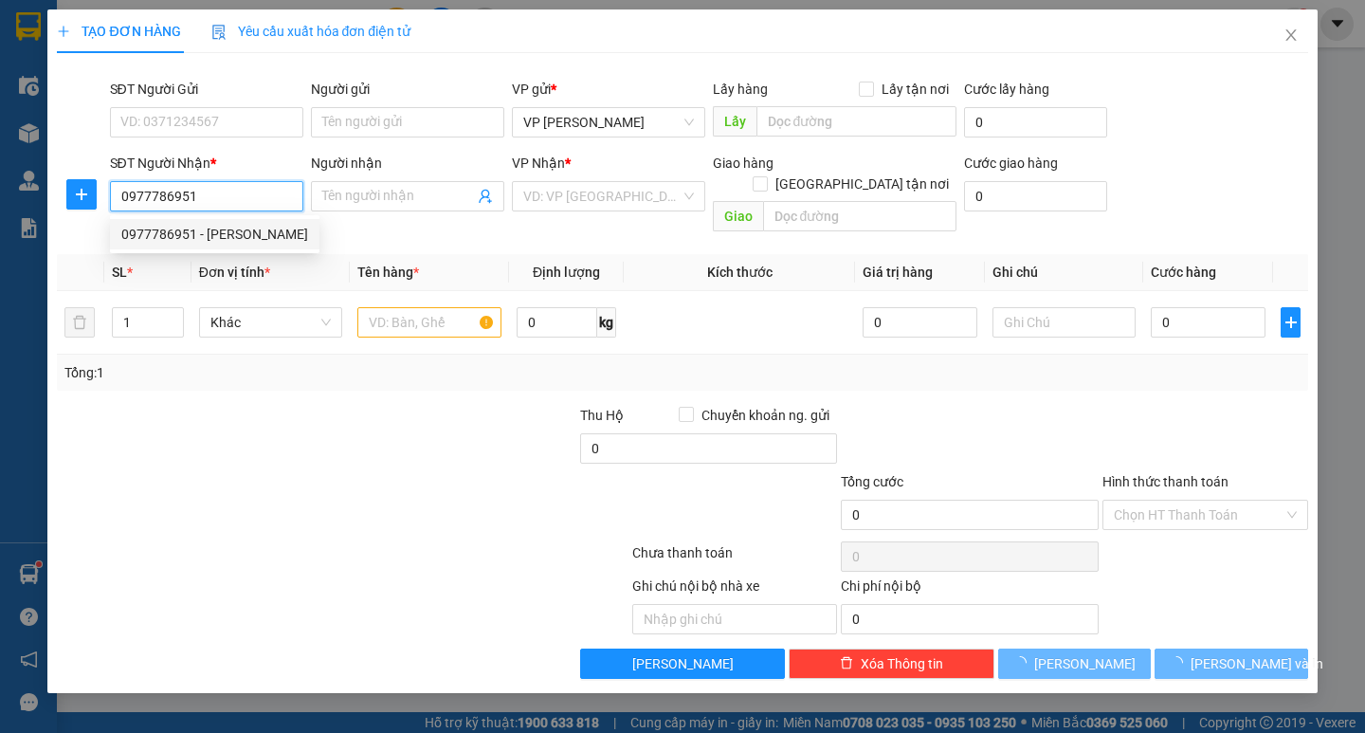
type input "[PERSON_NAME]"
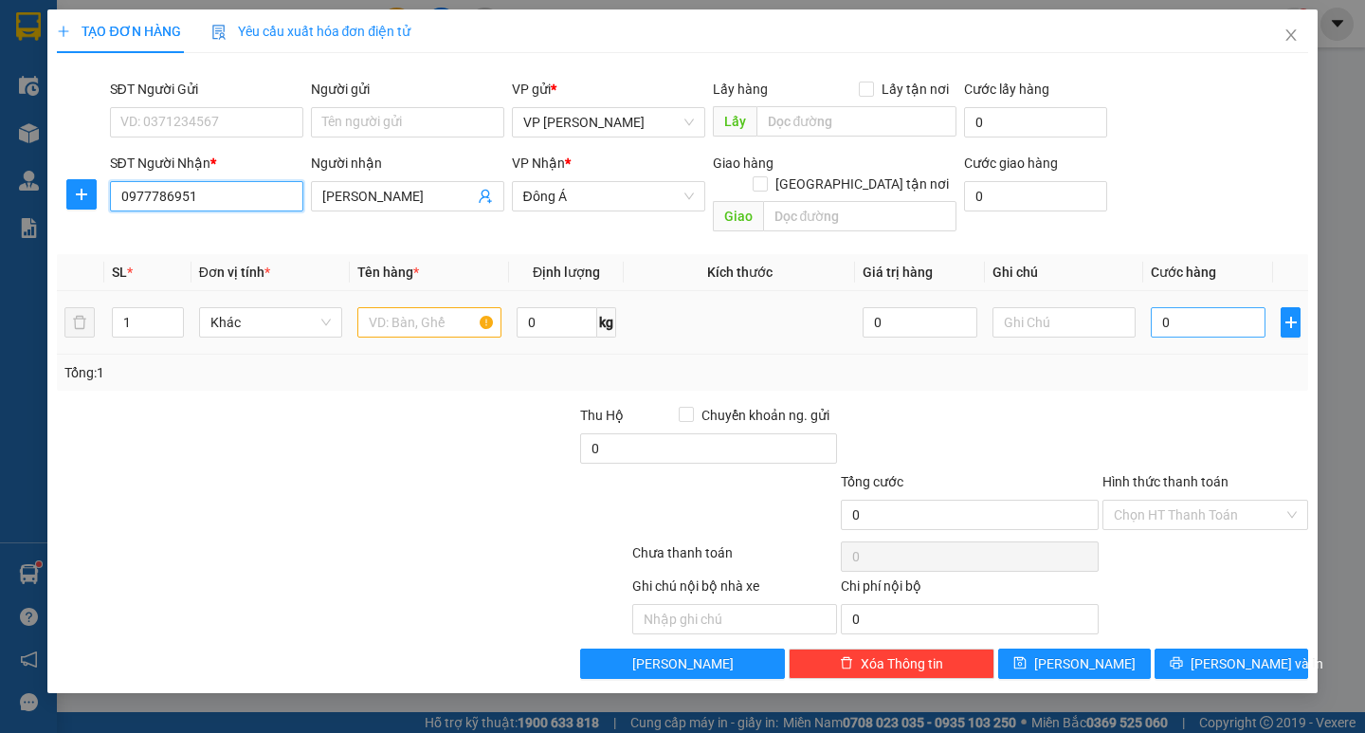
type input "0977786951"
click at [1161, 307] on input "0" at bounding box center [1208, 322] width 115 height 30
type input "50"
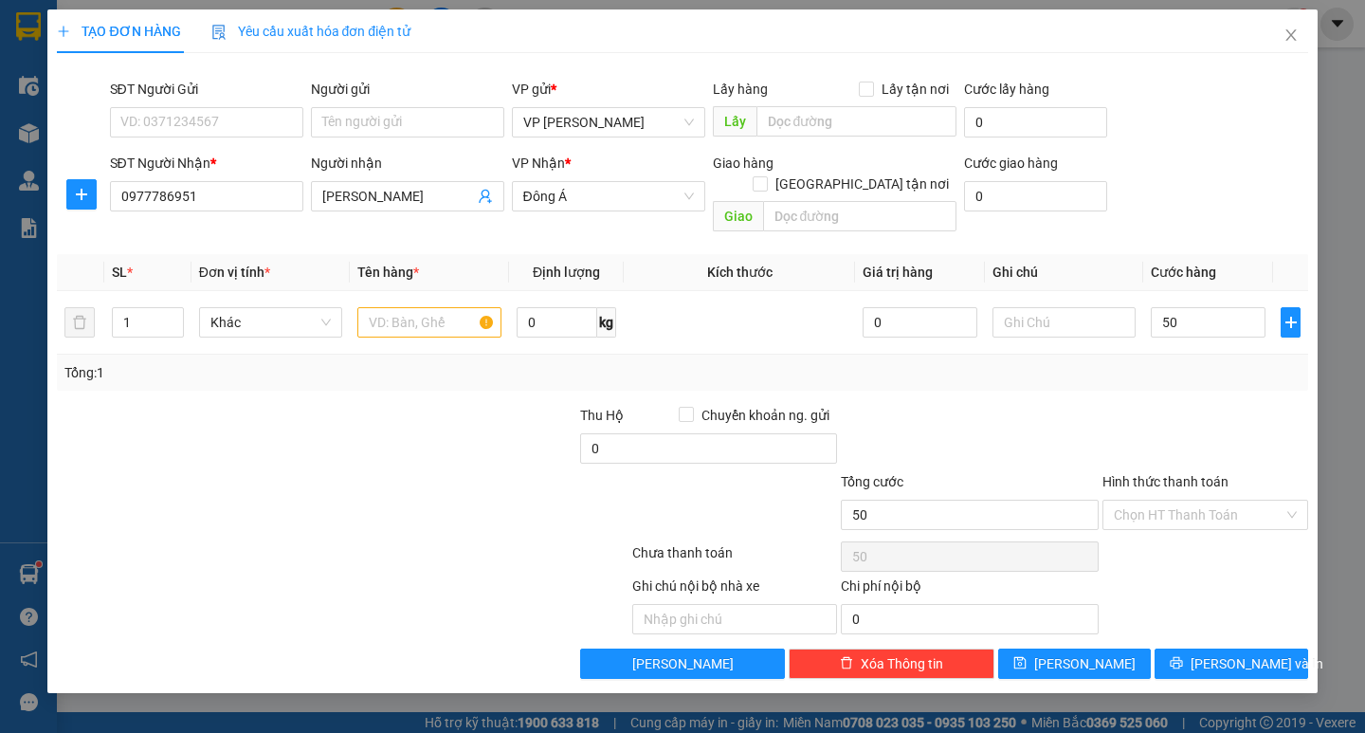
click at [1128, 362] on div "Tổng: 1" at bounding box center [681, 372] width 1235 height 21
type input "50.000"
click at [397, 307] on input "text" at bounding box center [428, 322] width 143 height 30
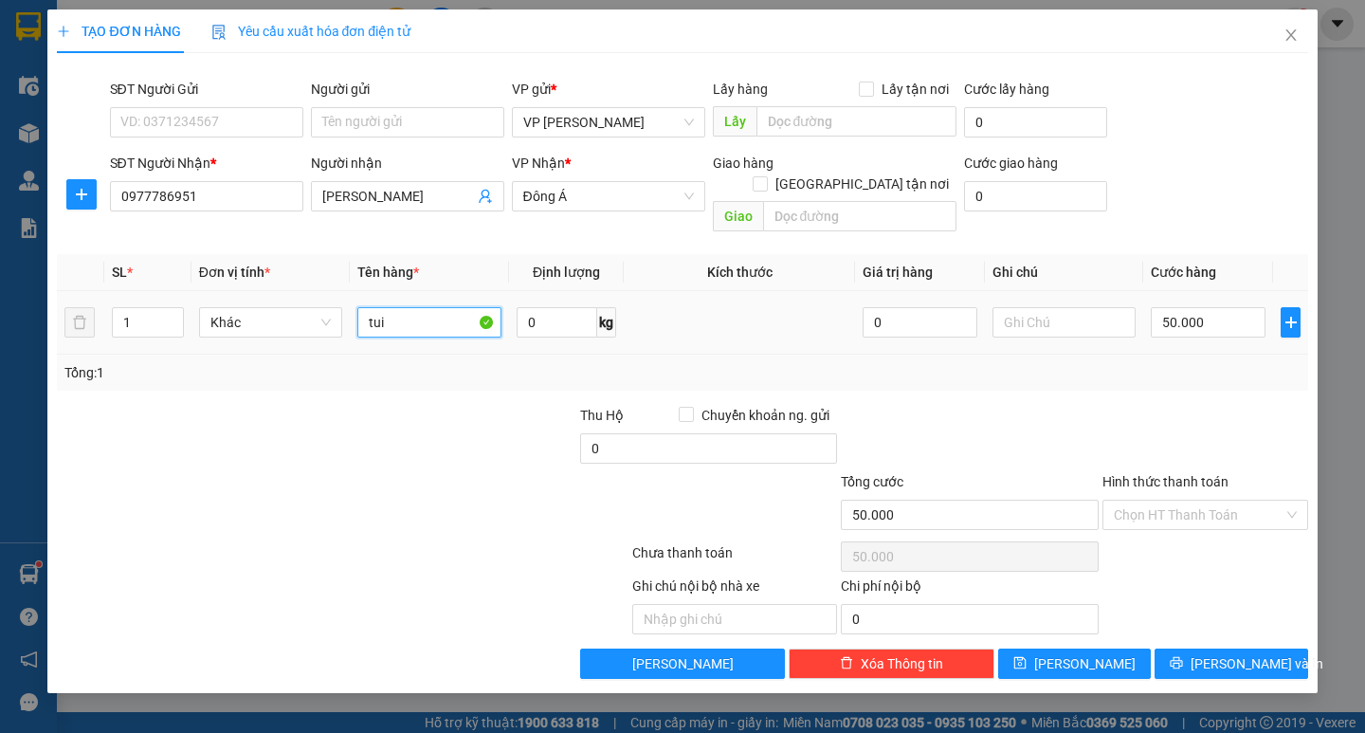
type input "túi"
click at [1182, 500] on input "Hình thức thanh toán" at bounding box center [1199, 514] width 170 height 28
click at [1173, 409] on div at bounding box center [1204, 438] width 209 height 66
click at [1223, 648] on button "[PERSON_NAME] và In" at bounding box center [1230, 663] width 153 height 30
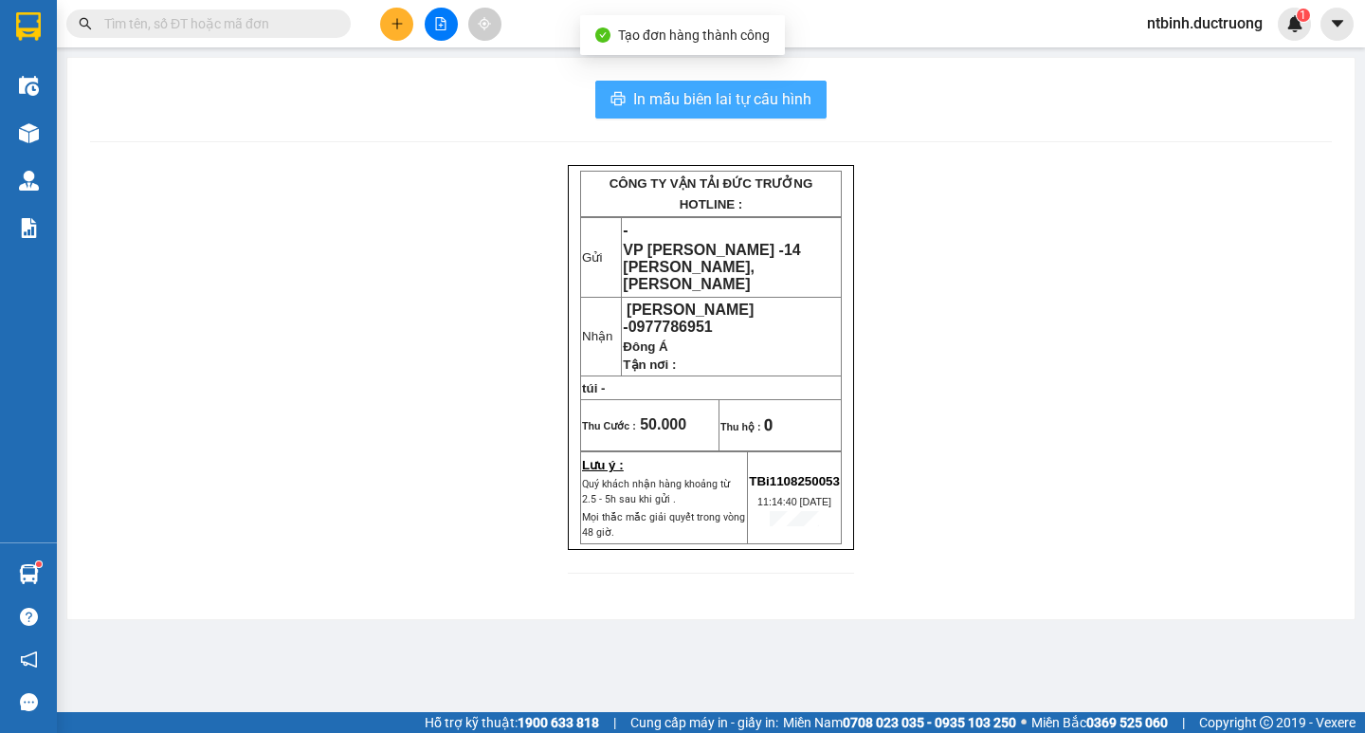
click at [738, 98] on span "In mẫu biên lai tự cấu hình" at bounding box center [722, 99] width 178 height 24
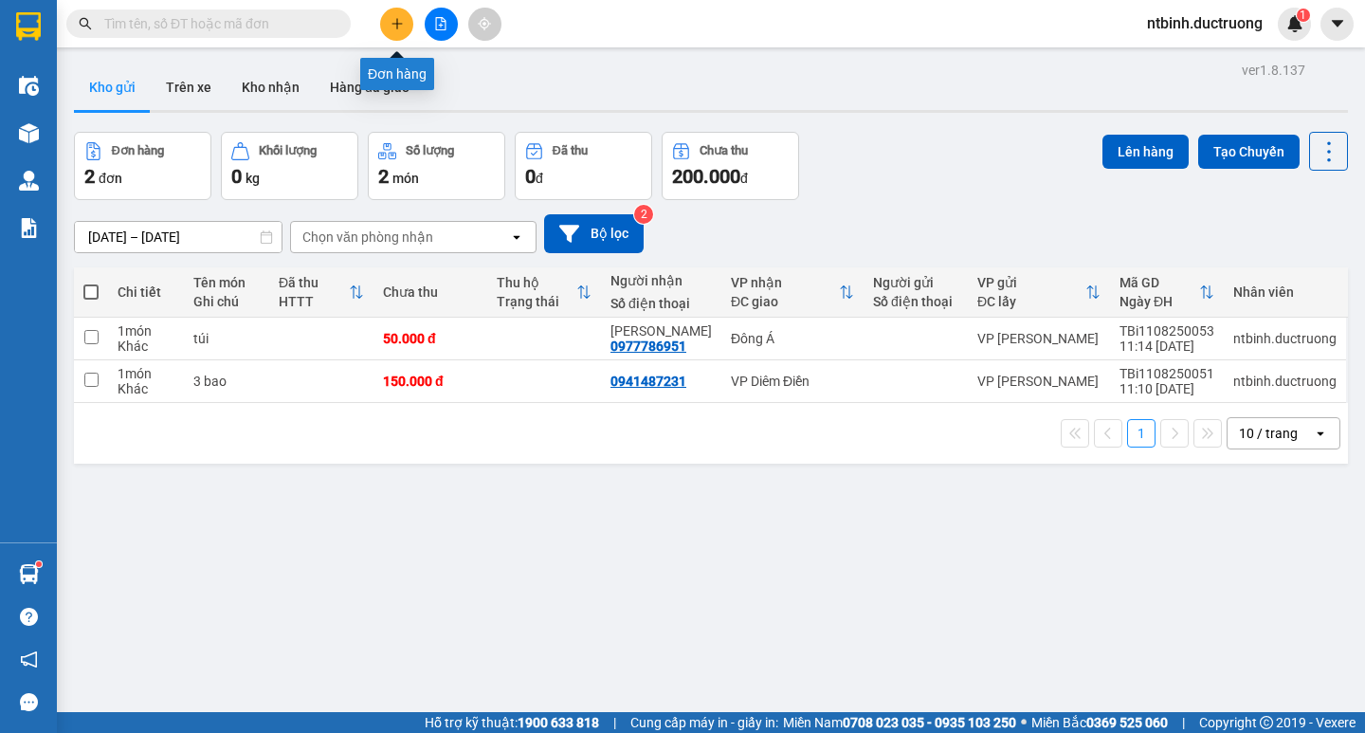
click at [389, 33] on button at bounding box center [396, 24] width 33 height 33
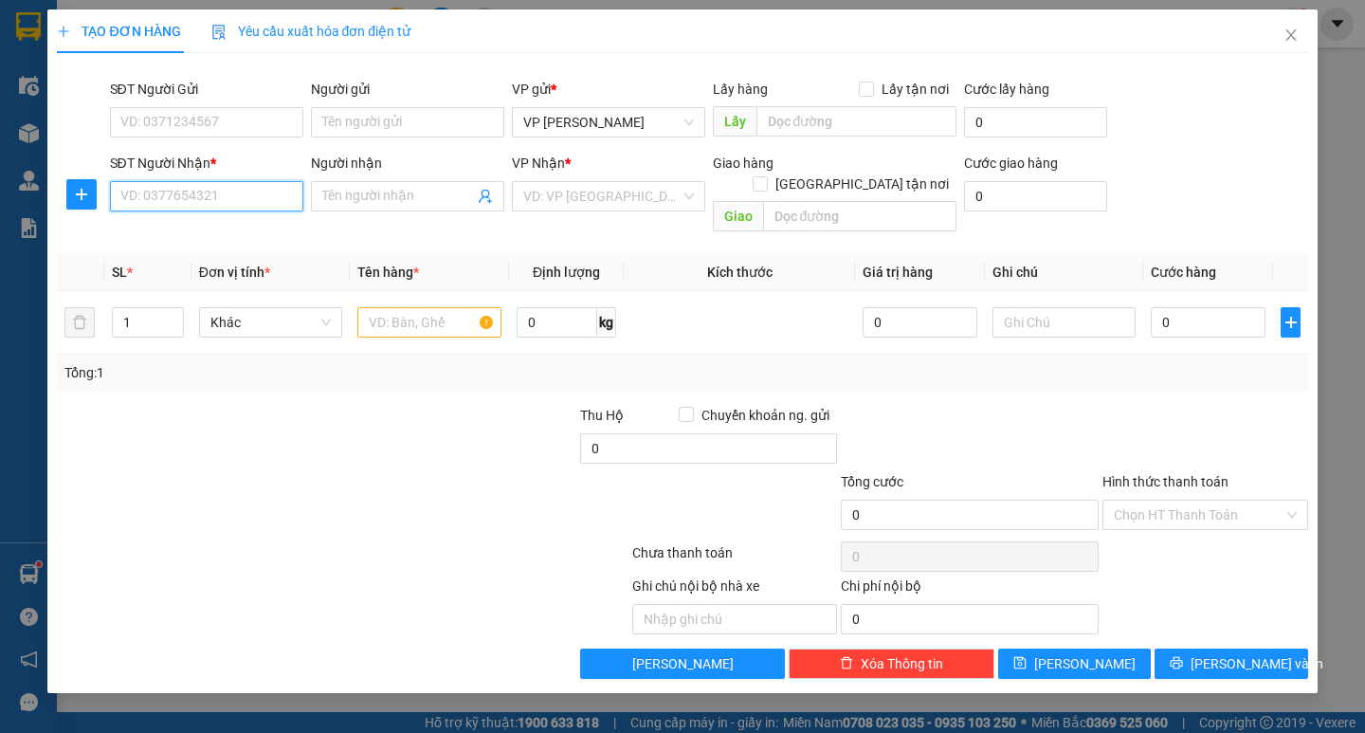
click at [185, 204] on input "SĐT Người Nhận *" at bounding box center [206, 196] width 193 height 30
type input "x"
click at [401, 307] on input "text" at bounding box center [428, 322] width 143 height 30
type input "xốp"
click at [374, 203] on input "Người nhận" at bounding box center [398, 196] width 152 height 21
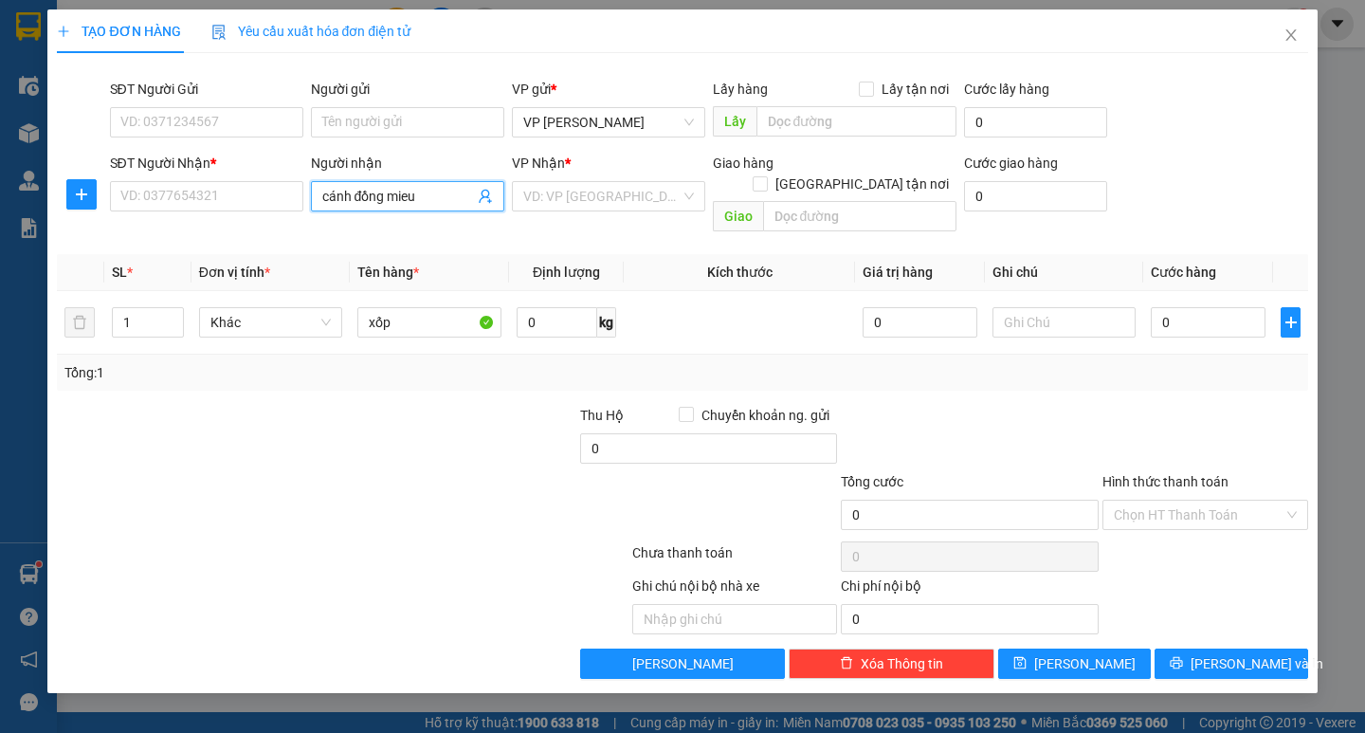
type input "cánh đồng miêu"
click at [440, 239] on div "cánh đồng miêu - 0352120345" at bounding box center [411, 234] width 179 height 21
type input "0352120345"
drag, startPoint x: 460, startPoint y: 199, endPoint x: 231, endPoint y: 197, distance: 228.4
click at [259, 200] on div "SĐT Người Nhận * 0352120345 Người nhận cánh đồng miêu cánh đồng miêu VP Nhận * …" at bounding box center [708, 196] width 1205 height 87
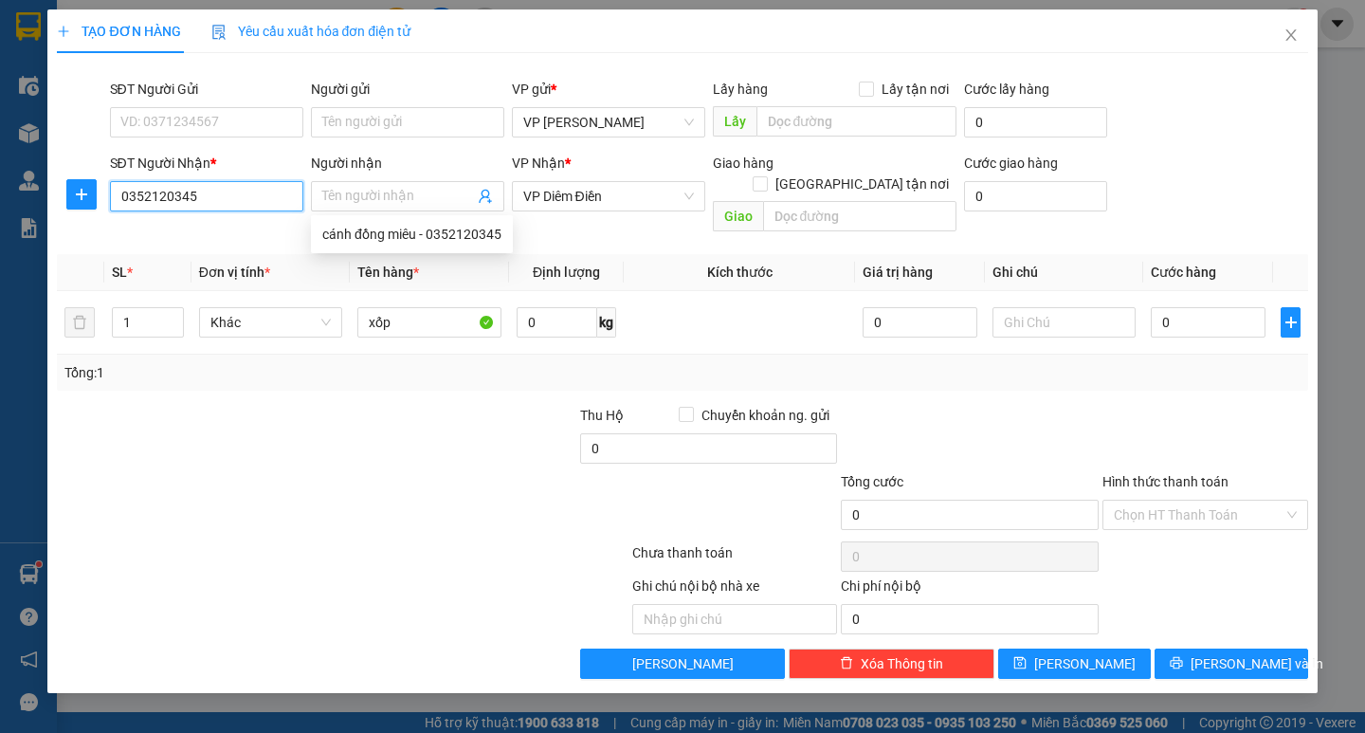
drag, startPoint x: 230, startPoint y: 203, endPoint x: 111, endPoint y: 197, distance: 119.5
click at [89, 202] on div "SĐT Người Nhận * 0352120345 0352120345 Người nhận Tên người nhận VP Nhận * VP D…" at bounding box center [682, 196] width 1254 height 87
type input "0"
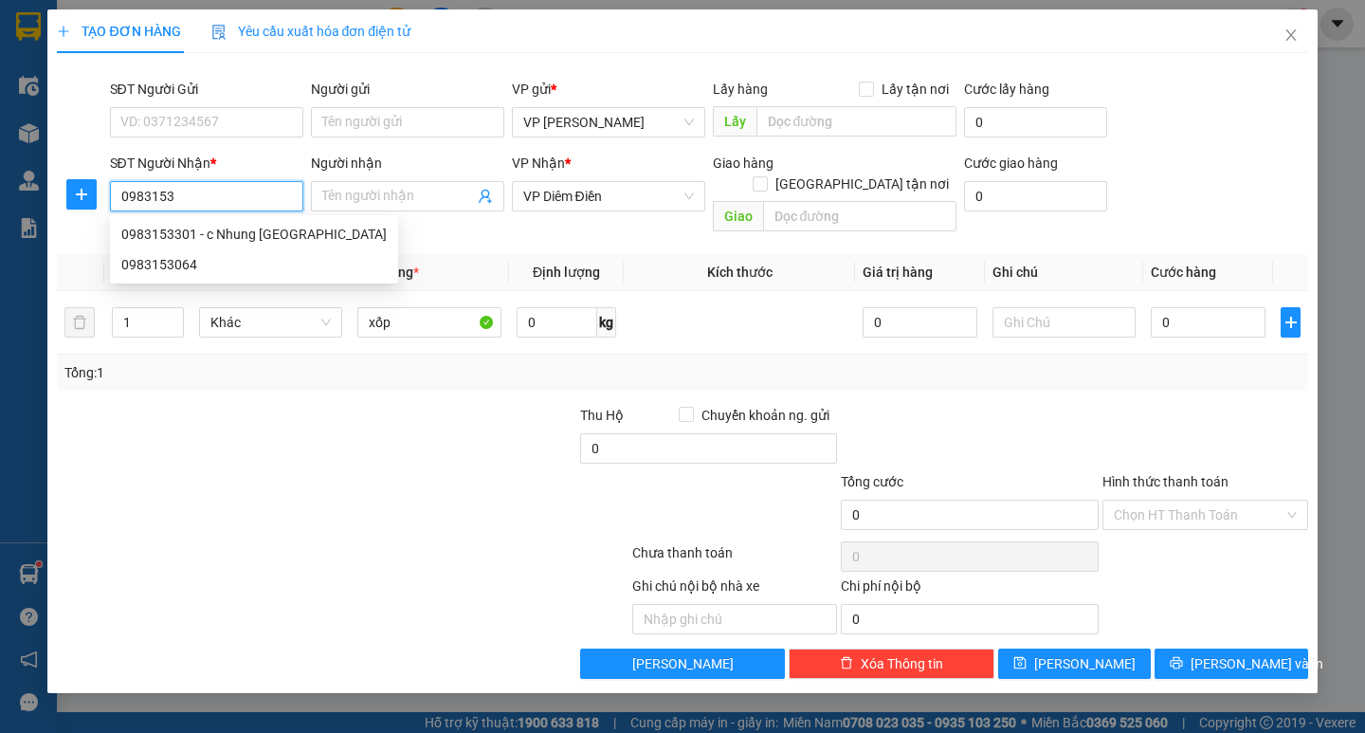
click at [221, 227] on div "0983153301 - c Nhung [GEOGRAPHIC_DATA]" at bounding box center [253, 234] width 265 height 21
type input "0983153301"
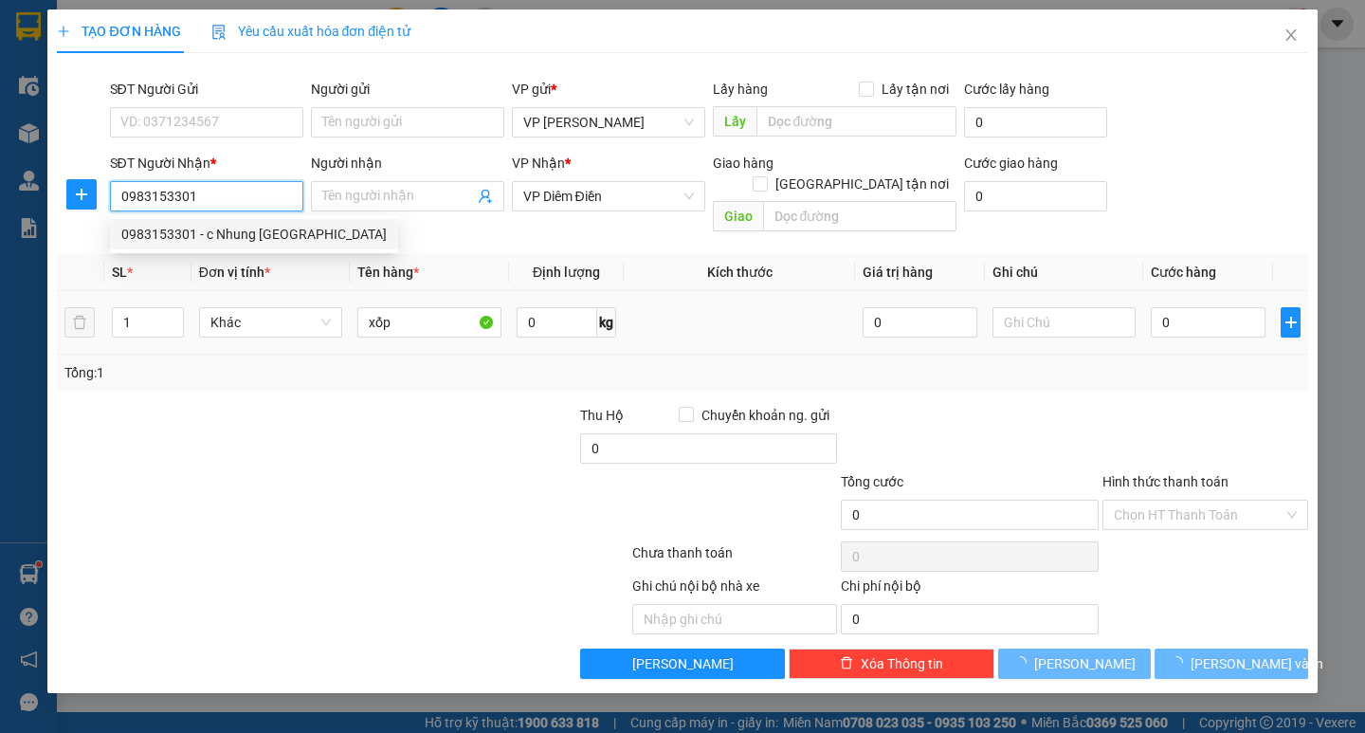
type input "c Nhung thụy phong"
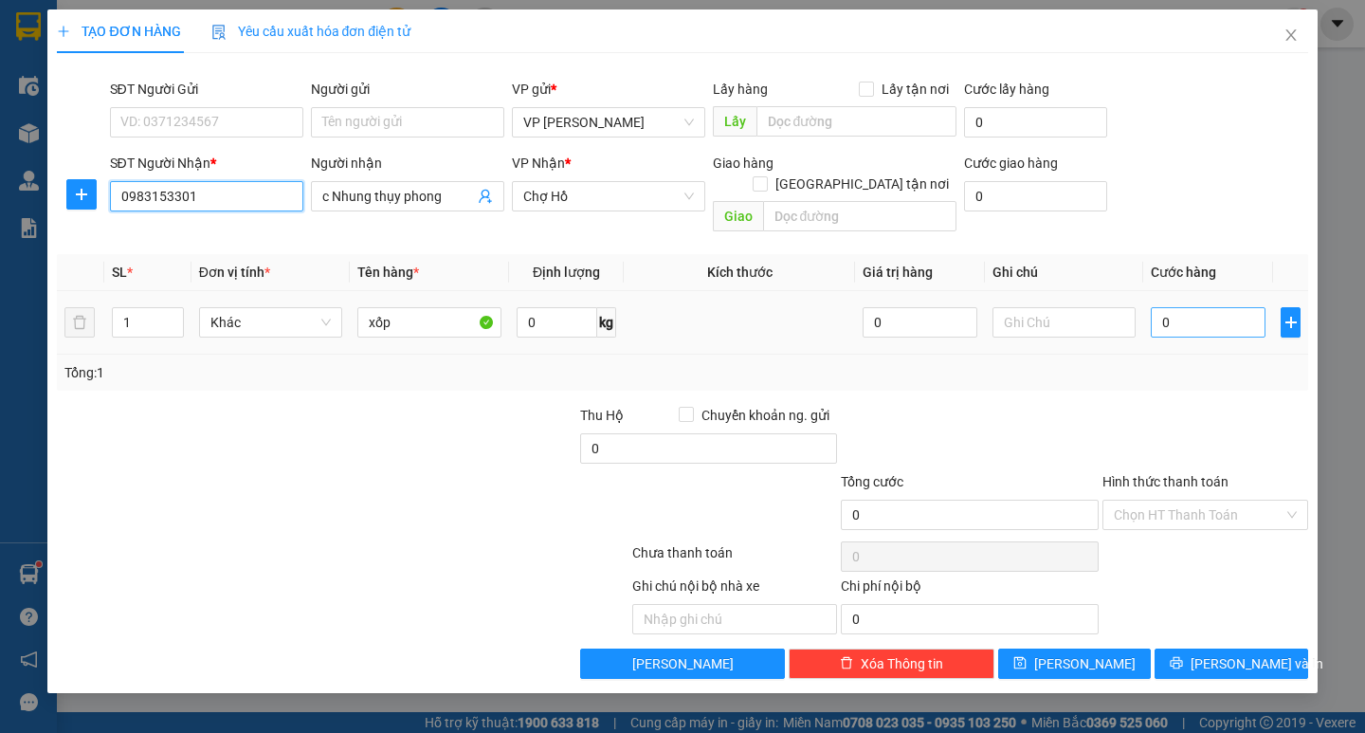
type input "0983153301"
click at [1162, 307] on input "0" at bounding box center [1208, 322] width 115 height 30
click at [1155, 308] on input "0" at bounding box center [1208, 322] width 115 height 30
click at [1172, 372] on div "Transit Pickup Surcharge Ids Transit Deliver Surcharge Ids Transit Deliver Surc…" at bounding box center [682, 373] width 1250 height 610
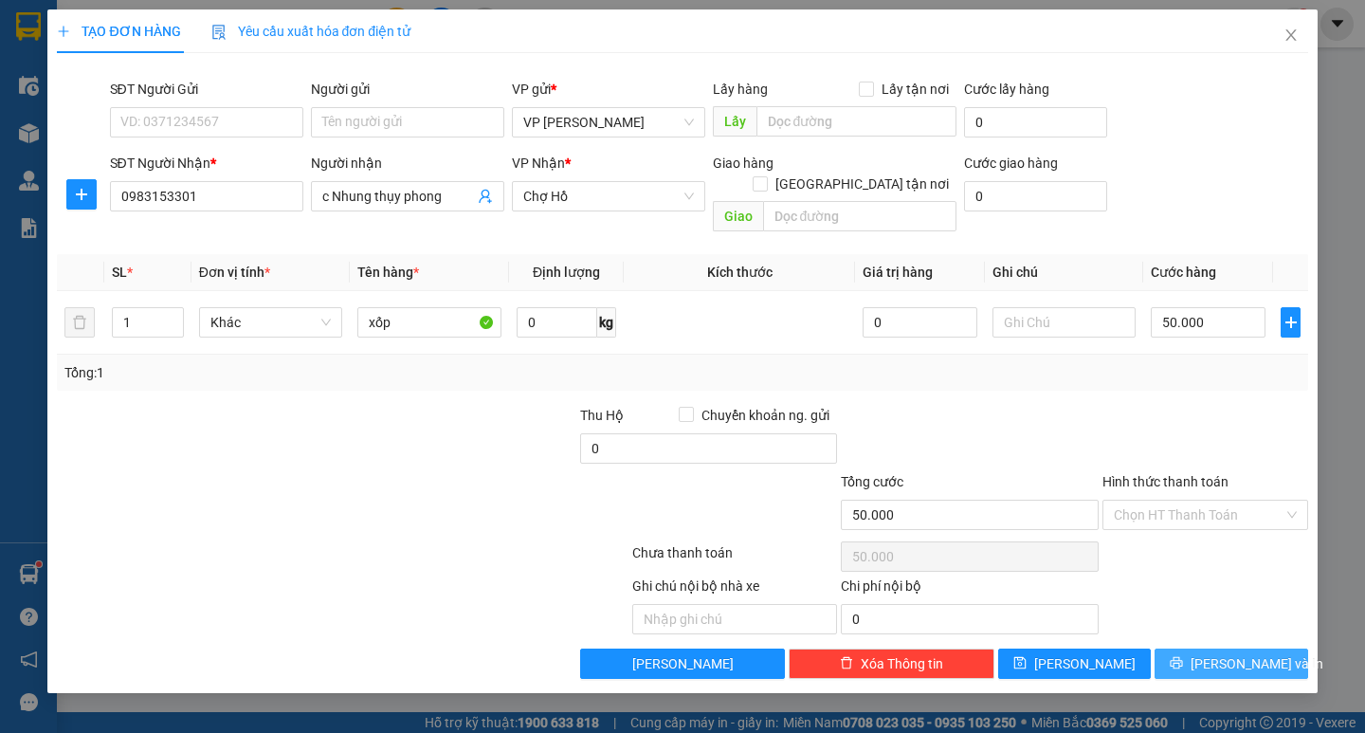
click at [1247, 653] on span "[PERSON_NAME] và In" at bounding box center [1256, 663] width 133 height 21
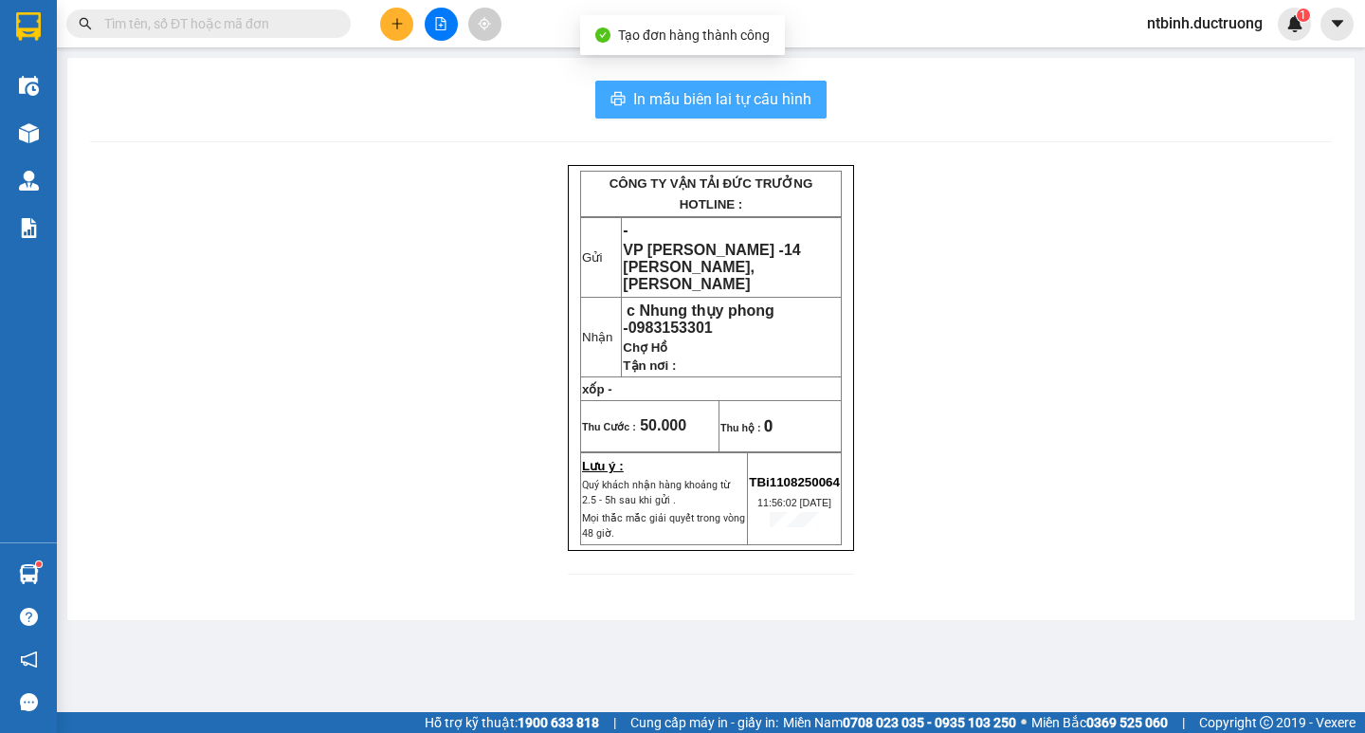
click at [721, 93] on span "In mẫu biên lai tự cấu hình" at bounding box center [722, 99] width 178 height 24
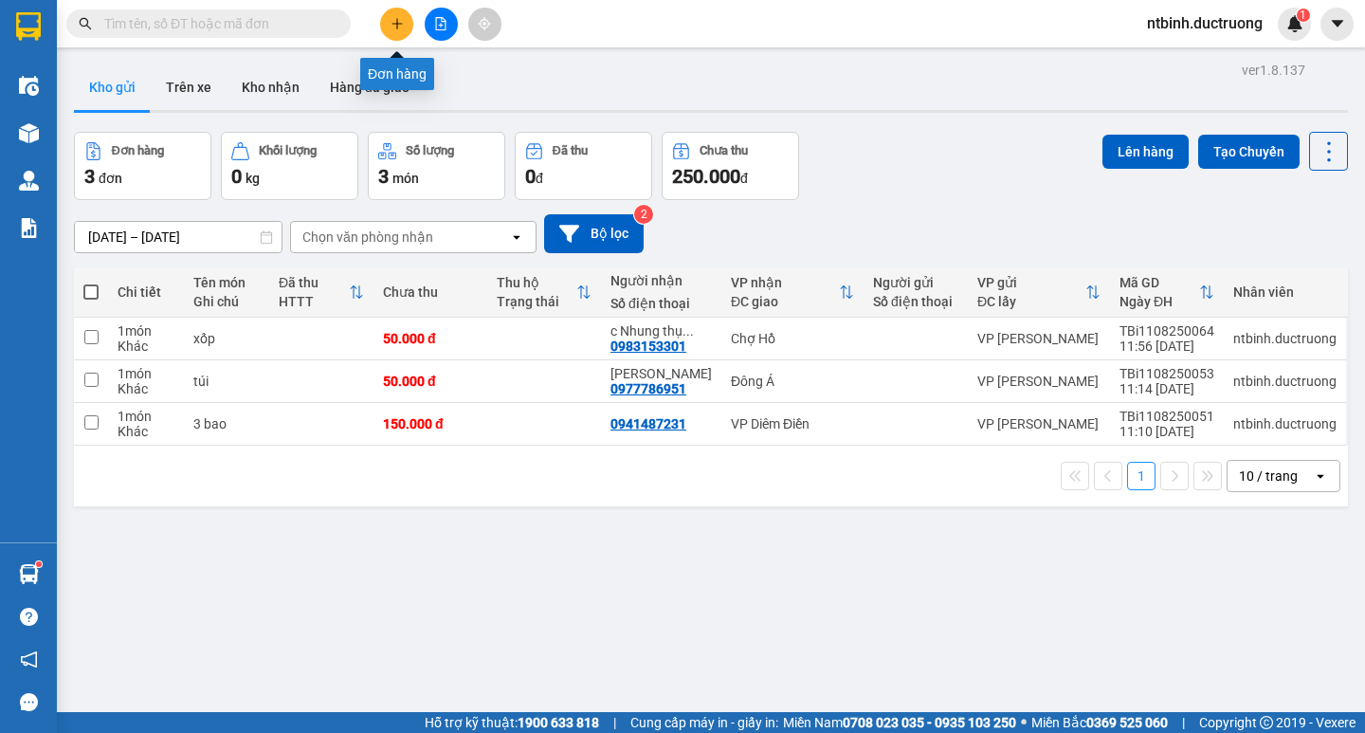
click at [390, 21] on icon "plus" at bounding box center [396, 23] width 13 height 13
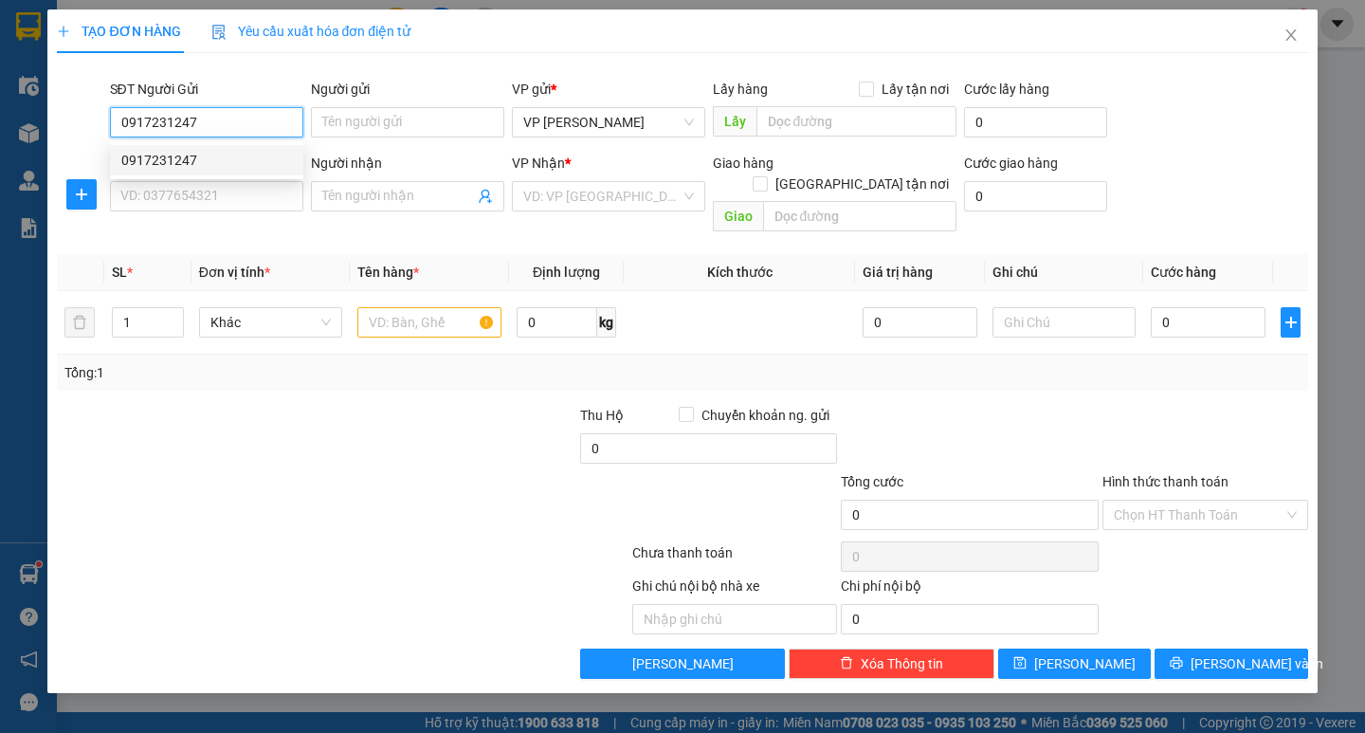
click at [227, 166] on div "0917231247" at bounding box center [206, 160] width 171 height 21
type input "0917231247"
click at [224, 195] on input "SĐT Người Nhận *" at bounding box center [206, 196] width 193 height 30
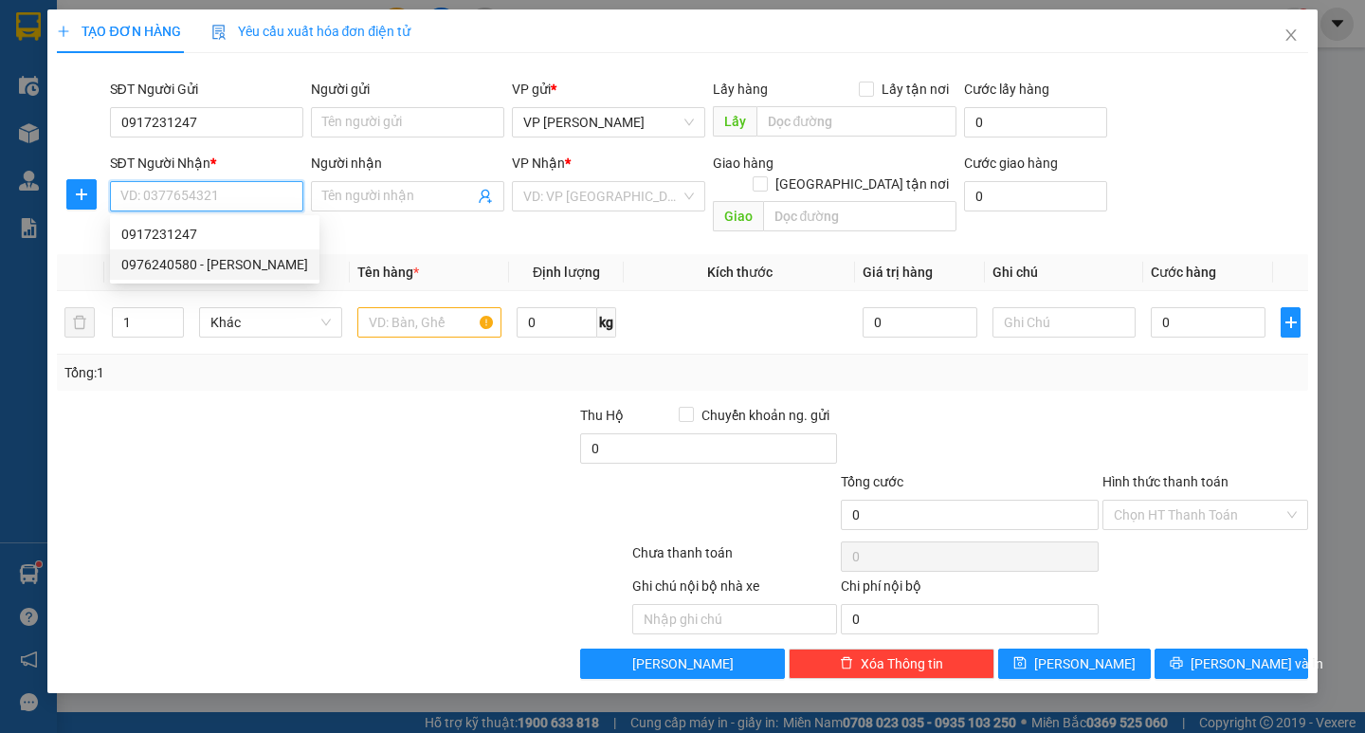
click at [263, 265] on div "0976240580 - [PERSON_NAME]" at bounding box center [214, 264] width 187 height 21
type input "0976240580"
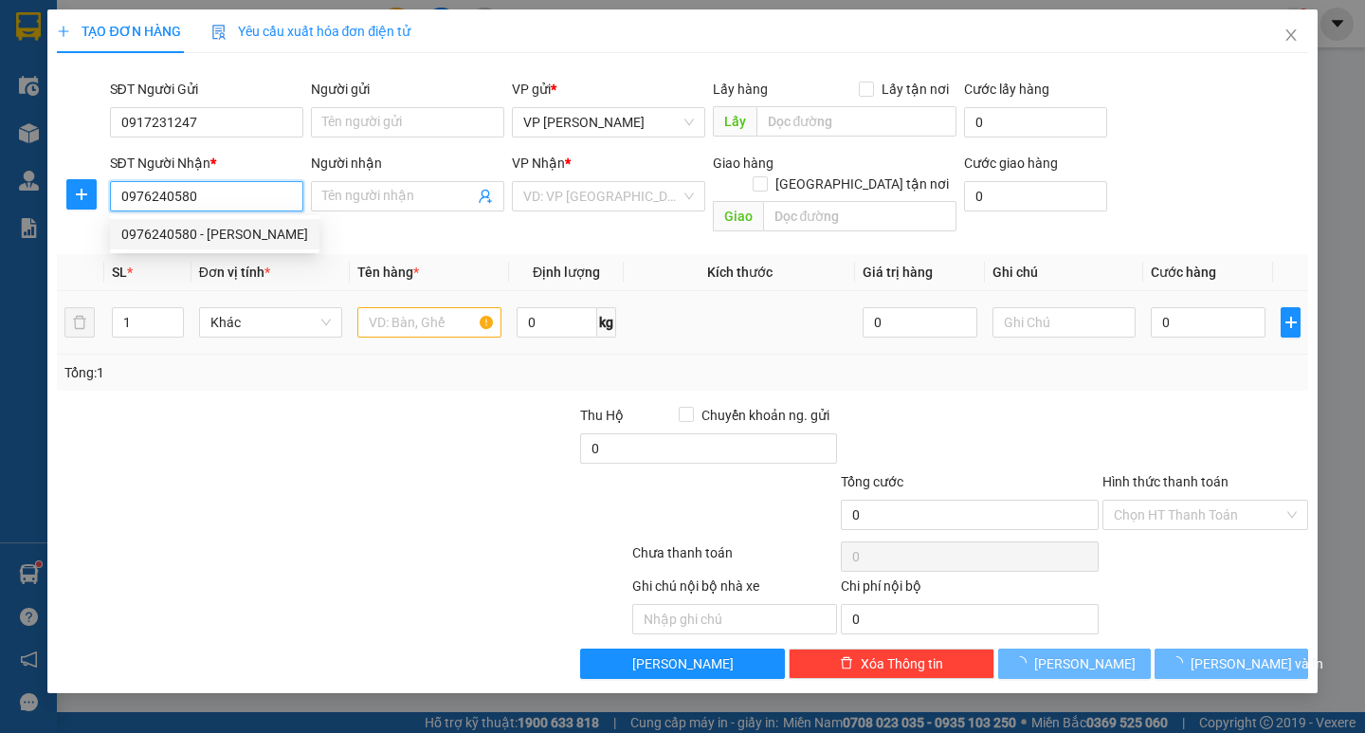
type input "[PERSON_NAME]"
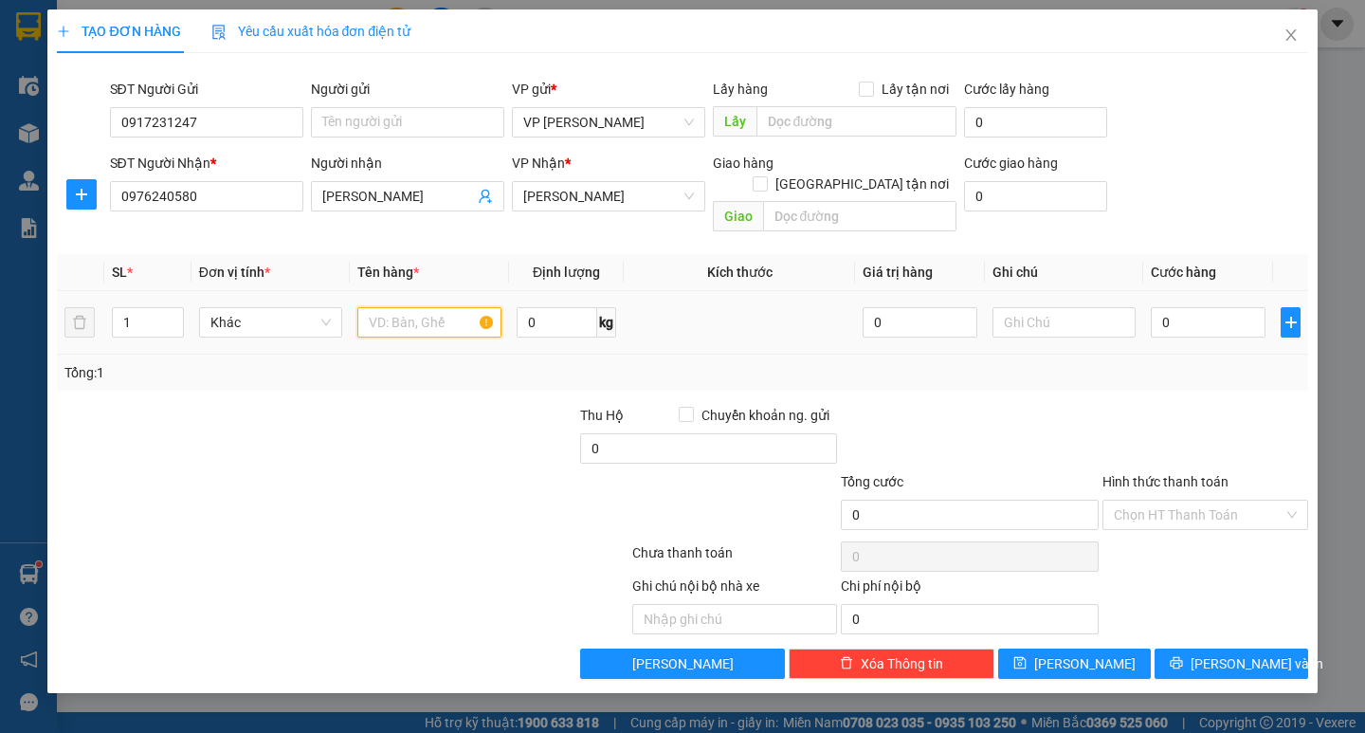
click at [418, 307] on input "text" at bounding box center [428, 322] width 143 height 30
type input "1 catong"
click at [1186, 309] on input "0" at bounding box center [1208, 322] width 115 height 30
click at [1161, 309] on input "0" at bounding box center [1208, 322] width 115 height 30
type input "50"
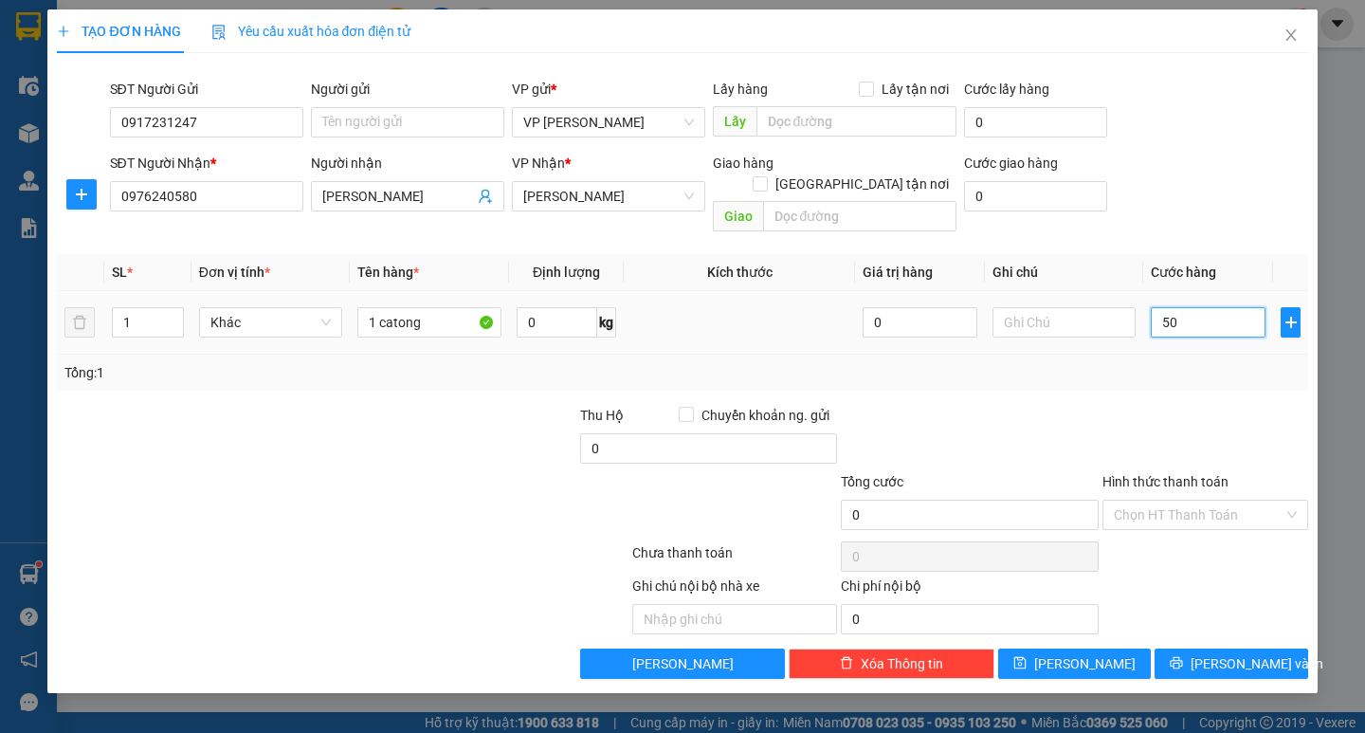
type input "50"
click at [1155, 362] on div "Tổng: 1" at bounding box center [681, 372] width 1235 height 21
type input "50.000"
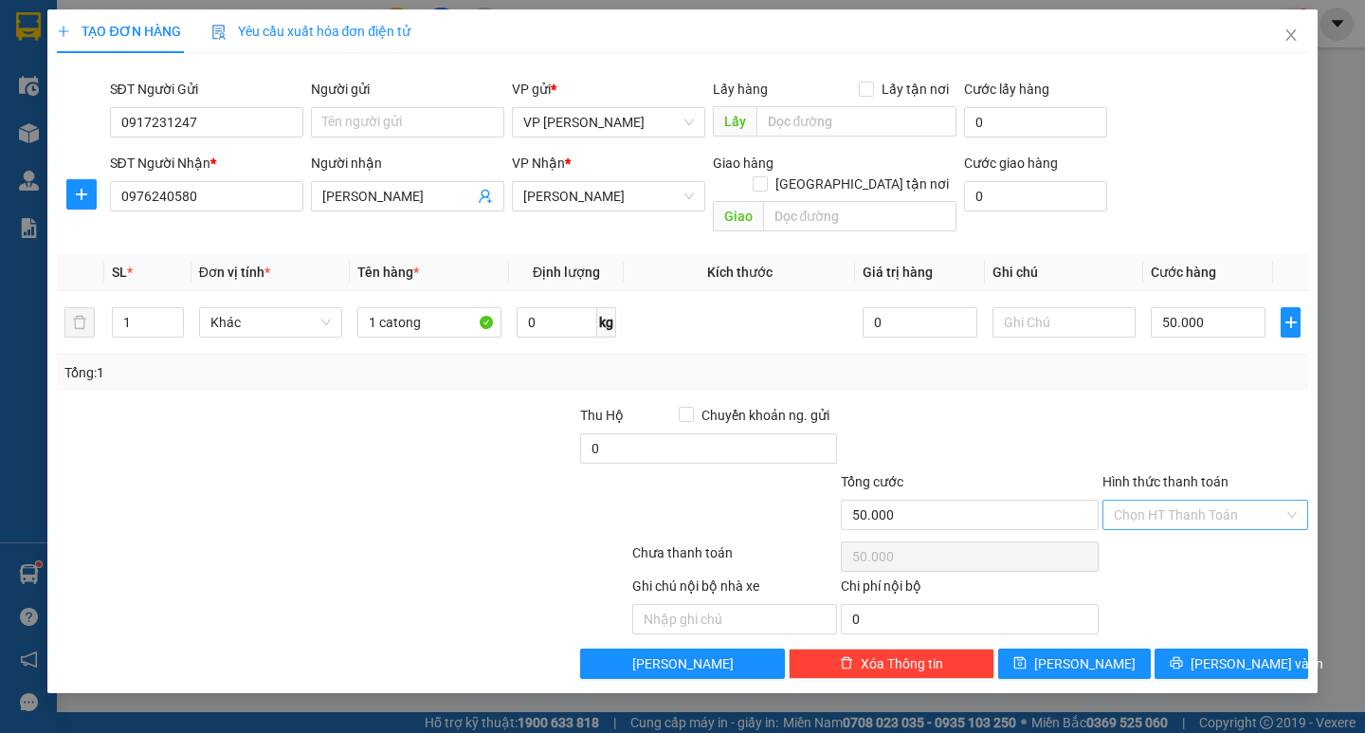
click at [1212, 500] on input "Hình thức thanh toán" at bounding box center [1199, 514] width 170 height 28
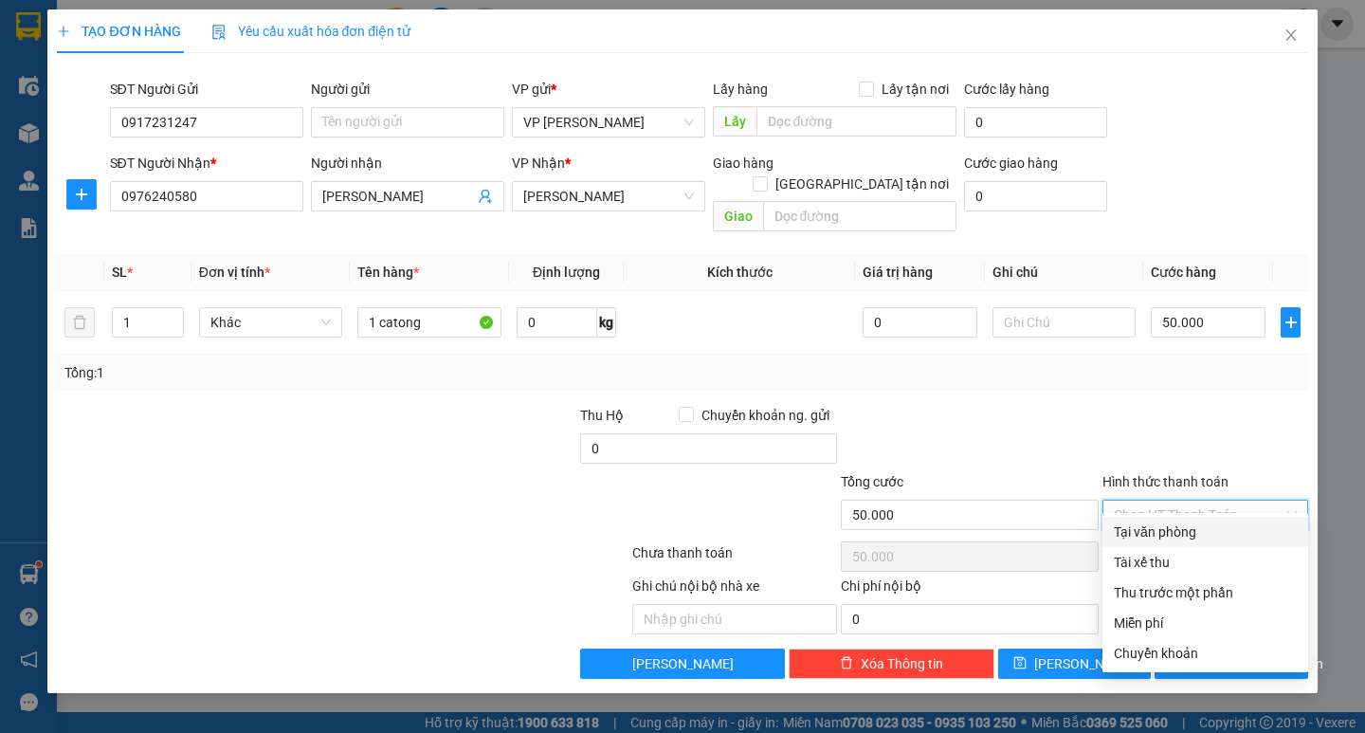
click at [1209, 525] on div "Tại văn phòng" at bounding box center [1205, 531] width 183 height 21
type input "0"
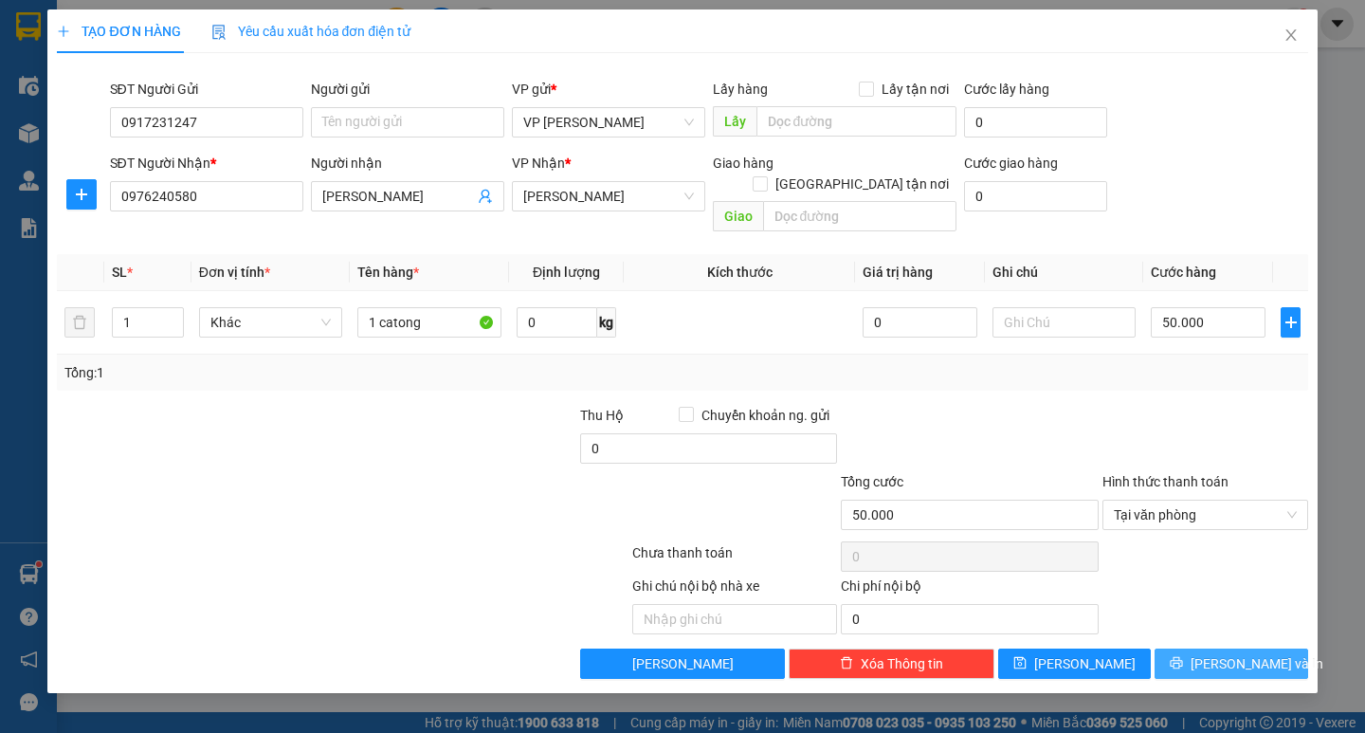
click at [1225, 653] on span "[PERSON_NAME] và In" at bounding box center [1256, 663] width 133 height 21
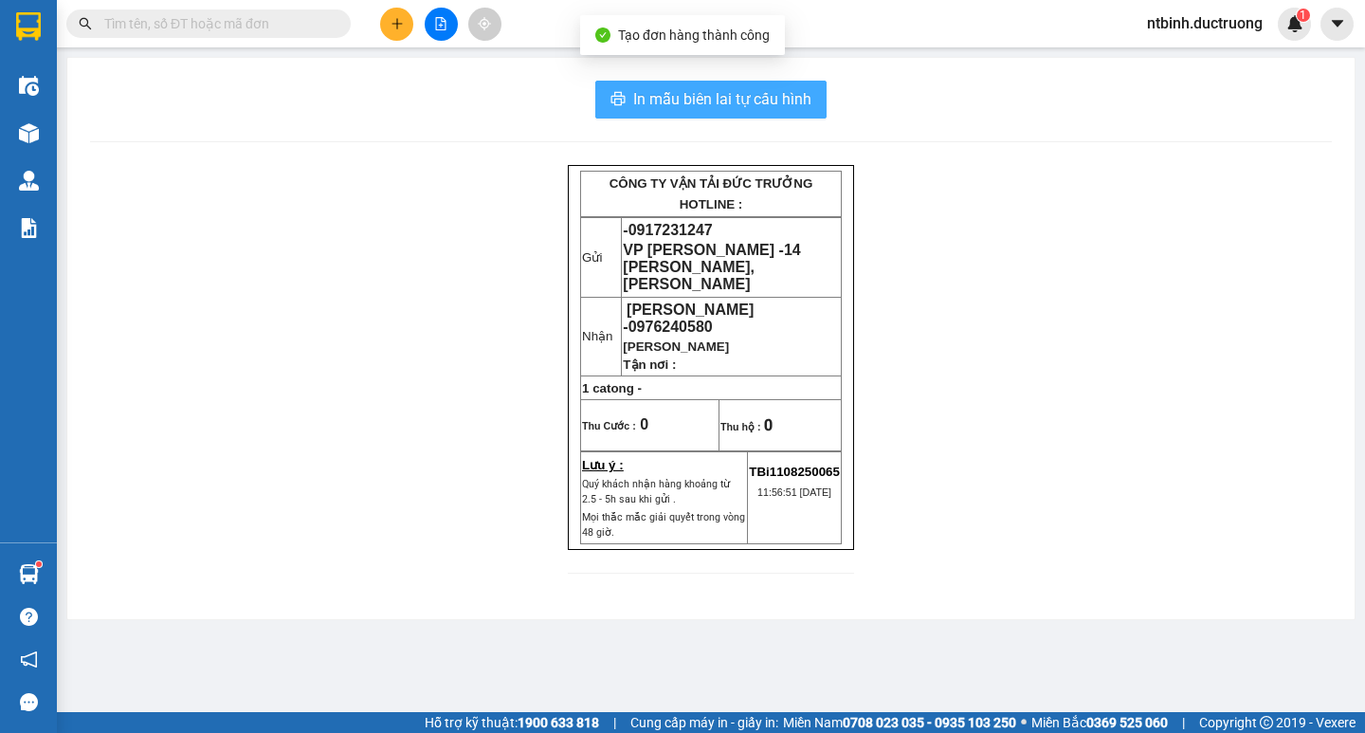
click at [708, 90] on span "In mẫu biên lai tự cấu hình" at bounding box center [722, 99] width 178 height 24
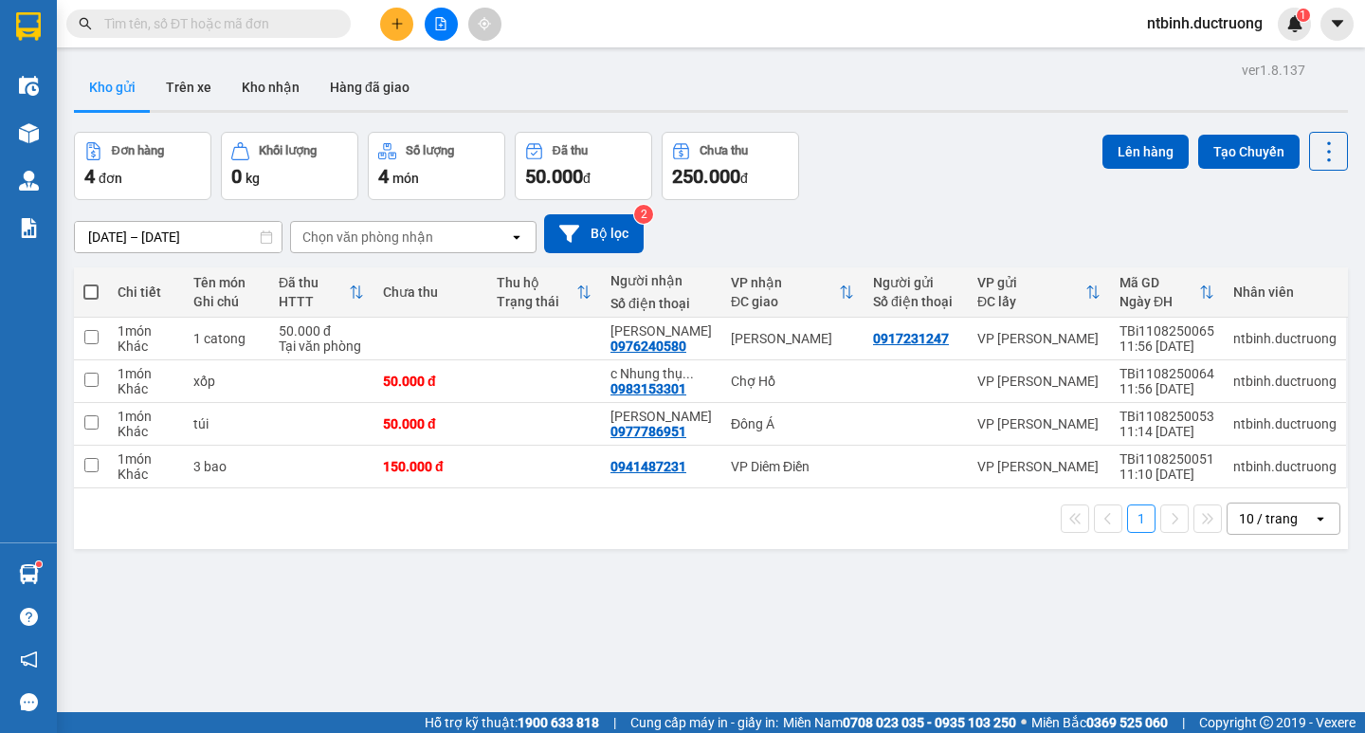
click at [411, 28] on button at bounding box center [396, 24] width 33 height 33
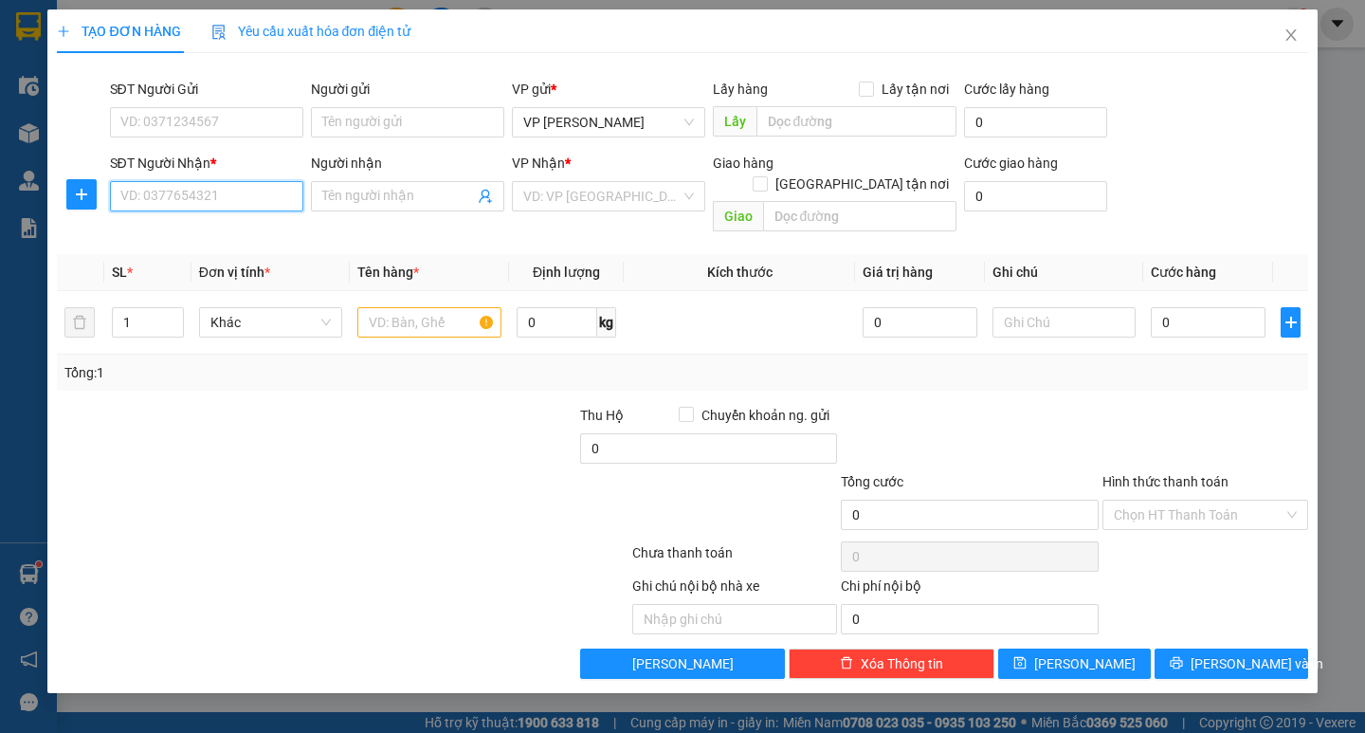
click at [210, 193] on input "SĐT Người Nhận *" at bounding box center [206, 196] width 193 height 30
click at [229, 223] on div "0915673996" at bounding box center [206, 234] width 193 height 30
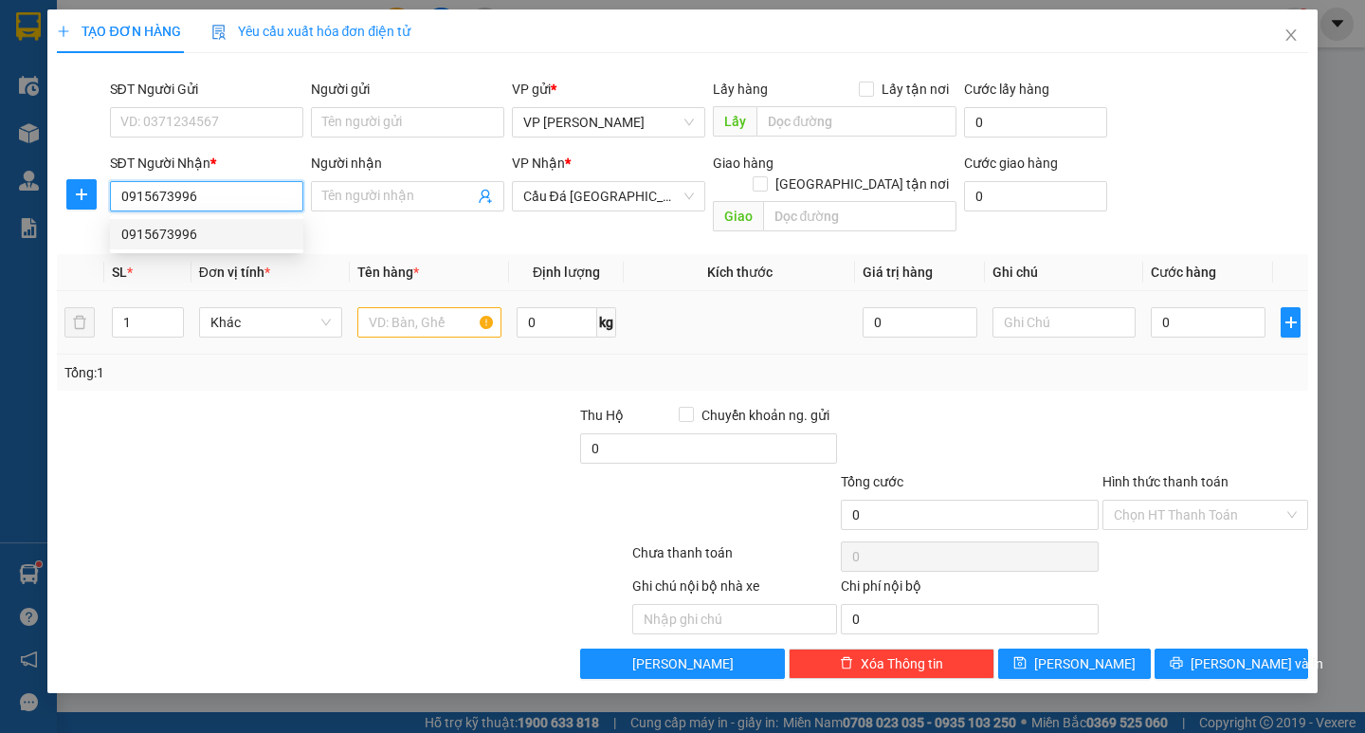
type input "0915673996"
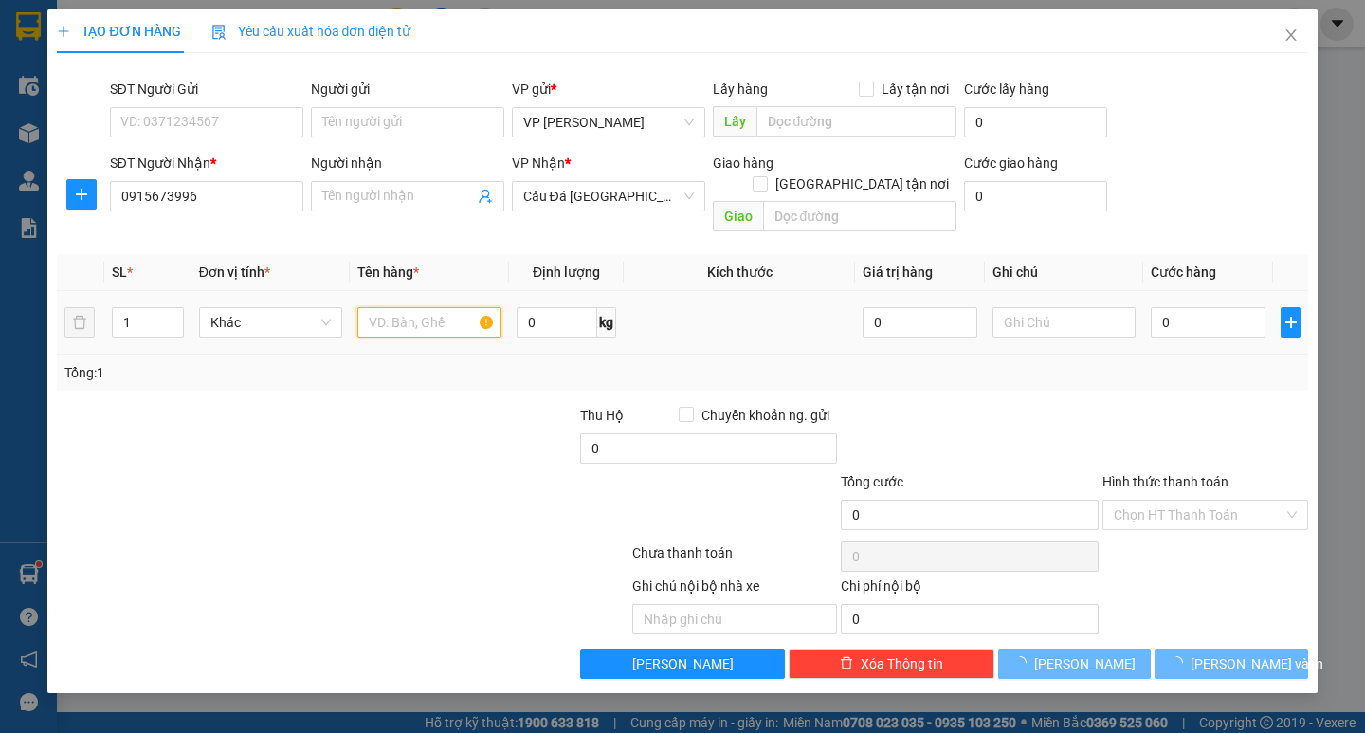
click at [418, 307] on input "text" at bounding box center [428, 322] width 143 height 30
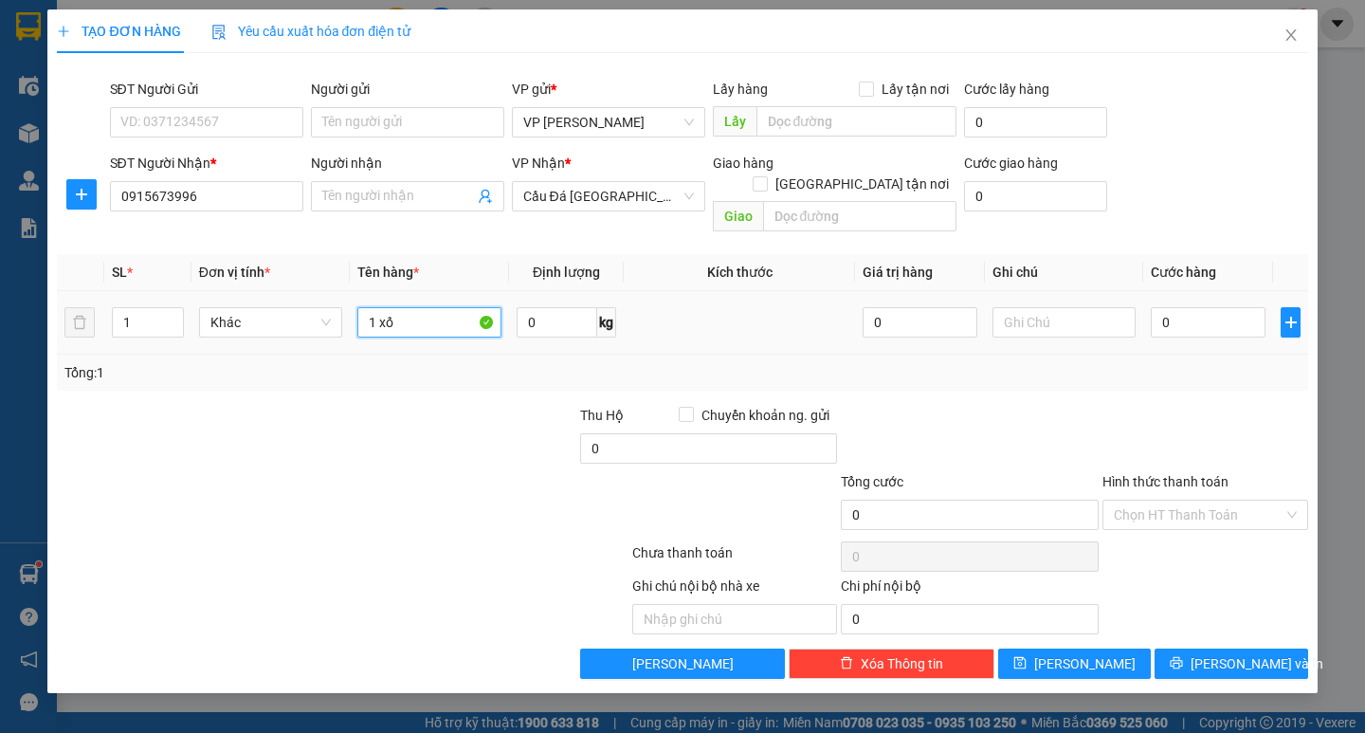
type input "1 xốp"
click at [1178, 307] on input "0" at bounding box center [1208, 322] width 115 height 30
click at [1160, 307] on input "0" at bounding box center [1208, 322] width 115 height 30
click at [1260, 653] on span "[PERSON_NAME] và In" at bounding box center [1256, 663] width 133 height 21
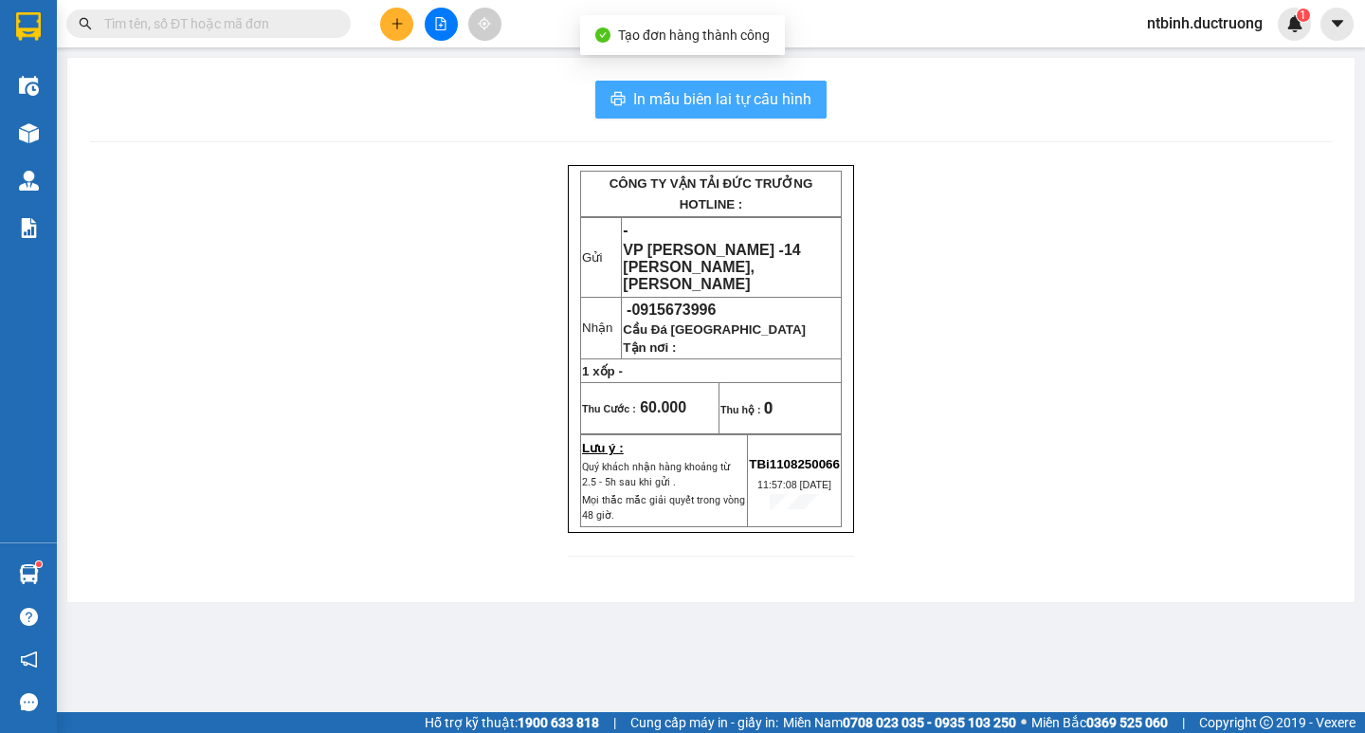
click at [746, 104] on span "In mẫu biên lai tự cấu hình" at bounding box center [722, 99] width 178 height 24
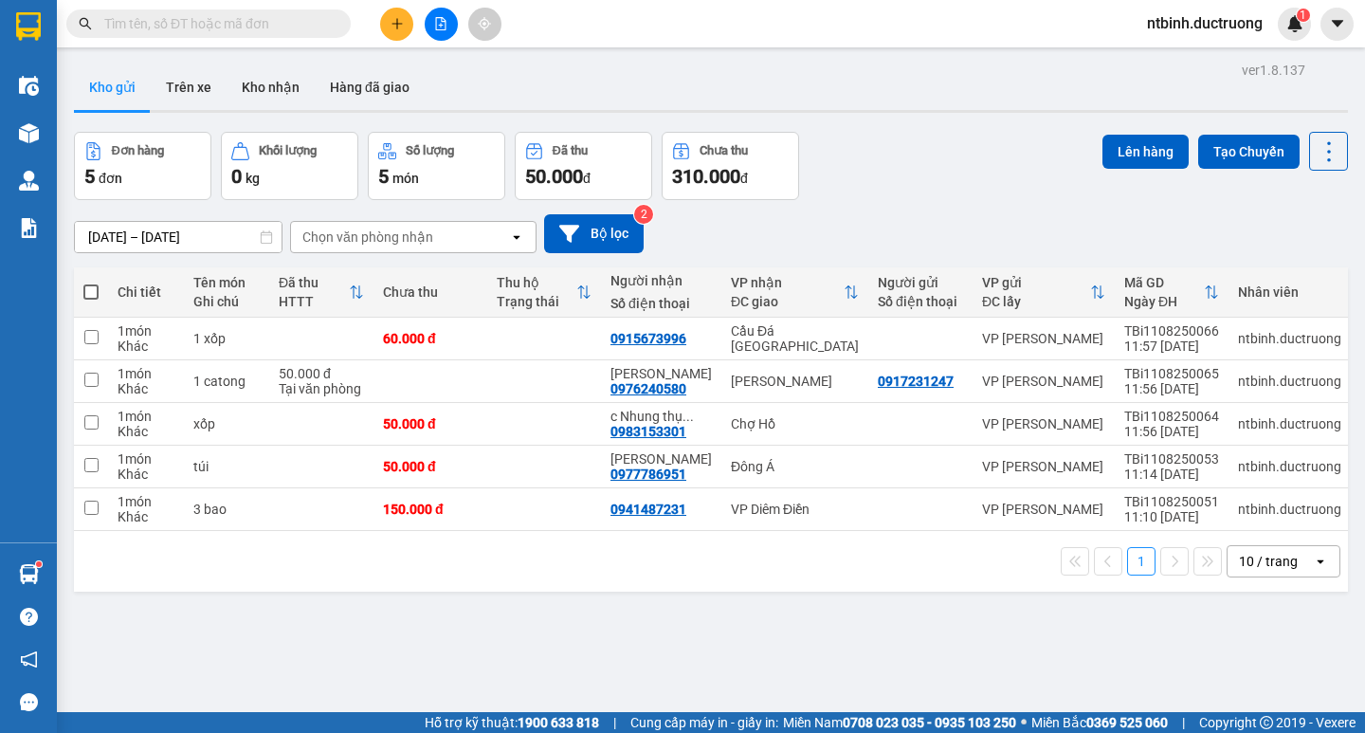
click at [405, 33] on button at bounding box center [396, 24] width 33 height 33
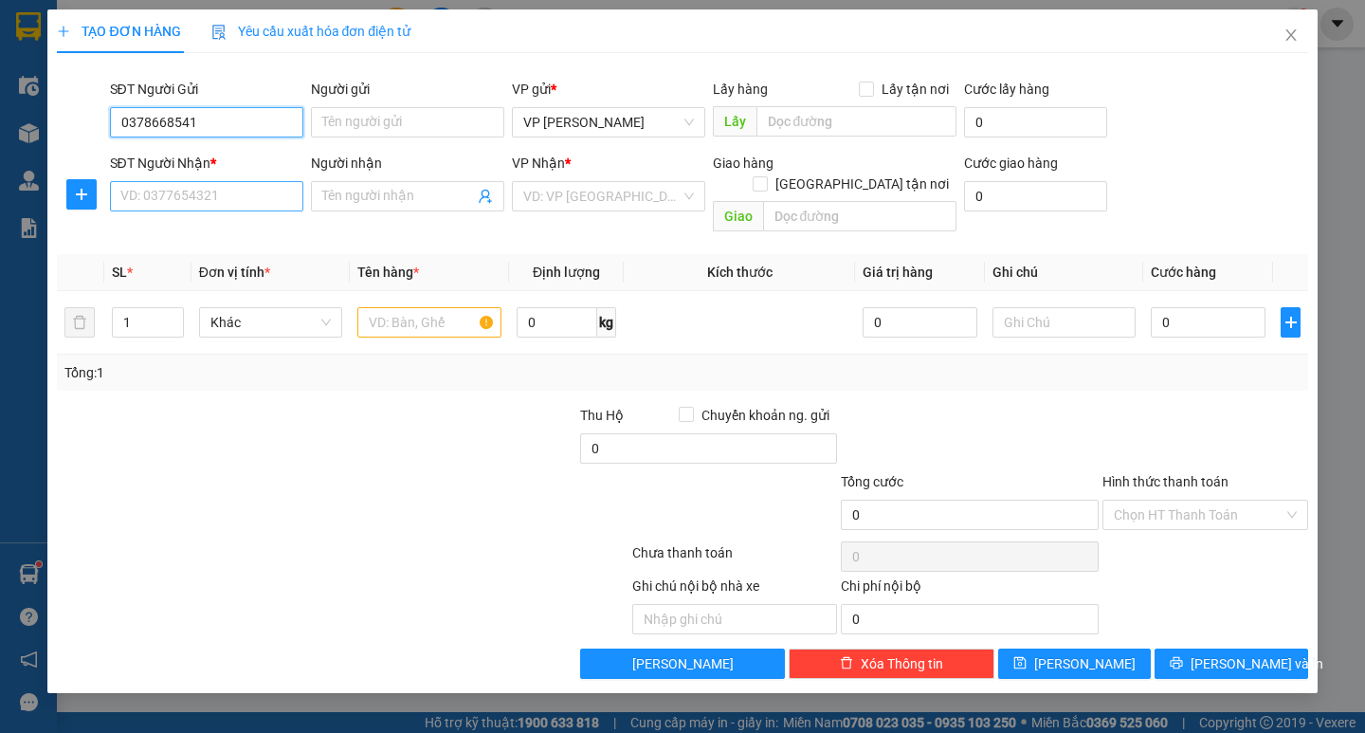
type input "0378668541"
click at [208, 197] on input "SĐT Người Nhận *" at bounding box center [206, 196] width 193 height 30
type input "0326709531"
click at [420, 307] on input "text" at bounding box center [428, 322] width 143 height 30
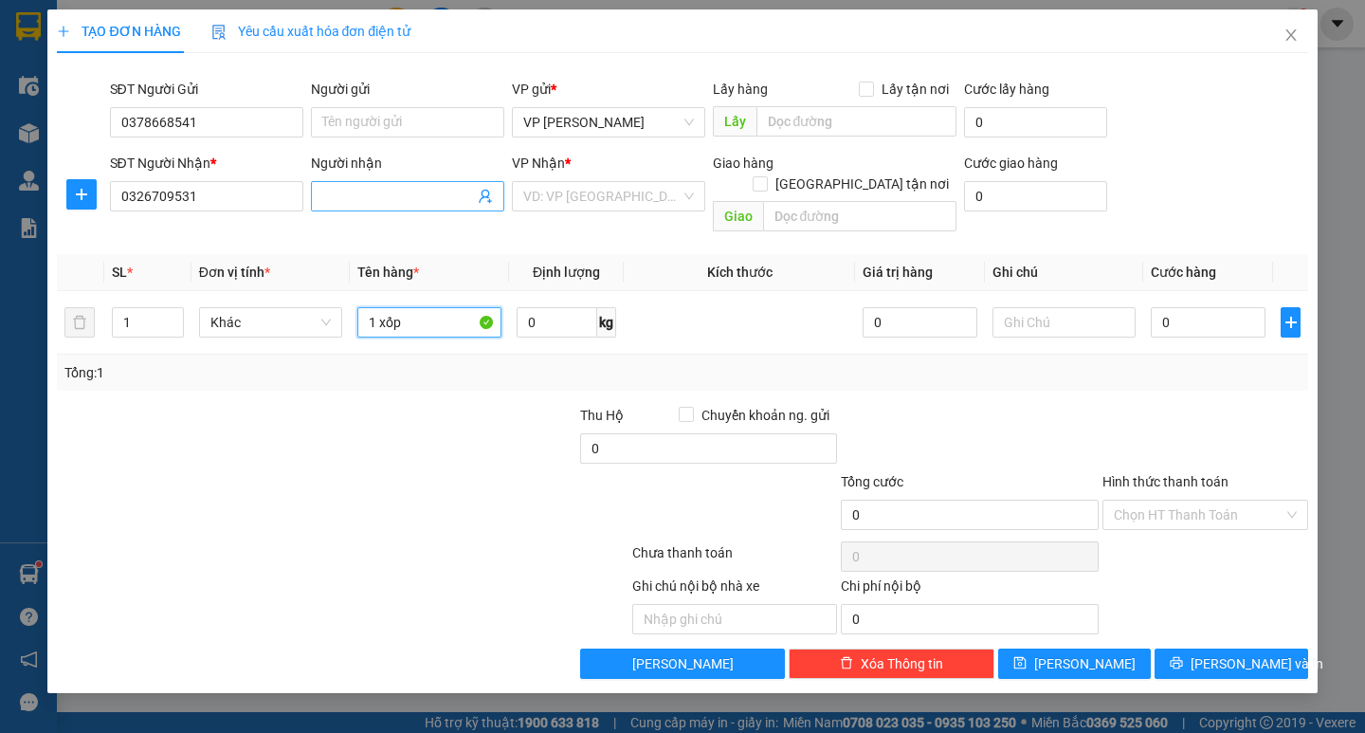
type input "1 xốp"
click at [426, 189] on input "Người nhận" at bounding box center [398, 196] width 152 height 21
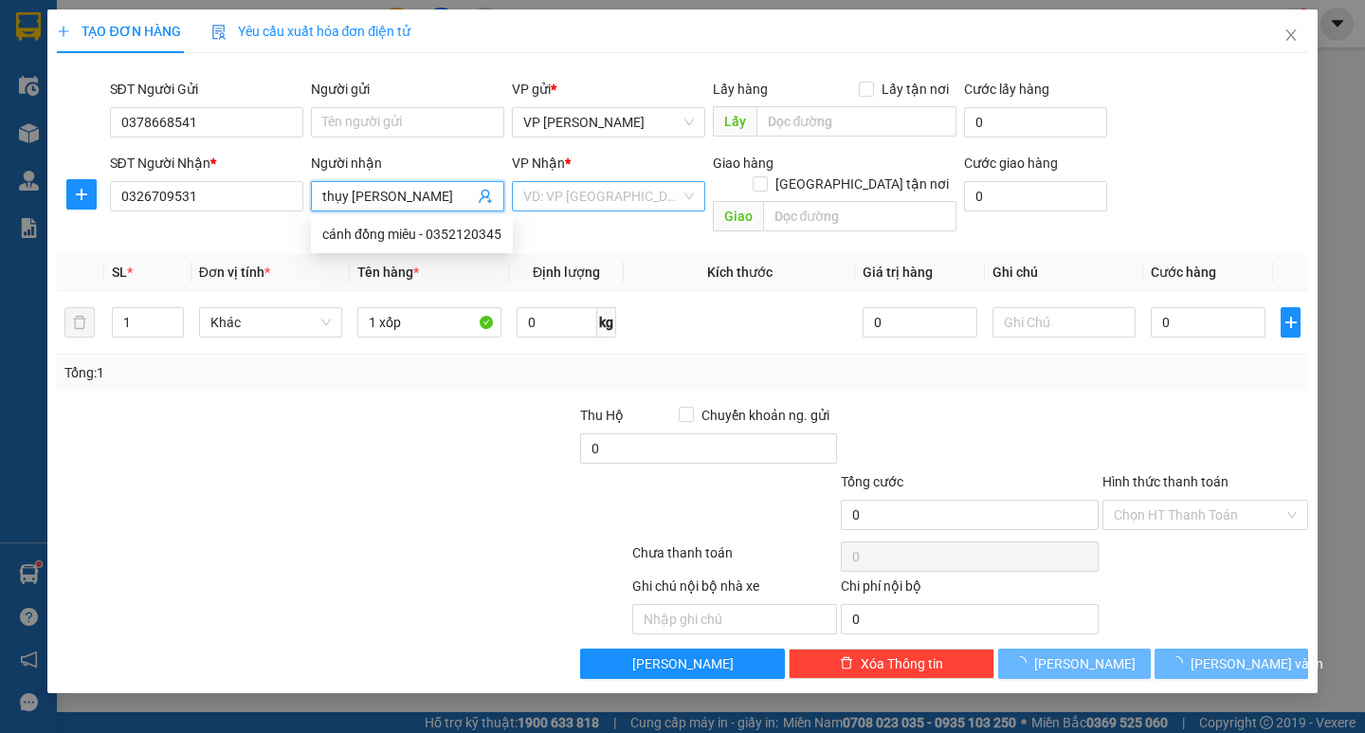
type input "thụy [PERSON_NAME]"
click at [584, 193] on input "search" at bounding box center [601, 196] width 157 height 28
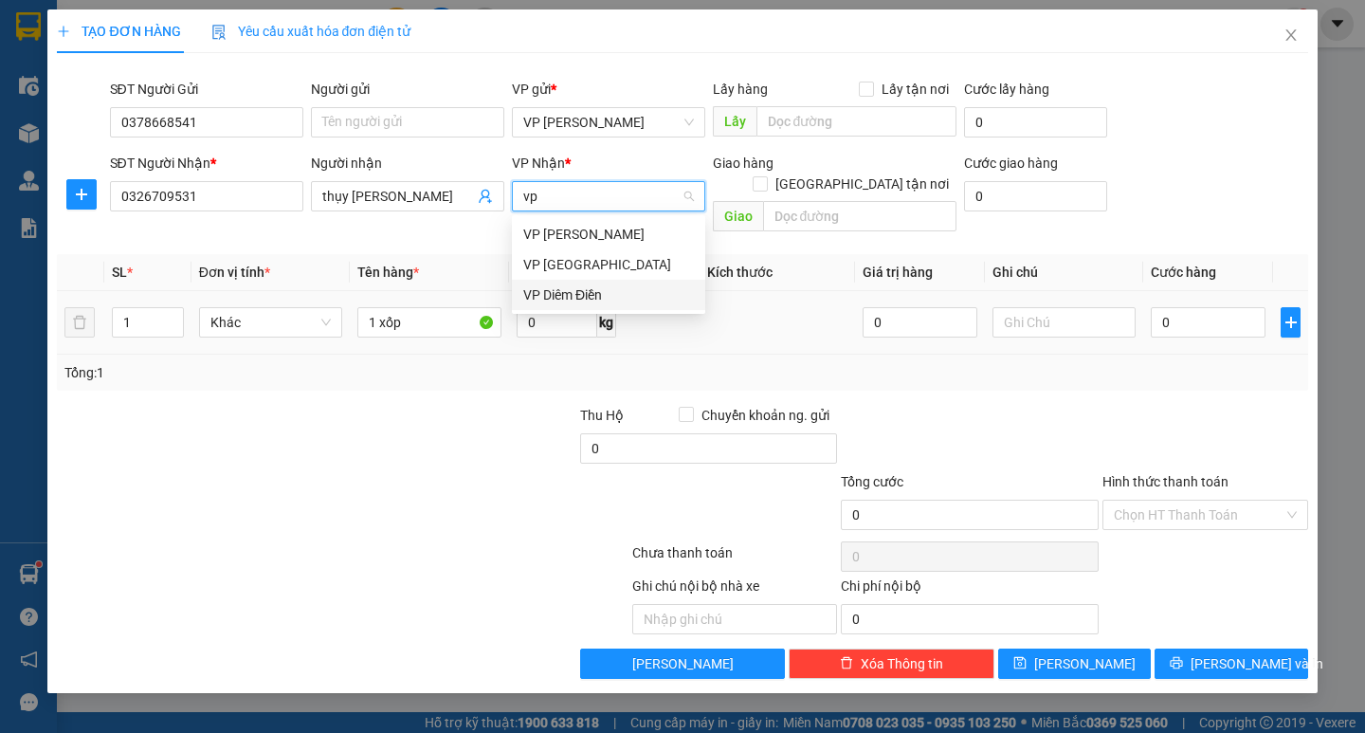
type input "vp"
click at [587, 317] on div "0 kg" at bounding box center [567, 322] width 100 height 38
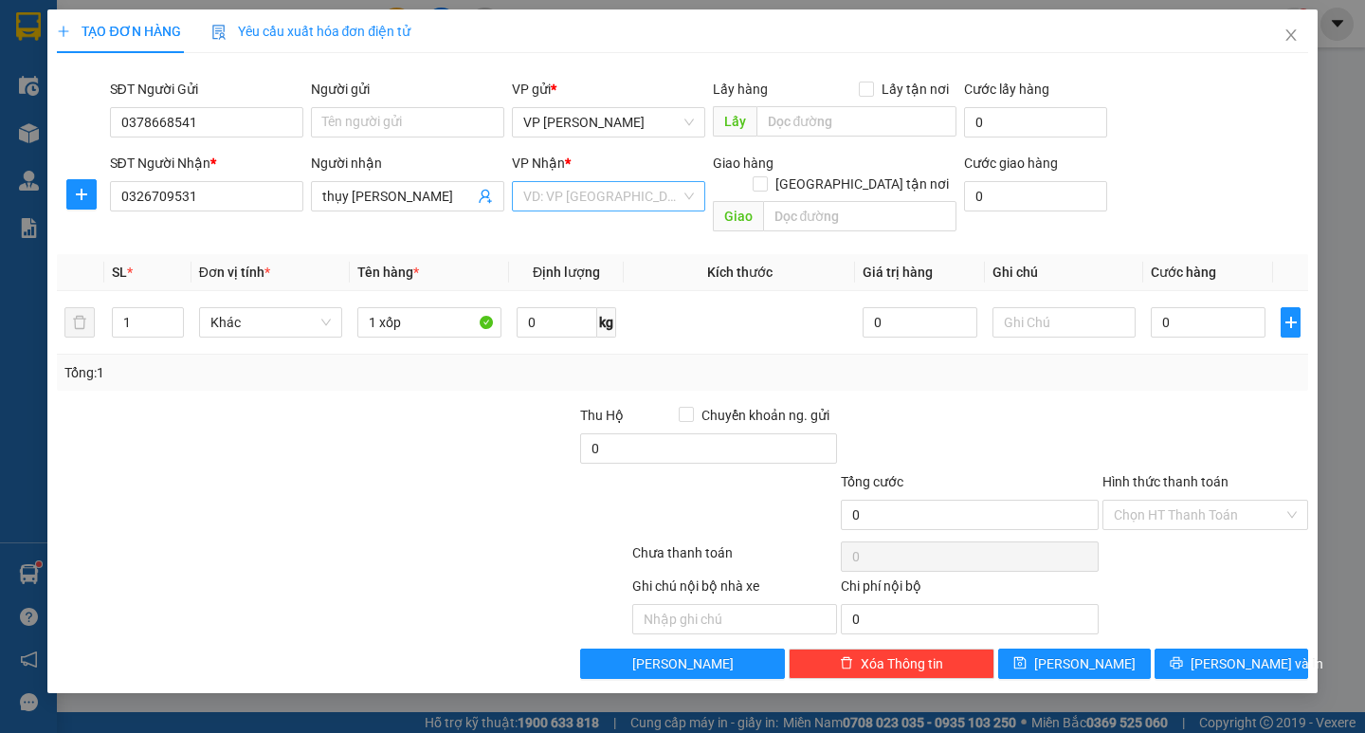
click at [573, 190] on input "search" at bounding box center [601, 196] width 157 height 28
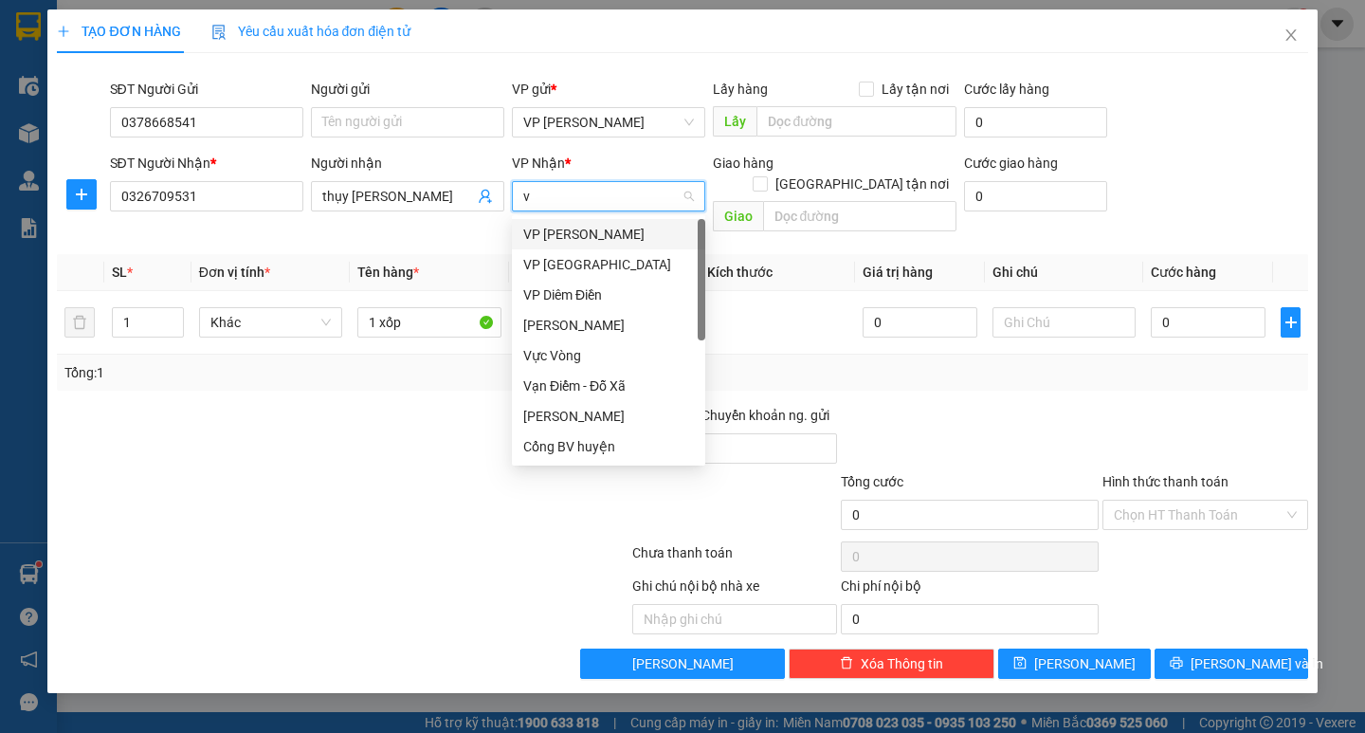
type input "vp"
click at [582, 295] on div "VP Diêm Điền" at bounding box center [608, 294] width 171 height 21
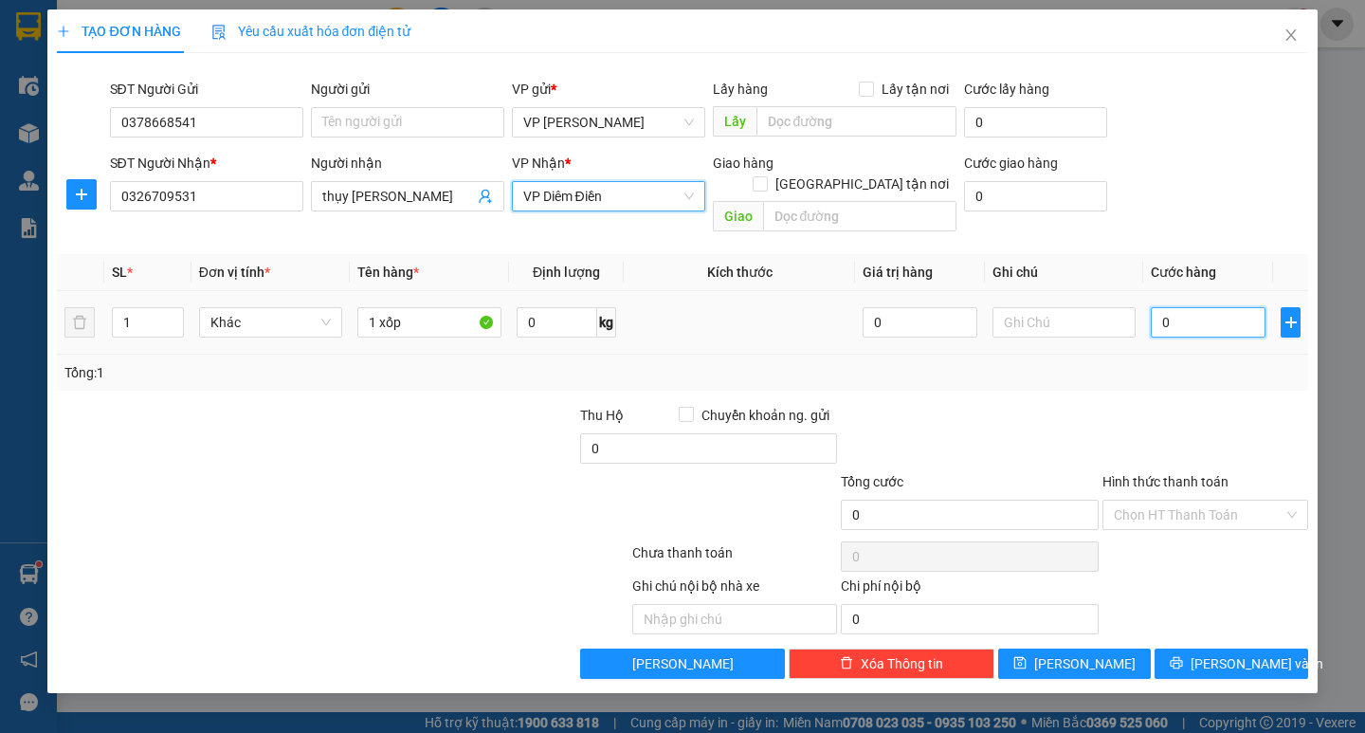
click at [1183, 307] on input "0" at bounding box center [1208, 322] width 115 height 30
click at [1151, 307] on input "0" at bounding box center [1208, 322] width 115 height 30
type input "50"
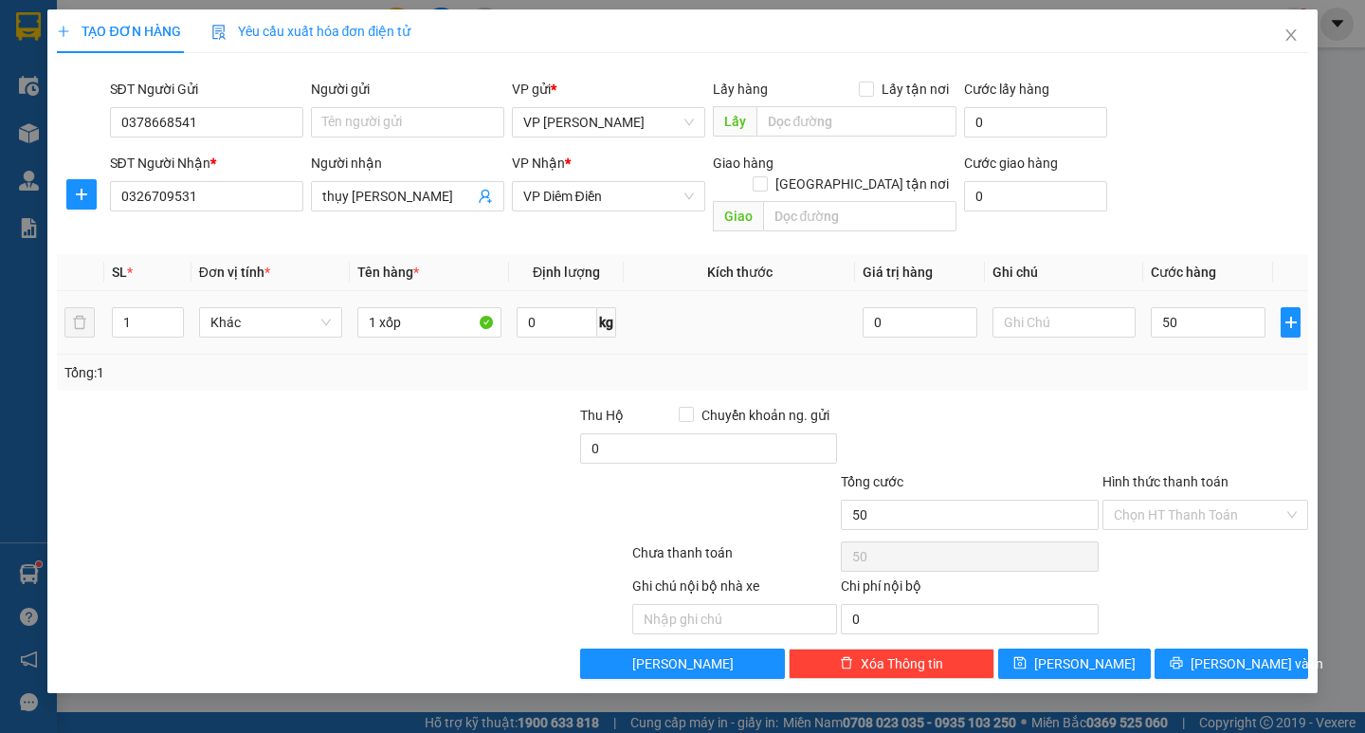
click at [1175, 367] on div "Tổng: 1" at bounding box center [682, 372] width 1250 height 36
type input "50.000"
click at [1216, 653] on span "[PERSON_NAME] và In" at bounding box center [1256, 663] width 133 height 21
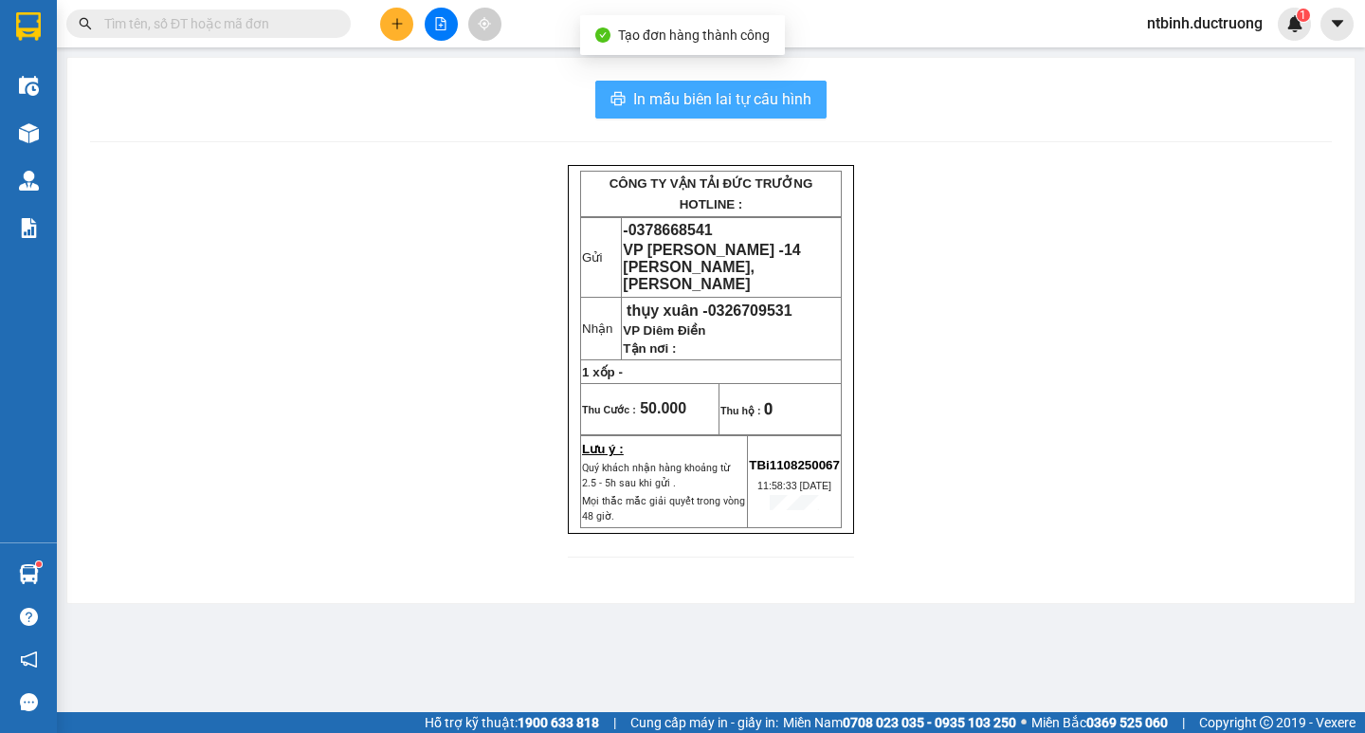
click at [695, 100] on span "In mẫu biên lai tự cấu hình" at bounding box center [722, 99] width 178 height 24
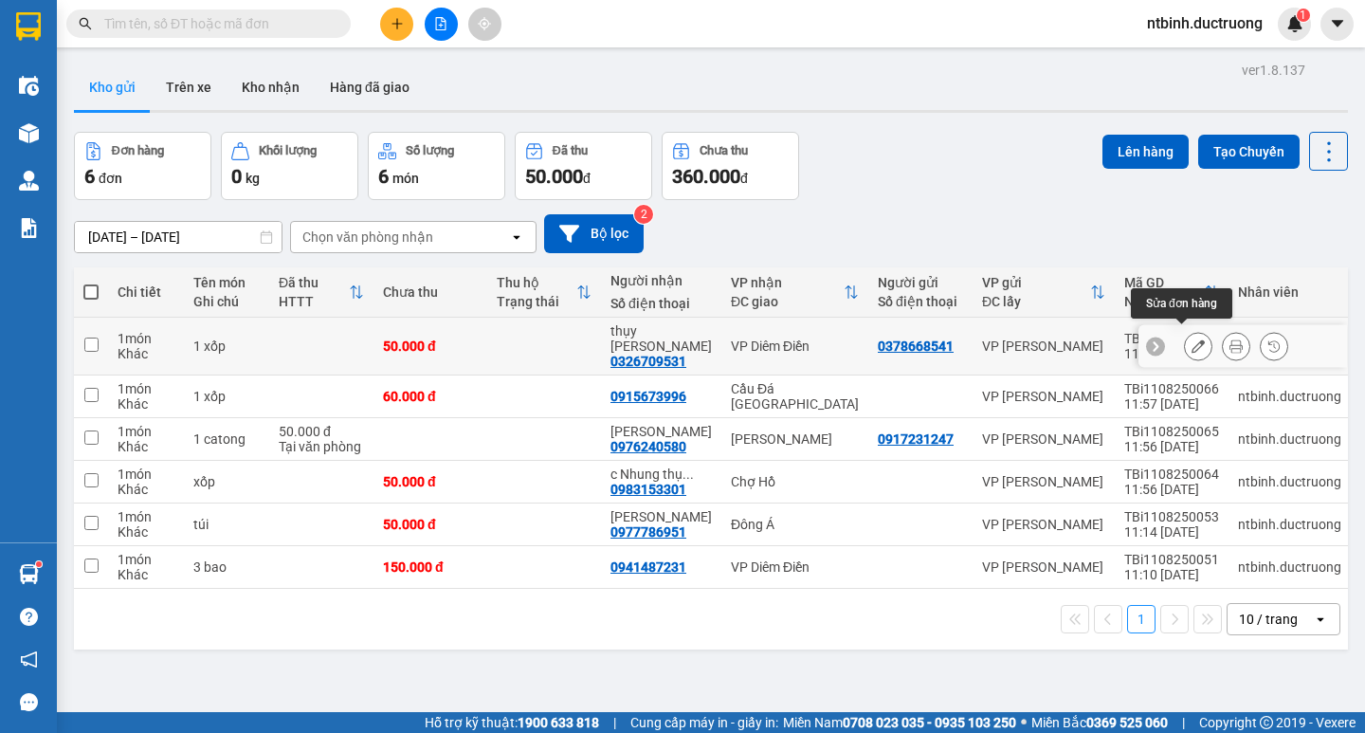
click at [1191, 339] on icon at bounding box center [1197, 345] width 13 height 13
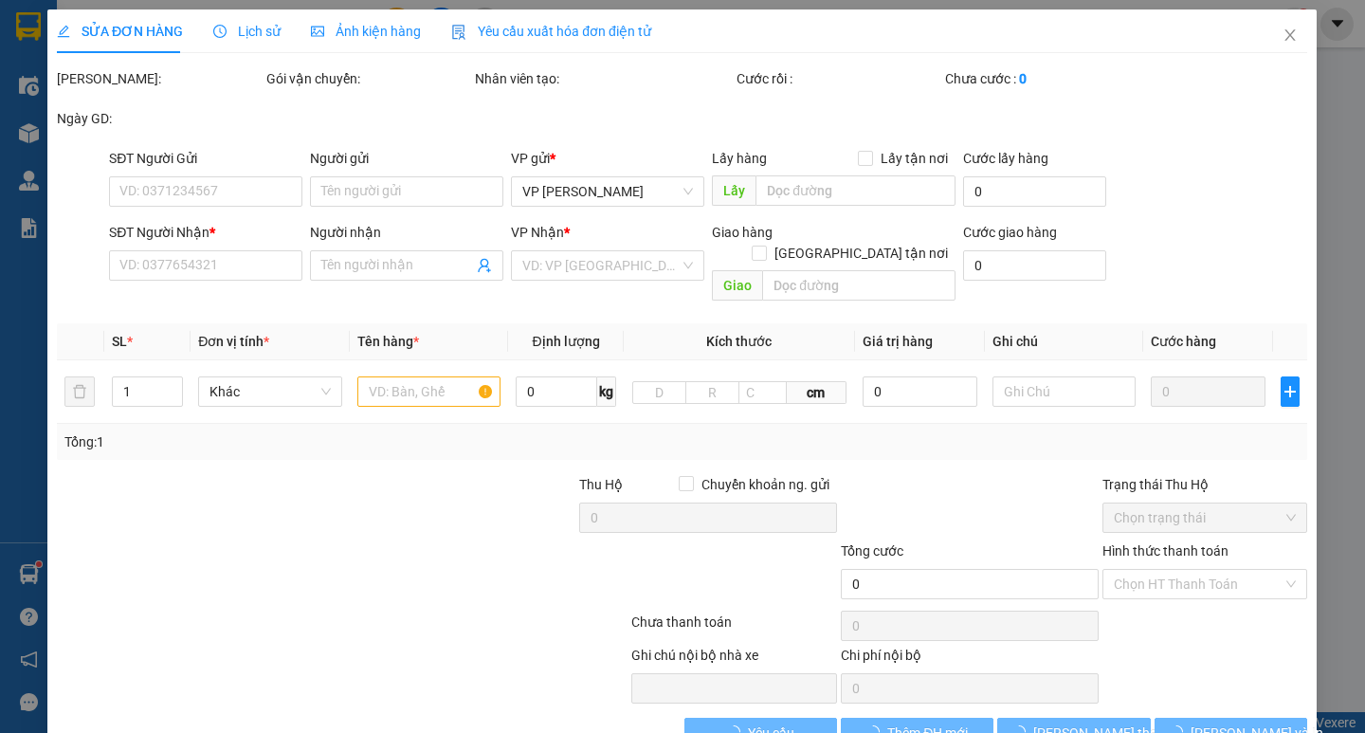
type input "0378668541"
type input "0326709531"
type input "thụy [PERSON_NAME]"
type input "50.000"
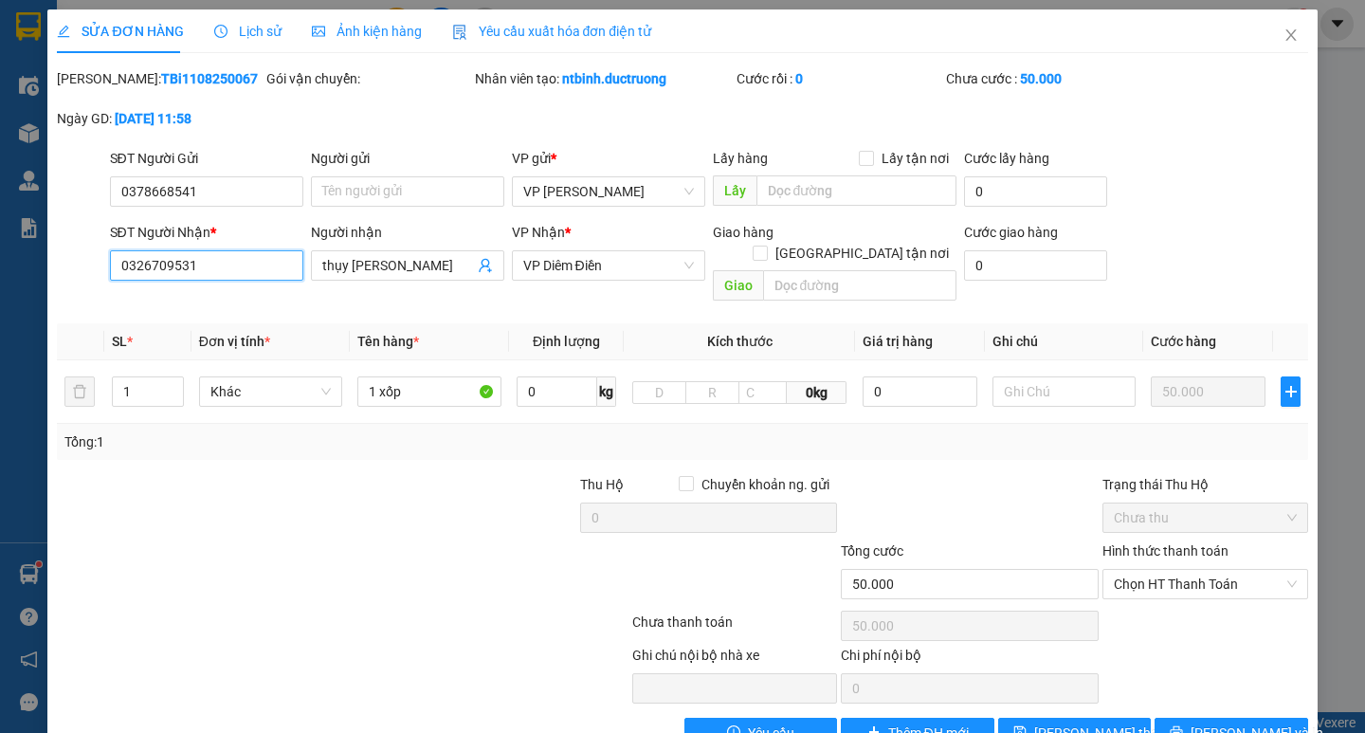
click at [185, 265] on input "0326709531" at bounding box center [206, 265] width 193 height 30
click at [1242, 722] on span "[PERSON_NAME] và In" at bounding box center [1256, 732] width 133 height 21
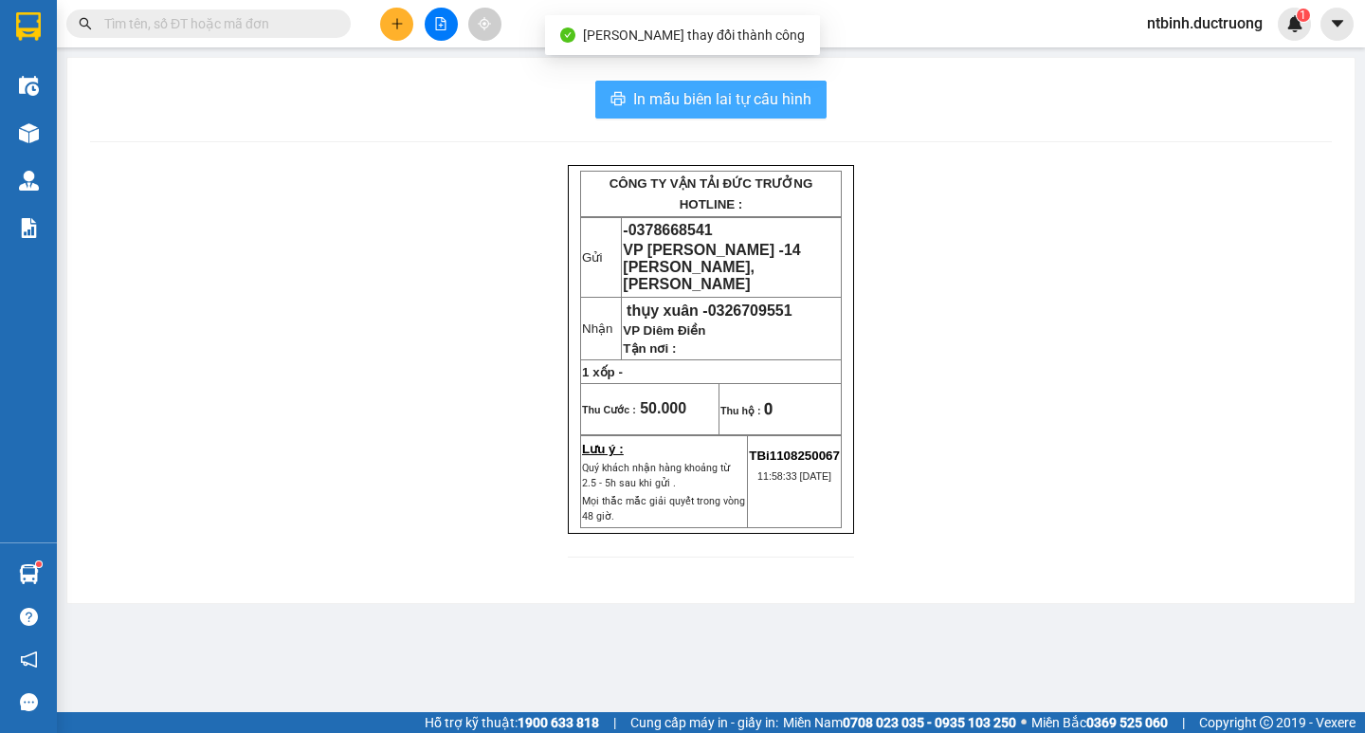
click at [778, 99] on span "In mẫu biên lai tự cấu hình" at bounding box center [722, 99] width 178 height 24
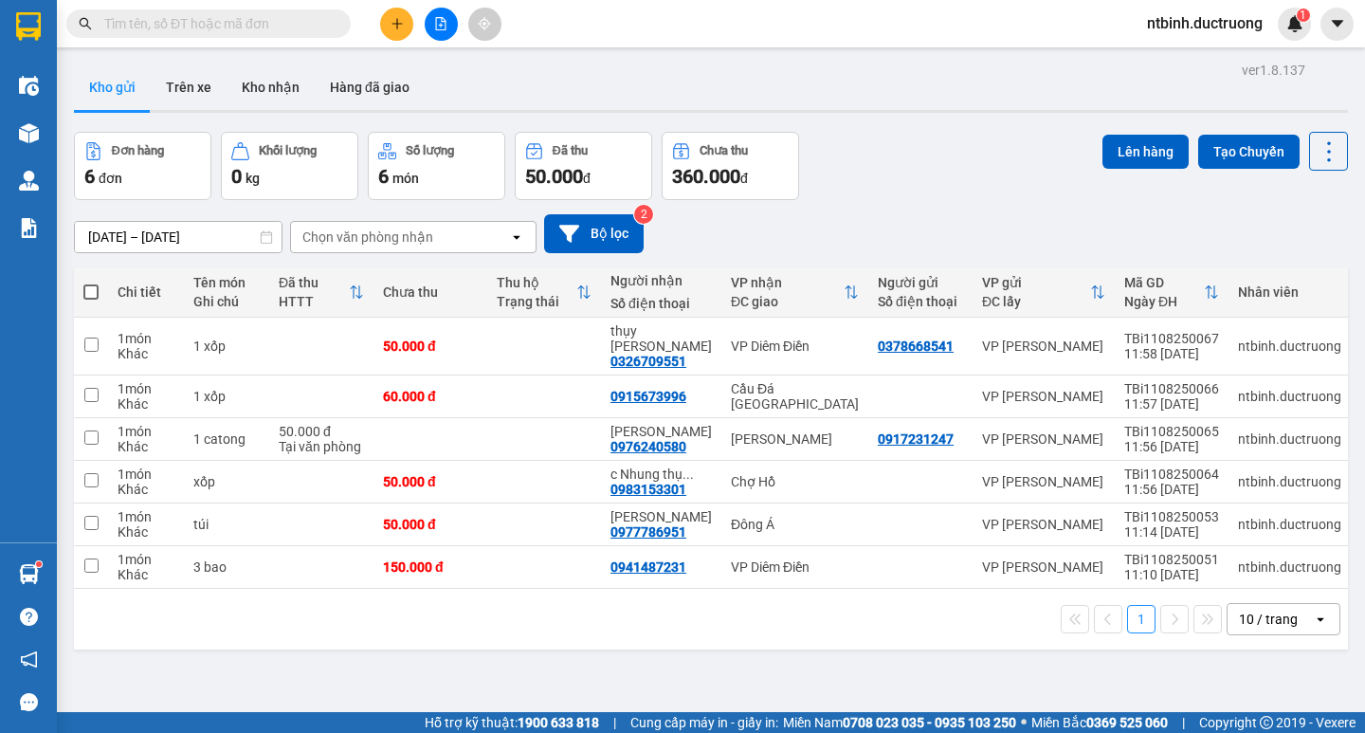
click at [408, 17] on button at bounding box center [396, 24] width 33 height 33
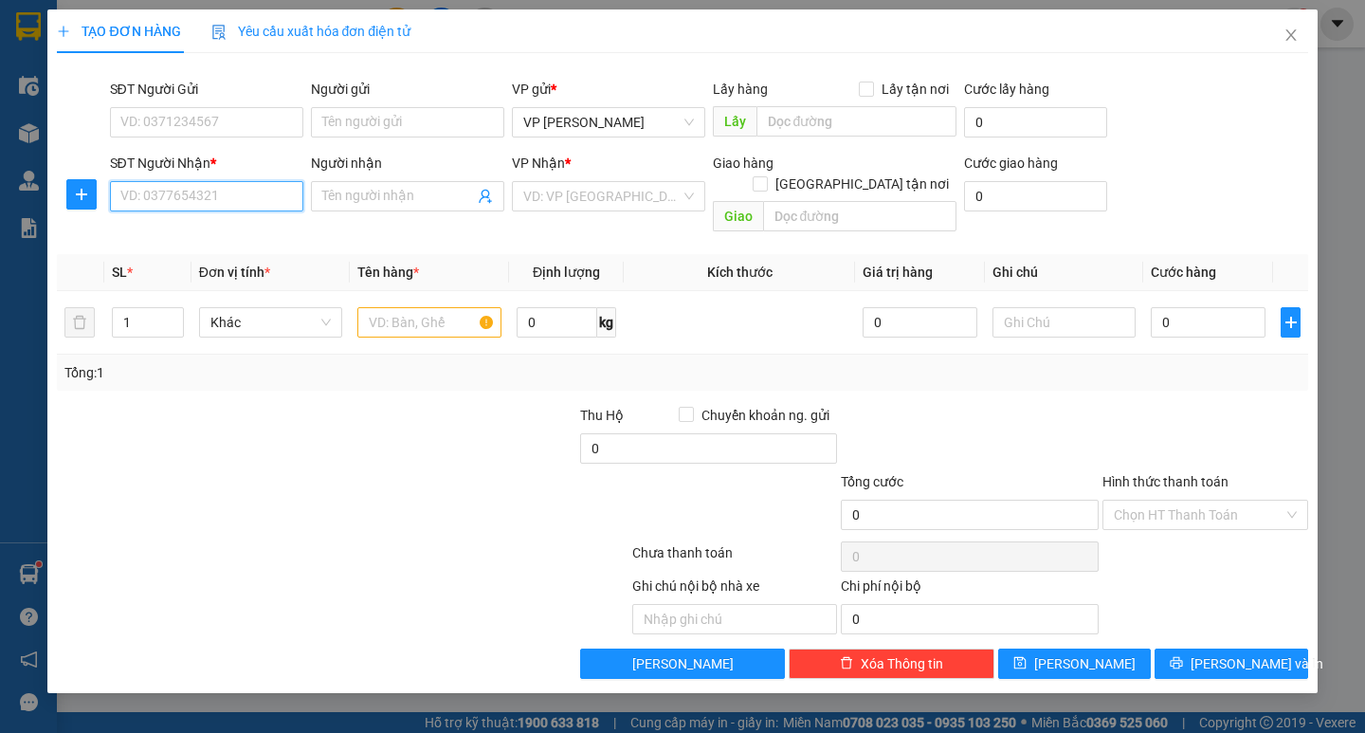
click at [168, 202] on input "SĐT Người Nhận *" at bounding box center [206, 196] width 193 height 30
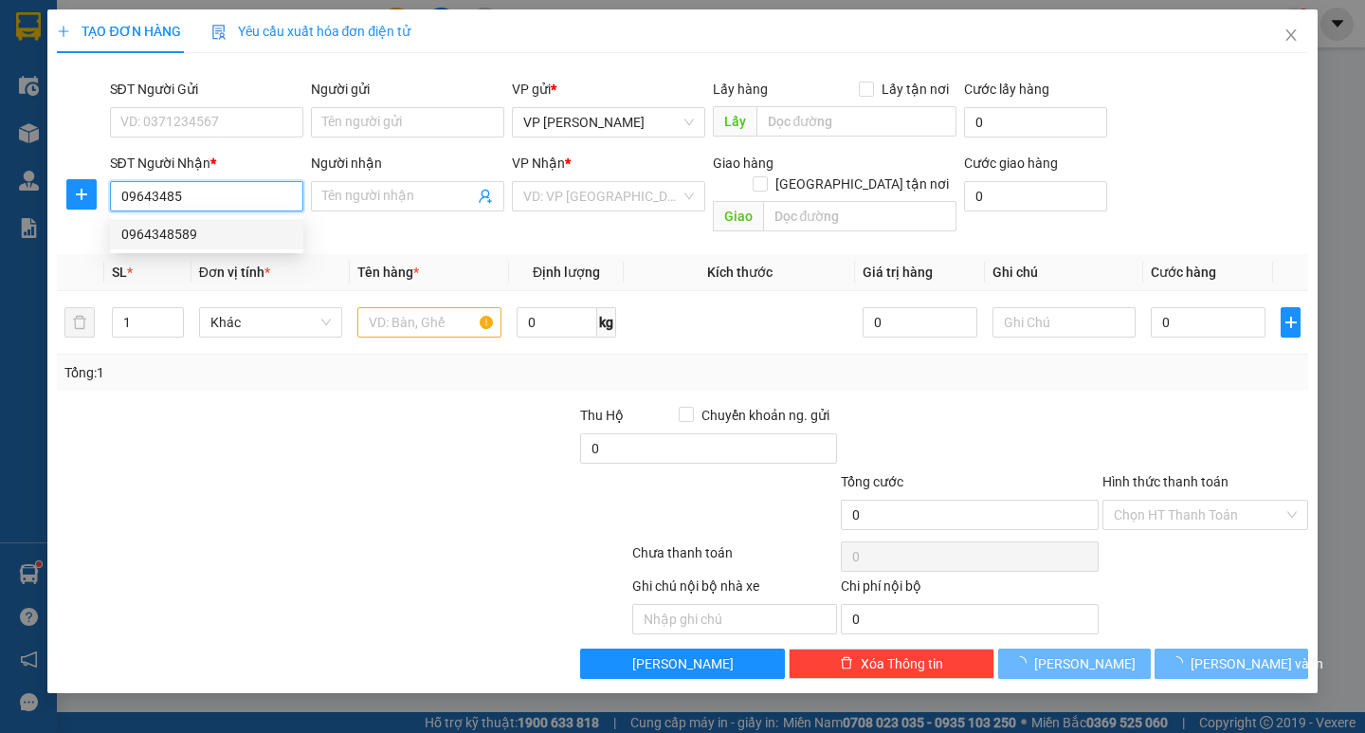
click at [207, 238] on div "0964348589" at bounding box center [206, 234] width 171 height 21
type input "0964348589"
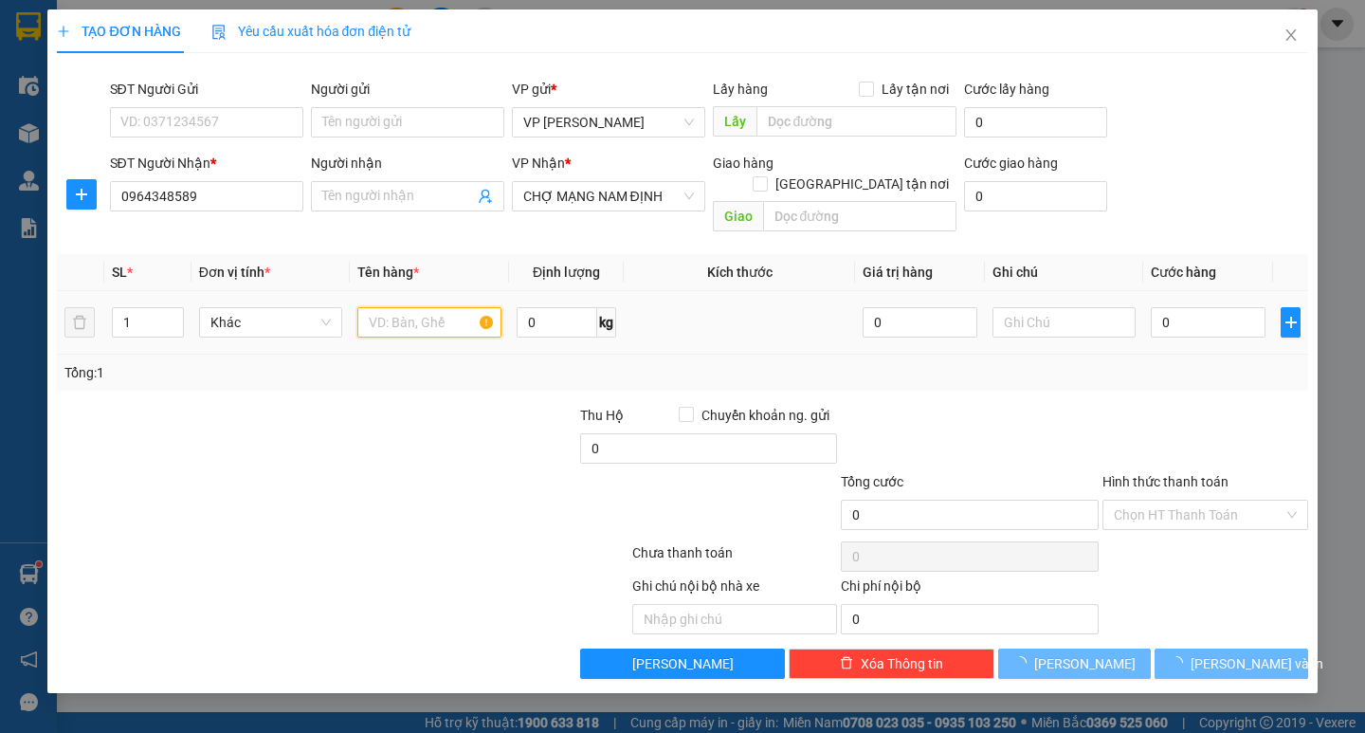
click at [419, 307] on input "text" at bounding box center [428, 322] width 143 height 30
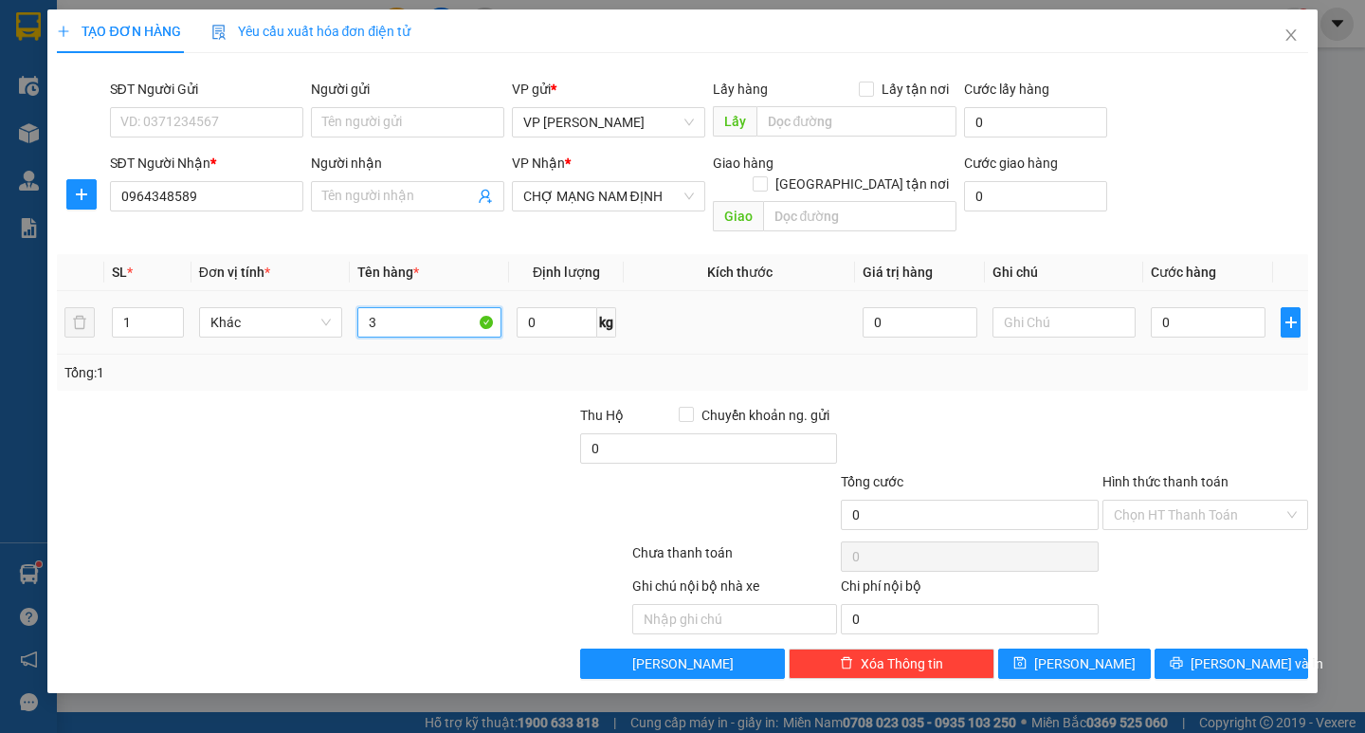
type input "3"
type input "1 xốp + 3"
click at [1179, 310] on input "0" at bounding box center [1208, 322] width 115 height 30
click at [1162, 310] on input "0" at bounding box center [1208, 322] width 115 height 30
click at [1187, 362] on div "Tổng: 1" at bounding box center [681, 372] width 1235 height 21
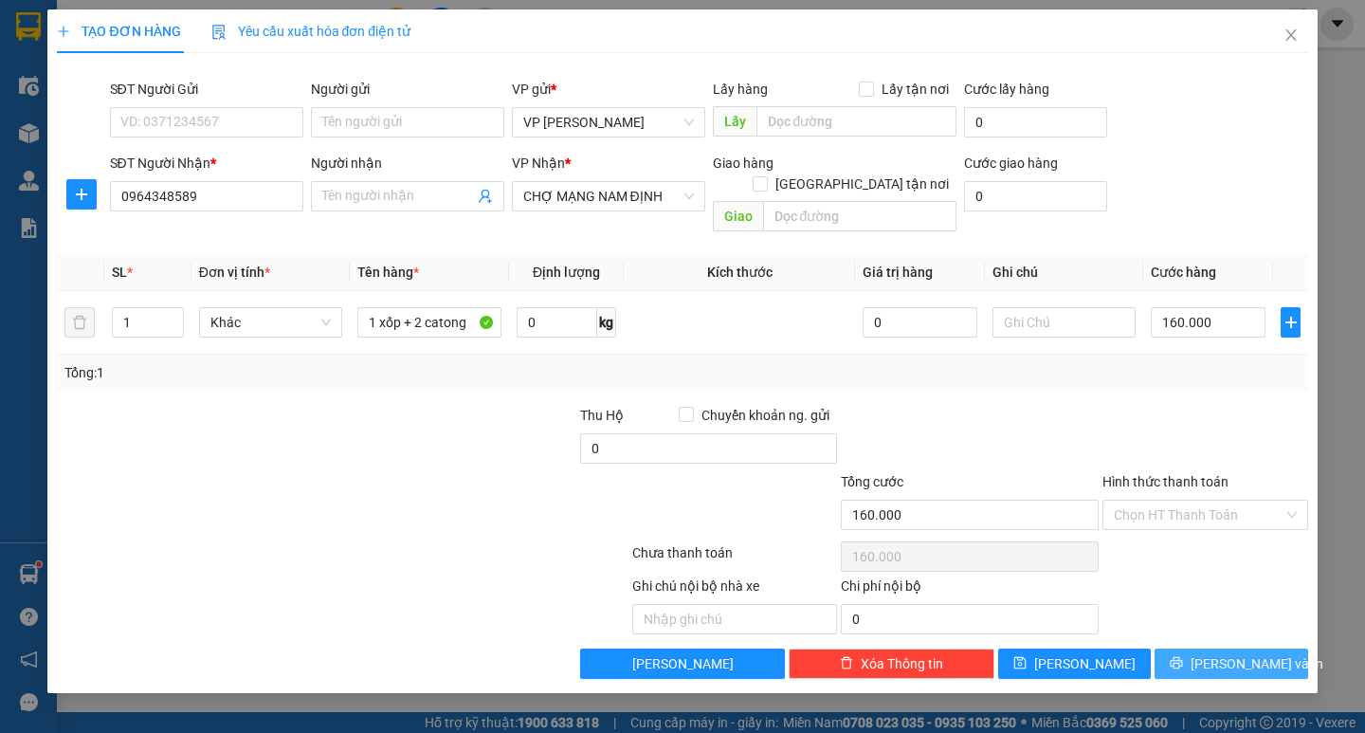
click at [1224, 648] on button "[PERSON_NAME] và In" at bounding box center [1230, 663] width 153 height 30
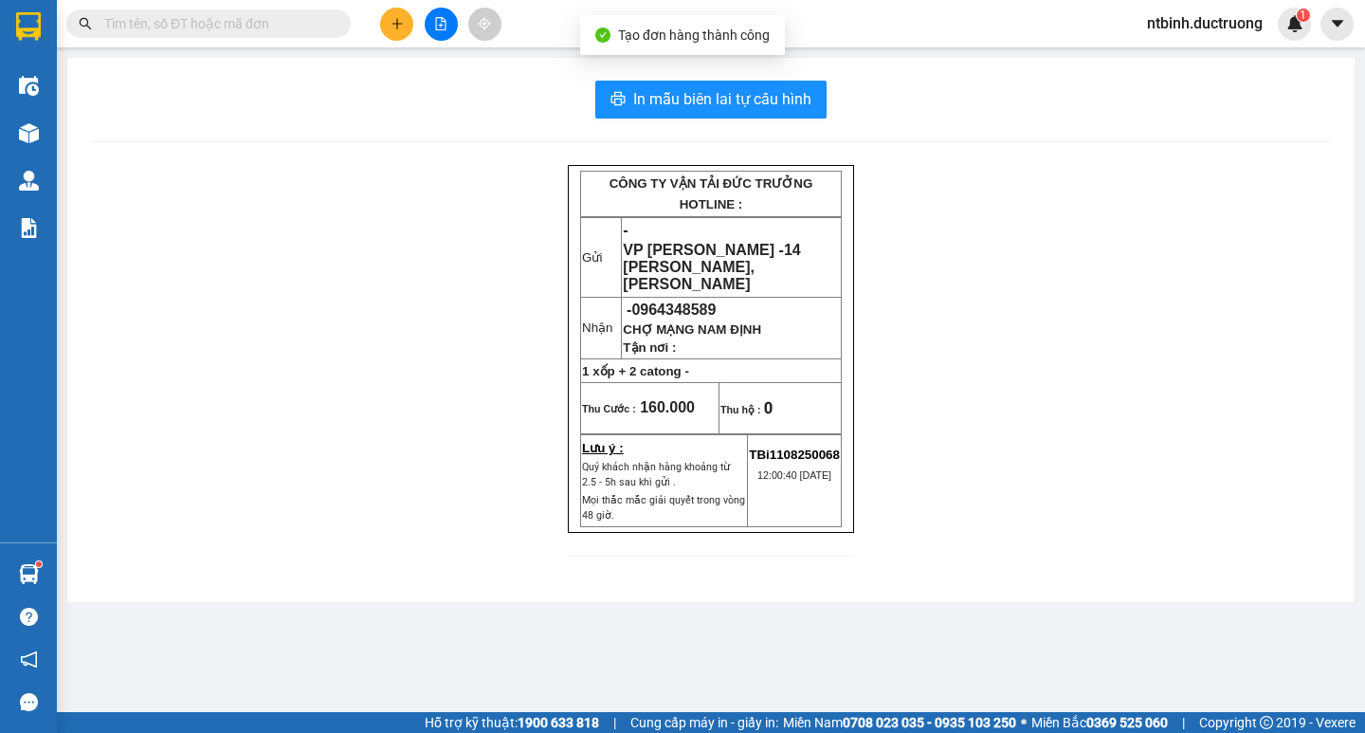
click at [756, 80] on div "In mẫu biên lai tự cấu hình CÔNG TY VẬN TẢI ĐỨC TRƯỞNG HOTLINE : Gửi - VP [PERS…" at bounding box center [710, 330] width 1287 height 544
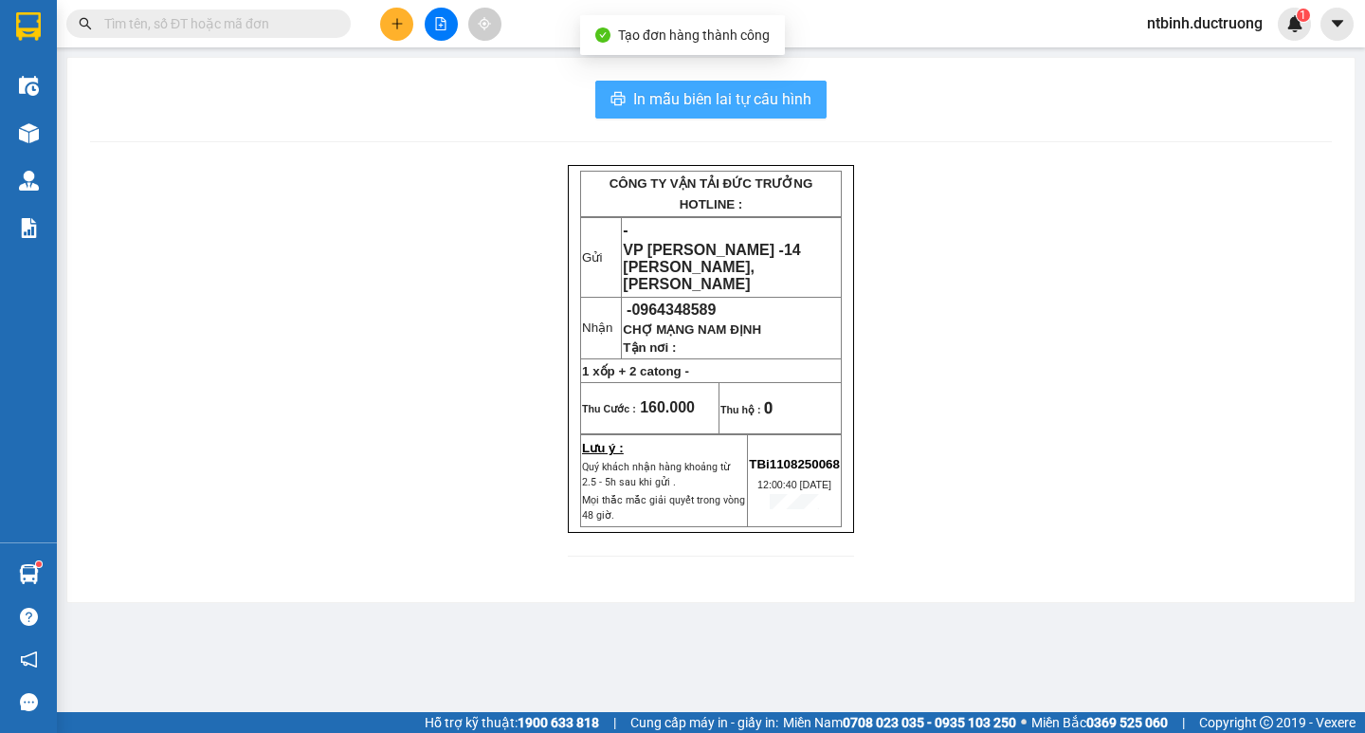
click at [757, 91] on span "In mẫu biên lai tự cấu hình" at bounding box center [722, 99] width 178 height 24
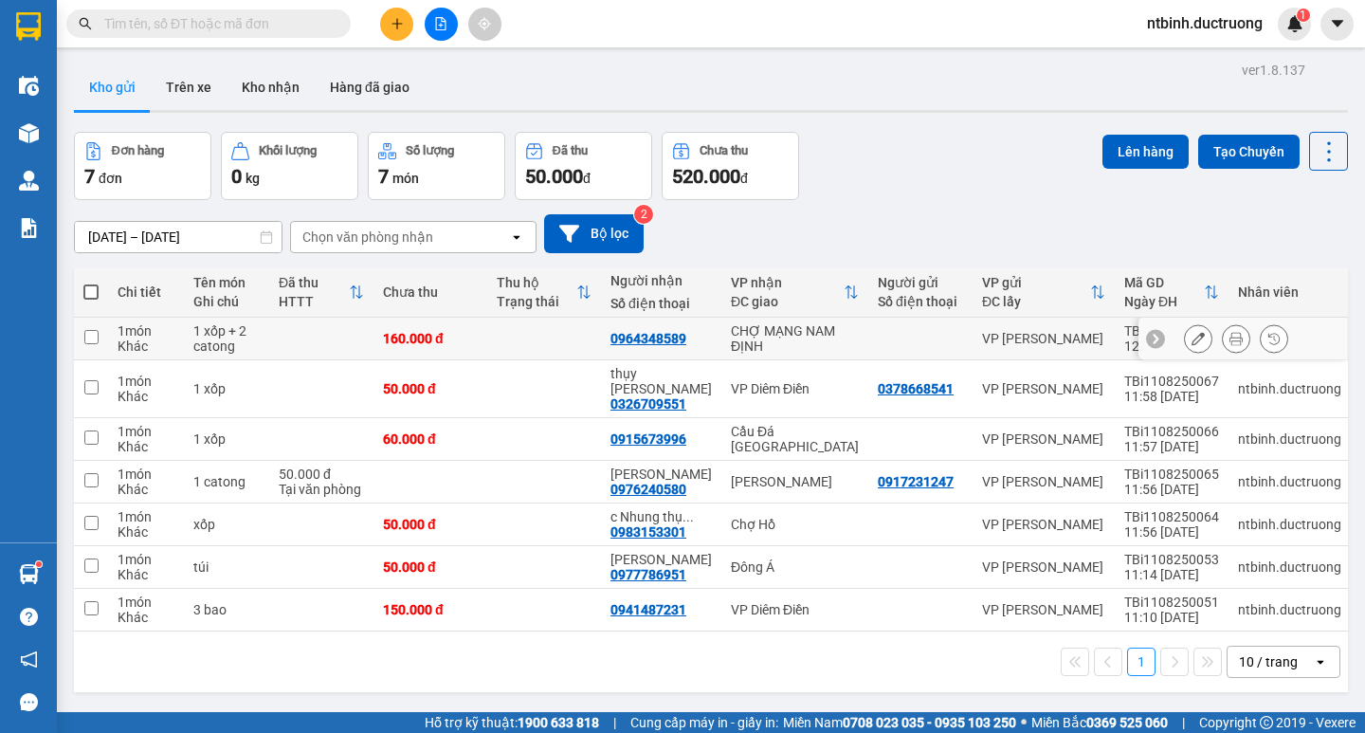
click at [509, 334] on td at bounding box center [544, 338] width 114 height 43
checkbox input "true"
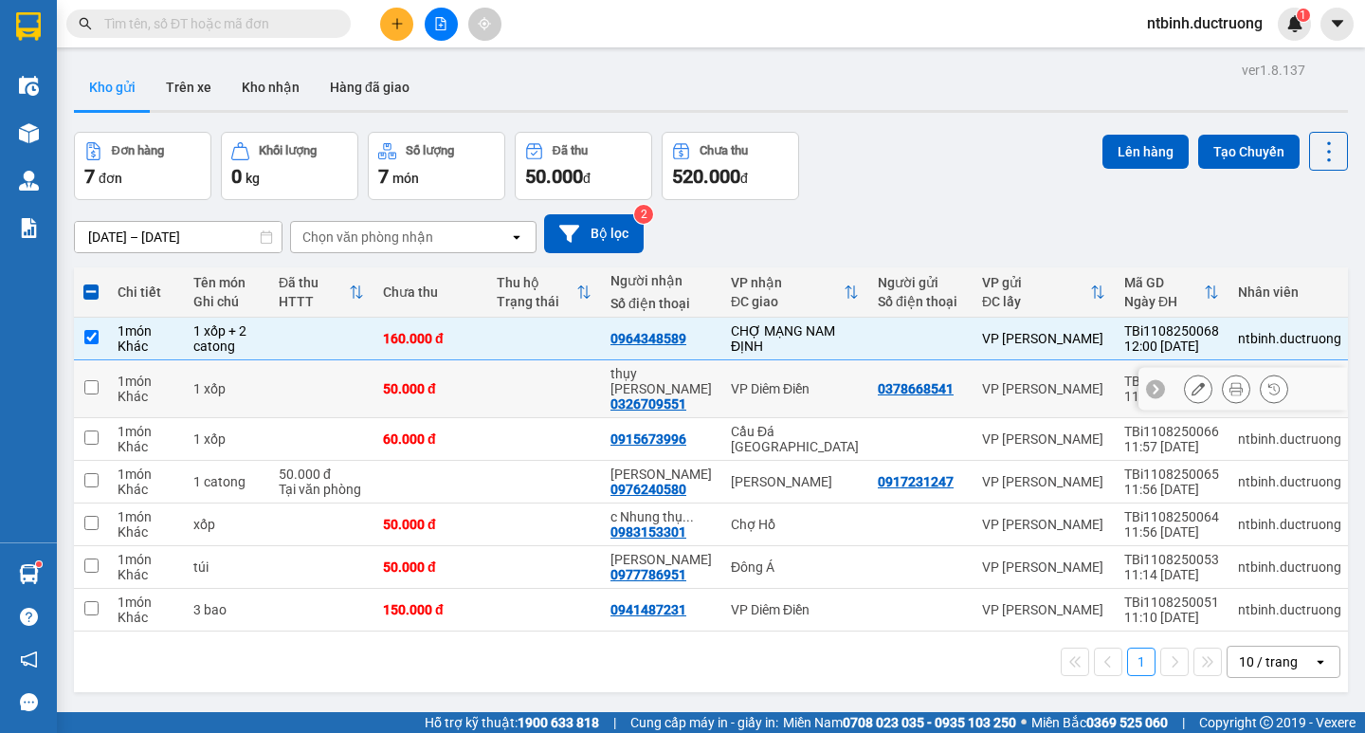
click at [509, 375] on td at bounding box center [544, 389] width 114 height 58
checkbox input "true"
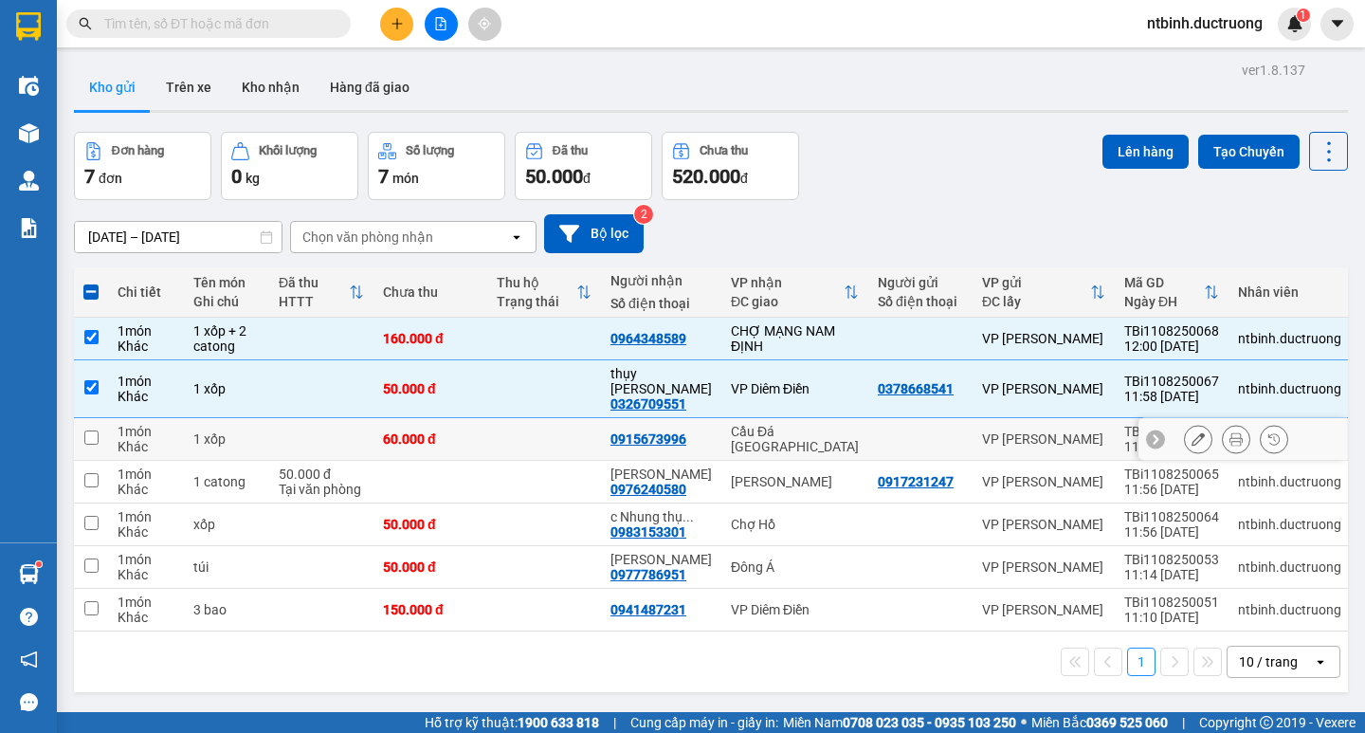
click at [502, 421] on td at bounding box center [544, 439] width 114 height 43
checkbox input "true"
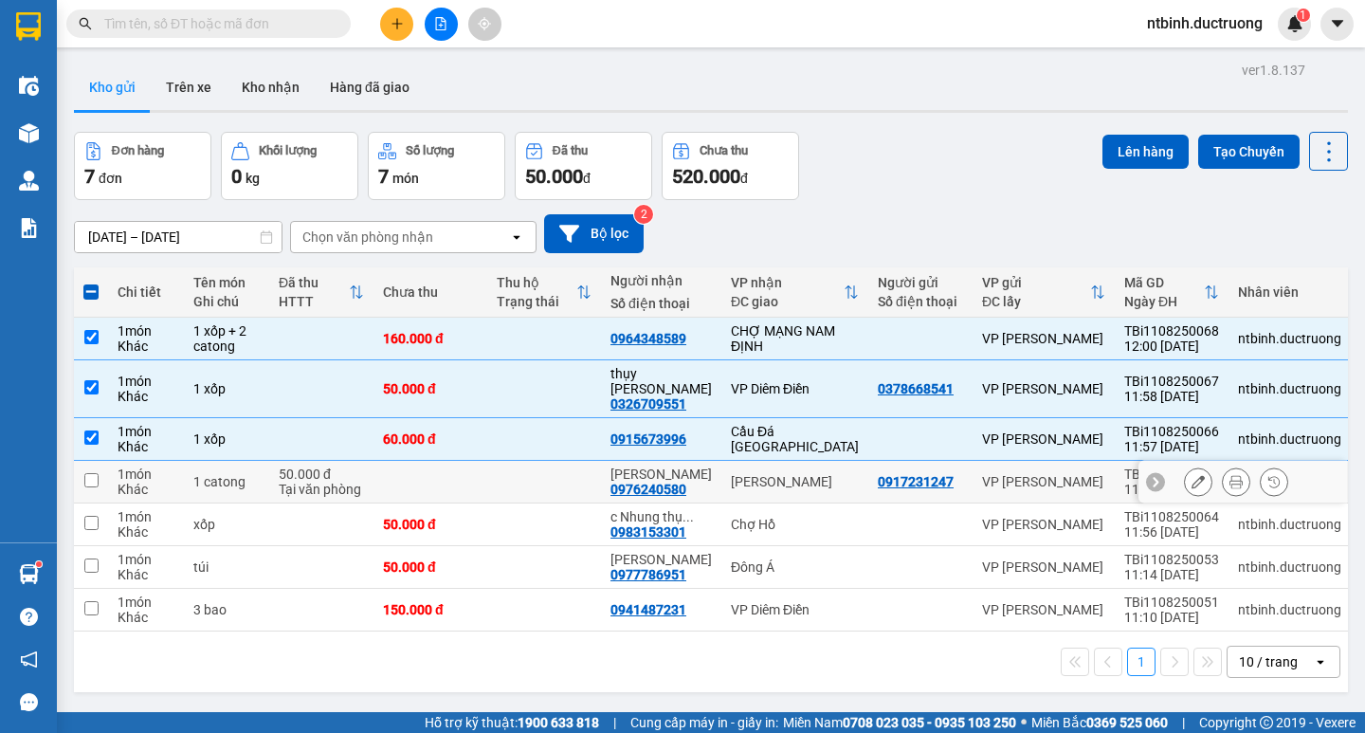
click at [505, 461] on td at bounding box center [544, 482] width 114 height 43
checkbox input "true"
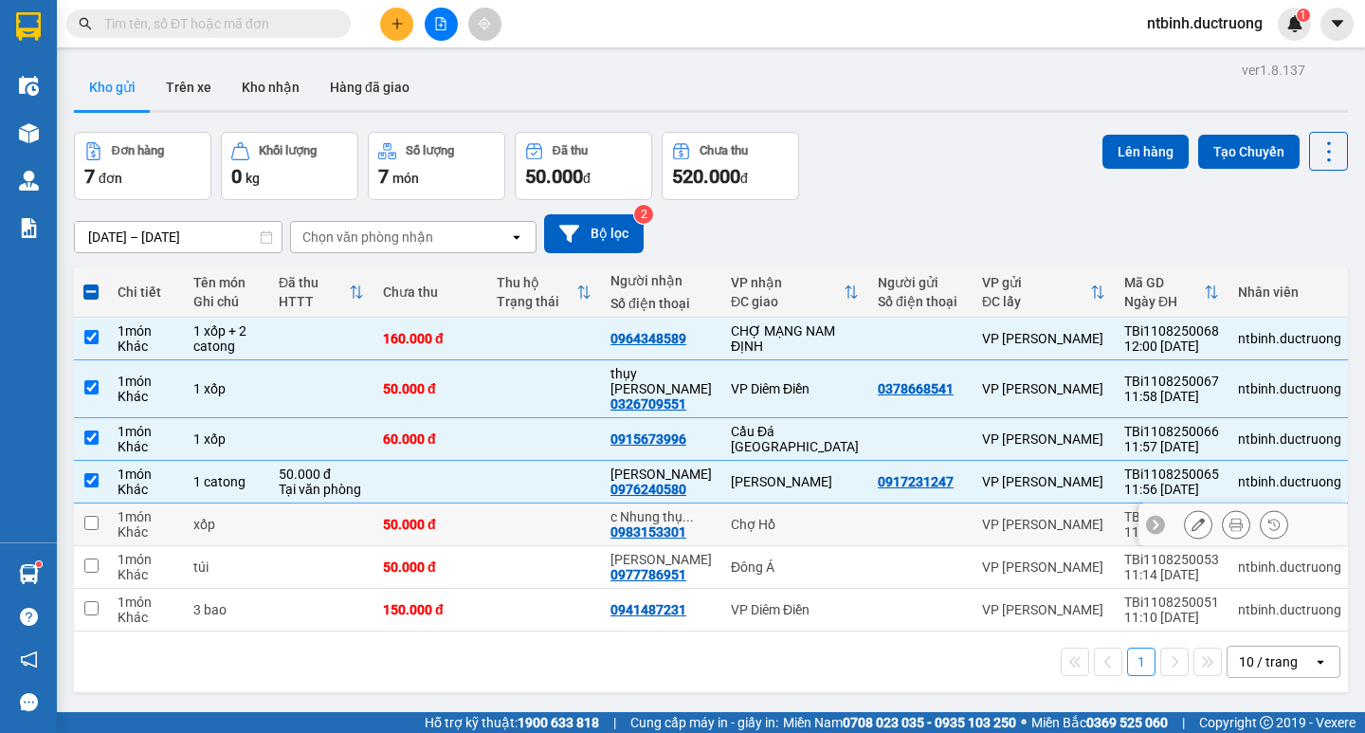
click at [492, 524] on td at bounding box center [544, 524] width 114 height 43
checkbox input "true"
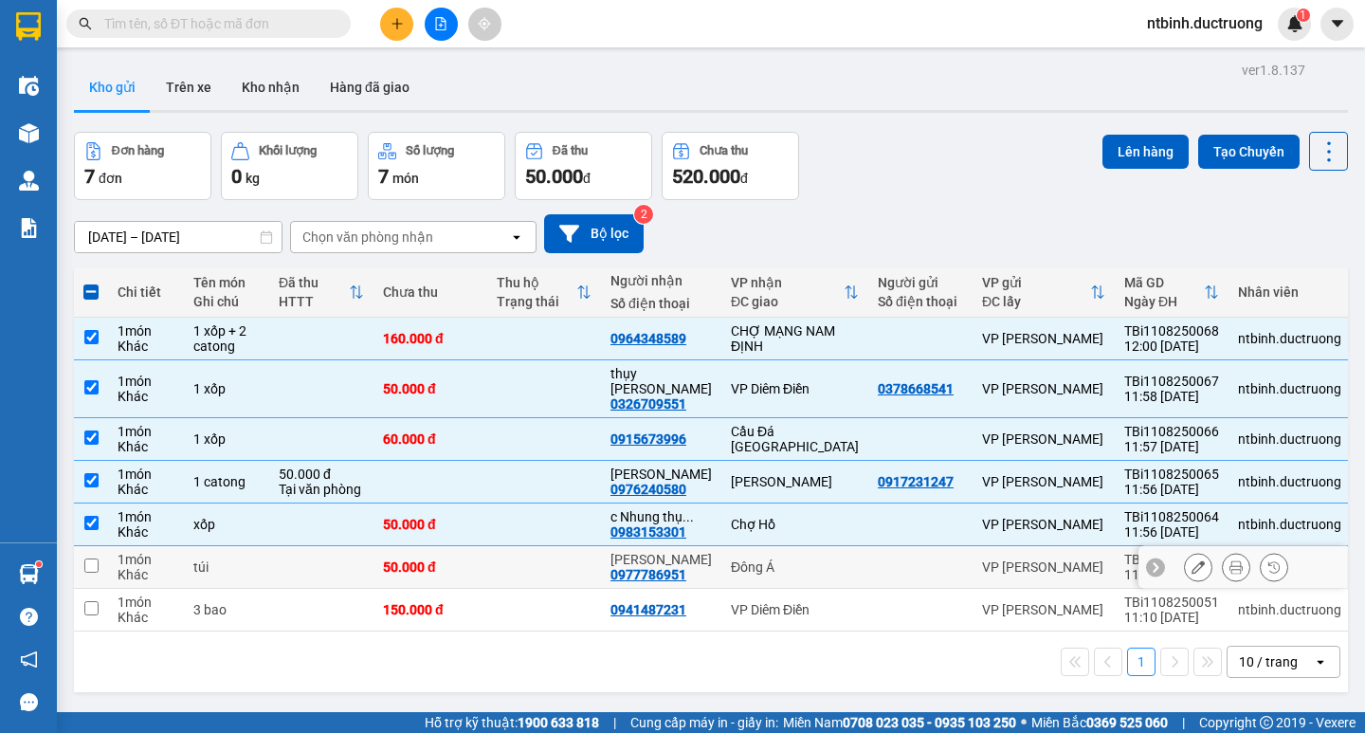
click at [496, 553] on td at bounding box center [544, 567] width 114 height 43
checkbox input "true"
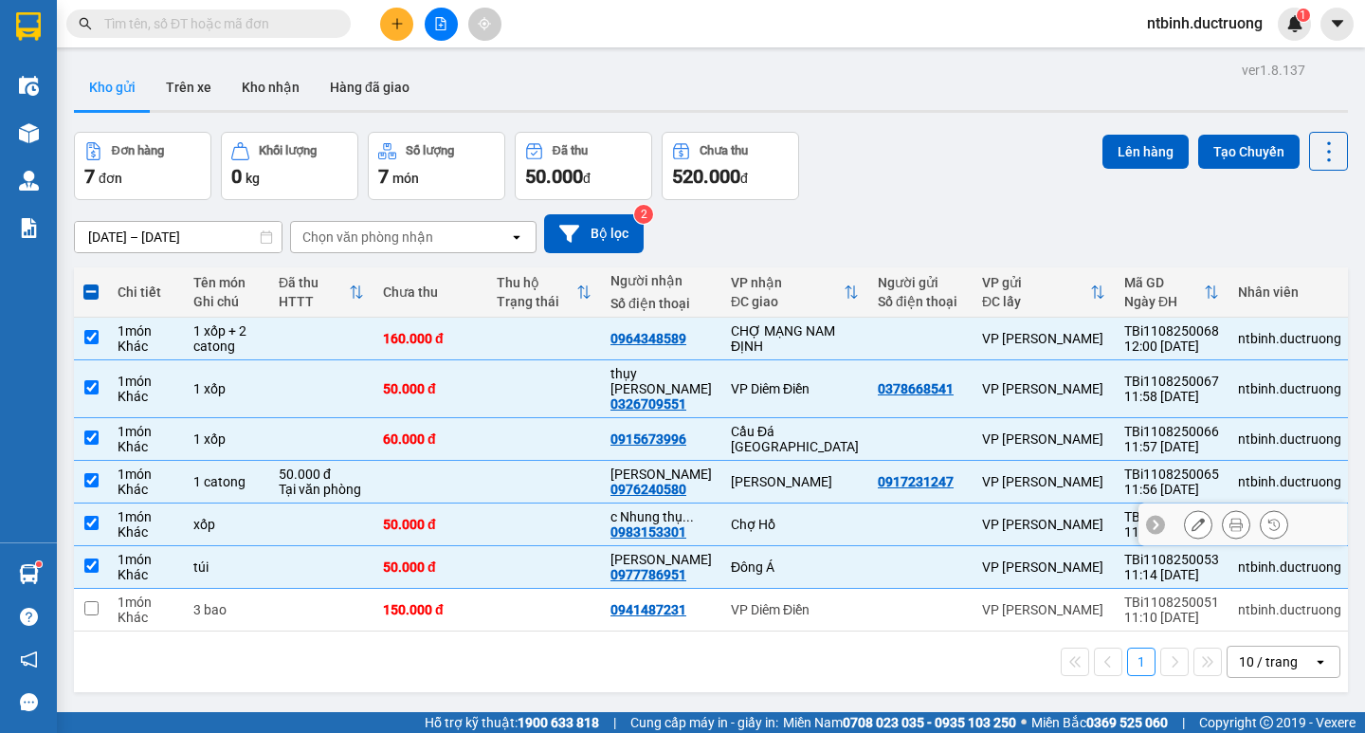
click at [522, 486] on td at bounding box center [544, 482] width 114 height 43
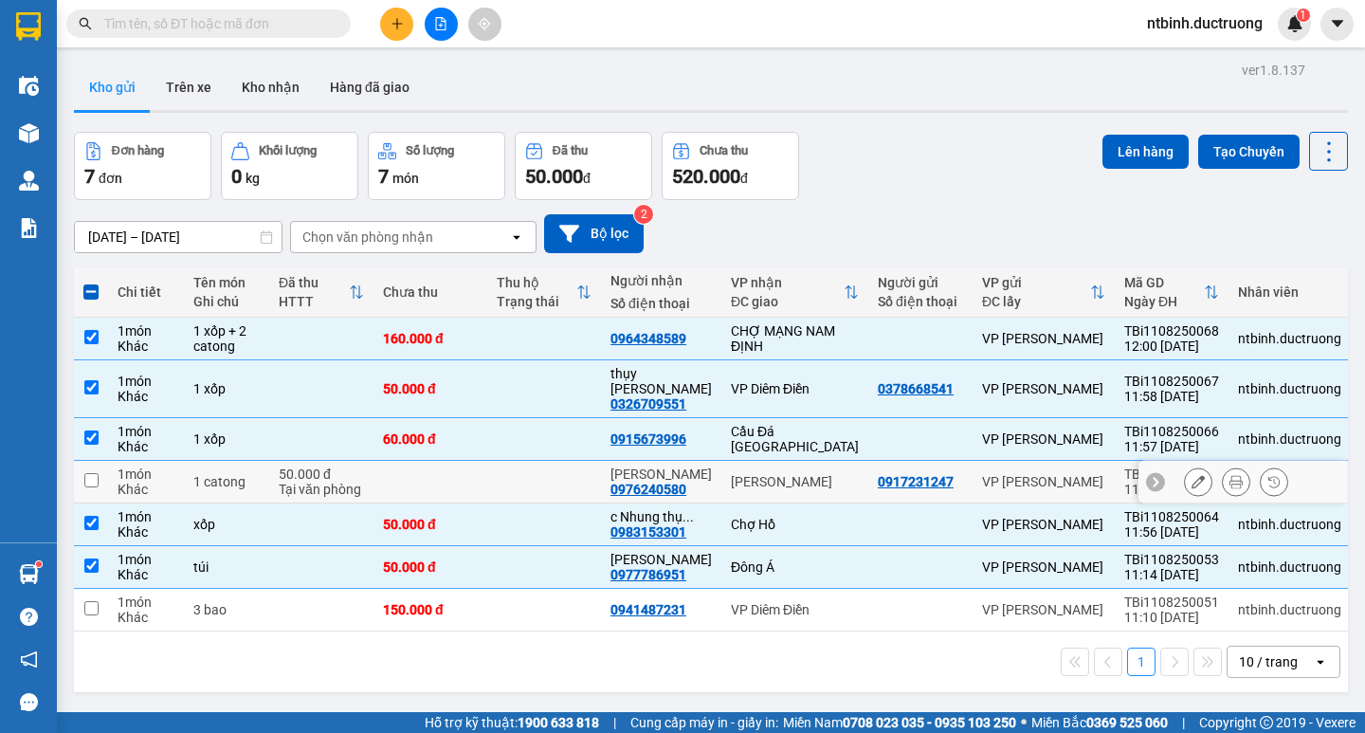
click at [519, 462] on td at bounding box center [544, 482] width 114 height 43
checkbox input "true"
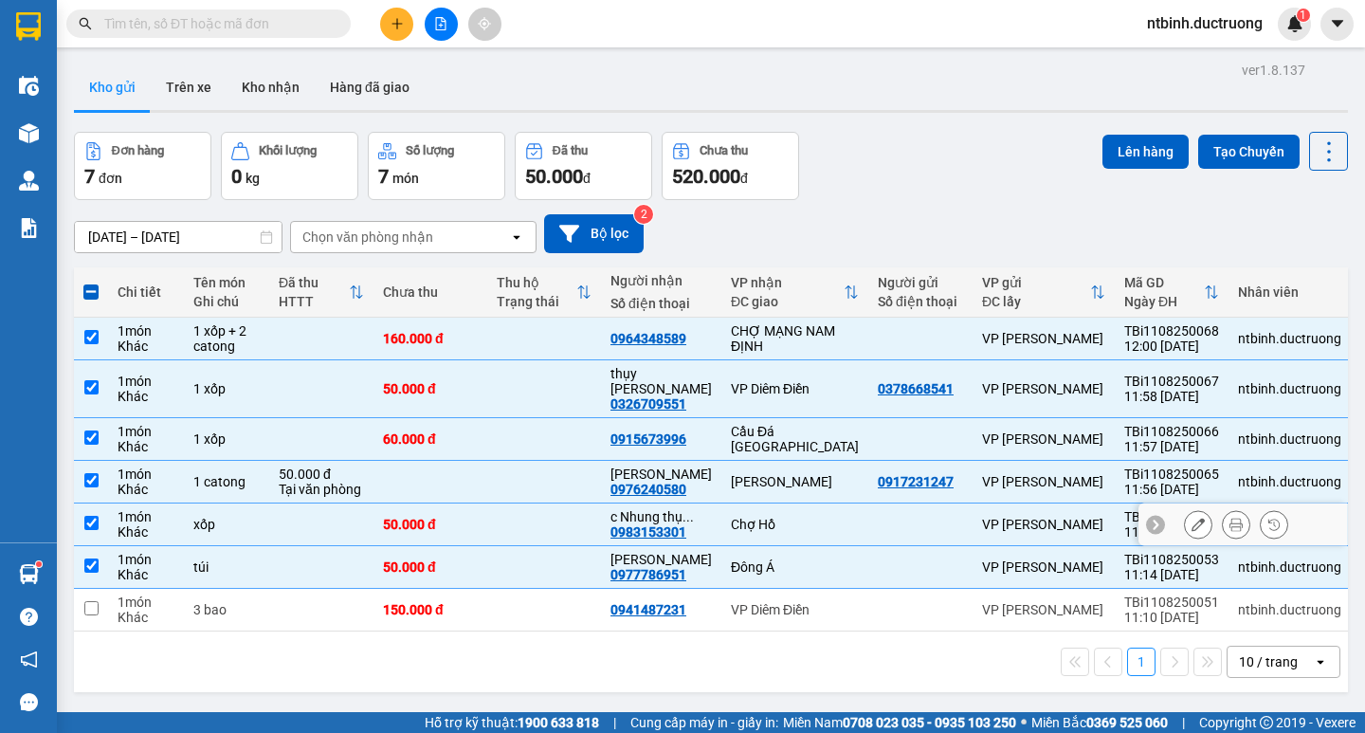
drag, startPoint x: 512, startPoint y: 494, endPoint x: 516, endPoint y: 503, distance: 10.2
click at [512, 503] on td at bounding box center [544, 524] width 114 height 43
checkbox input "false"
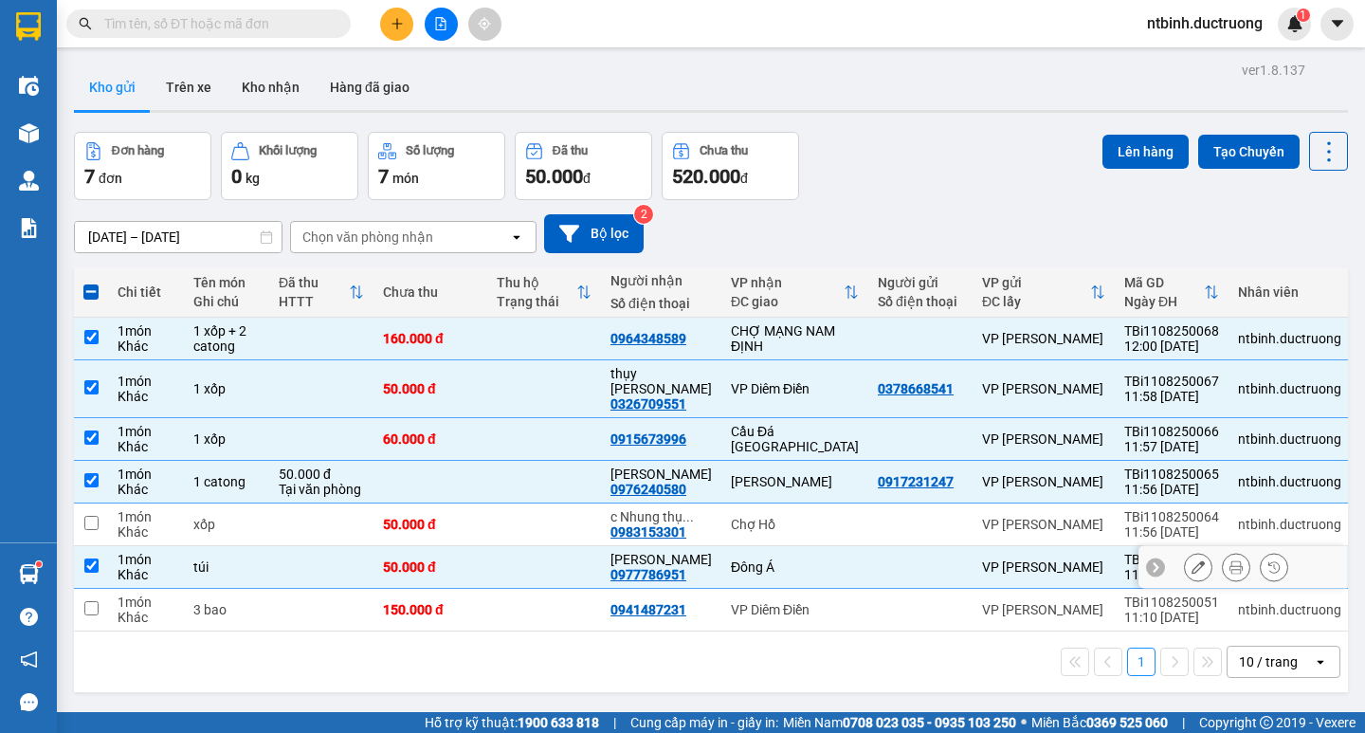
click at [506, 566] on td at bounding box center [544, 567] width 114 height 43
checkbox input "false"
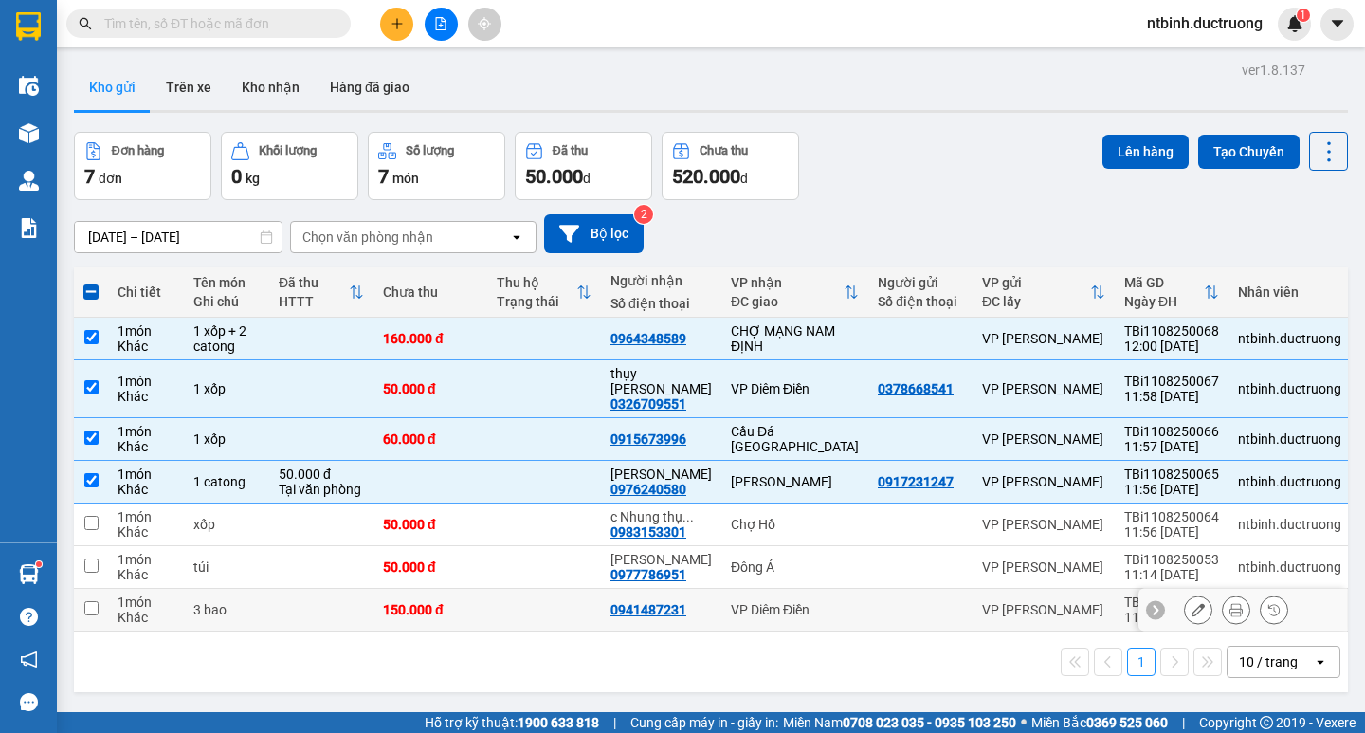
click at [511, 589] on td at bounding box center [544, 610] width 114 height 43
checkbox input "true"
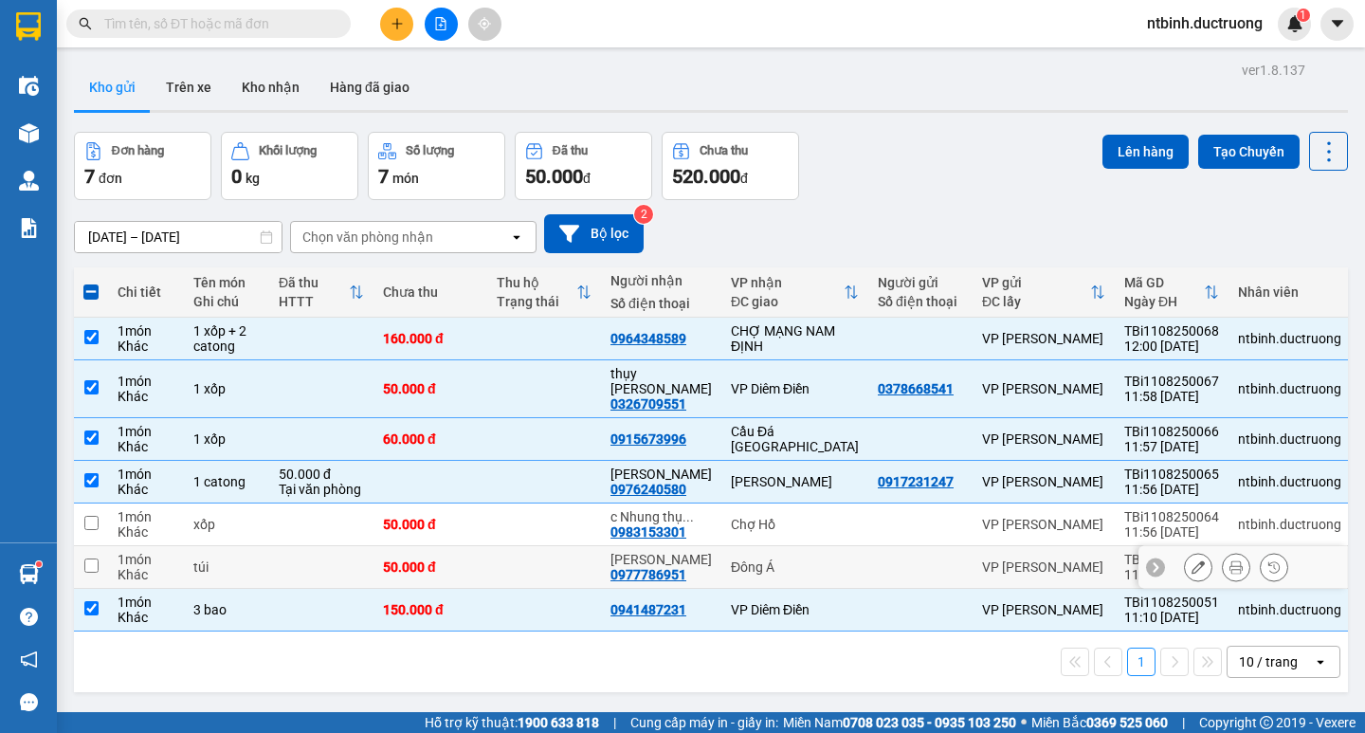
click at [515, 561] on td at bounding box center [544, 567] width 114 height 43
checkbox input "true"
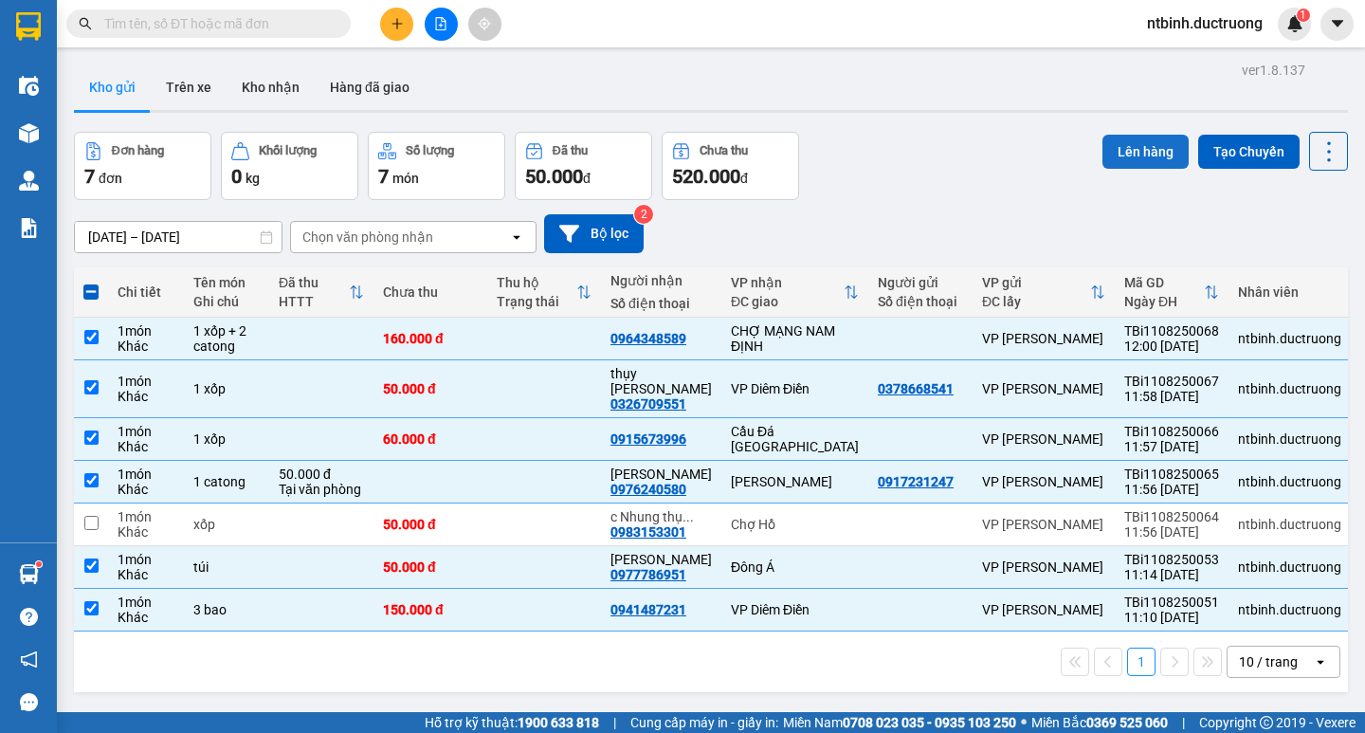
click at [1135, 158] on button "Lên hàng" at bounding box center [1145, 152] width 86 height 34
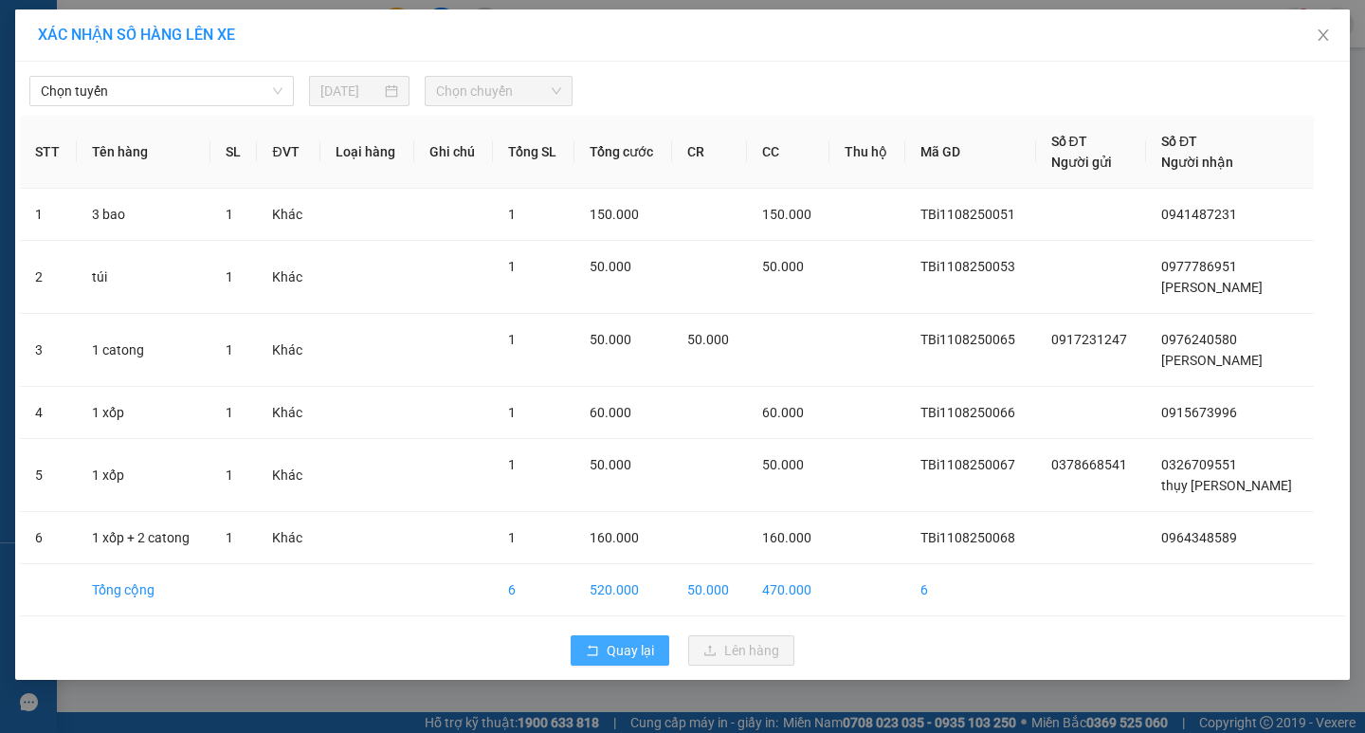
click at [626, 651] on span "Quay lại" at bounding box center [630, 650] width 47 height 21
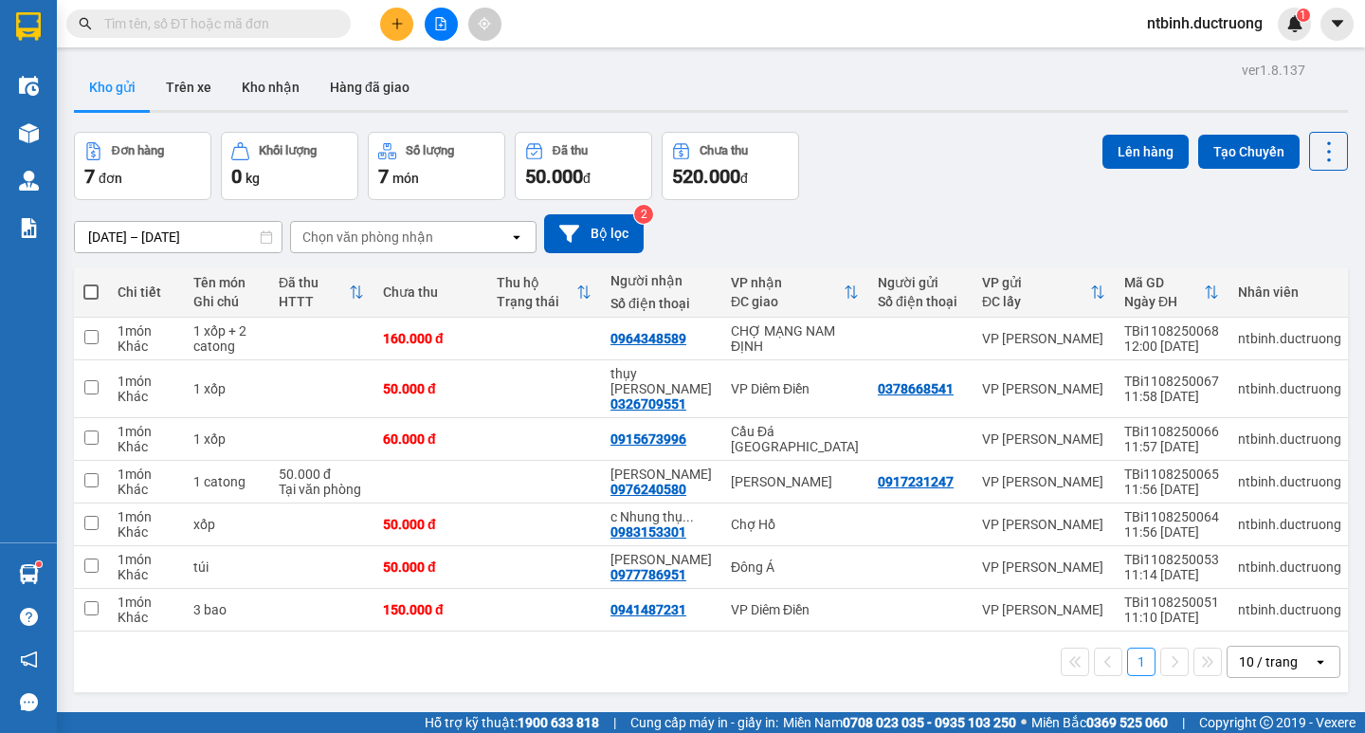
click at [89, 290] on span at bounding box center [90, 291] width 15 height 15
click at [91, 282] on input "checkbox" at bounding box center [91, 282] width 0 height 0
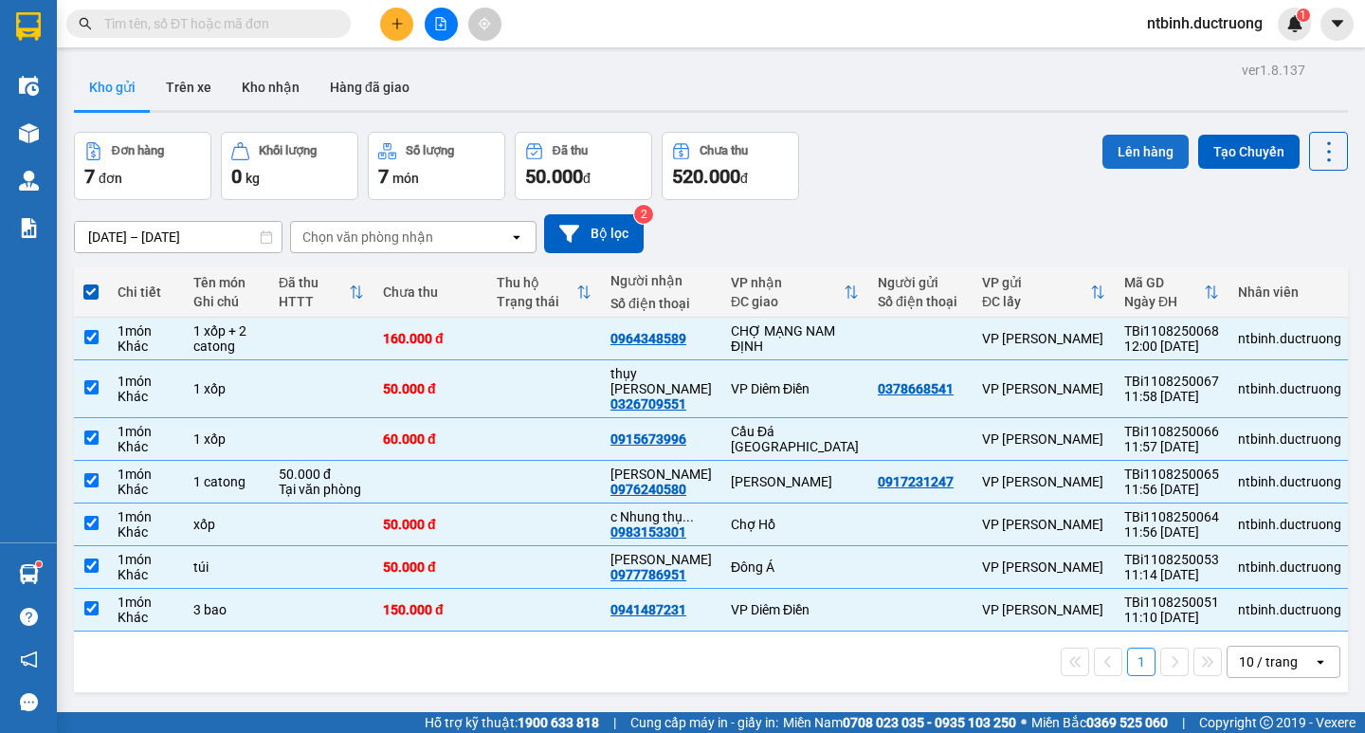
click at [1114, 150] on button "Lên hàng" at bounding box center [1145, 152] width 86 height 34
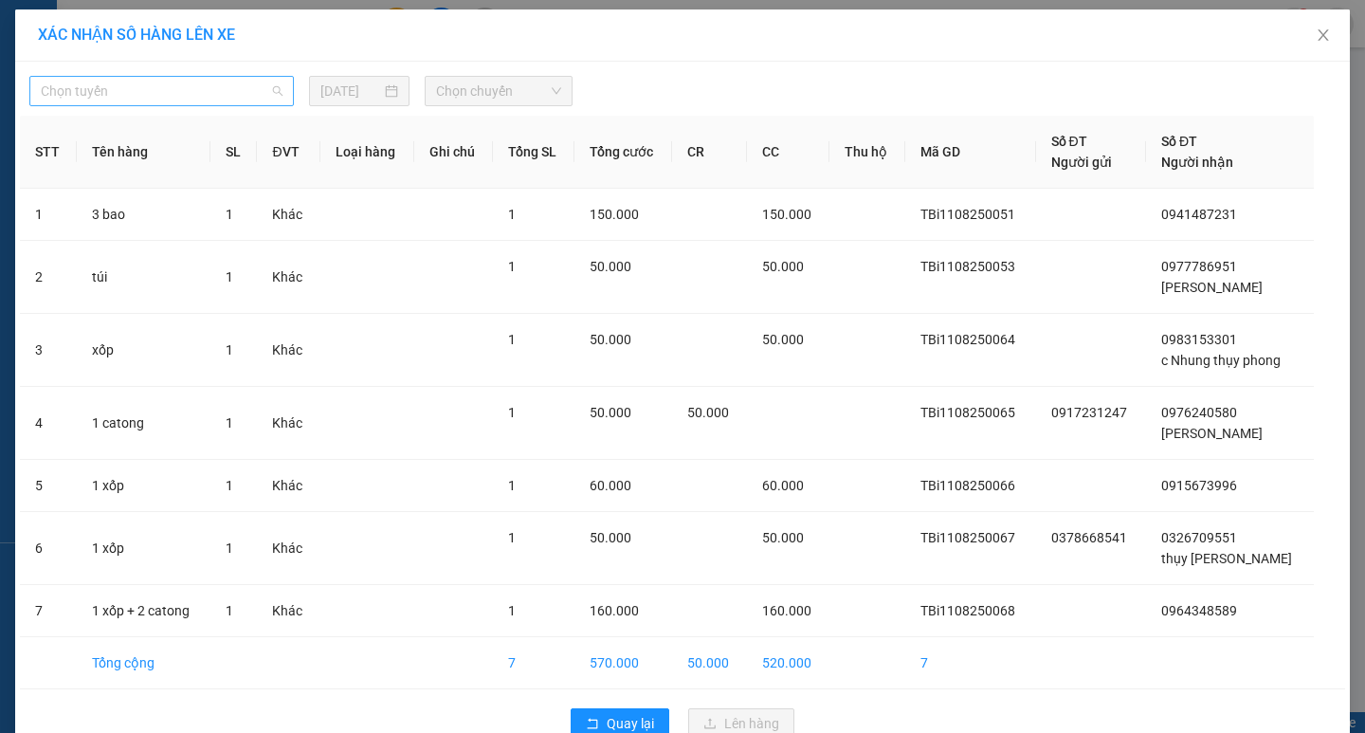
click at [198, 85] on span "Chọn tuyến" at bounding box center [162, 91] width 242 height 28
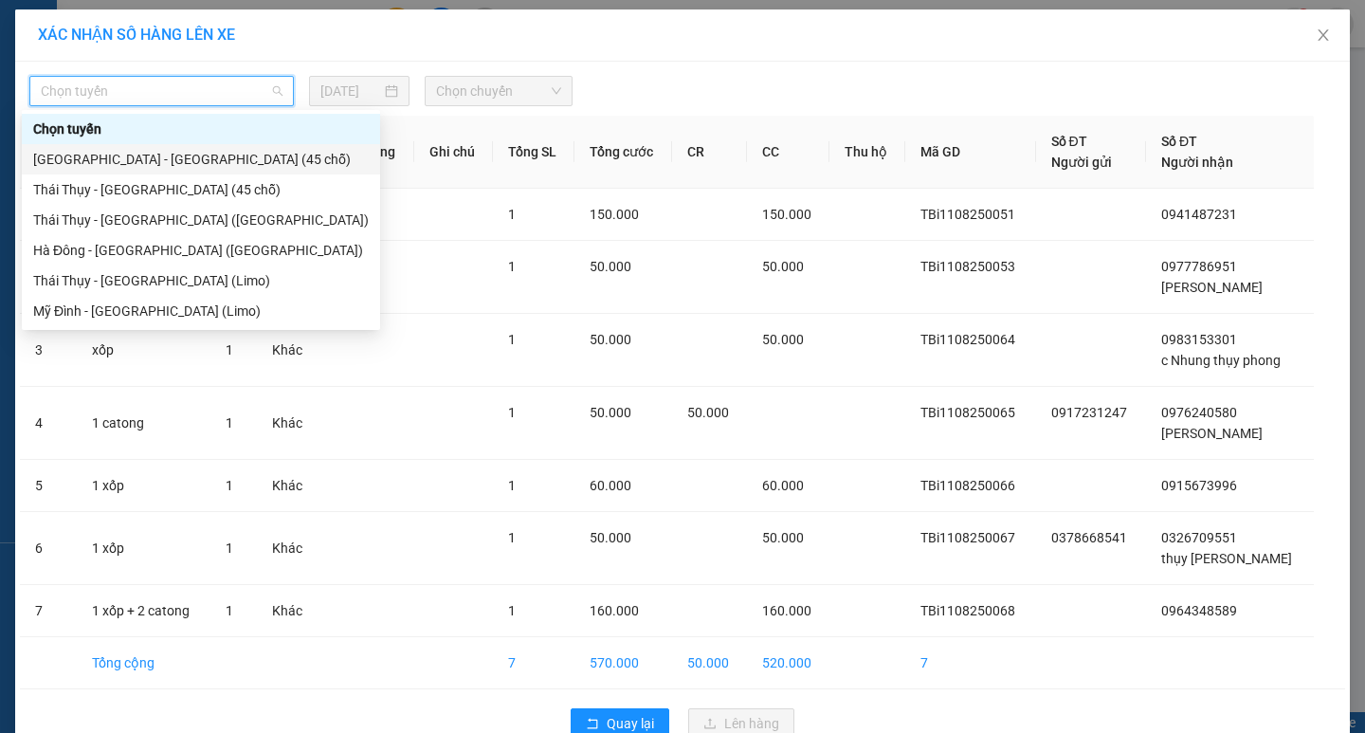
drag, startPoint x: 194, startPoint y: 138, endPoint x: 197, endPoint y: 148, distance: 9.9
click at [197, 148] on div "Chọn tuyến [GEOGRAPHIC_DATA] - [GEOGRAPHIC_DATA] (45 chỗ) [GEOGRAPHIC_DATA] - […" at bounding box center [201, 220] width 358 height 212
click at [197, 148] on div "[GEOGRAPHIC_DATA] - [GEOGRAPHIC_DATA] (45 chỗ)" at bounding box center [201, 159] width 358 height 30
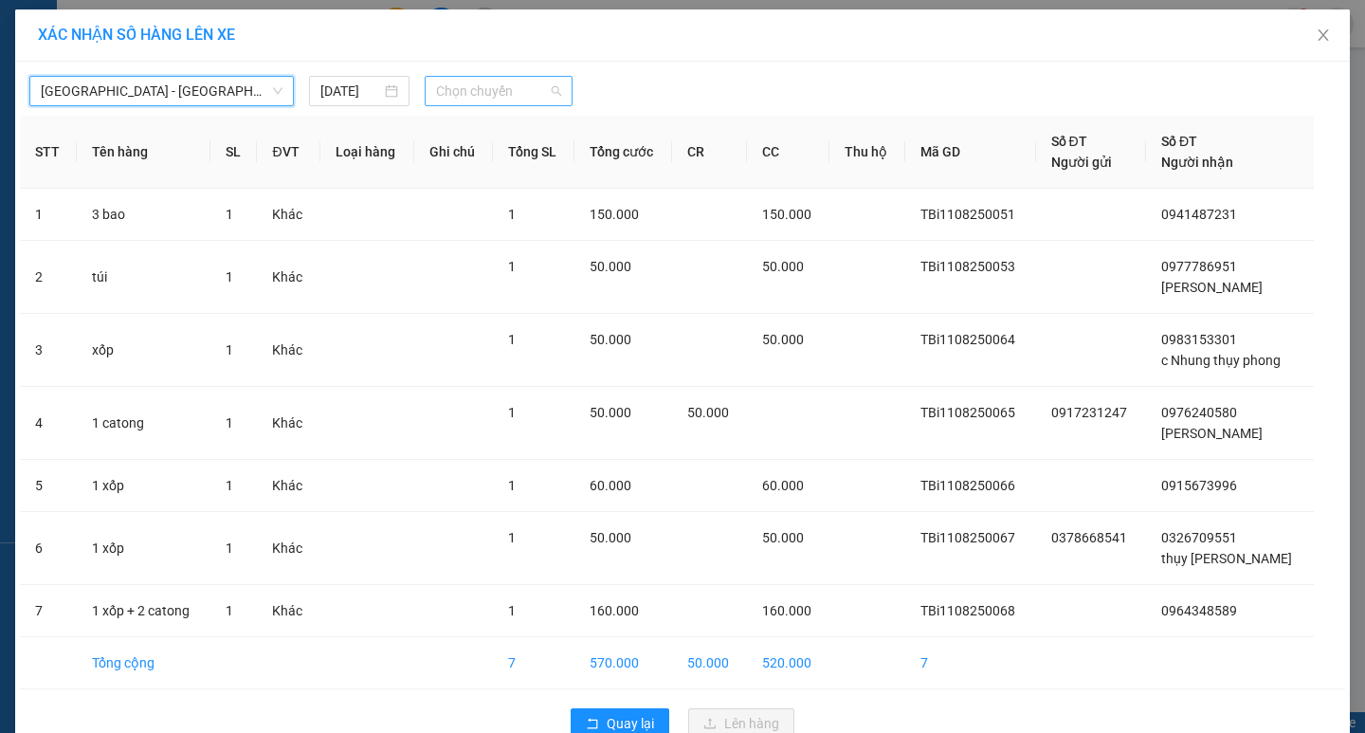
drag, startPoint x: 485, startPoint y: 102, endPoint x: 474, endPoint y: 151, distance: 49.7
click at [486, 101] on span "Chọn chuyến" at bounding box center [498, 91] width 125 height 28
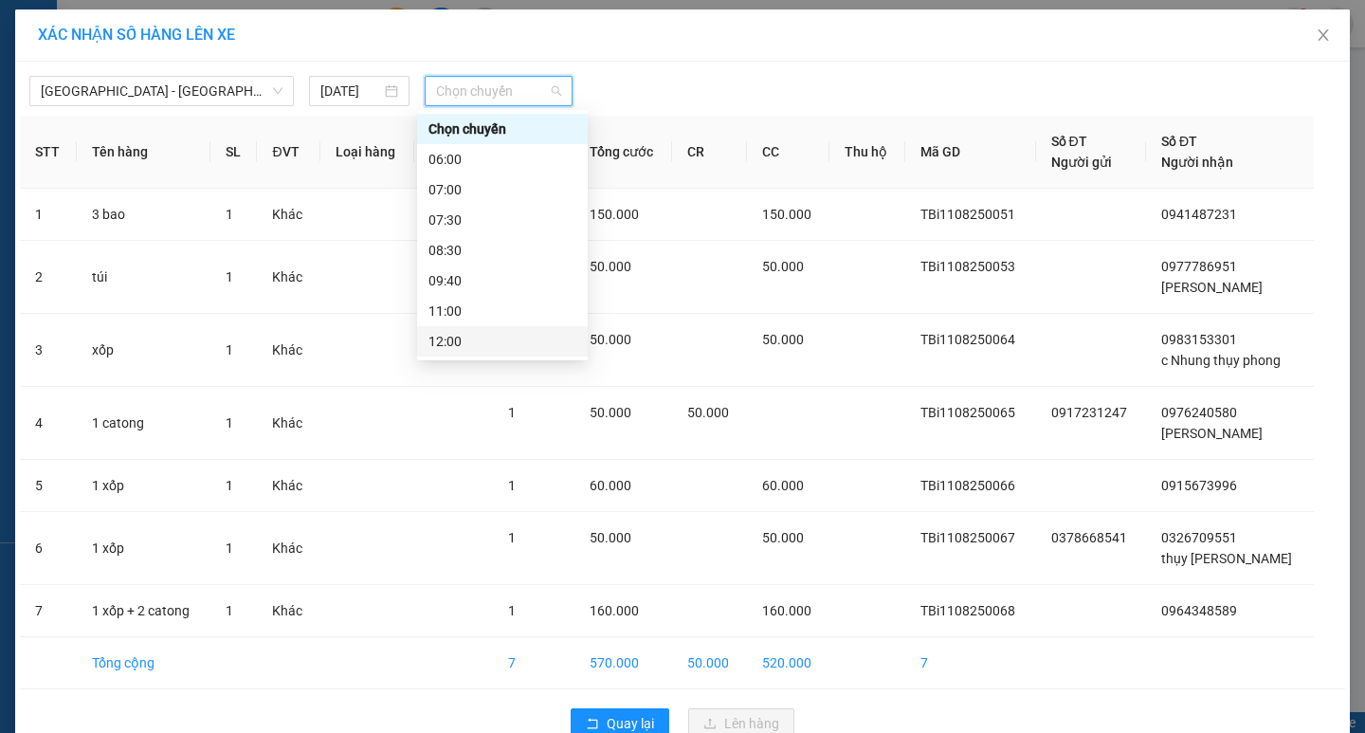
click at [497, 339] on div "12:00" at bounding box center [502, 341] width 148 height 21
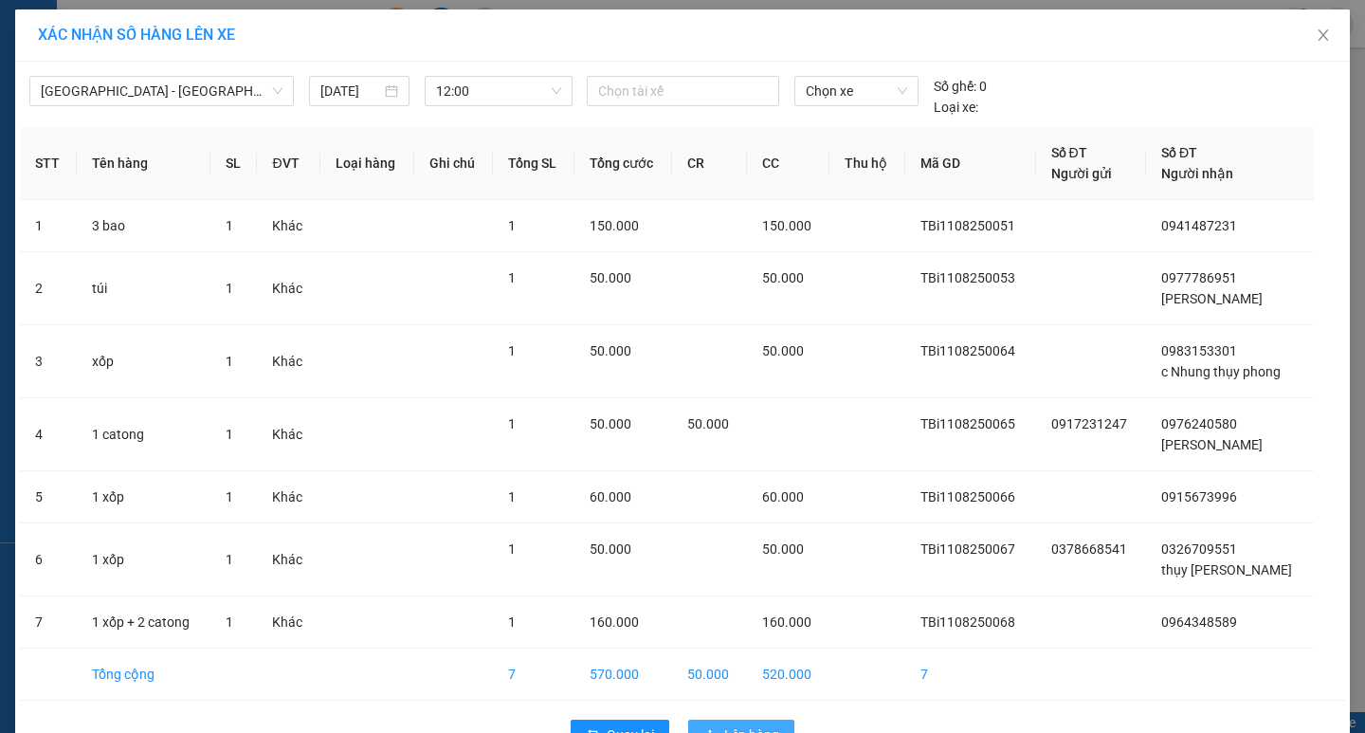
click at [742, 727] on span "Lên hàng" at bounding box center [751, 734] width 55 height 21
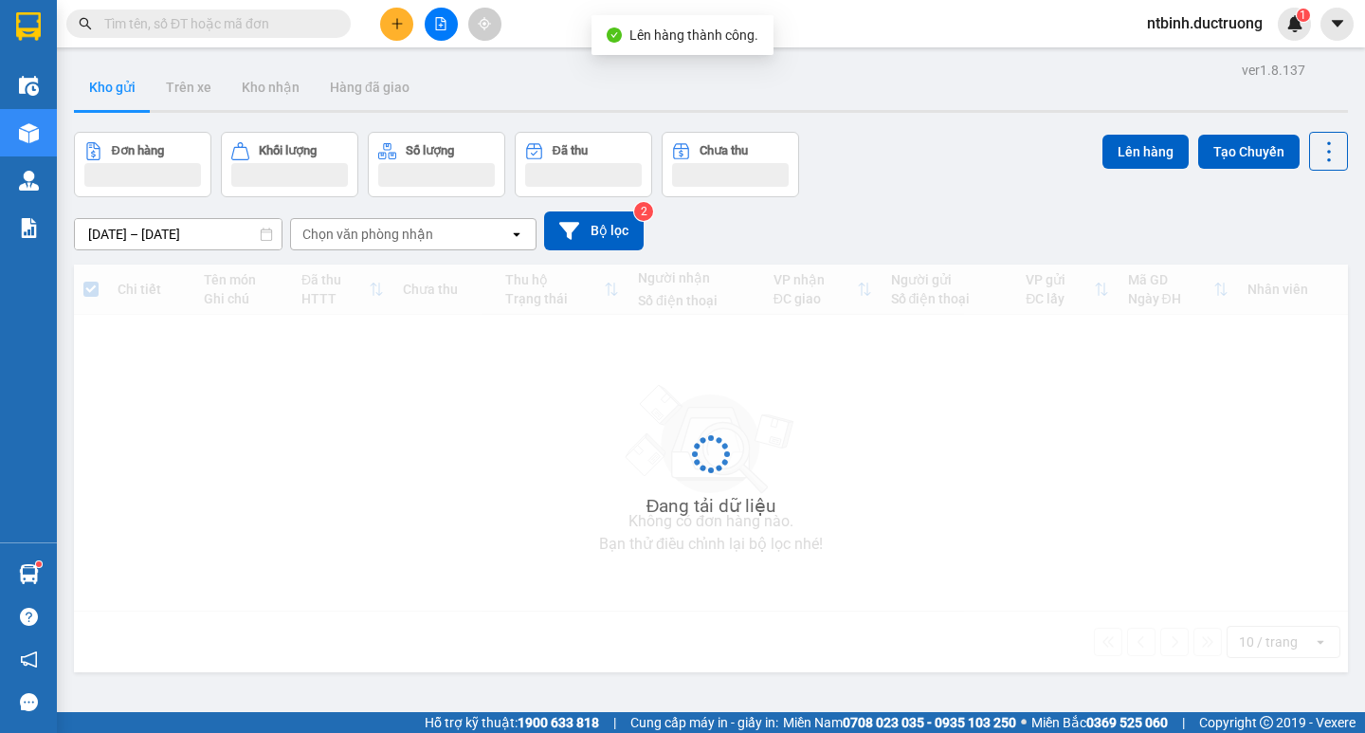
click at [441, 21] on icon "file-add" at bounding box center [440, 23] width 13 height 13
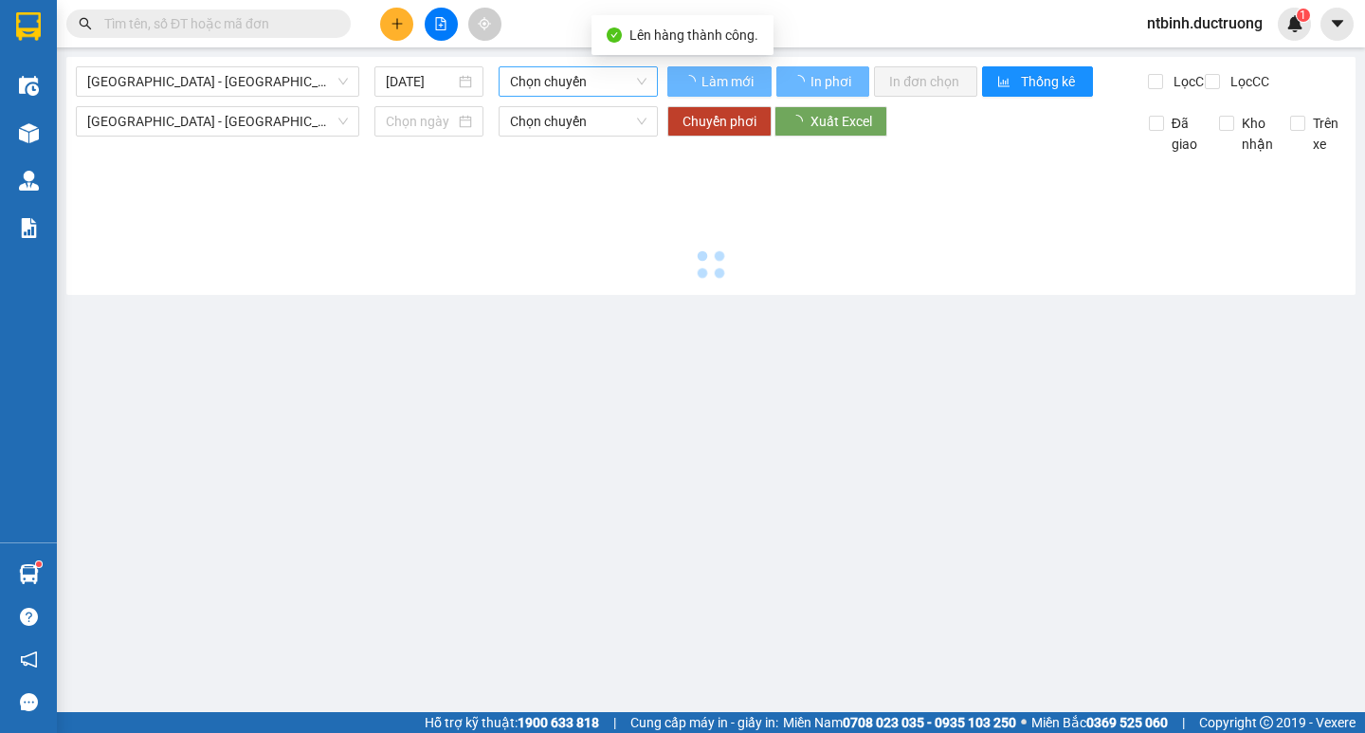
click at [571, 71] on span "Chọn chuyến" at bounding box center [578, 81] width 136 height 28
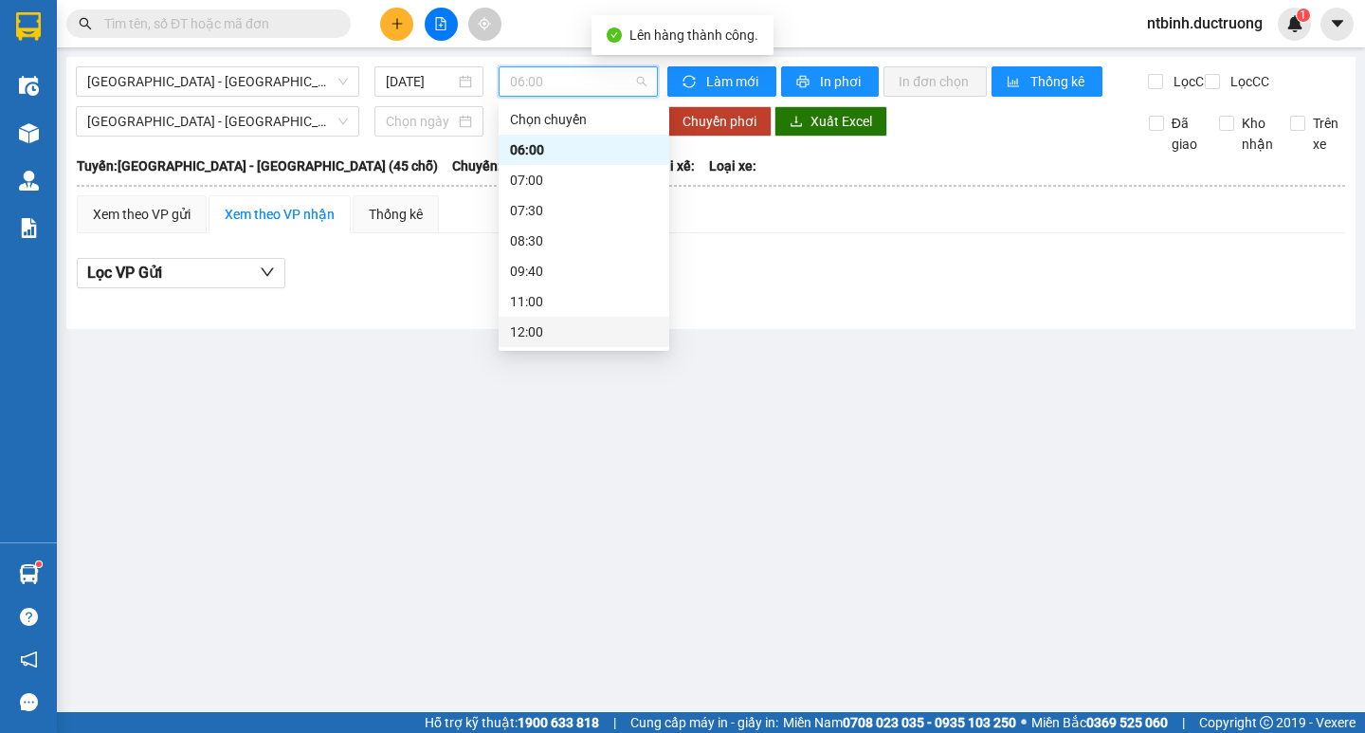
click at [551, 335] on div "12:00" at bounding box center [584, 331] width 148 height 21
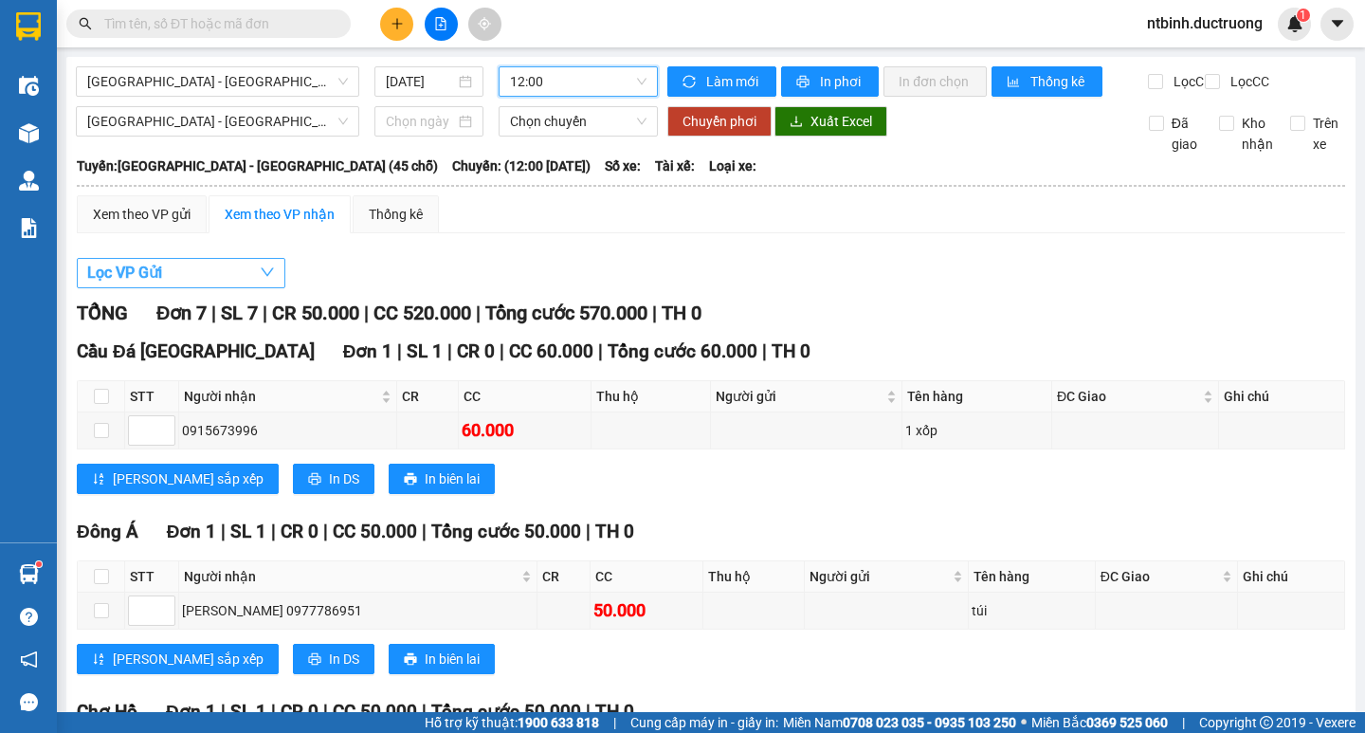
click at [211, 279] on button "Lọc VP Gửi" at bounding box center [181, 273] width 208 height 30
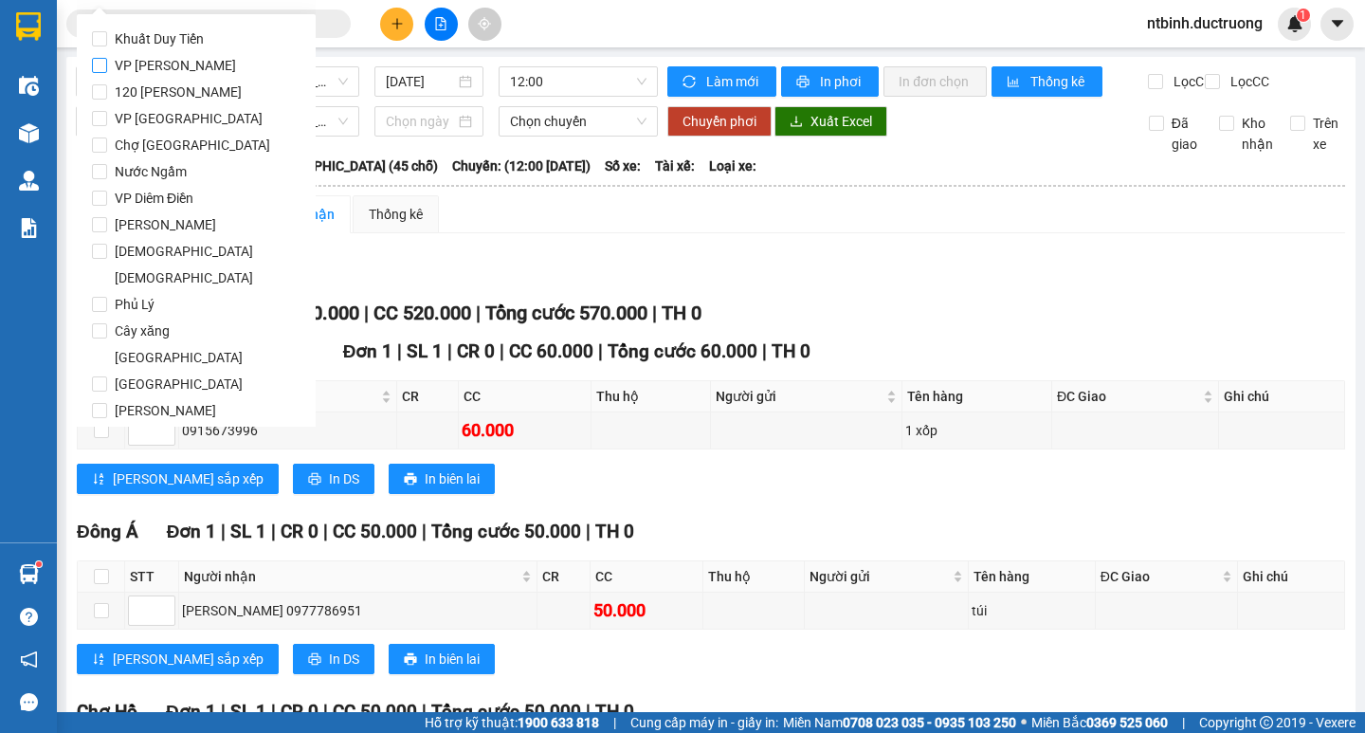
click at [168, 62] on span "VP [PERSON_NAME]" at bounding box center [175, 65] width 136 height 27
click at [107, 62] on input "VP [PERSON_NAME]" at bounding box center [99, 65] width 15 height 15
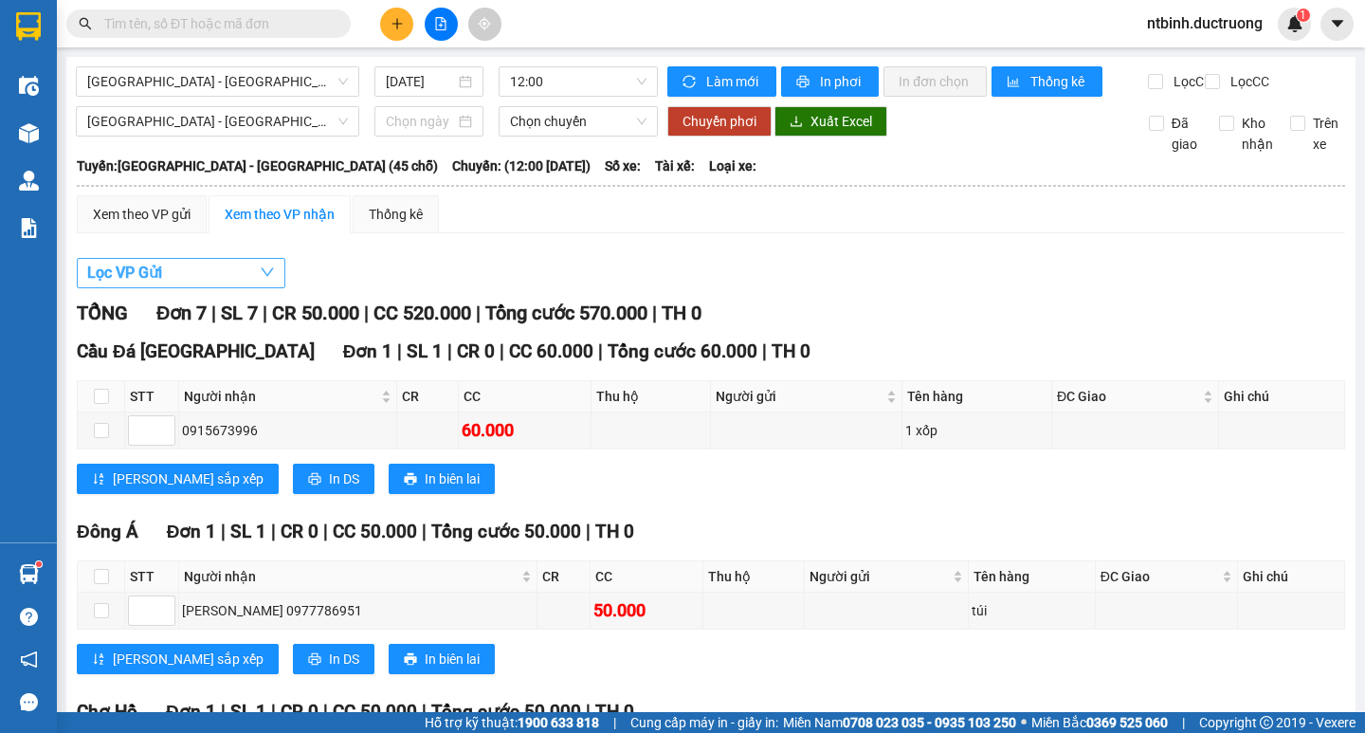
drag, startPoint x: 332, startPoint y: 45, endPoint x: 260, endPoint y: 281, distance: 247.6
click at [299, 357] on section "Kết quả tìm kiếm ( 0 ) Bộ lọc No Data ntbinh.ductruong 1 Điều hành xe Kho hàng …" at bounding box center [682, 366] width 1365 height 733
click at [221, 288] on button "Lọc VP Gửi" at bounding box center [181, 273] width 208 height 30
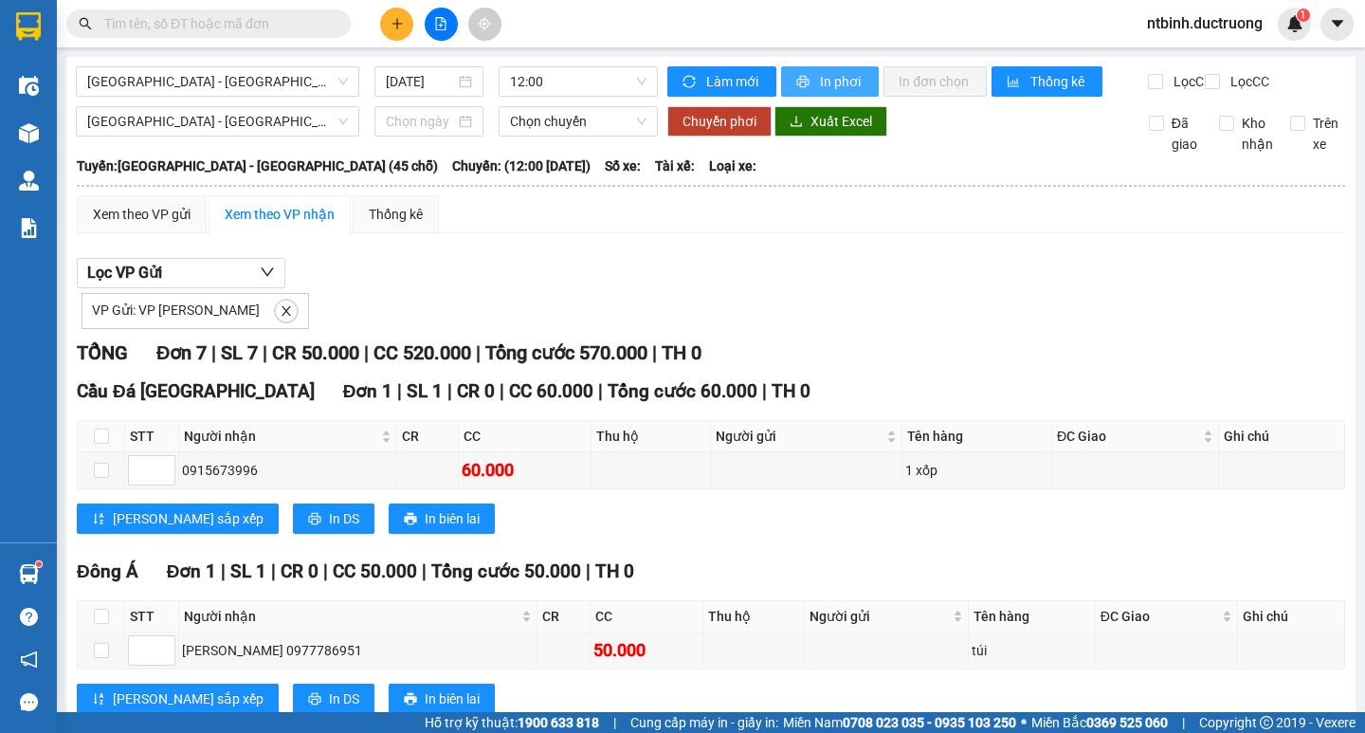
click at [820, 84] on span "In phơi" at bounding box center [842, 81] width 44 height 21
click at [1172, 299] on div "Lọc VP Gửi VP Gửi: VP [PERSON_NAME]" at bounding box center [711, 293] width 1268 height 71
drag, startPoint x: 484, startPoint y: 511, endPoint x: 530, endPoint y: 512, distance: 45.5
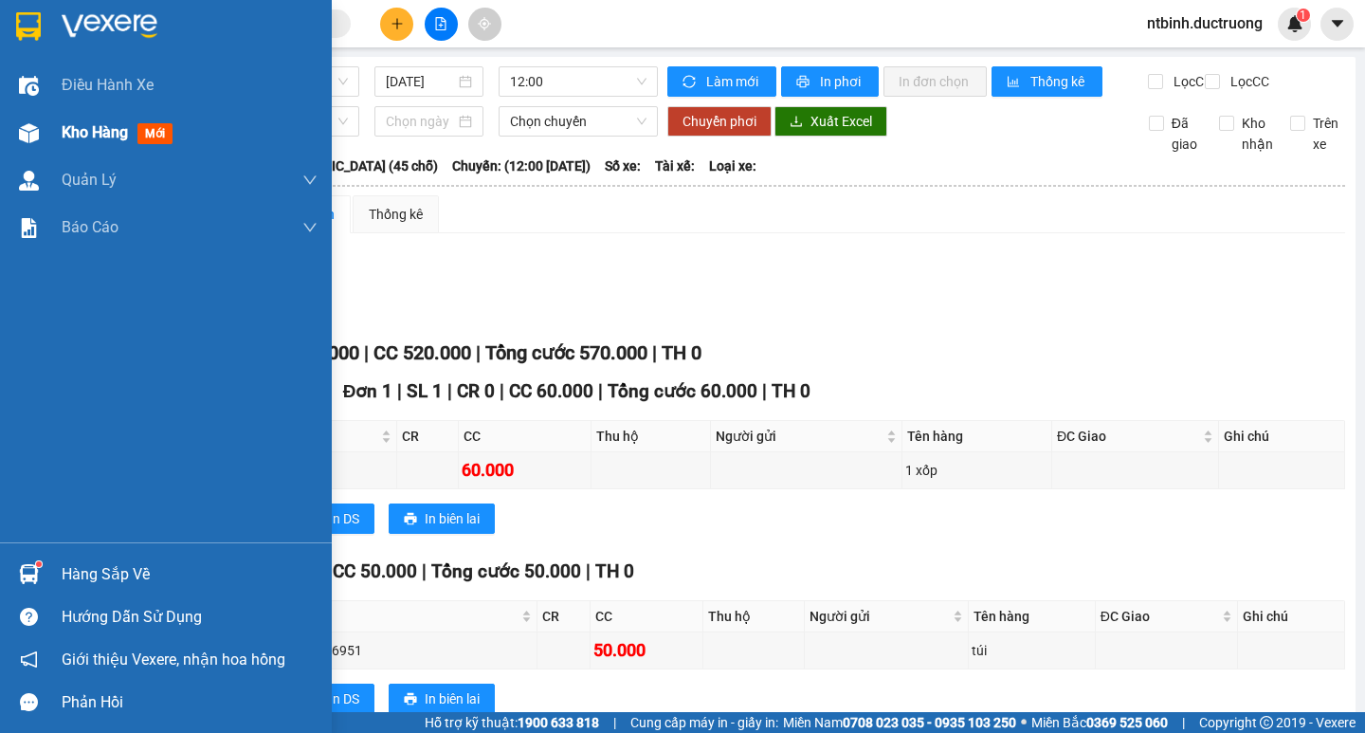
click at [122, 132] on span "Kho hàng" at bounding box center [95, 132] width 66 height 18
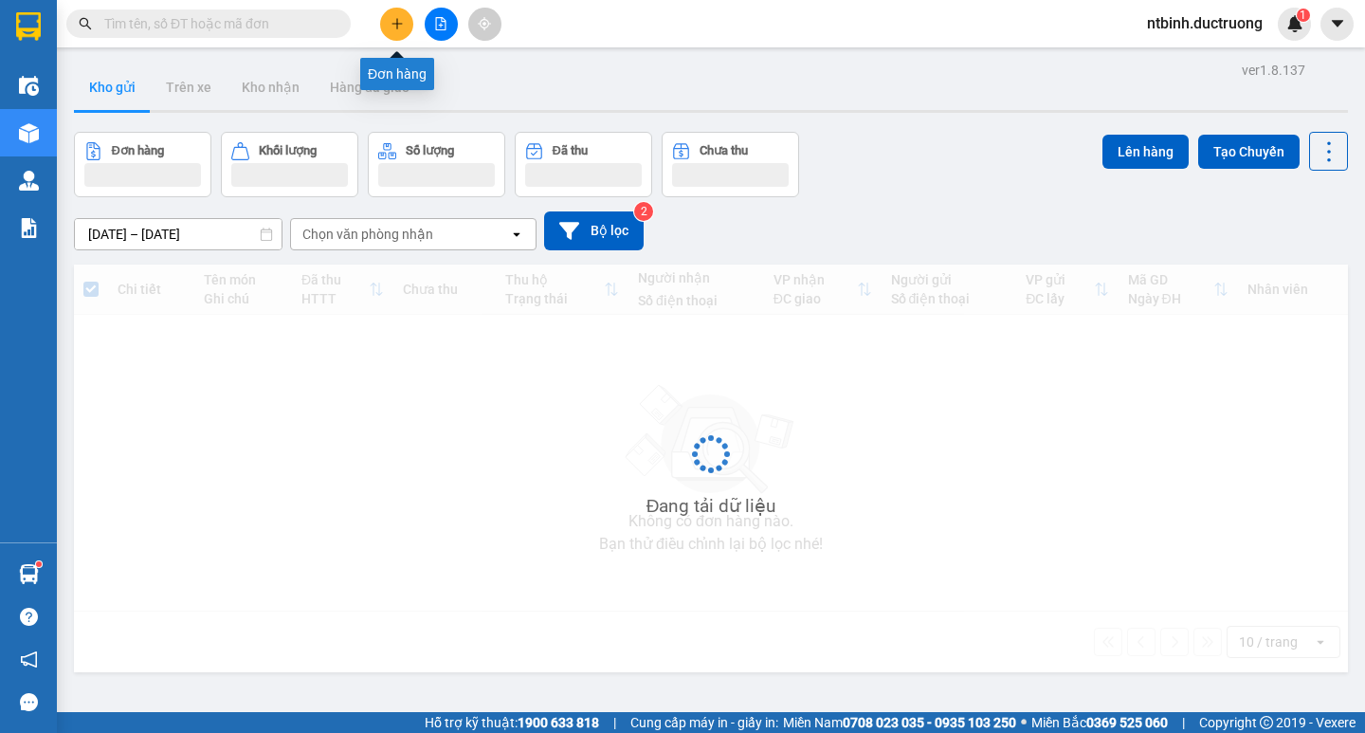
click at [395, 28] on icon "plus" at bounding box center [396, 23] width 13 height 13
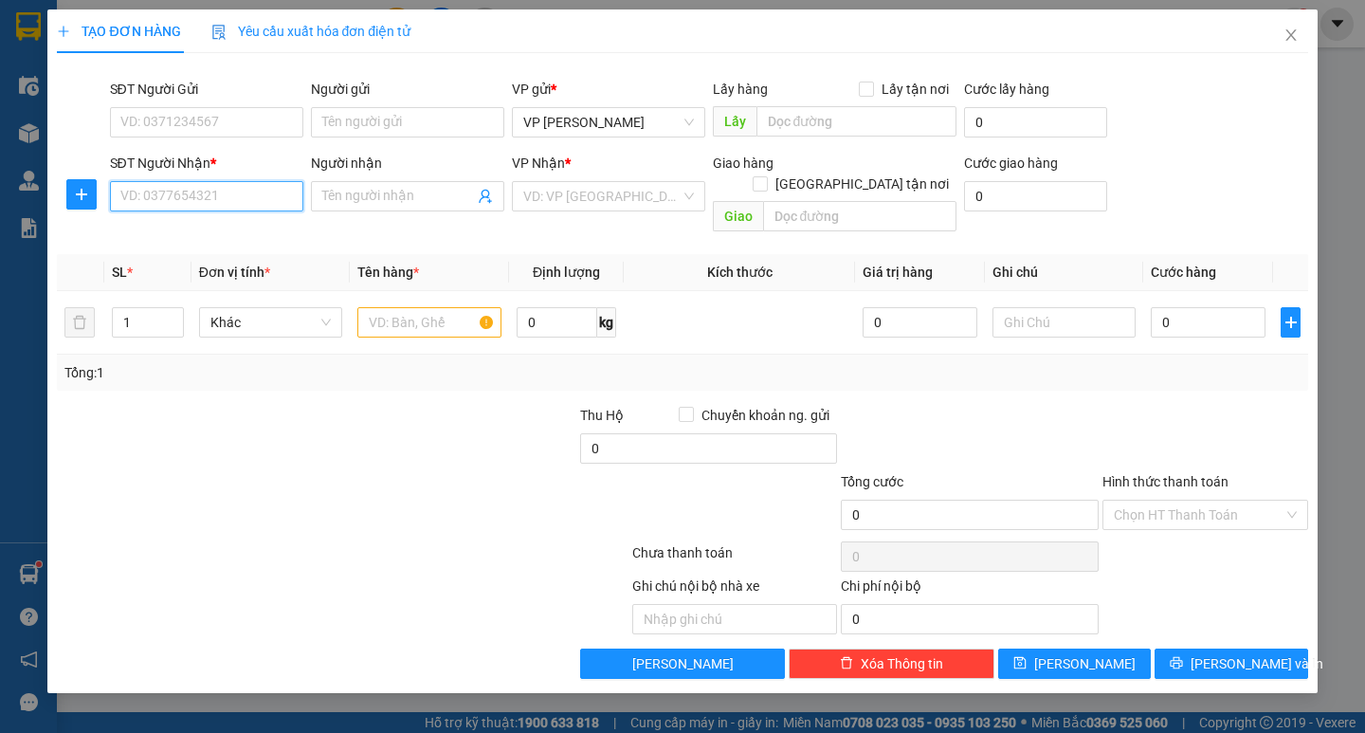
click at [245, 203] on input "SĐT Người Nhận *" at bounding box center [206, 196] width 193 height 30
click at [206, 235] on div "0389684117" at bounding box center [206, 234] width 171 height 21
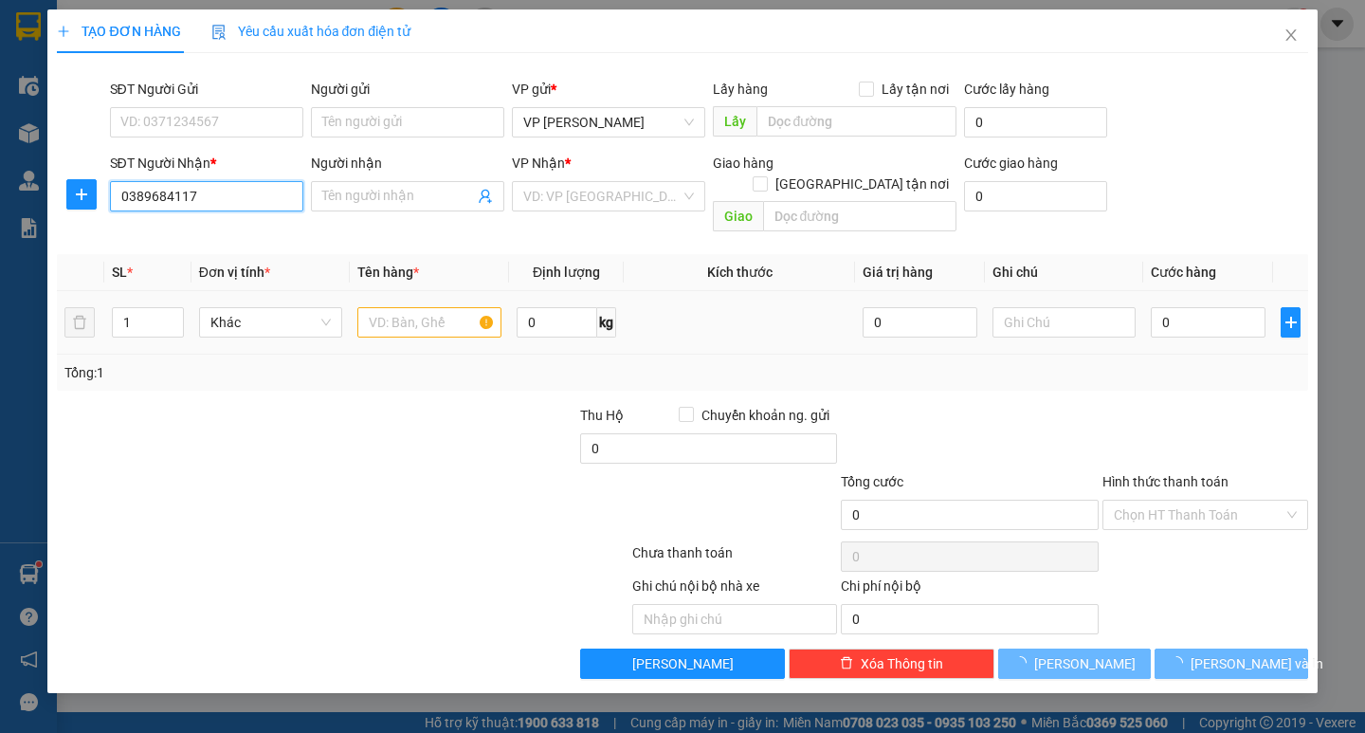
type input "0389684117"
click at [400, 307] on input "text" at bounding box center [428, 322] width 143 height 30
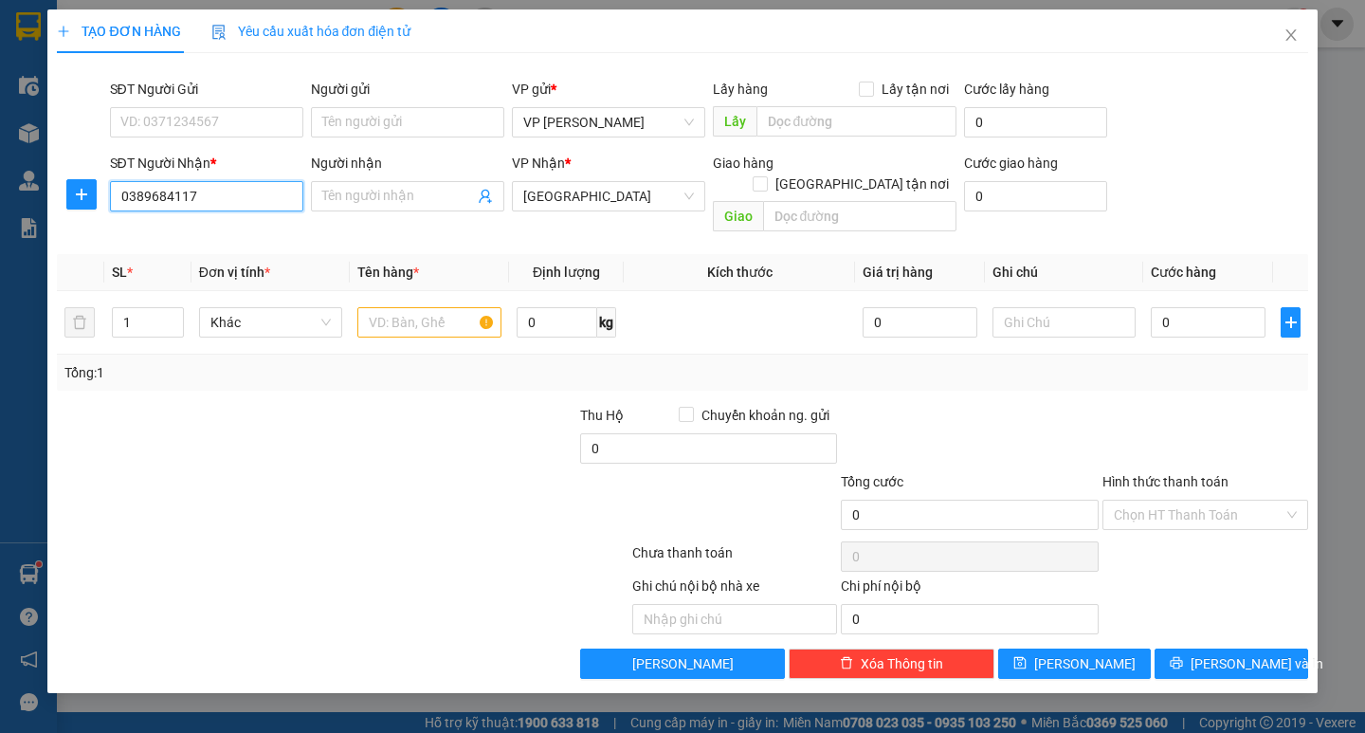
click at [149, 198] on input "0389684117" at bounding box center [206, 196] width 193 height 30
click at [577, 198] on span "[GEOGRAPHIC_DATA]" at bounding box center [608, 196] width 171 height 28
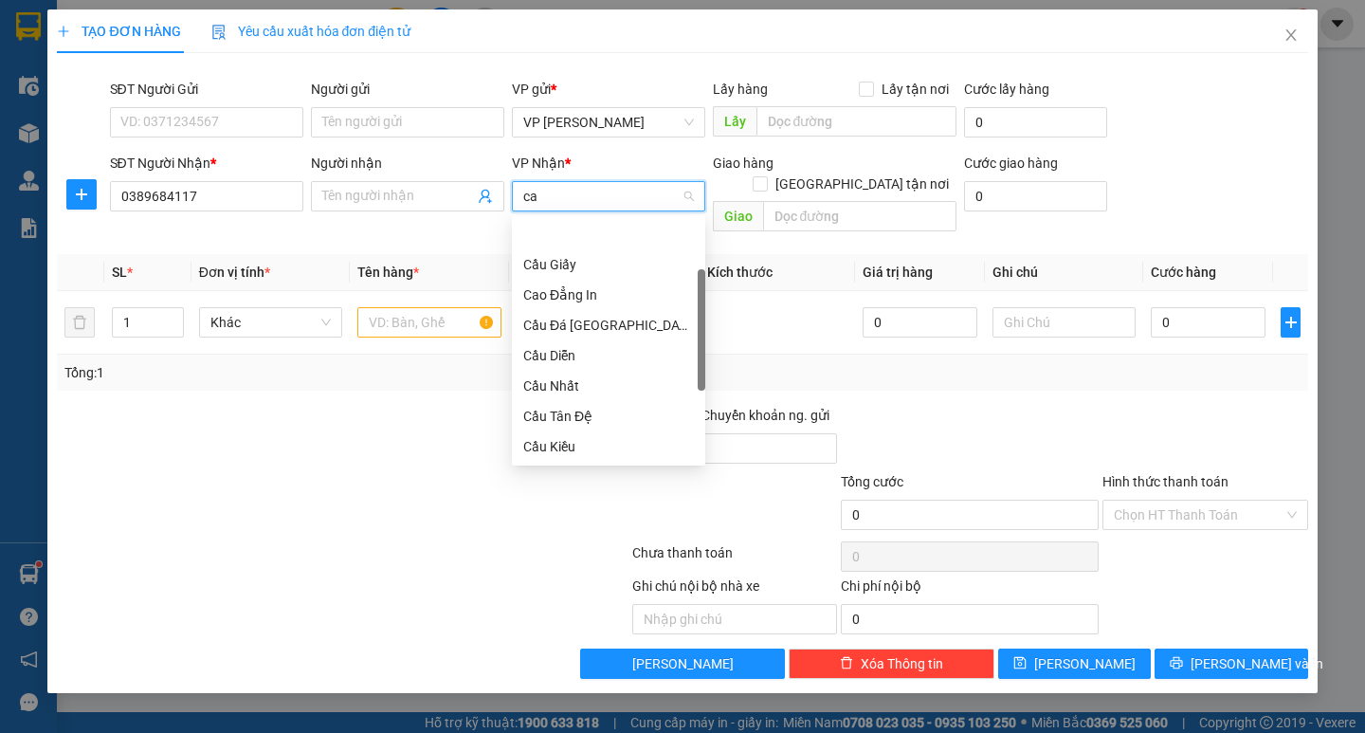
type input "cay"
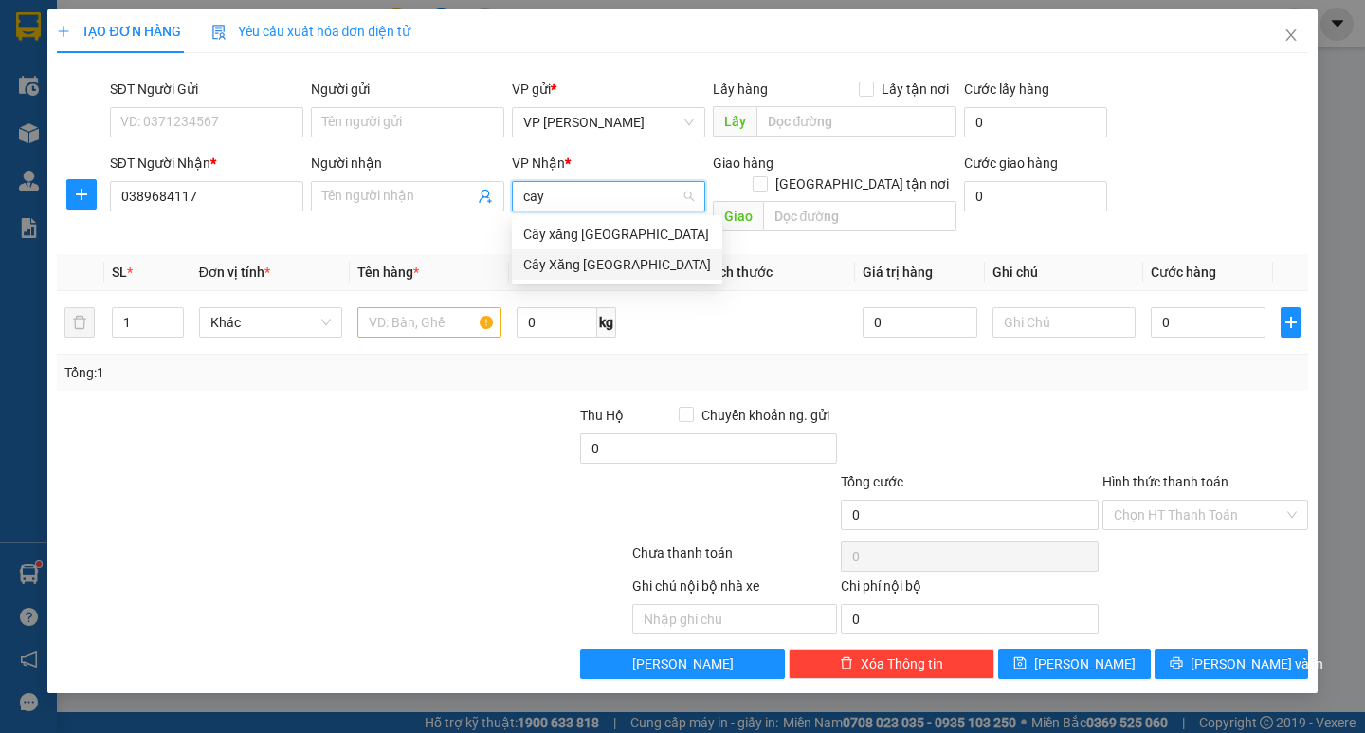
click at [603, 255] on div "Cây Xăng [GEOGRAPHIC_DATA]" at bounding box center [617, 264] width 210 height 30
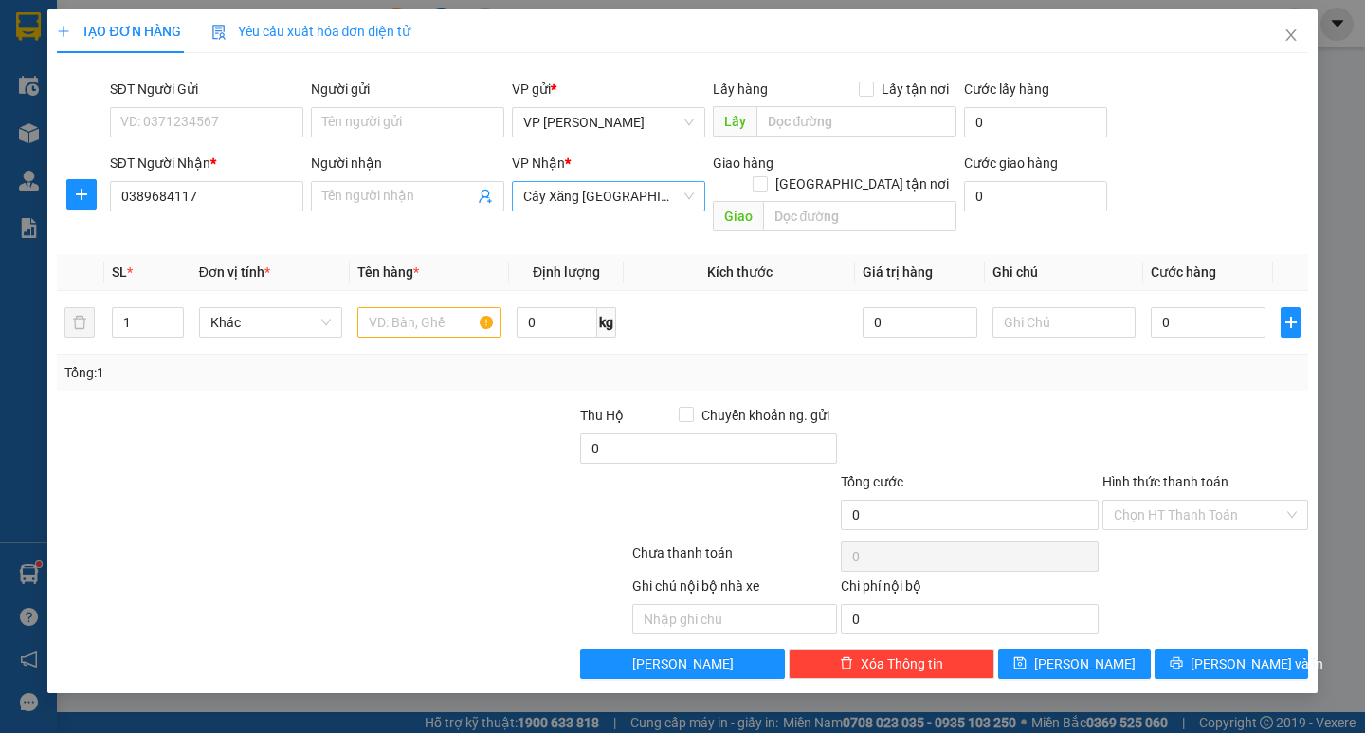
click at [603, 256] on th "Định lượng" at bounding box center [567, 272] width 116 height 37
click at [411, 307] on input "text" at bounding box center [428, 322] width 143 height 30
type input "1"
type input "2 [PERSON_NAME]"
click at [1183, 313] on input "0" at bounding box center [1208, 322] width 115 height 30
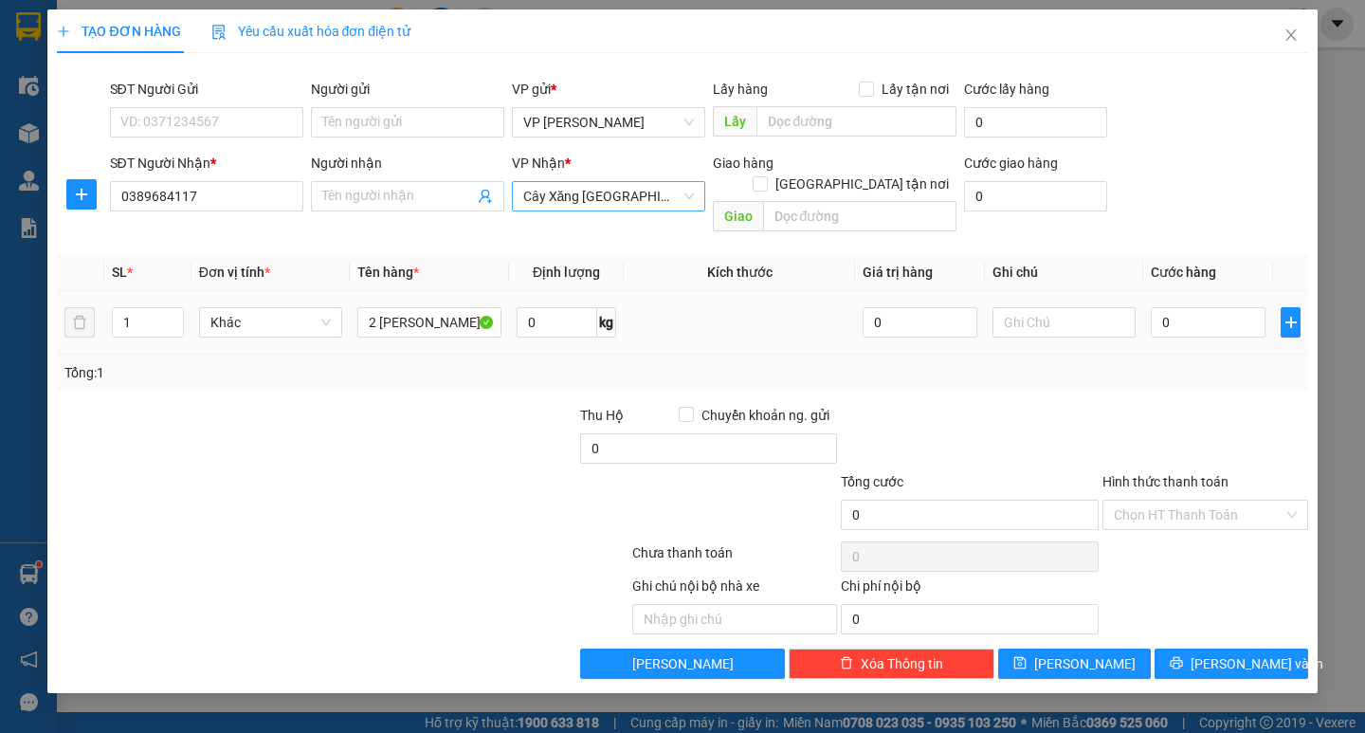
click at [1145, 308] on td "0" at bounding box center [1208, 322] width 130 height 63
click at [1192, 307] on input "0" at bounding box center [1208, 322] width 115 height 30
click at [1158, 307] on input "0" at bounding box center [1208, 322] width 115 height 30
type input "60"
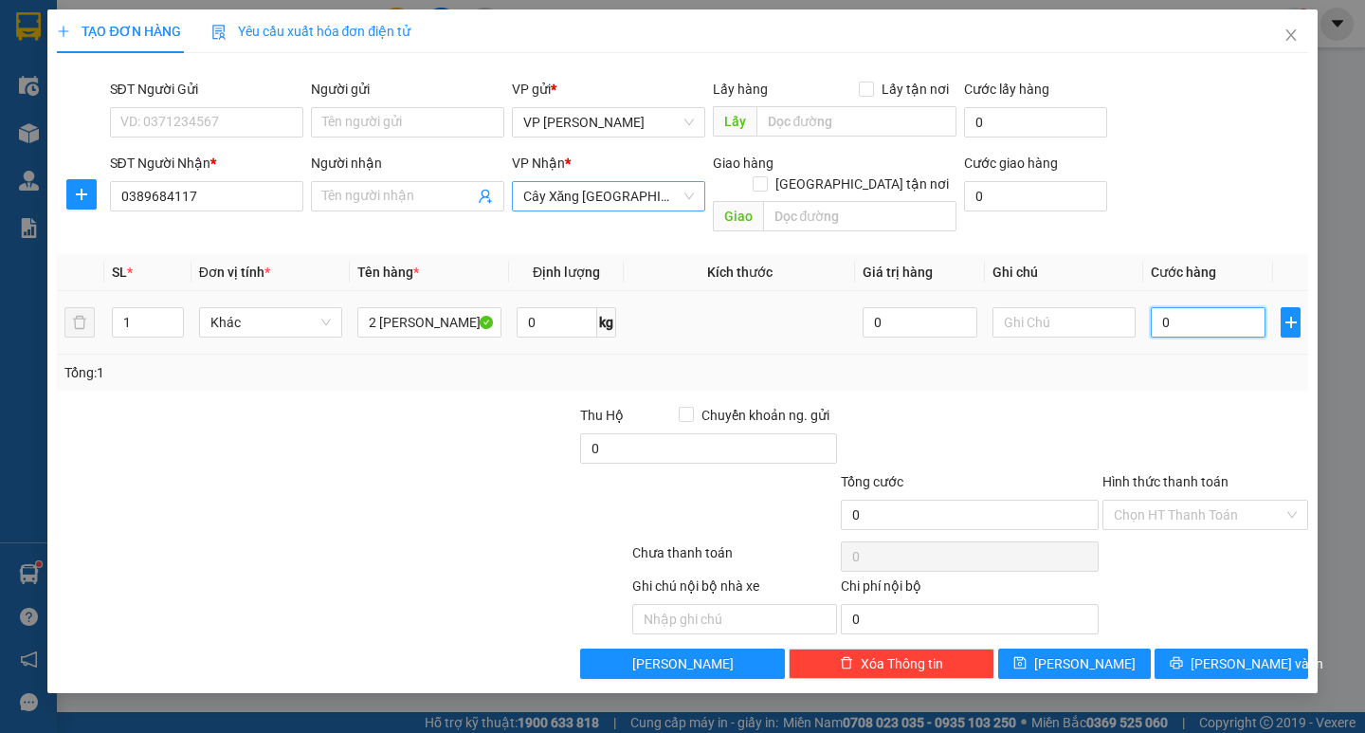
type input "60"
click at [1181, 405] on div at bounding box center [1204, 438] width 209 height 66
click at [1236, 653] on span "[PERSON_NAME] và In" at bounding box center [1256, 663] width 133 height 21
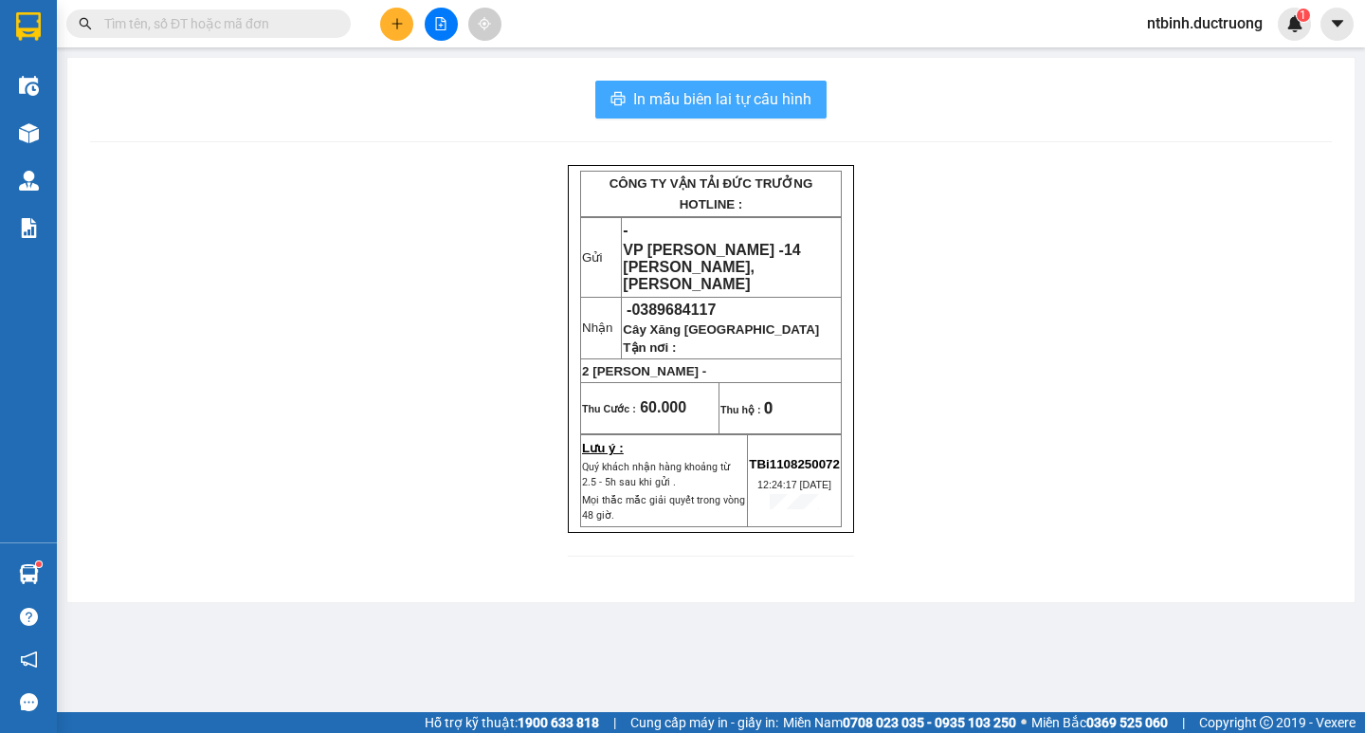
click at [753, 98] on span "In mẫu biên lai tự cấu hình" at bounding box center [722, 99] width 178 height 24
